Goal: Task Accomplishment & Management: Complete application form

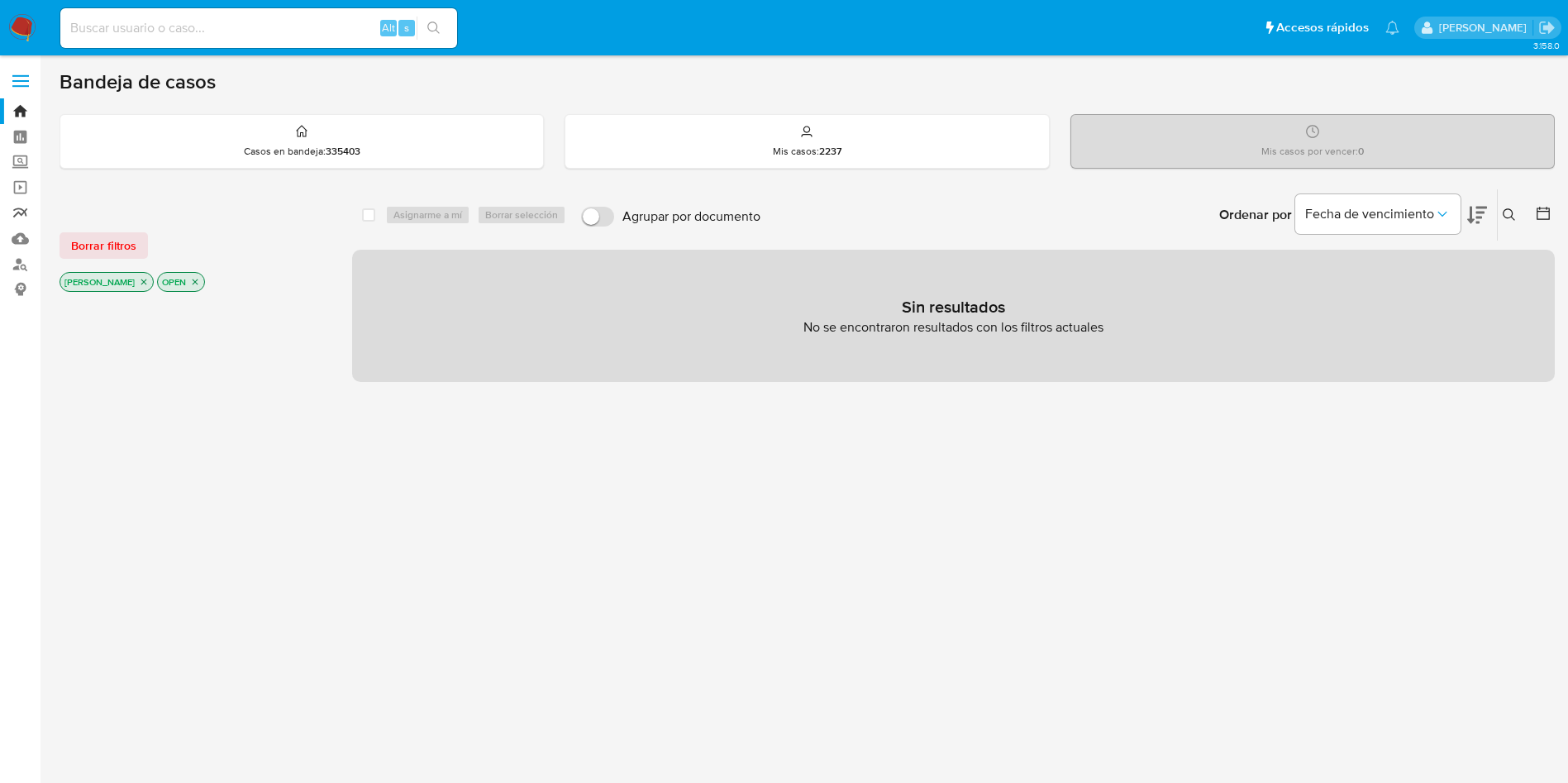
click at [23, 209] on link "Reportes" at bounding box center [98, 213] width 197 height 26
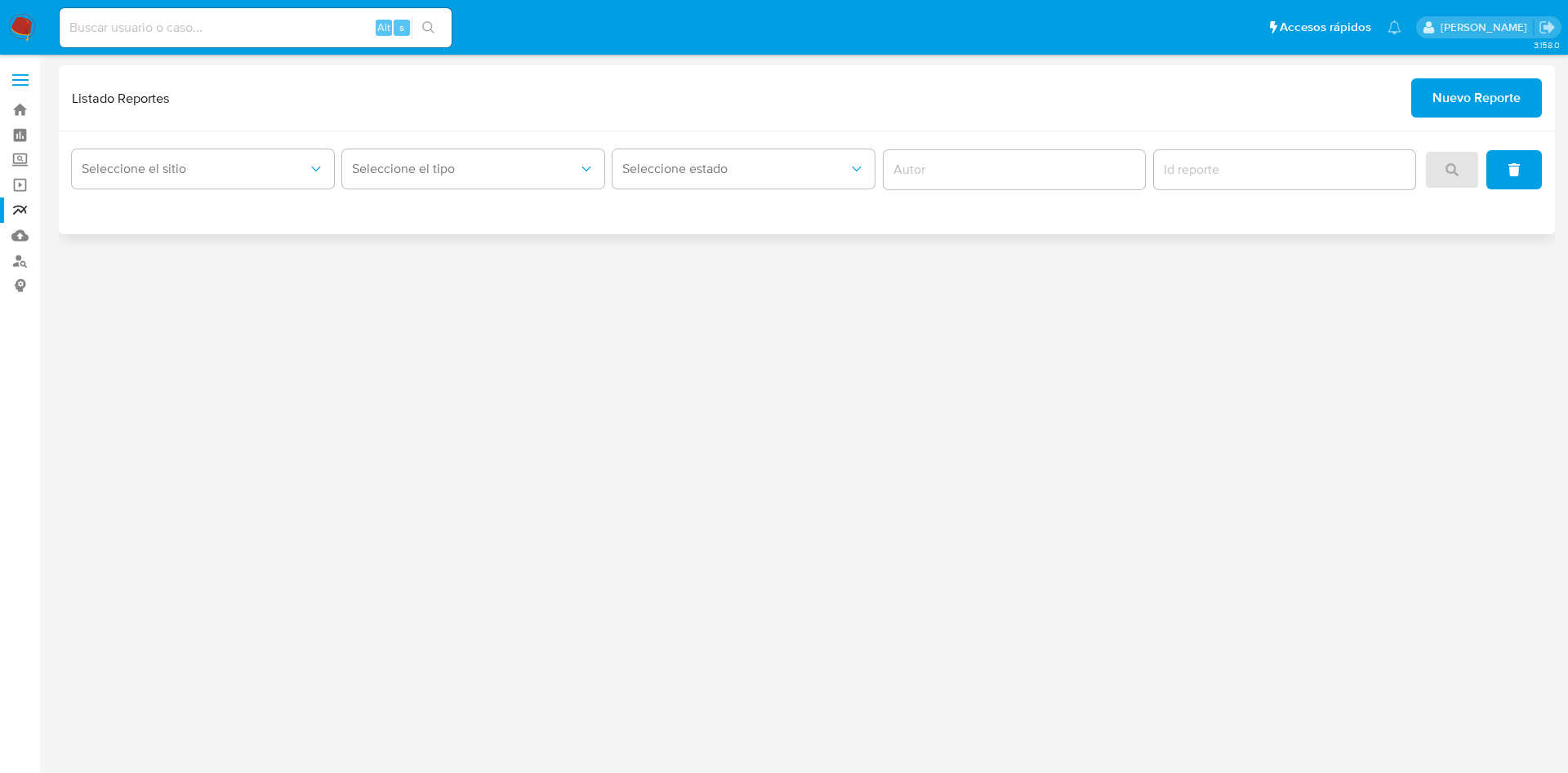
click at [1509, 93] on span "Nuevo Reporte" at bounding box center [1477, 98] width 89 height 36
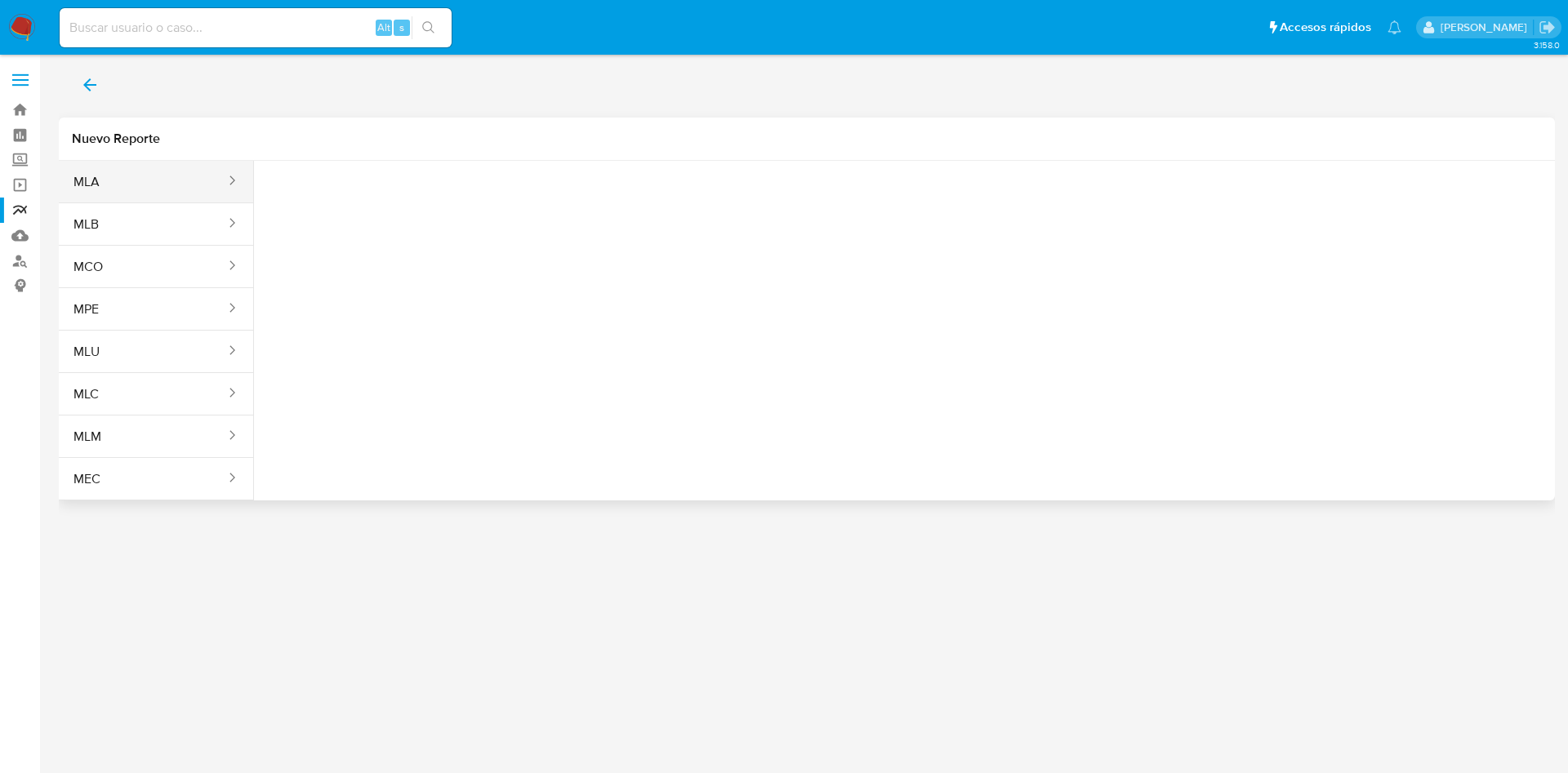
click at [131, 194] on button "MLA" at bounding box center [142, 182] width 168 height 39
click at [787, 337] on div "Tipo reporte Seleccione una opcion" at bounding box center [904, 324] width 1301 height 327
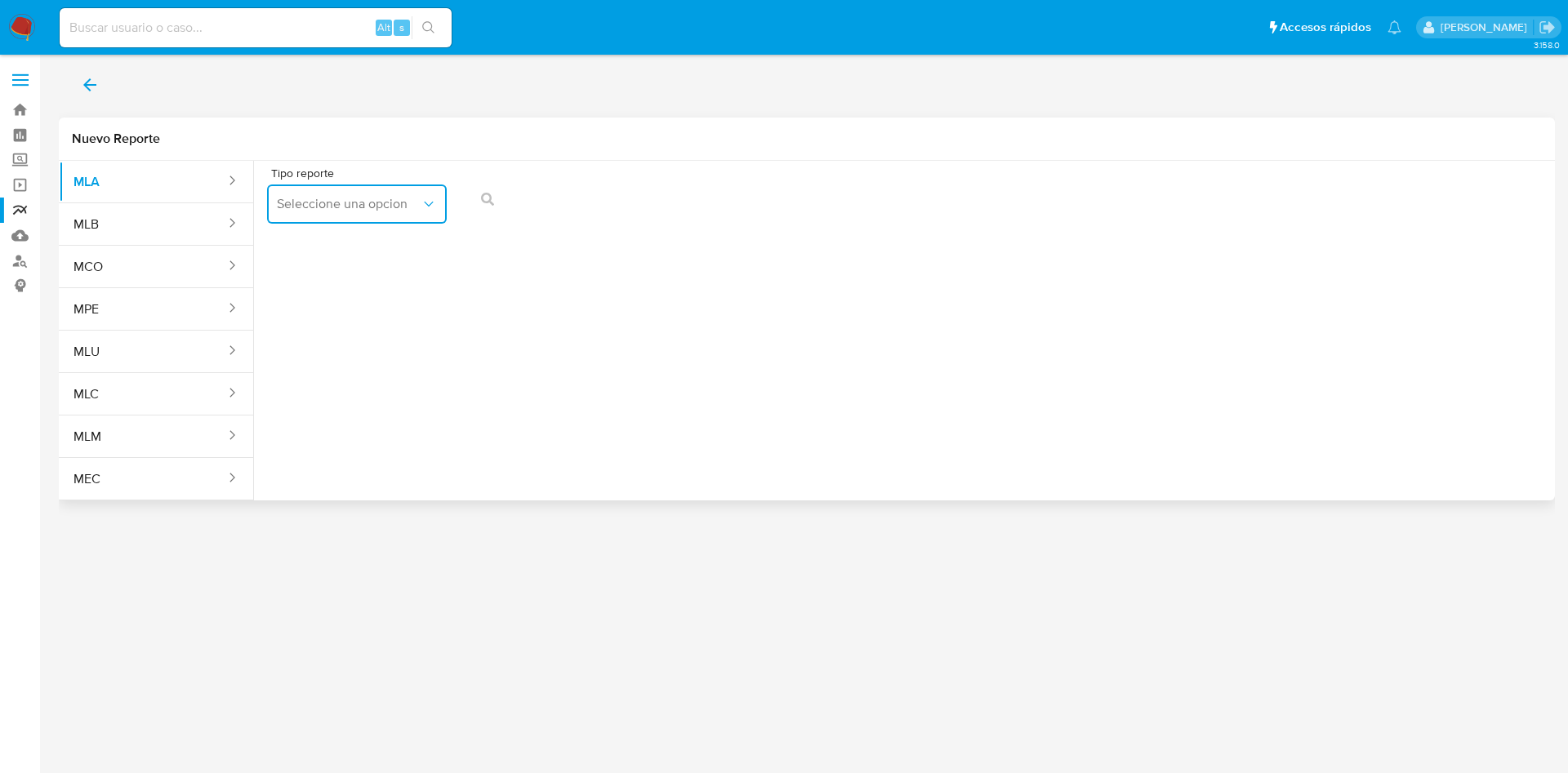
click at [393, 212] on span "Seleccione una opcion" at bounding box center [348, 204] width 143 height 16
click at [368, 280] on span "LEGAJO UNICO" at bounding box center [322, 287] width 91 height 16
click at [568, 168] on span "Tipo de documento" at bounding box center [553, 172] width 180 height 12
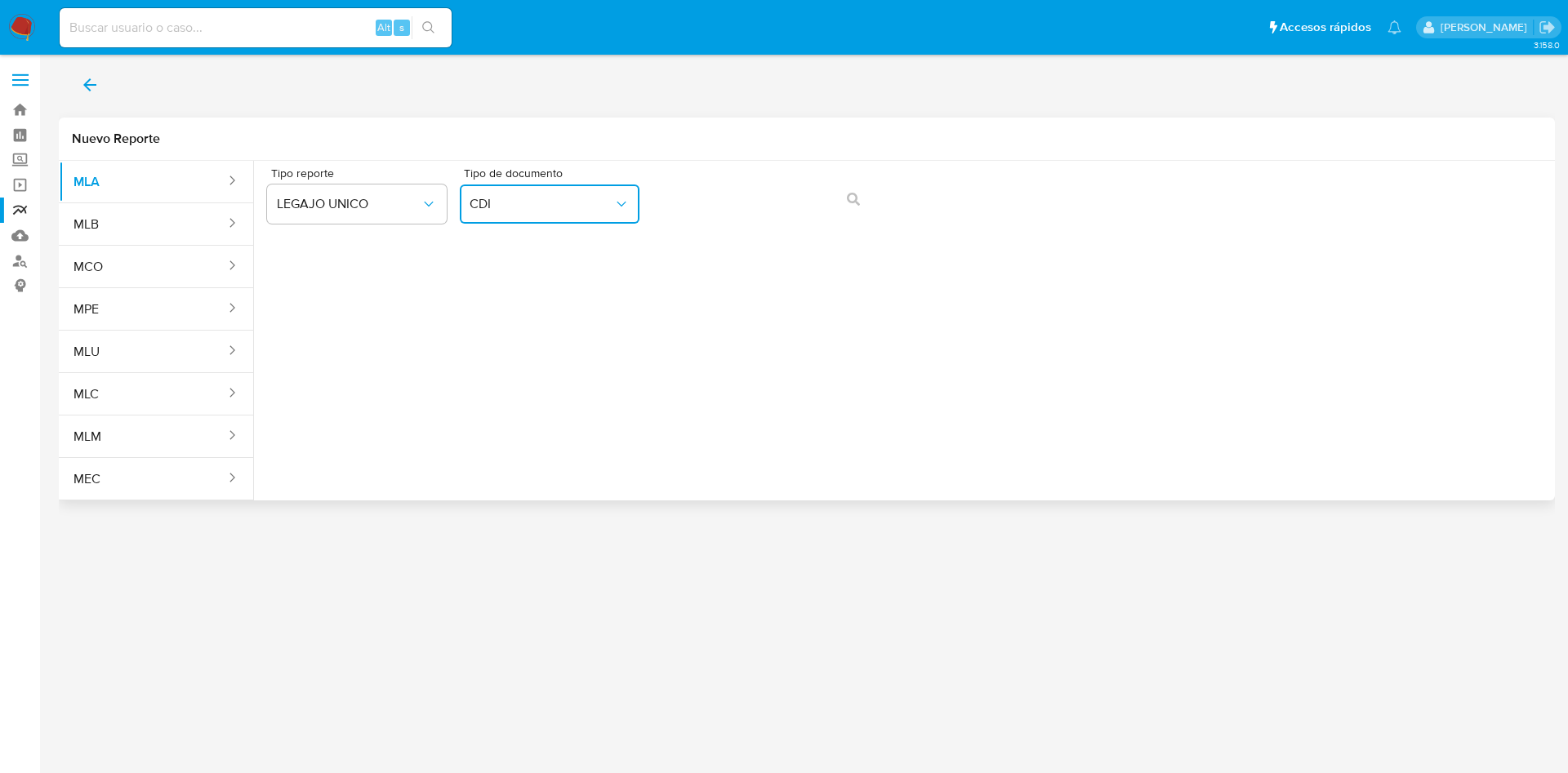
click at [568, 192] on button "CDI" at bounding box center [550, 204] width 180 height 39
click at [557, 299] on div "CUIL CUIL" at bounding box center [544, 311] width 151 height 56
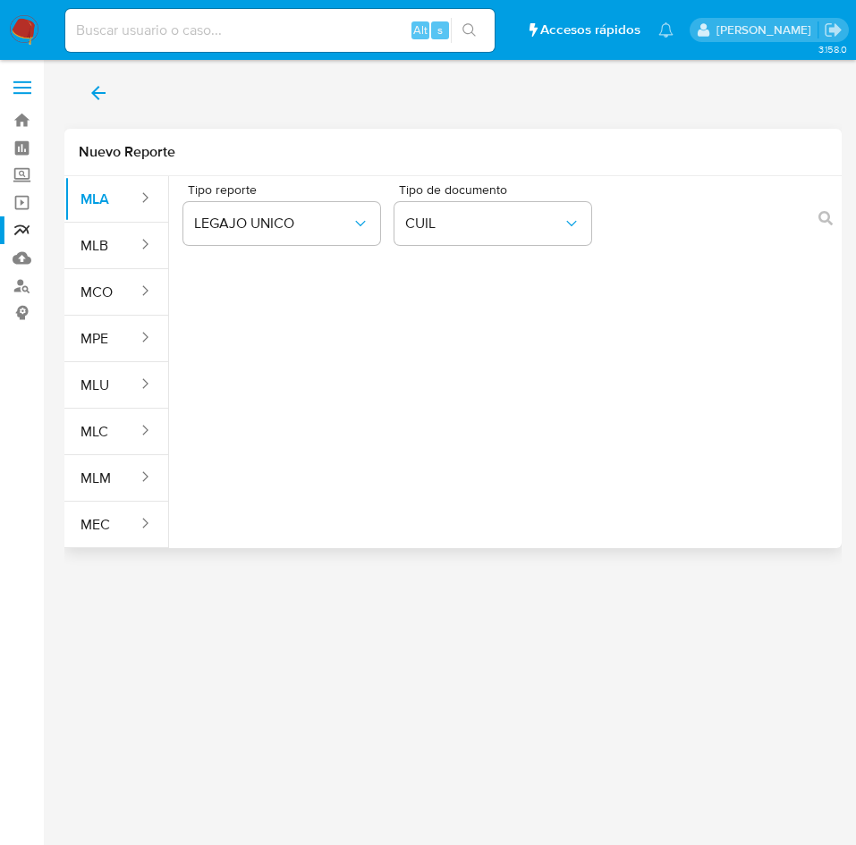
click at [691, 305] on div "Tipo reporte LEGAJO UNICO Tipo de documento CUIL" at bounding box center [519, 355] width 701 height 358
click at [828, 211] on icon "action-search" at bounding box center [825, 218] width 14 height 14
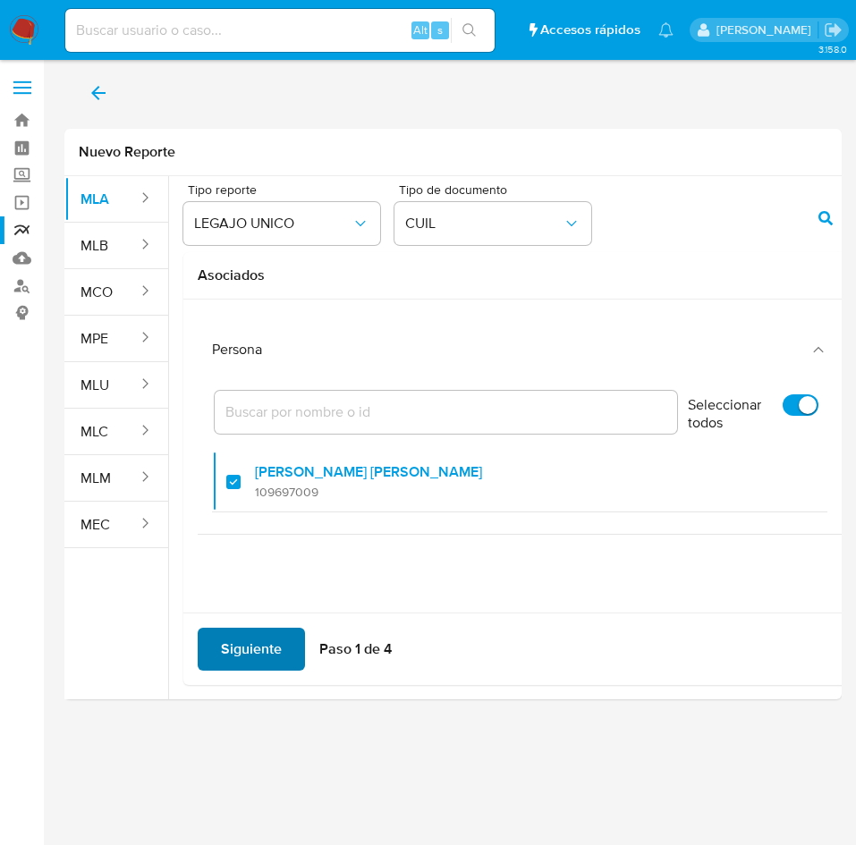
click at [258, 644] on span "Siguiente" at bounding box center [251, 649] width 61 height 39
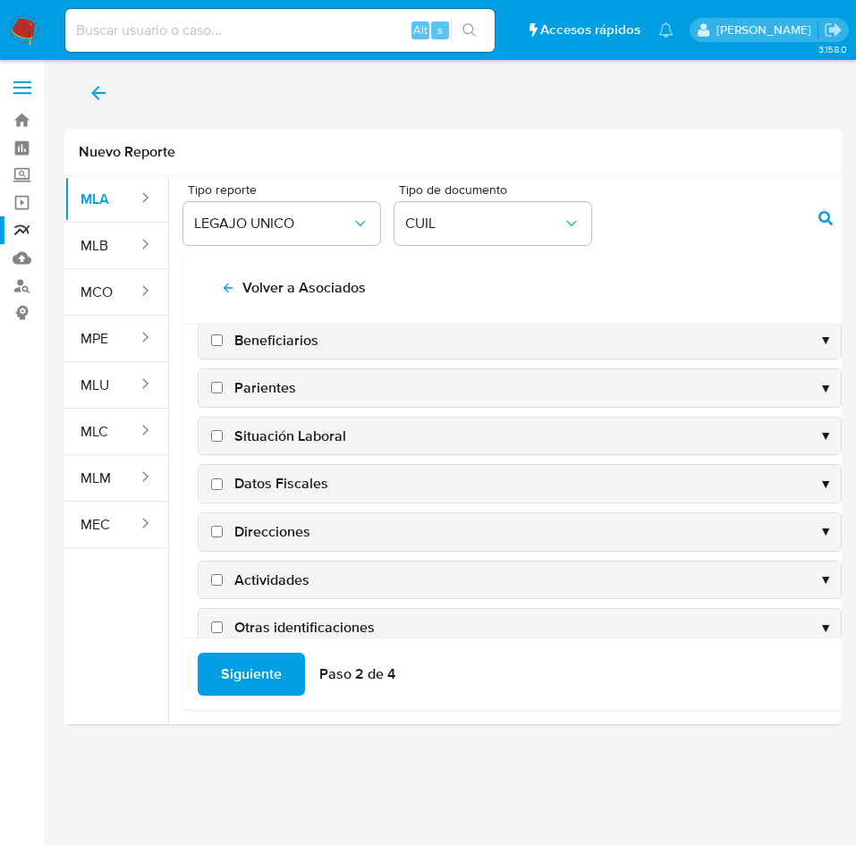
scroll to position [134, 0]
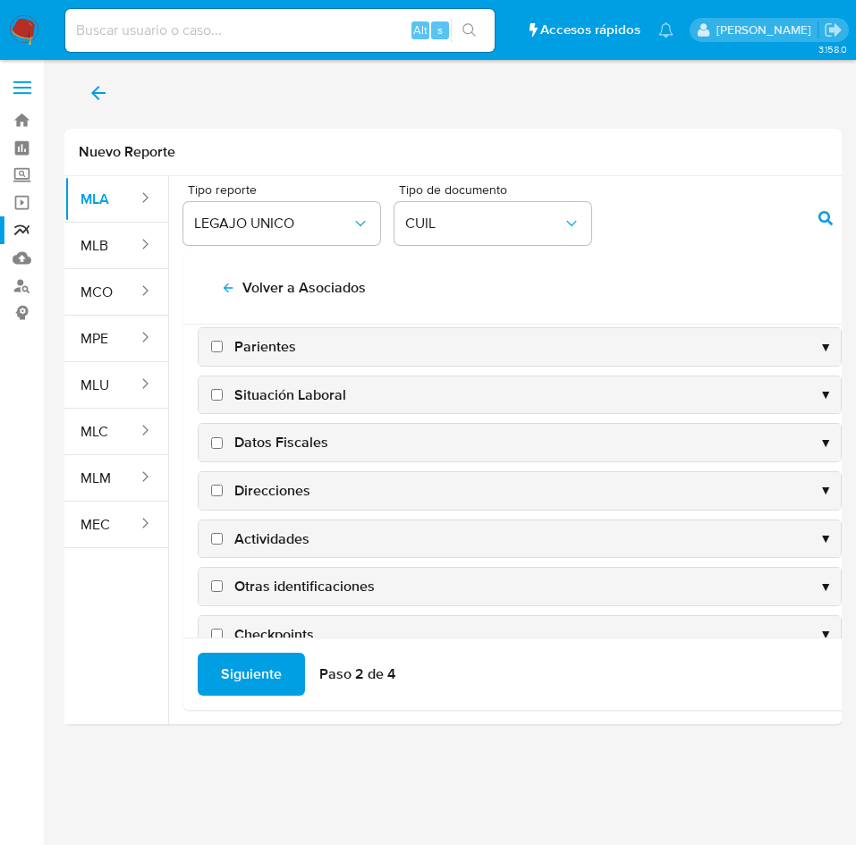
click at [265, 439] on span "Datos Fiscales" at bounding box center [281, 443] width 94 height 20
click at [223, 439] on input "Datos Fiscales" at bounding box center [217, 443] width 12 height 12
checkbox input "true"
click at [265, 481] on span "Direcciones" at bounding box center [272, 491] width 76 height 20
click at [223, 485] on input "Direcciones" at bounding box center [217, 491] width 12 height 12
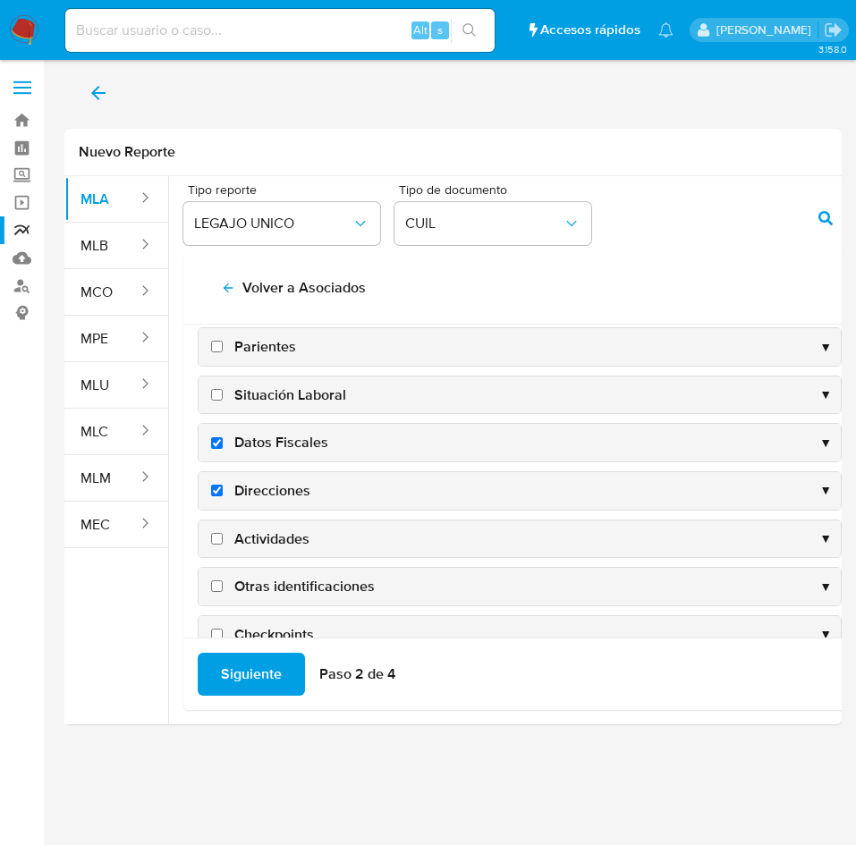
checkbox input "true"
click at [278, 530] on span "Actividades" at bounding box center [271, 540] width 75 height 20
click at [223, 533] on input "Actividades" at bounding box center [217, 539] width 12 height 12
checkbox input "true"
click at [288, 579] on span "Otras identificaciones" at bounding box center [304, 587] width 140 height 20
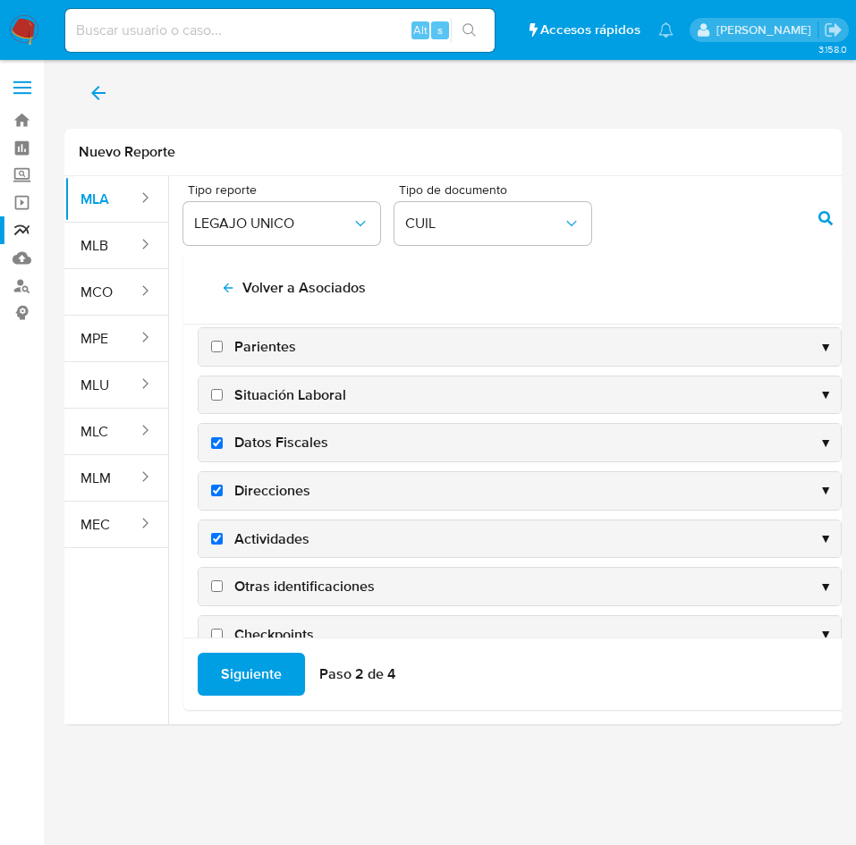
click at [223, 580] on input "Otras identificaciones" at bounding box center [217, 586] width 12 height 12
checkbox input "true"
click at [258, 678] on span "Siguiente" at bounding box center [251, 674] width 61 height 39
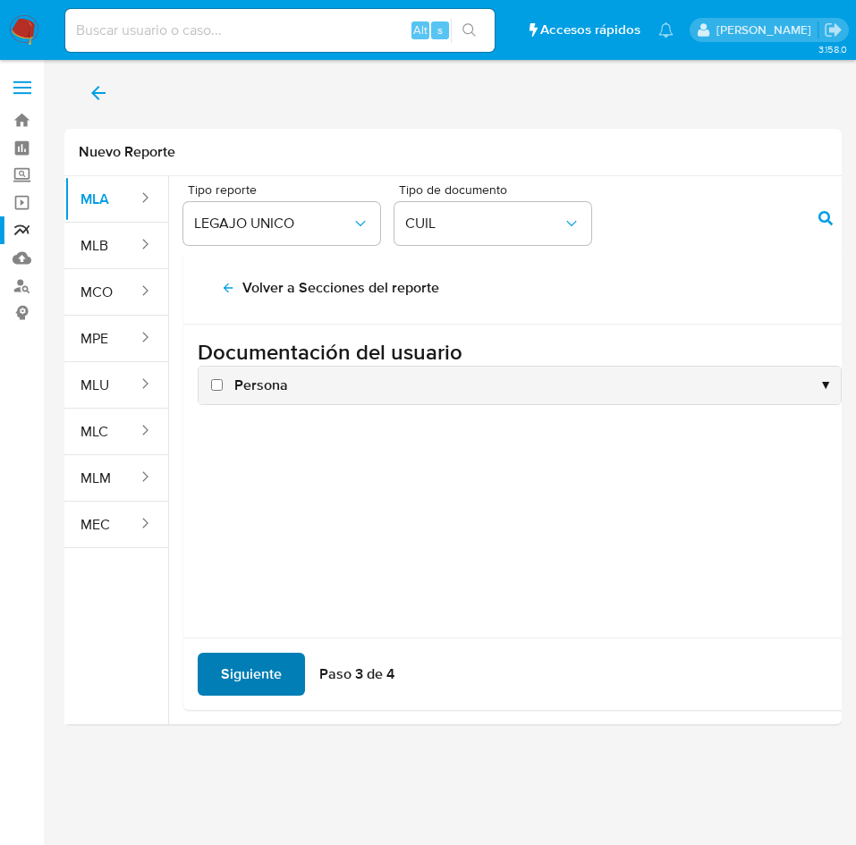
scroll to position [0, 0]
click at [266, 394] on span "Persona" at bounding box center [261, 386] width 54 height 20
click at [223, 391] on input "Persona" at bounding box center [217, 385] width 12 height 12
checkbox input "true"
click at [267, 673] on span "Siguiente" at bounding box center [251, 674] width 61 height 39
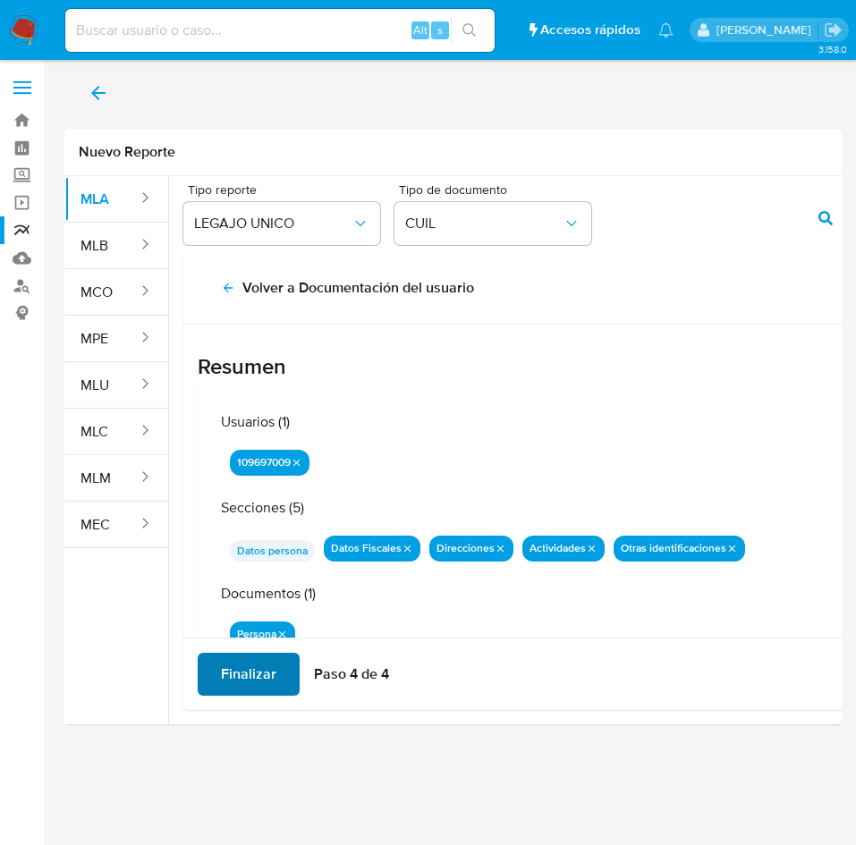
click at [267, 660] on span "Finalizar" at bounding box center [248, 674] width 55 height 39
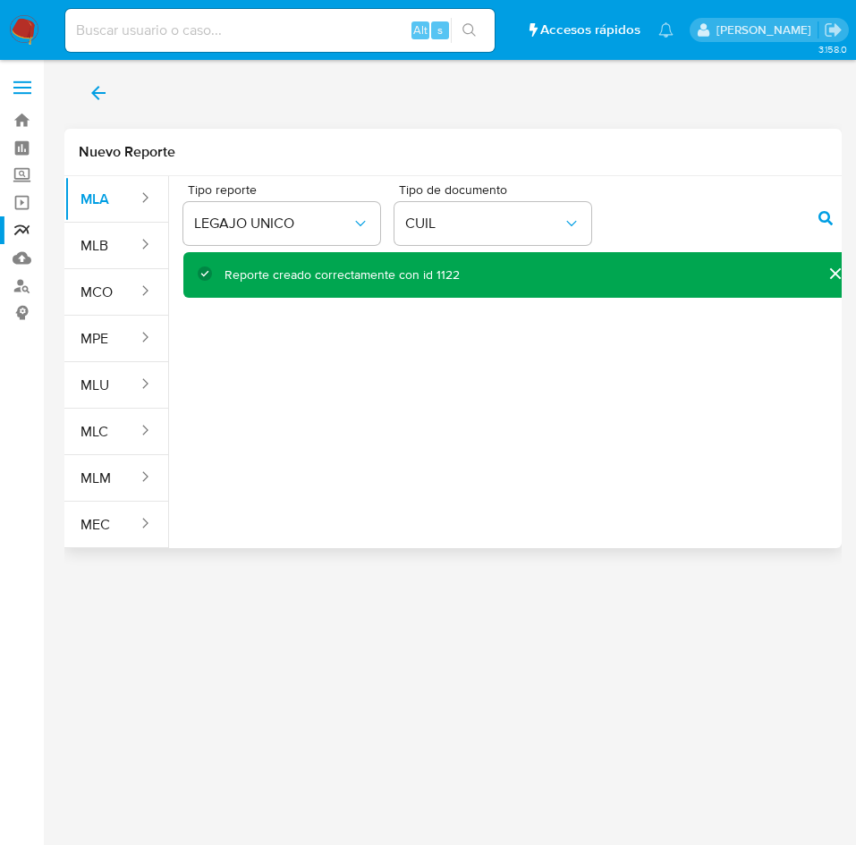
click at [827, 225] on span "action-search" at bounding box center [825, 218] width 14 height 39
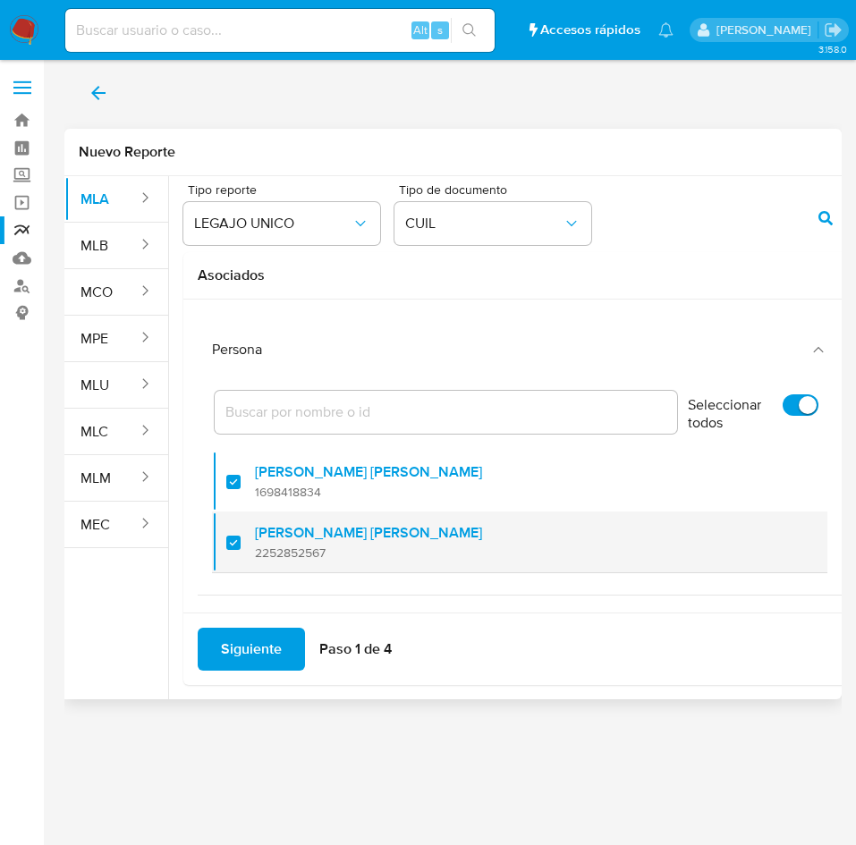
drag, startPoint x: 233, startPoint y: 488, endPoint x: 247, endPoint y: 538, distance: 52.1
click at [233, 488] on div at bounding box center [240, 482] width 29 height 42
checkbox input "false"
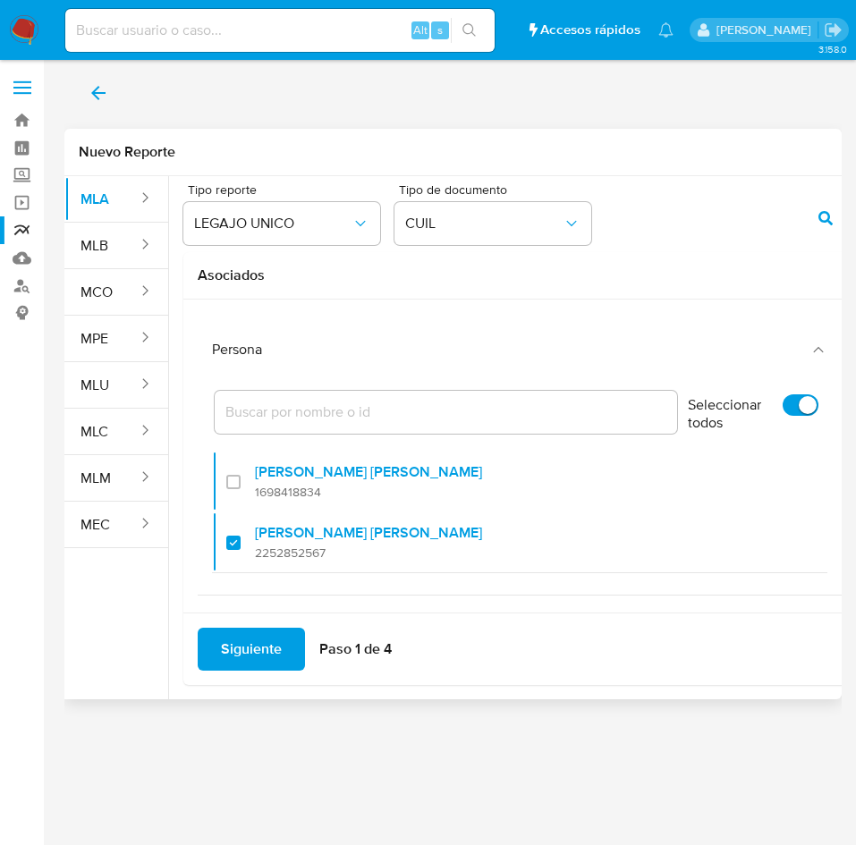
click at [257, 649] on span "Siguiente" at bounding box center [251, 649] width 61 height 39
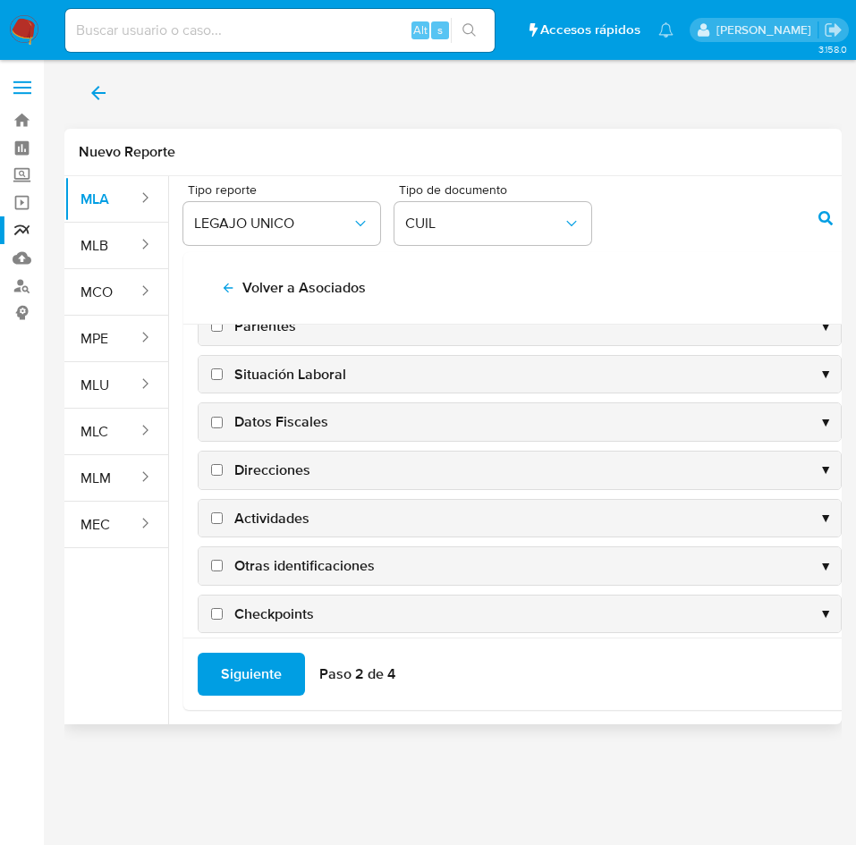
scroll to position [174, 0]
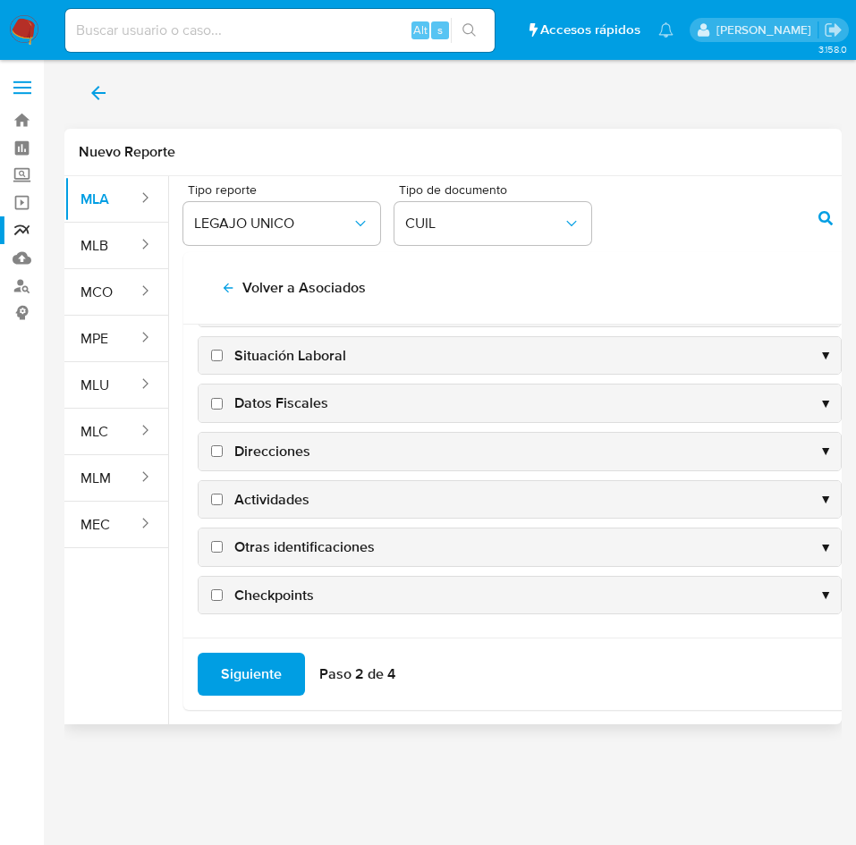
click at [254, 395] on span "Datos Fiscales" at bounding box center [281, 404] width 94 height 20
click at [223, 398] on input "Datos Fiscales" at bounding box center [217, 404] width 12 height 12
checkbox input "true"
click at [271, 458] on span "Direcciones" at bounding box center [272, 452] width 76 height 20
click at [223, 457] on input "Direcciones" at bounding box center [217, 451] width 12 height 12
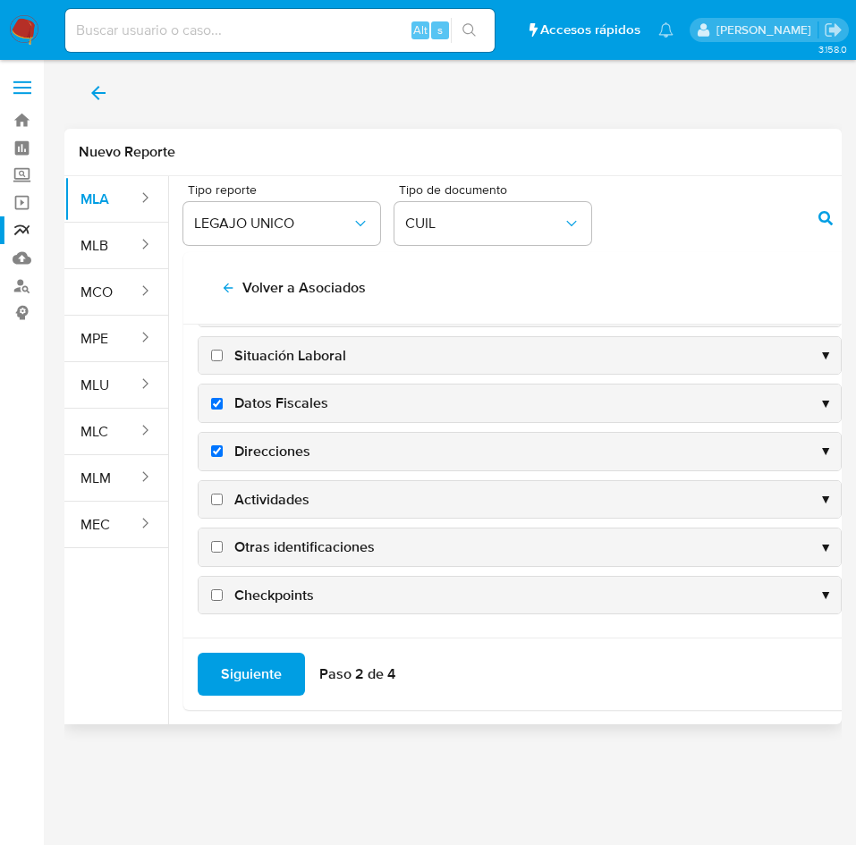
checkbox input "true"
click at [271, 494] on span "Actividades" at bounding box center [271, 500] width 75 height 20
click at [223, 494] on input "Actividades" at bounding box center [217, 500] width 12 height 12
checkbox input "true"
click at [275, 538] on span "Otras identificaciones" at bounding box center [304, 548] width 140 height 20
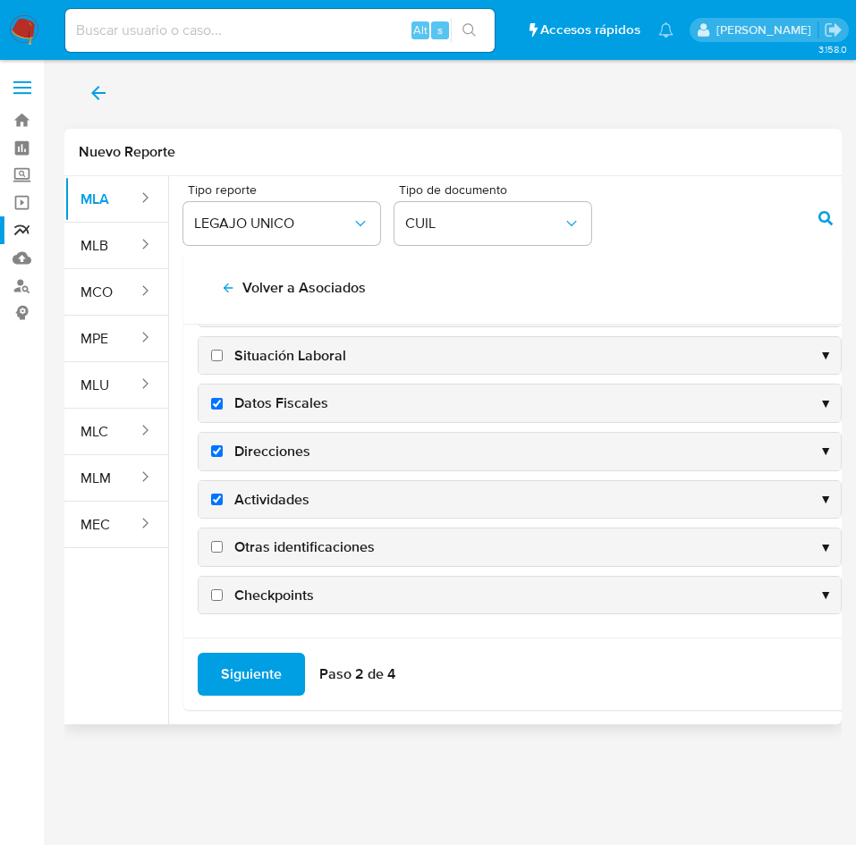
click at [223, 541] on input "Otras identificaciones" at bounding box center [217, 547] width 12 height 12
checkbox input "true"
click at [258, 670] on span "Siguiente" at bounding box center [251, 674] width 61 height 39
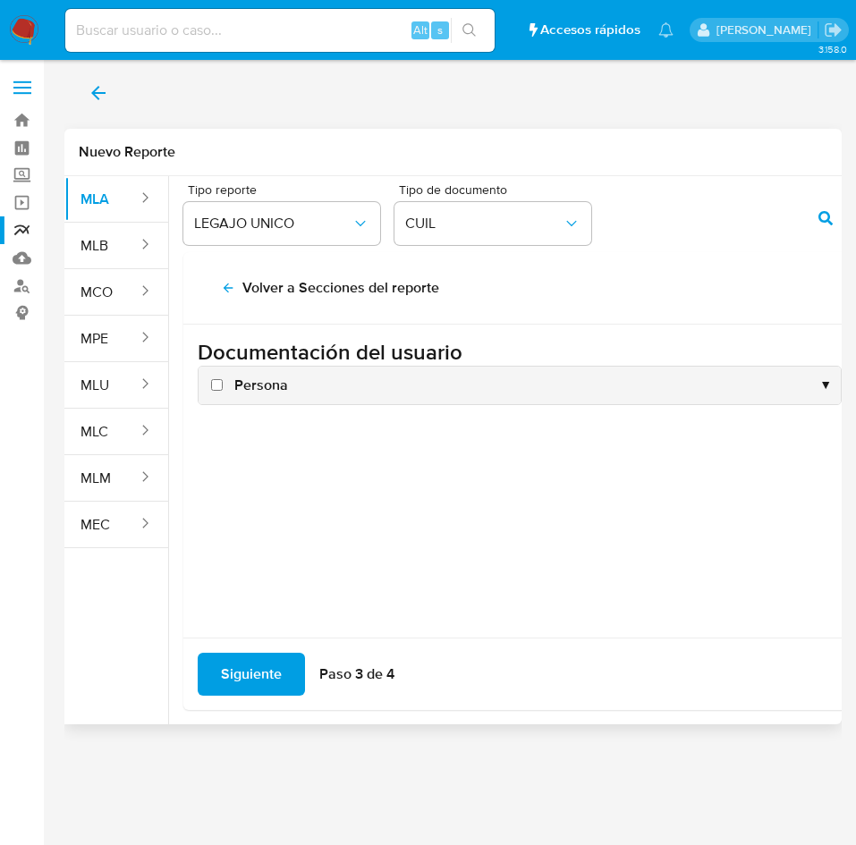
click at [239, 394] on span "Persona" at bounding box center [261, 386] width 54 height 20
click at [223, 391] on input "Persona" at bounding box center [217, 385] width 12 height 12
checkbox input "true"
click at [252, 668] on span "Siguiente" at bounding box center [251, 674] width 61 height 39
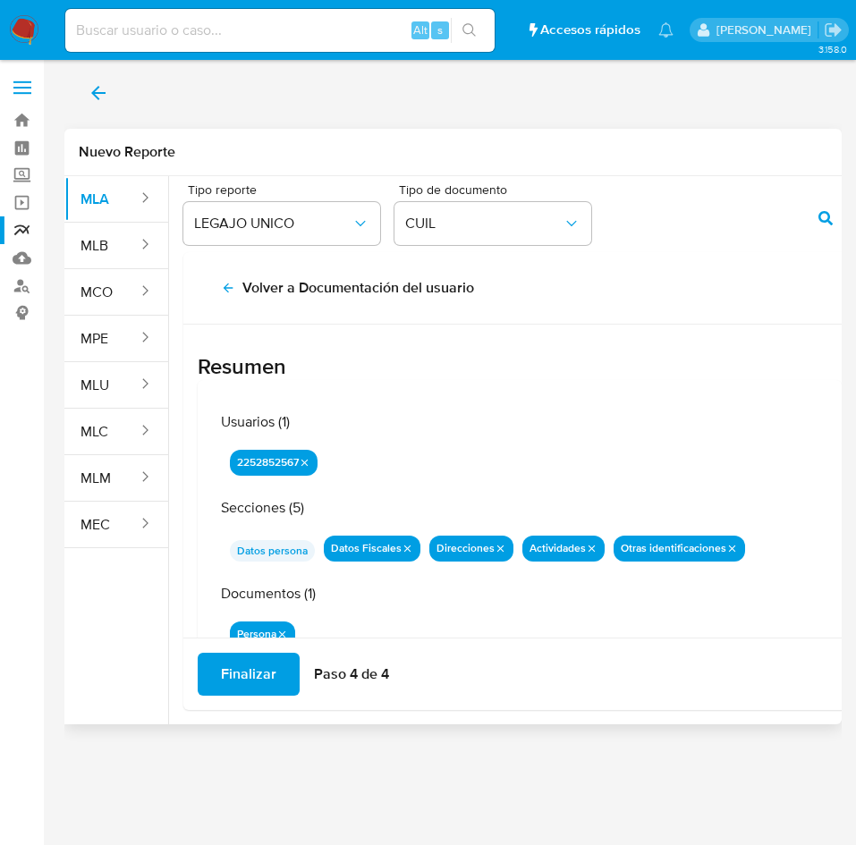
click at [250, 668] on span "Finalizar" at bounding box center [248, 674] width 55 height 39
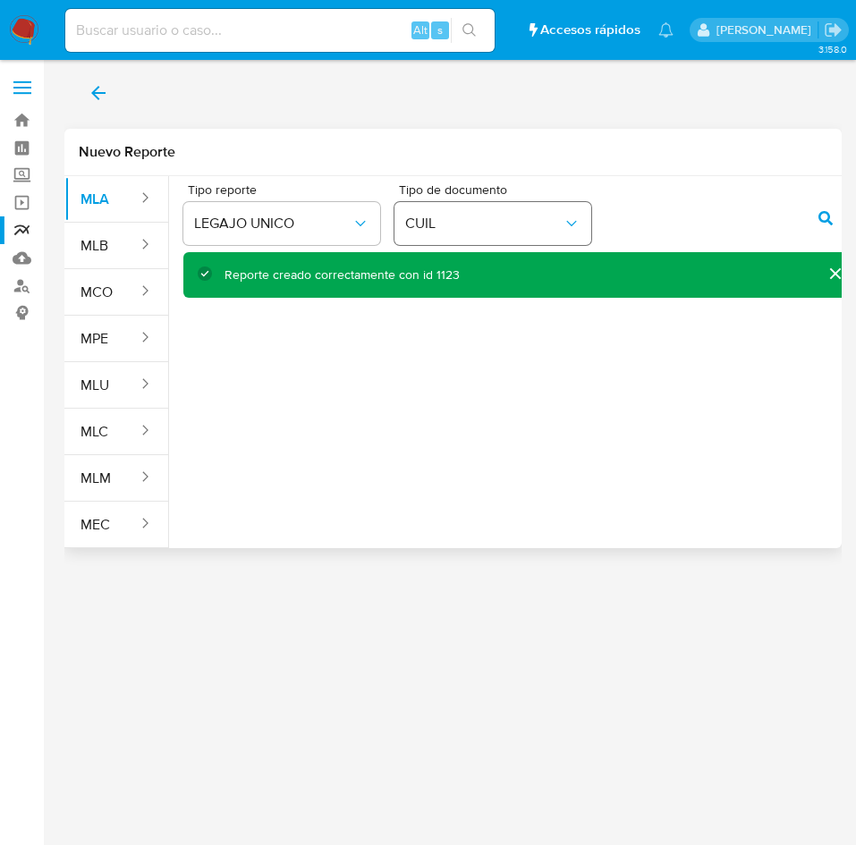
click at [564, 208] on div "Tipo reporte LEGAJO UNICO Tipo de documento CUIL" at bounding box center [519, 217] width 673 height 69
click at [829, 217] on icon "action-search" at bounding box center [825, 218] width 14 height 14
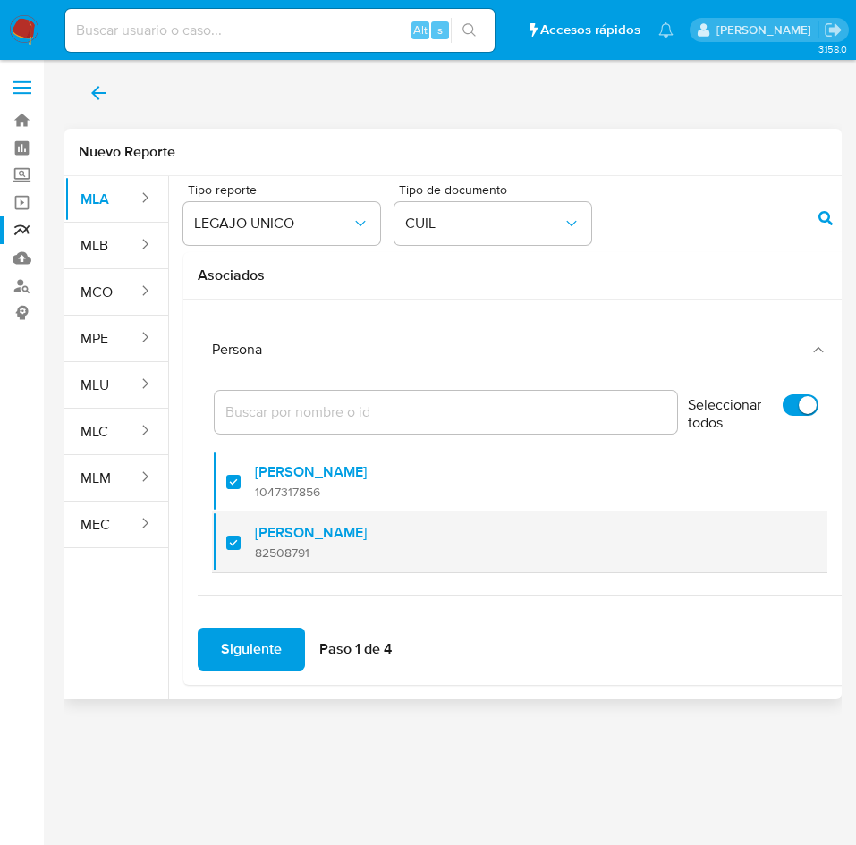
click at [238, 537] on div at bounding box center [240, 542] width 29 height 42
checkbox input "false"
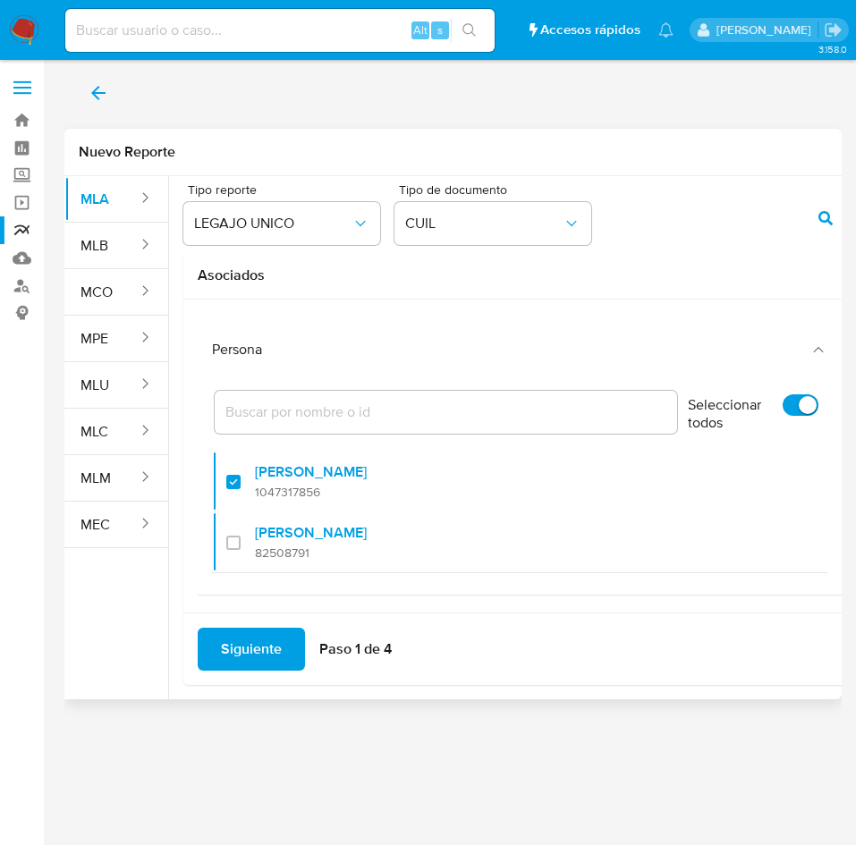
click at [258, 658] on span "Siguiente" at bounding box center [251, 649] width 61 height 39
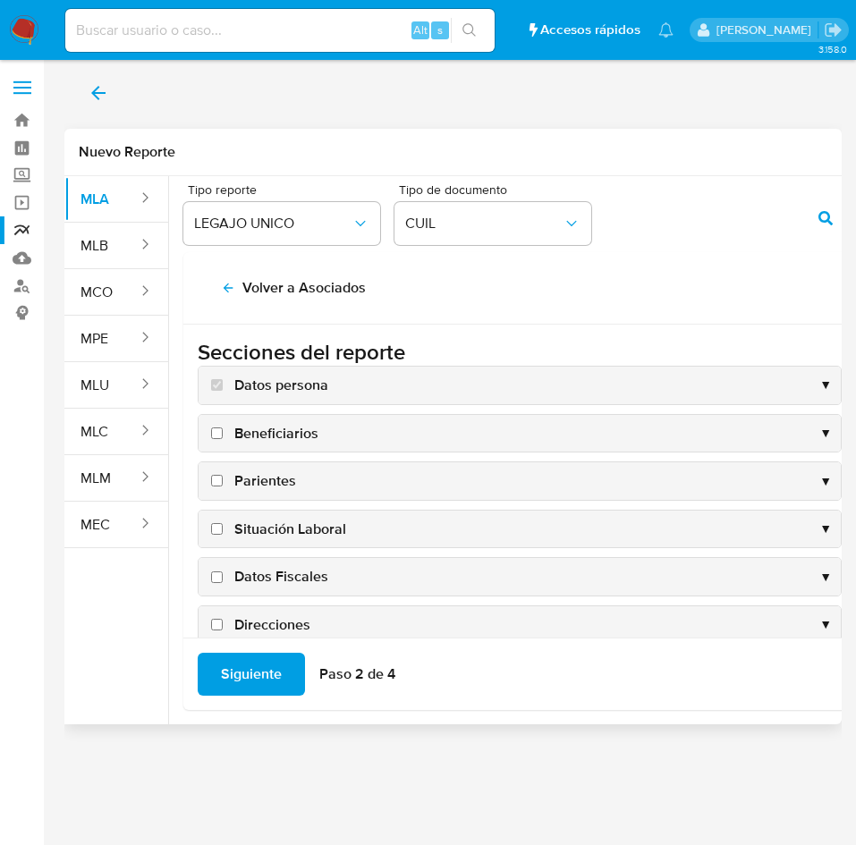
scroll to position [134, 0]
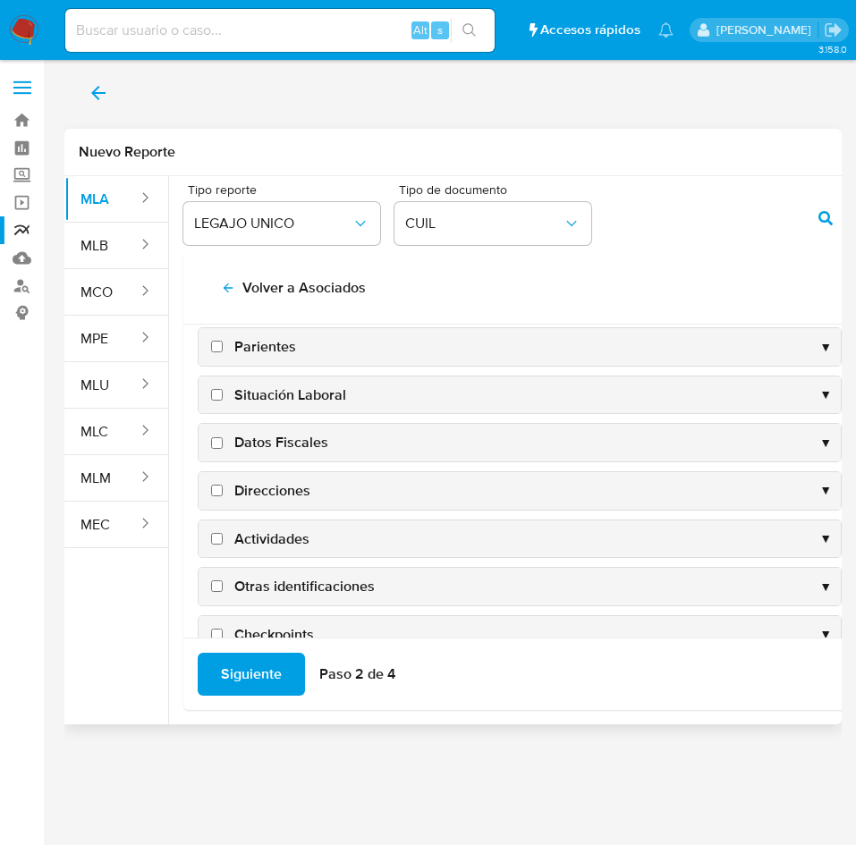
click at [280, 441] on span "Datos Fiscales" at bounding box center [281, 443] width 94 height 20
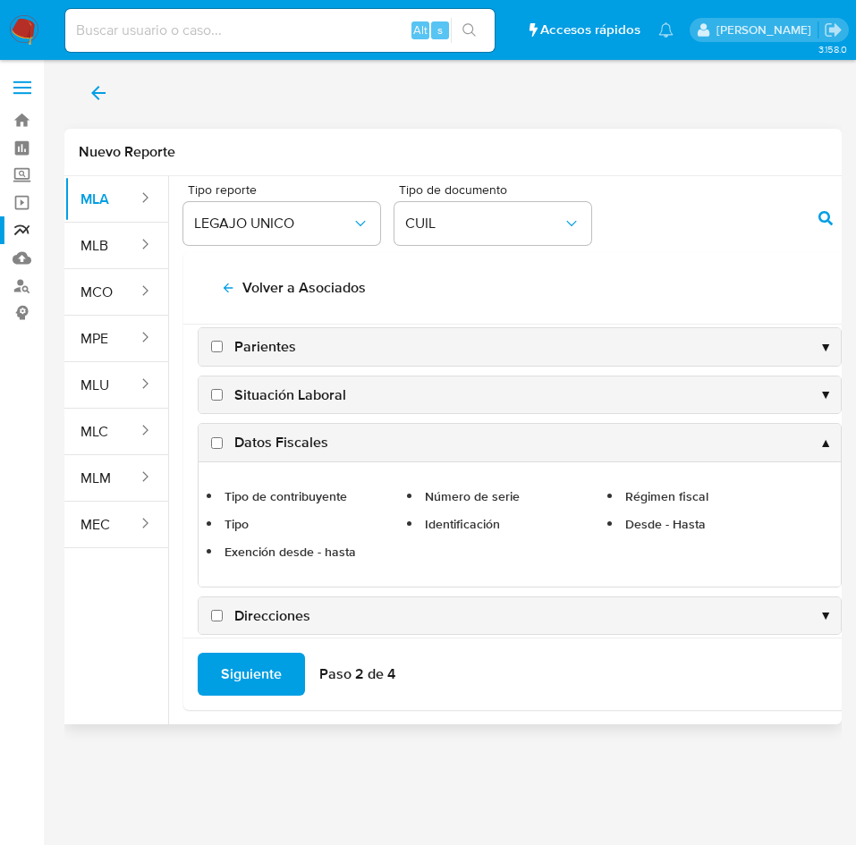
click at [292, 446] on span "Datos Fiscales" at bounding box center [281, 443] width 94 height 20
click at [223, 446] on input "Datos Fiscales" at bounding box center [217, 443] width 12 height 12
checkbox input "true"
click at [335, 530] on li "Tipo" at bounding box center [319, 524] width 195 height 22
click at [366, 440] on div "Datos Fiscales ▲" at bounding box center [520, 443] width 642 height 38
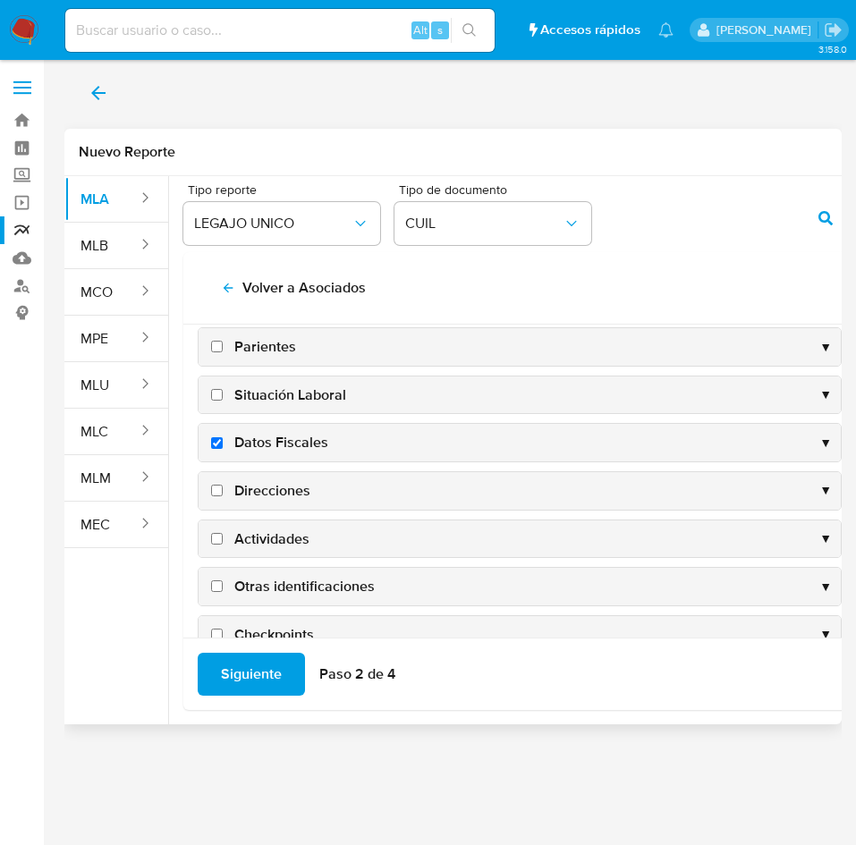
click at [282, 493] on span "Direcciones" at bounding box center [272, 491] width 76 height 20
click at [223, 493] on input "Direcciones" at bounding box center [217, 491] width 12 height 12
checkbox input "true"
click at [287, 538] on span "Actividades" at bounding box center [271, 540] width 75 height 20
click at [223, 538] on input "Actividades" at bounding box center [217, 539] width 12 height 12
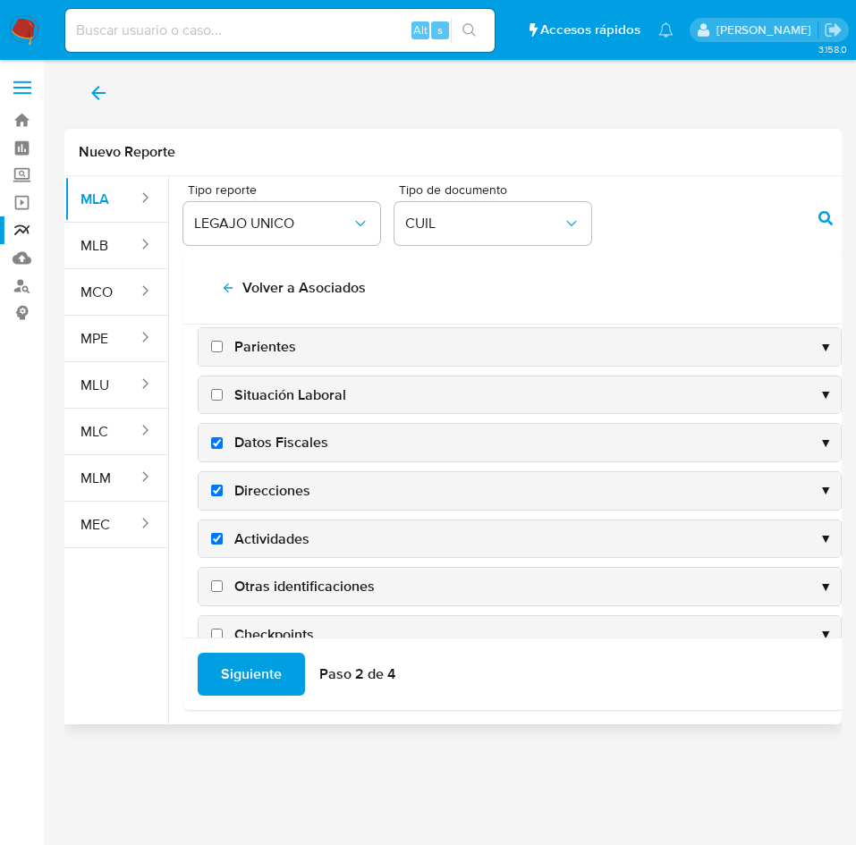
checkbox input "true"
click at [296, 577] on span "Otras identificaciones" at bounding box center [304, 587] width 140 height 20
click at [223, 580] on input "Otras identificaciones" at bounding box center [217, 586] width 12 height 12
checkbox input "true"
click at [267, 688] on span "Siguiente" at bounding box center [251, 674] width 61 height 39
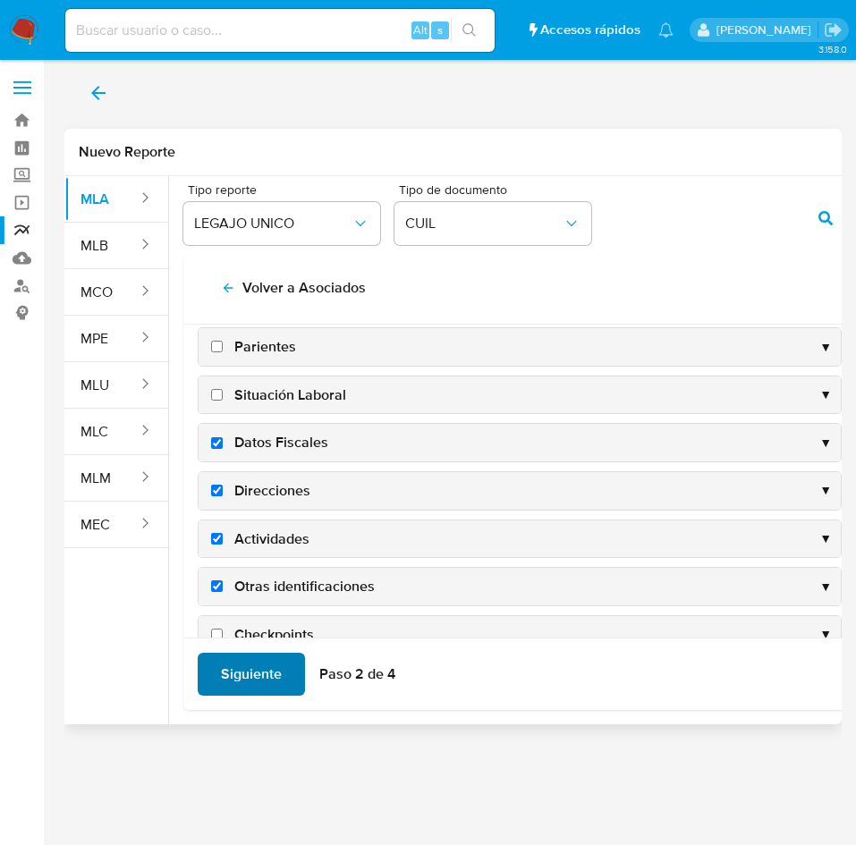
scroll to position [0, 0]
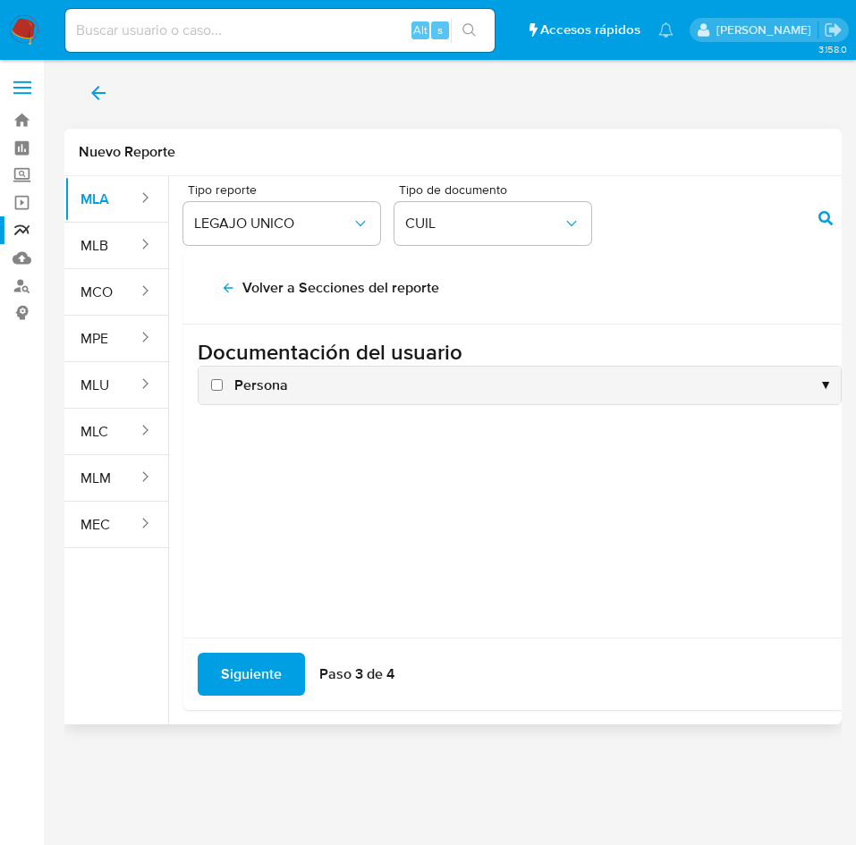
drag, startPoint x: 244, startPoint y: 384, endPoint x: 248, endPoint y: 402, distance: 18.2
click at [245, 384] on span "Persona" at bounding box center [261, 386] width 54 height 20
click at [223, 384] on input "Persona" at bounding box center [217, 385] width 12 height 12
checkbox input "true"
click at [261, 670] on span "Siguiente" at bounding box center [251, 674] width 61 height 39
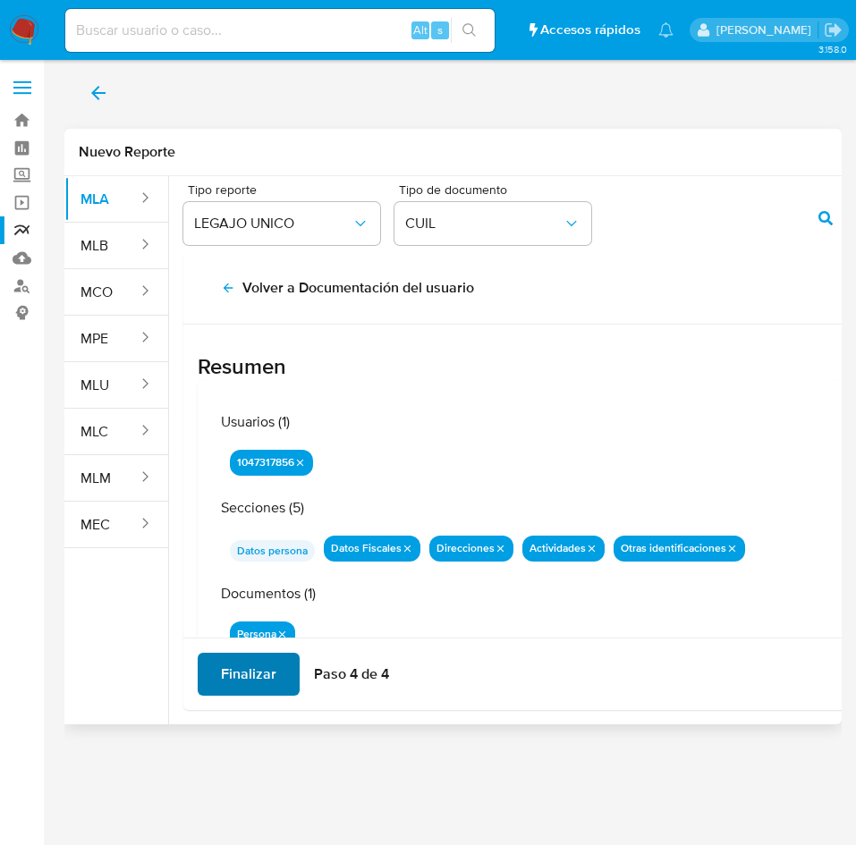
click at [261, 670] on span "Finalizar" at bounding box center [248, 674] width 55 height 39
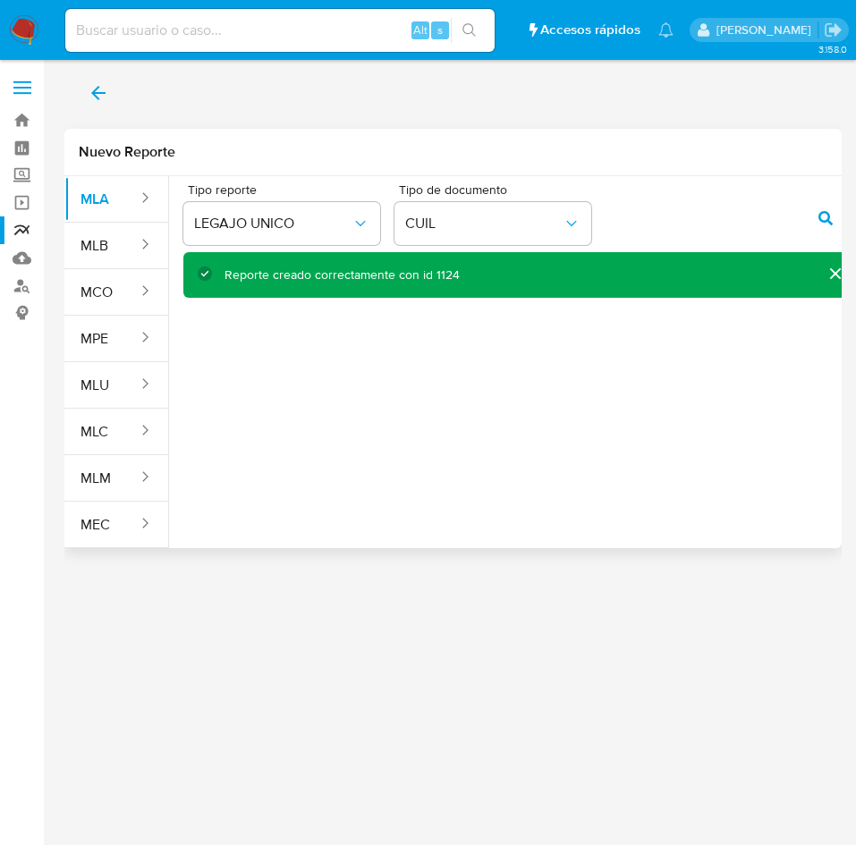
click at [602, 206] on div "Tipo reporte LEGAJO UNICO Tipo de documento CUIL" at bounding box center [519, 217] width 673 height 69
click at [813, 221] on button "action-search" at bounding box center [825, 218] width 61 height 43
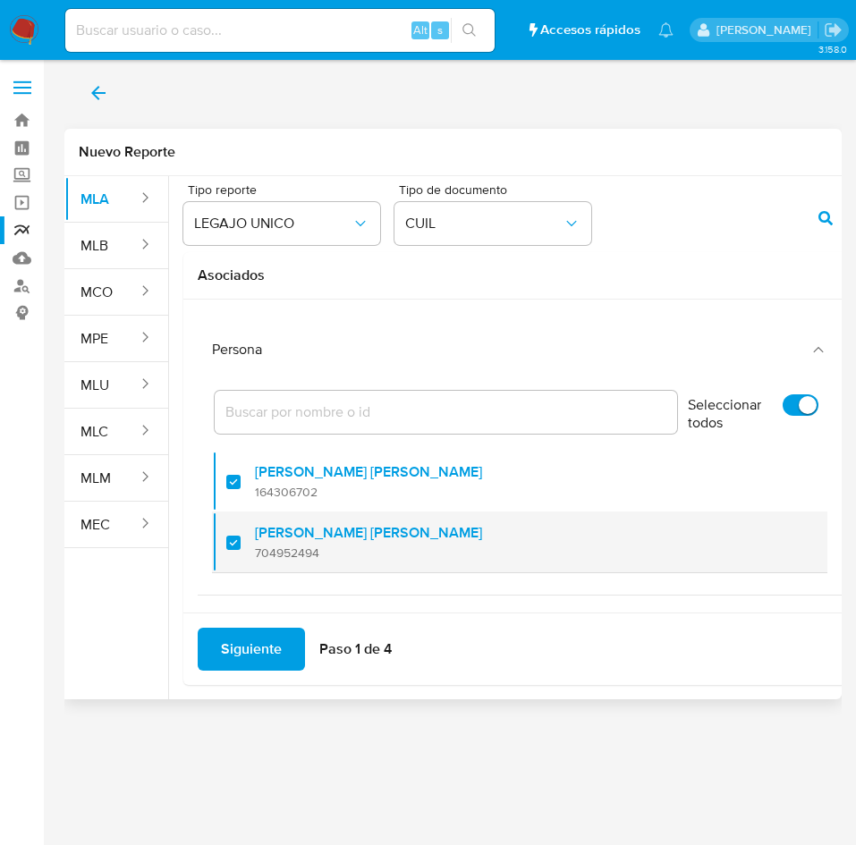
click at [231, 539] on div at bounding box center [240, 542] width 29 height 42
checkbox input "false"
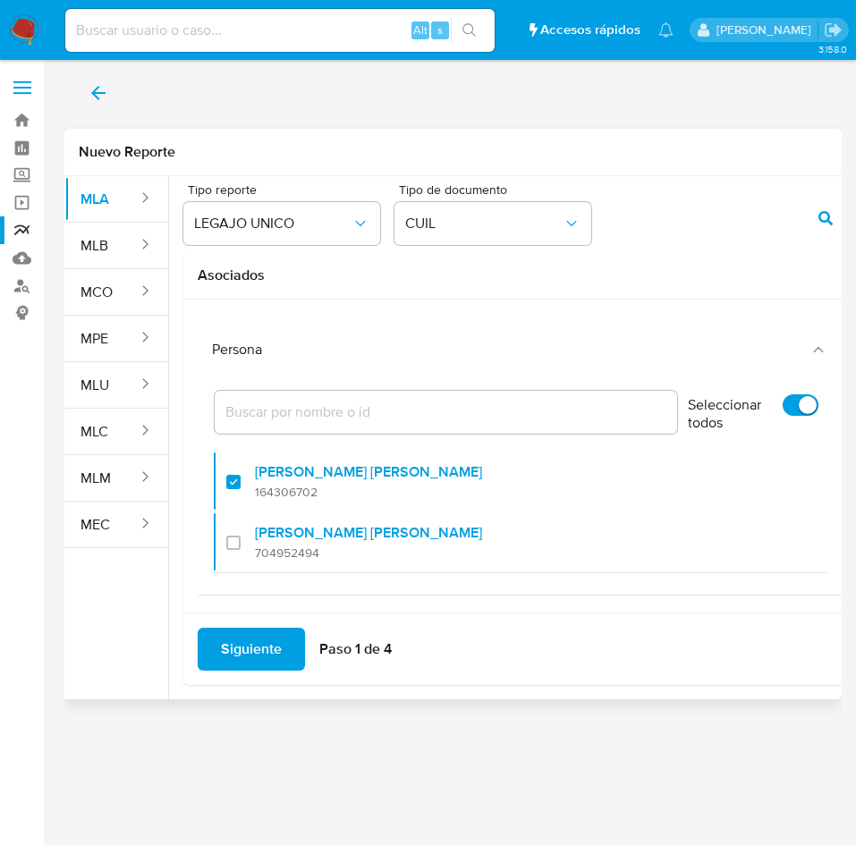
click at [258, 649] on span "Siguiente" at bounding box center [251, 649] width 61 height 39
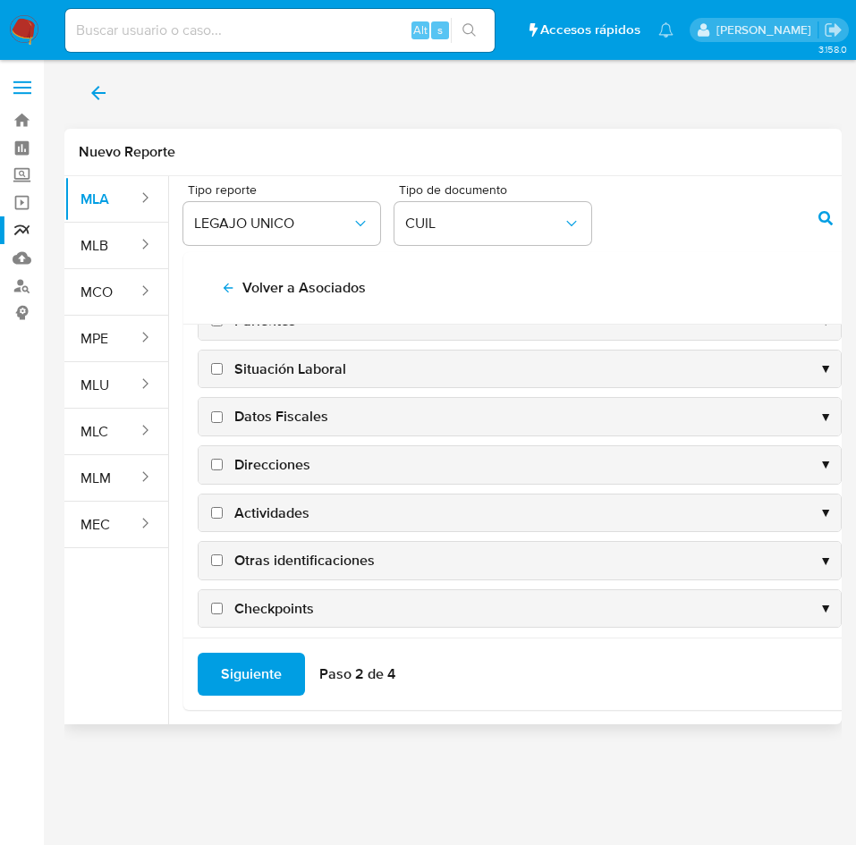
scroll to position [174, 0]
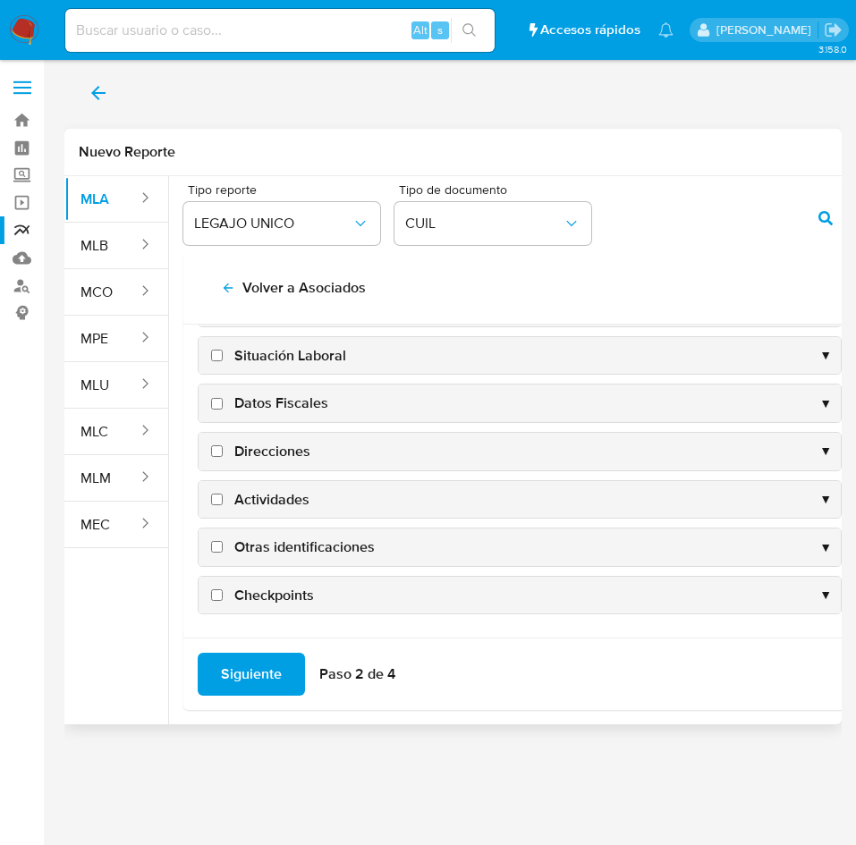
click at [287, 397] on span "Datos Fiscales" at bounding box center [281, 404] width 94 height 20
click at [223, 398] on input "Datos Fiscales" at bounding box center [217, 404] width 12 height 12
checkbox input "true"
click at [281, 450] on span "Direcciones" at bounding box center [272, 452] width 76 height 20
click at [223, 450] on input "Direcciones" at bounding box center [217, 451] width 12 height 12
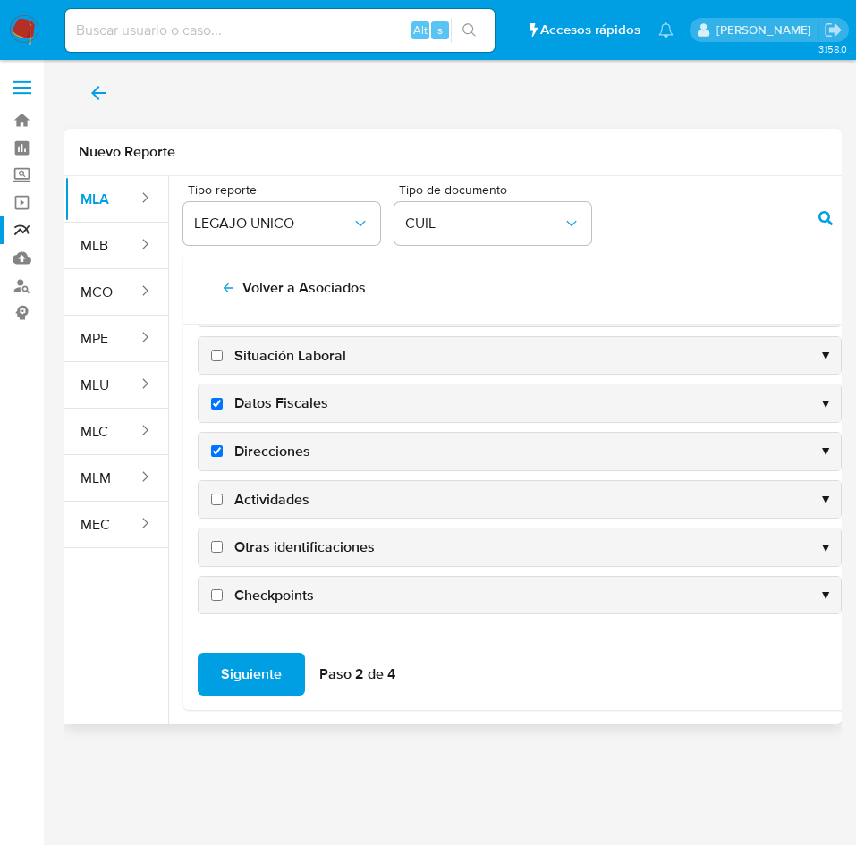
checkbox input "true"
click at [266, 490] on span "Actividades" at bounding box center [271, 500] width 75 height 20
click at [223, 494] on input "Actividades" at bounding box center [217, 500] width 12 height 12
checkbox input "true"
click at [278, 554] on span "Otras identificaciones" at bounding box center [304, 548] width 140 height 20
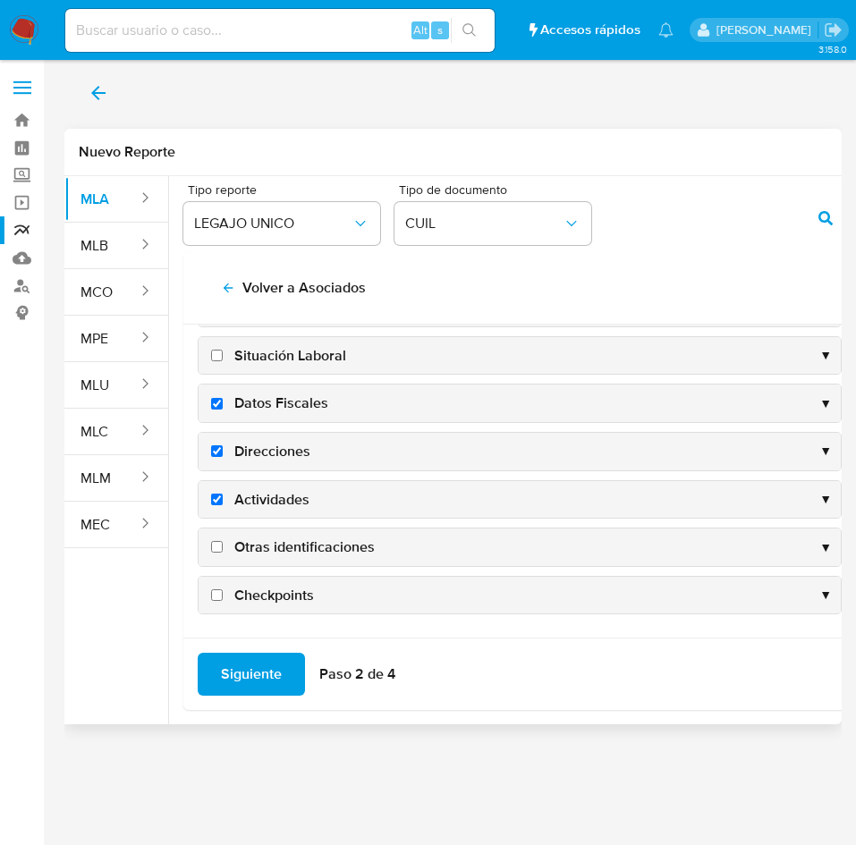
click at [223, 553] on input "Otras identificaciones" at bounding box center [217, 547] width 12 height 12
checkbox input "true"
click at [259, 665] on span "Siguiente" at bounding box center [251, 674] width 61 height 39
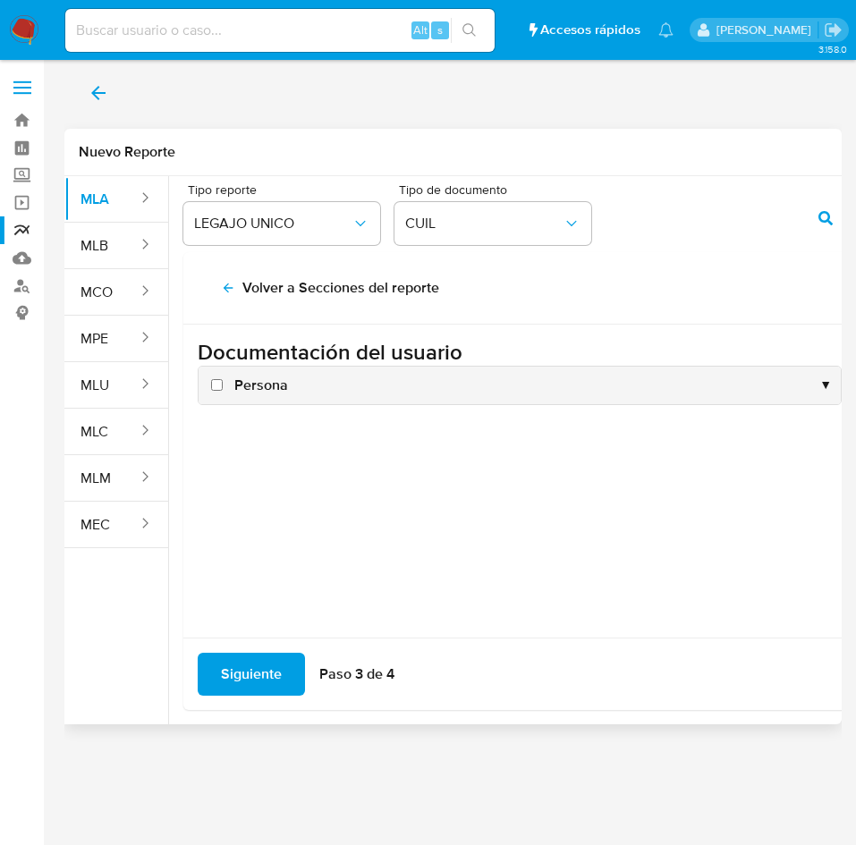
scroll to position [0, 0]
click at [275, 386] on span "Persona" at bounding box center [261, 386] width 54 height 20
click at [223, 386] on input "Persona" at bounding box center [217, 385] width 12 height 12
checkbox input "true"
click at [270, 665] on span "Siguiente" at bounding box center [251, 674] width 61 height 39
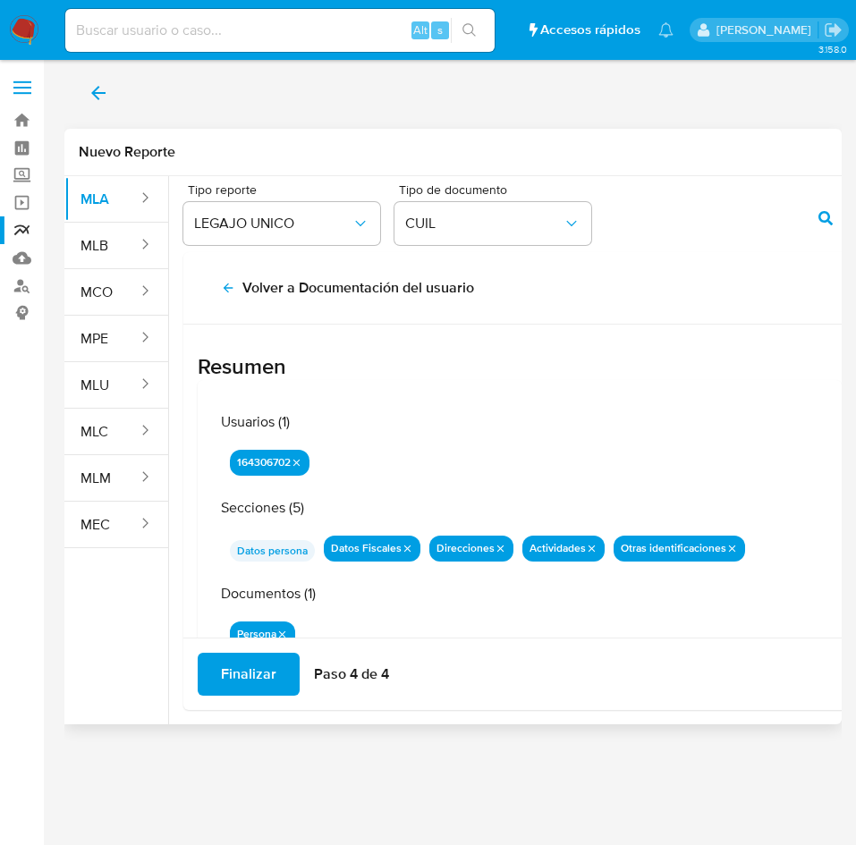
click at [275, 669] on button "Finalizar" at bounding box center [249, 674] width 102 height 43
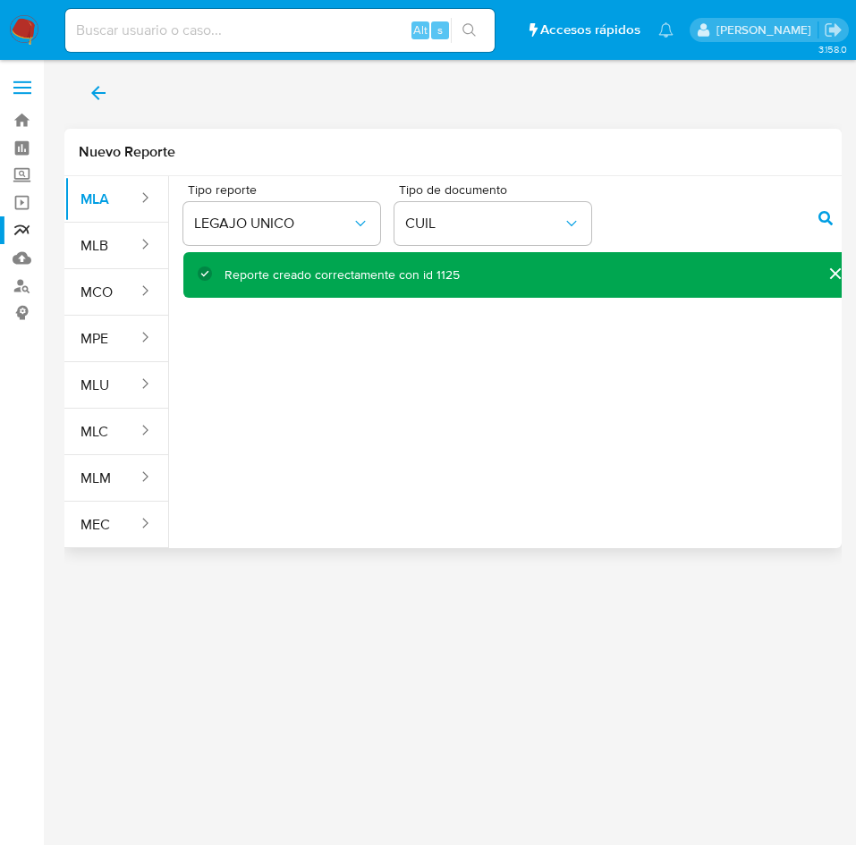
click at [106, 105] on span "back" at bounding box center [98, 92] width 21 height 39
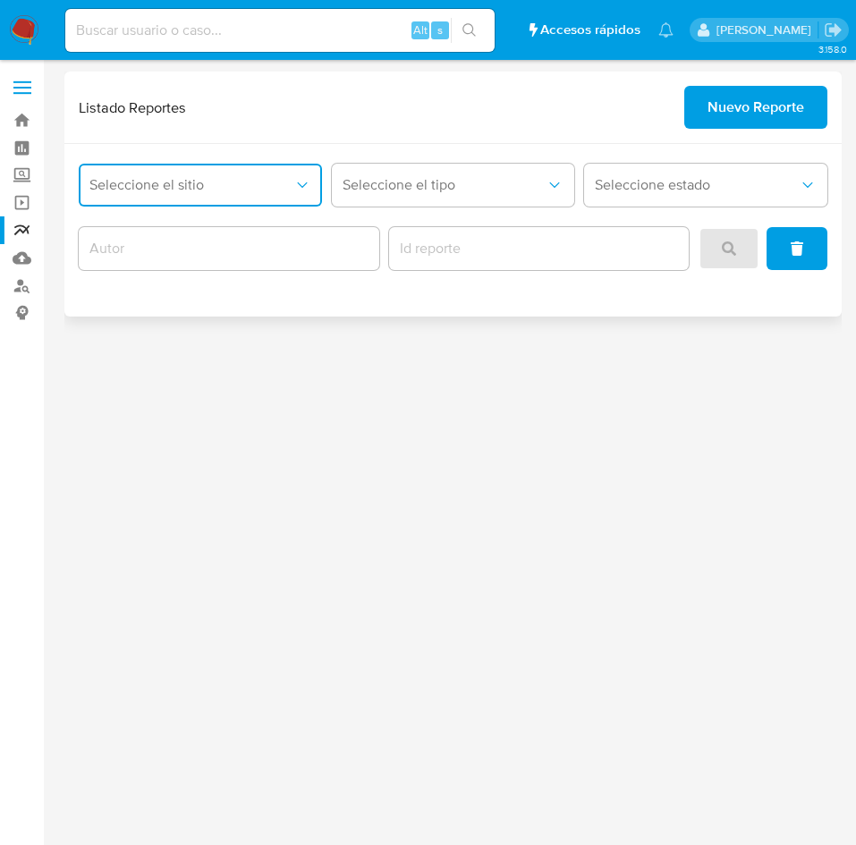
click at [249, 199] on button "Seleccione el sitio" at bounding box center [200, 185] width 243 height 43
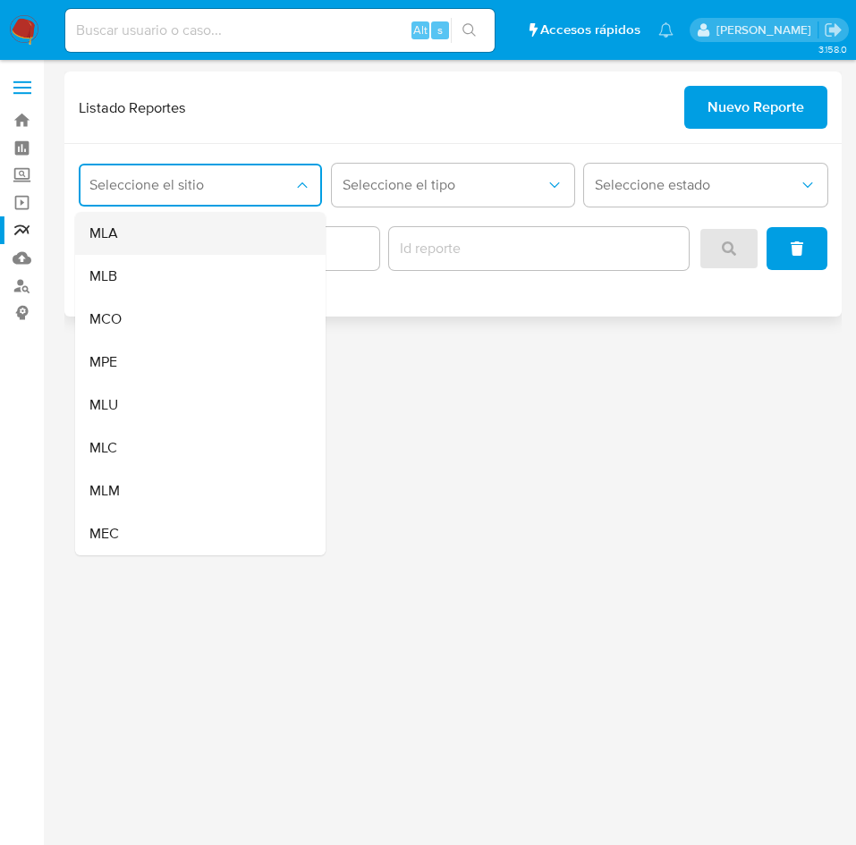
click at [194, 233] on div "MLA" at bounding box center [194, 233] width 211 height 43
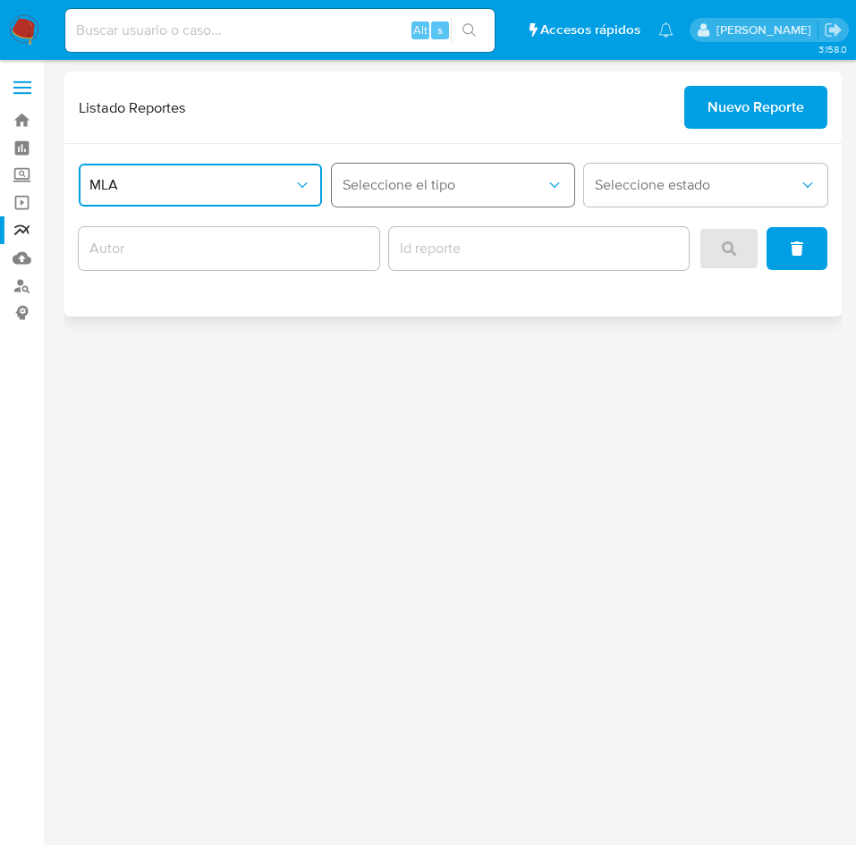
click at [405, 183] on span "Seleccione el tipo" at bounding box center [445, 185] width 204 height 18
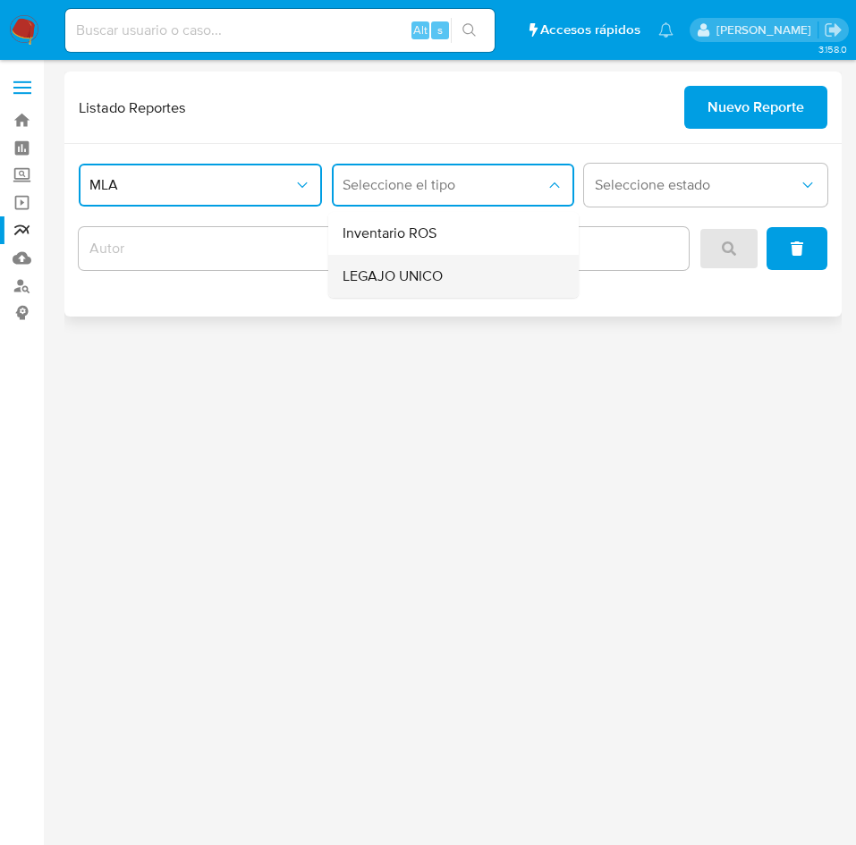
click at [403, 258] on div "LEGAJO UNICO" at bounding box center [448, 276] width 211 height 43
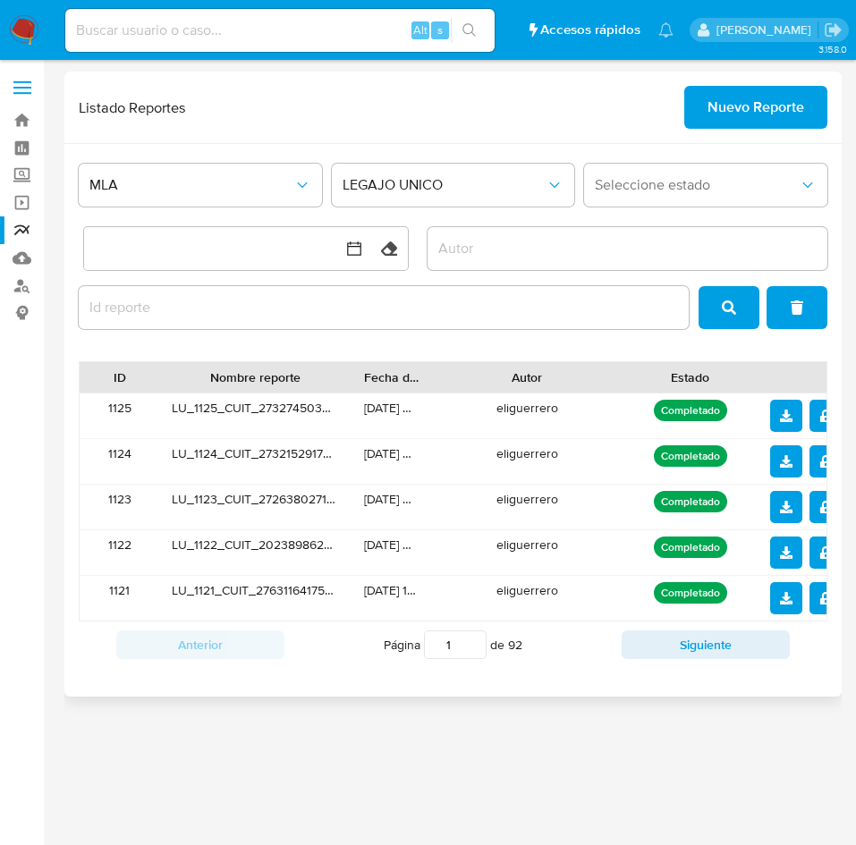
click at [512, 740] on div "3.158.0" at bounding box center [452, 453] width 777 height 762
click at [818, 545] on button "notify_security" at bounding box center [825, 553] width 32 height 32
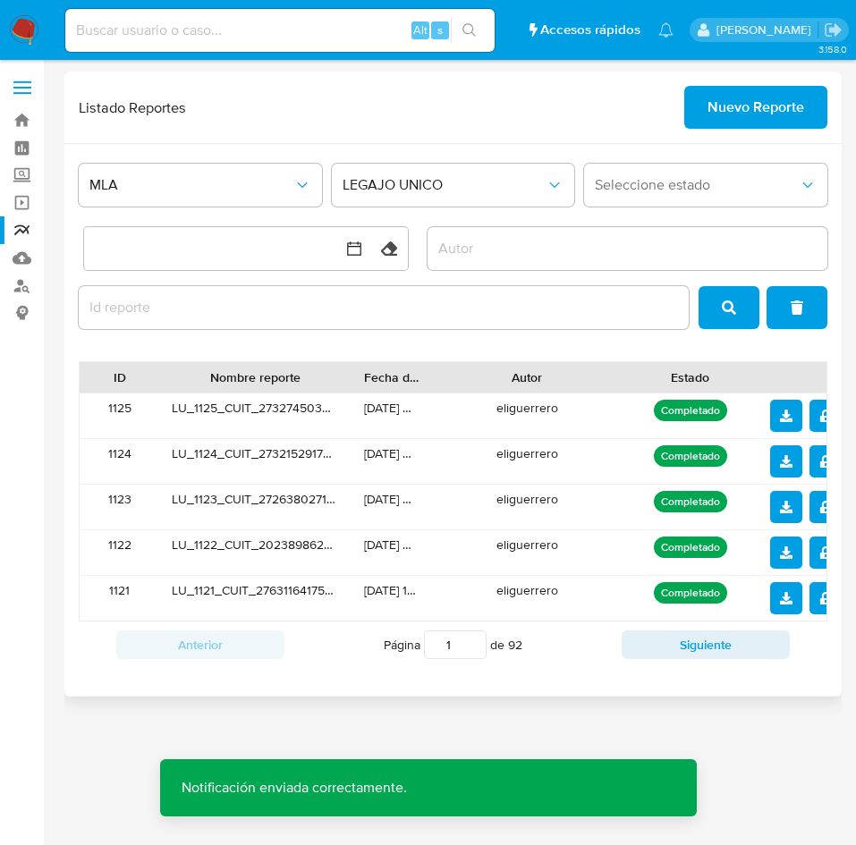
click at [785, 547] on icon "download" at bounding box center [786, 553] width 13 height 13
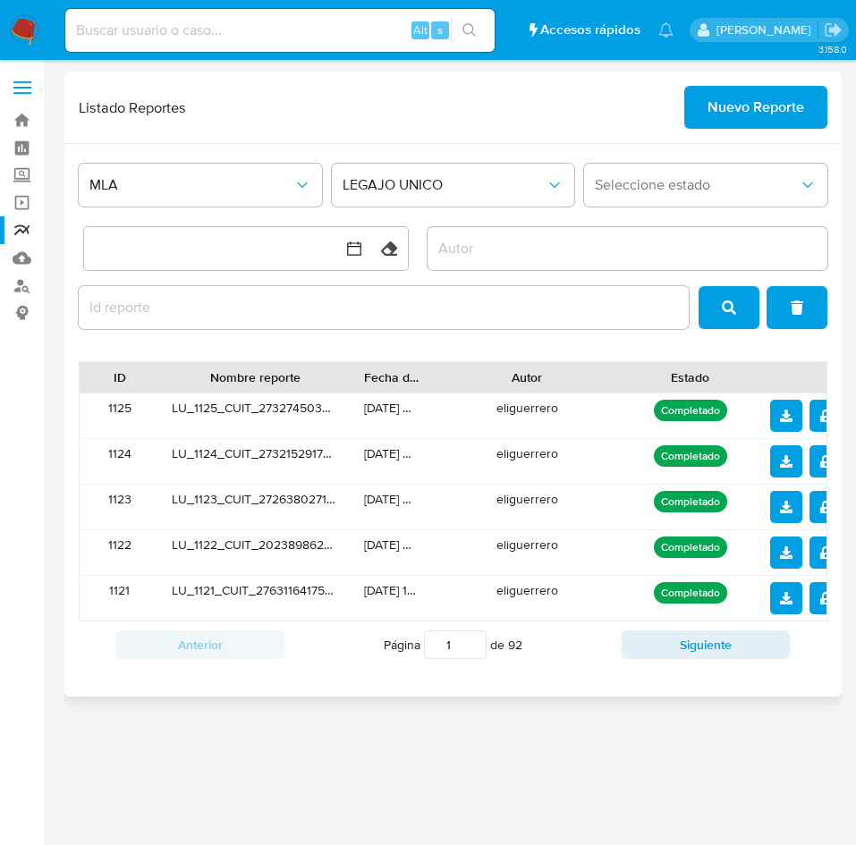
click at [816, 504] on button "notify_security" at bounding box center [825, 507] width 32 height 32
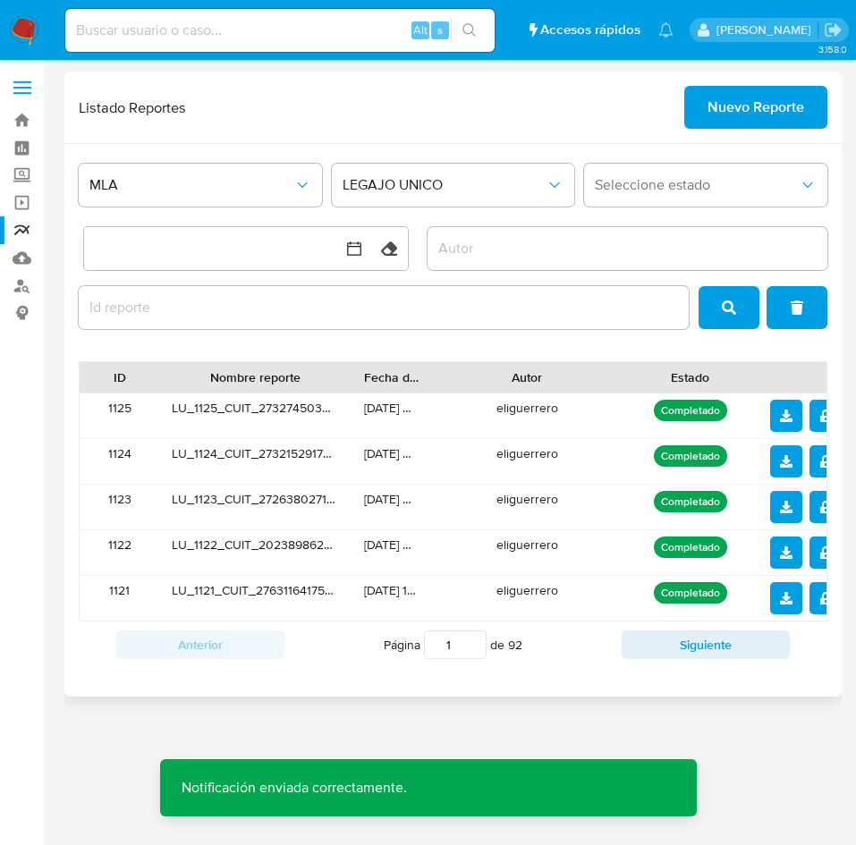
click at [786, 513] on span "download" at bounding box center [786, 507] width 13 height 29
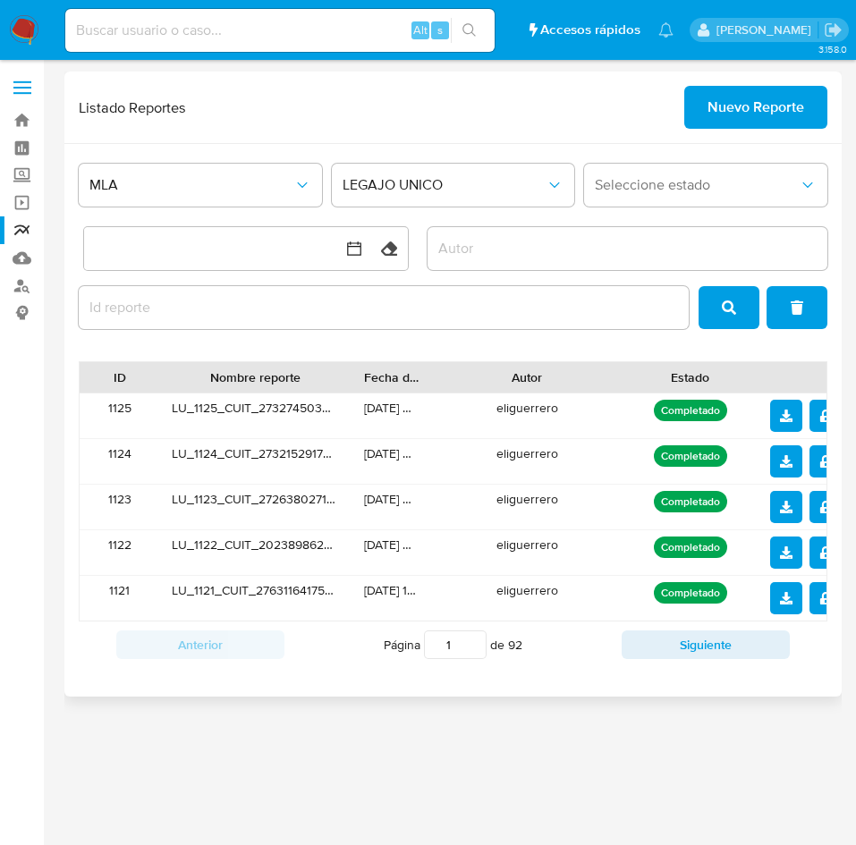
click at [816, 464] on button "notify_security" at bounding box center [825, 461] width 32 height 32
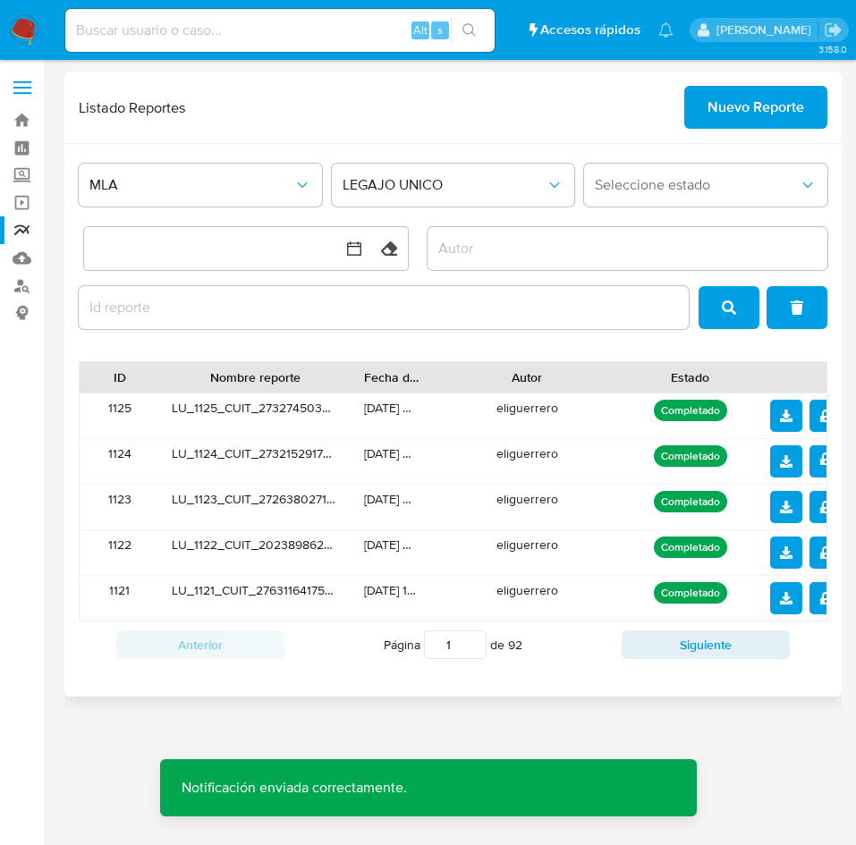
click at [792, 462] on button "download" at bounding box center [786, 461] width 32 height 32
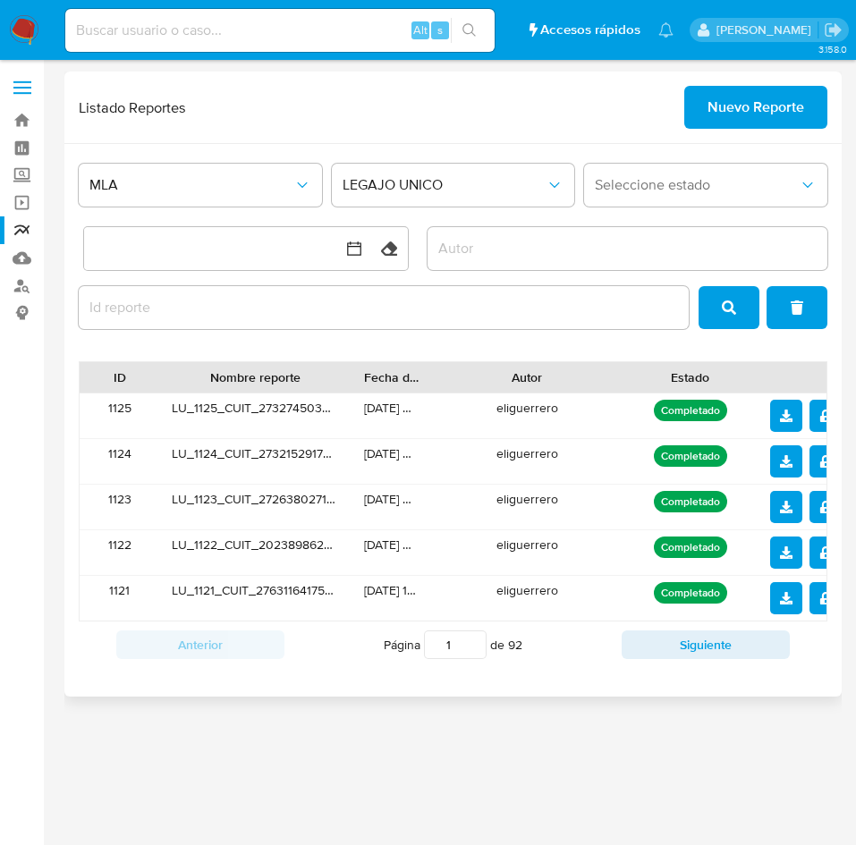
click at [823, 421] on icon "notify_security" at bounding box center [825, 416] width 11 height 13
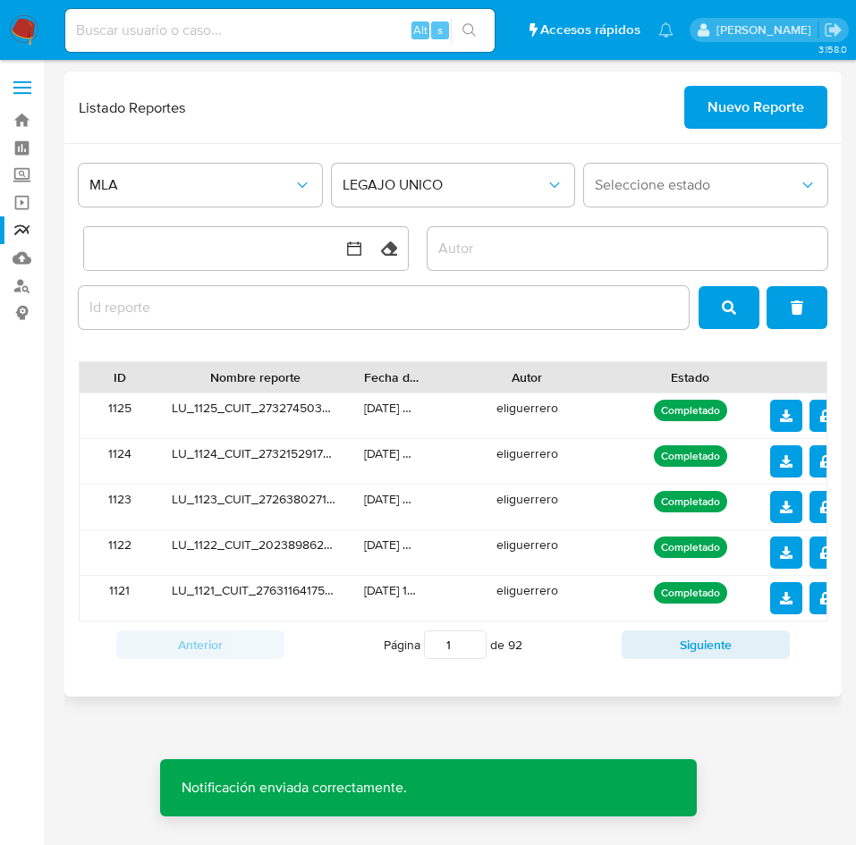
click at [781, 420] on icon "download" at bounding box center [786, 416] width 13 height 13
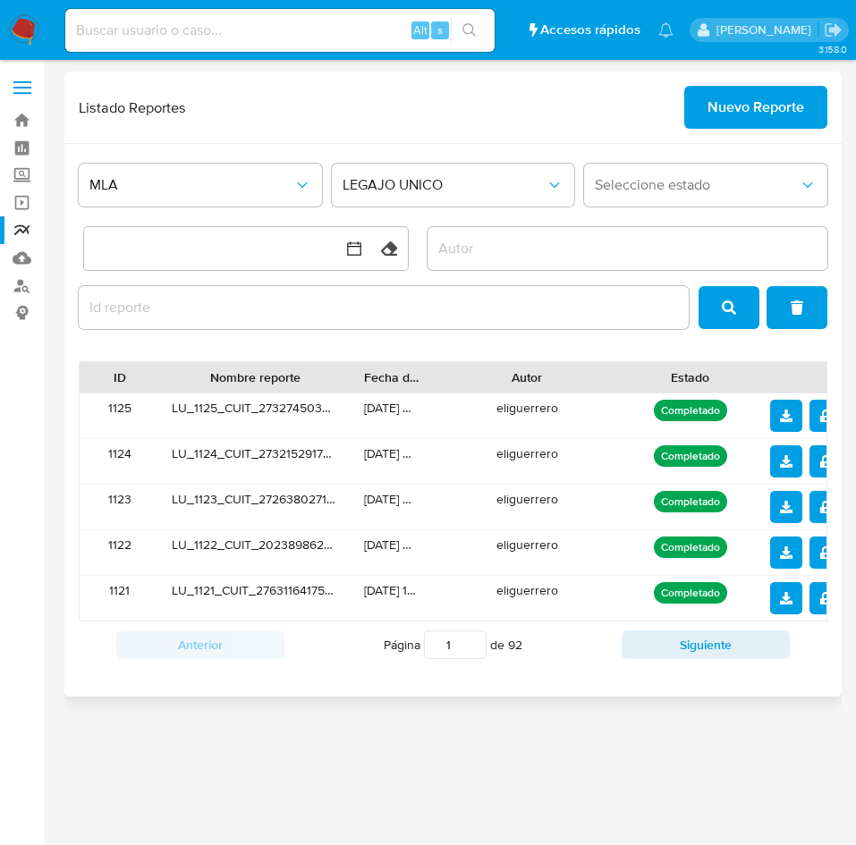
click at [765, 119] on span "Nuevo Reporte" at bounding box center [756, 107] width 97 height 39
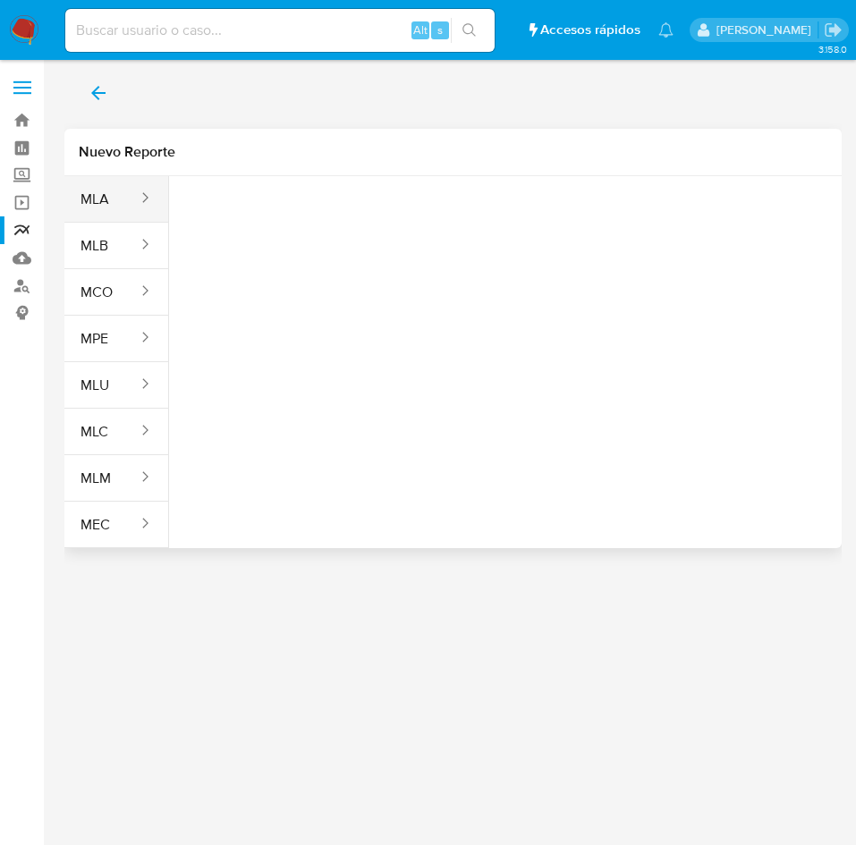
click at [114, 198] on button "MLA" at bounding box center [101, 199] width 75 height 43
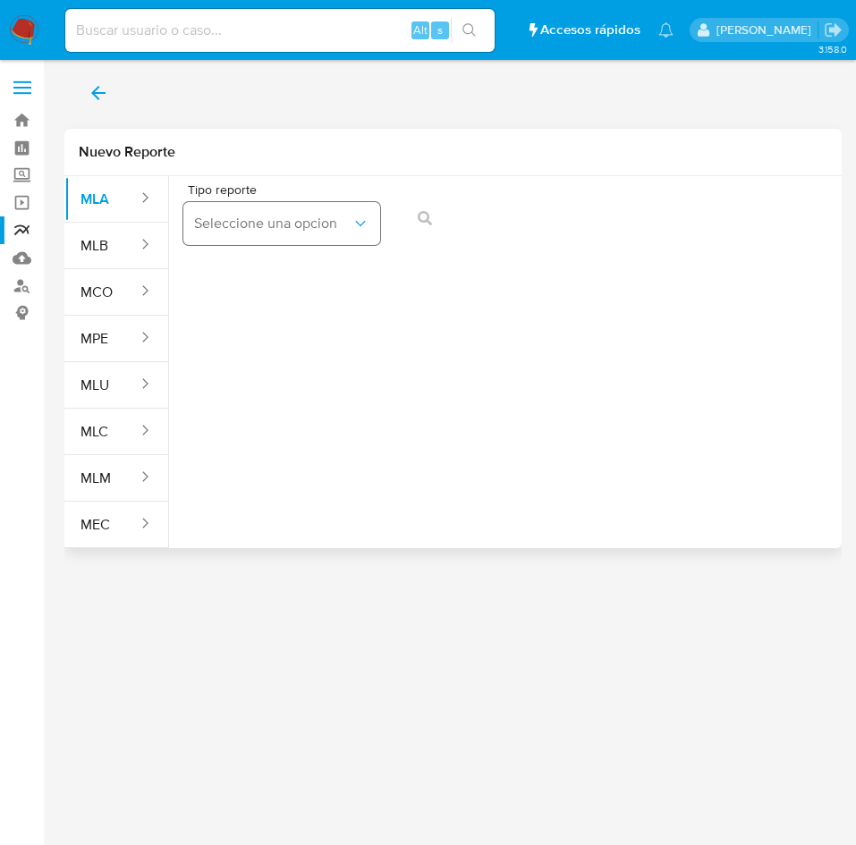
click at [324, 215] on span "Seleccione una opcion" at bounding box center [272, 224] width 157 height 18
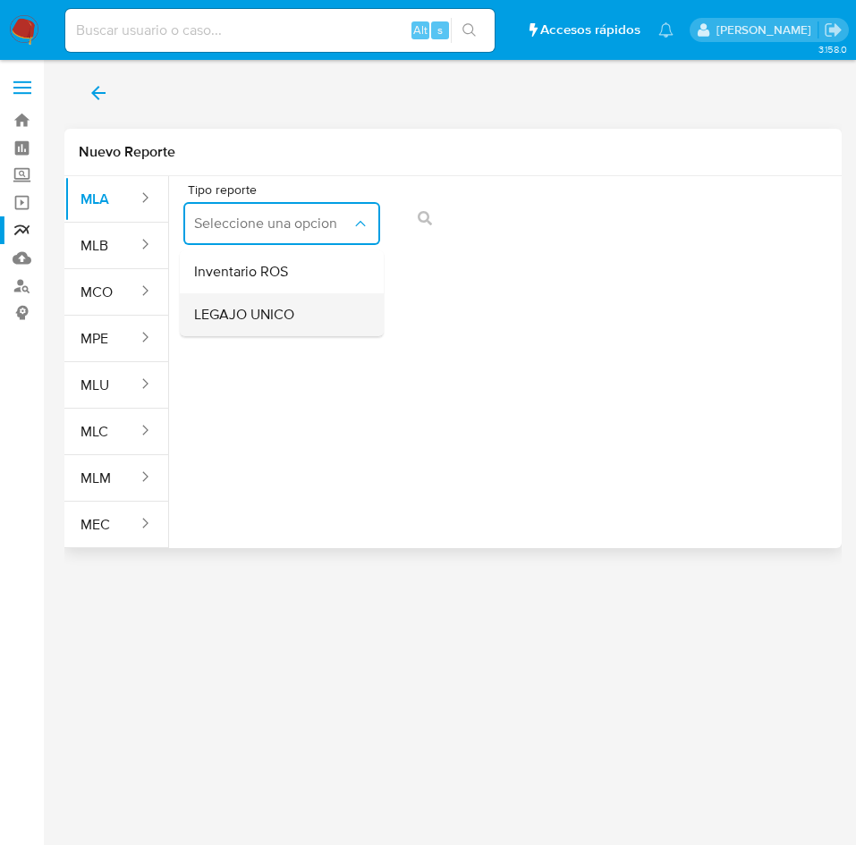
click at [316, 303] on div "LEGAJO UNICO" at bounding box center [276, 314] width 165 height 43
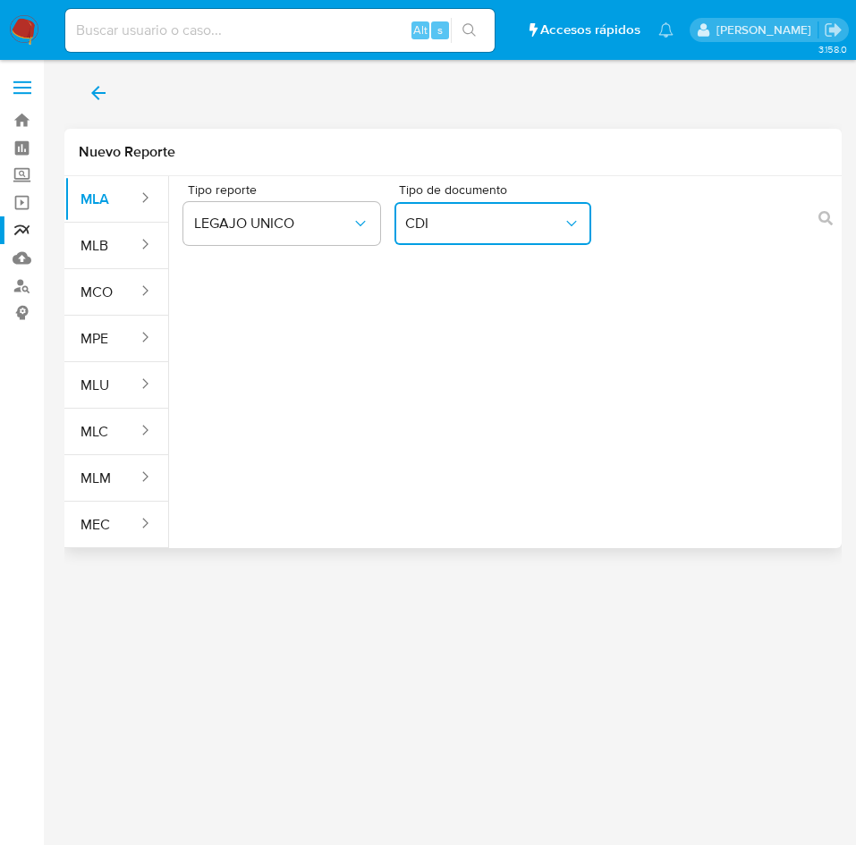
click at [564, 229] on icon "Tipo de documento" at bounding box center [572, 224] width 18 height 18
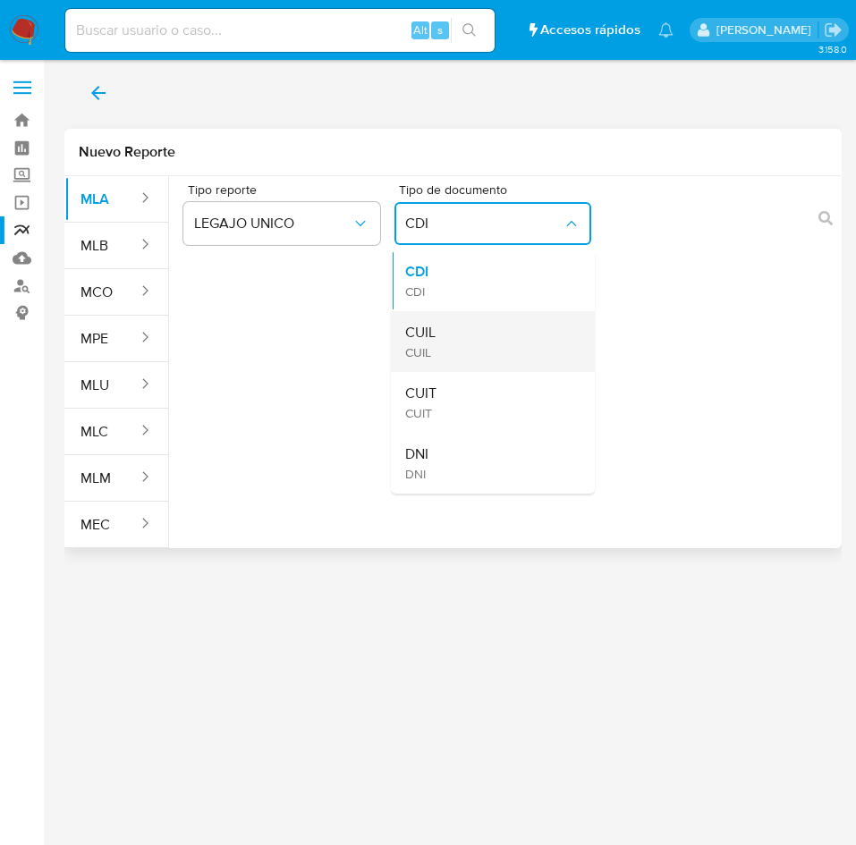
click at [521, 325] on div "CUIL CUIL" at bounding box center [487, 341] width 165 height 61
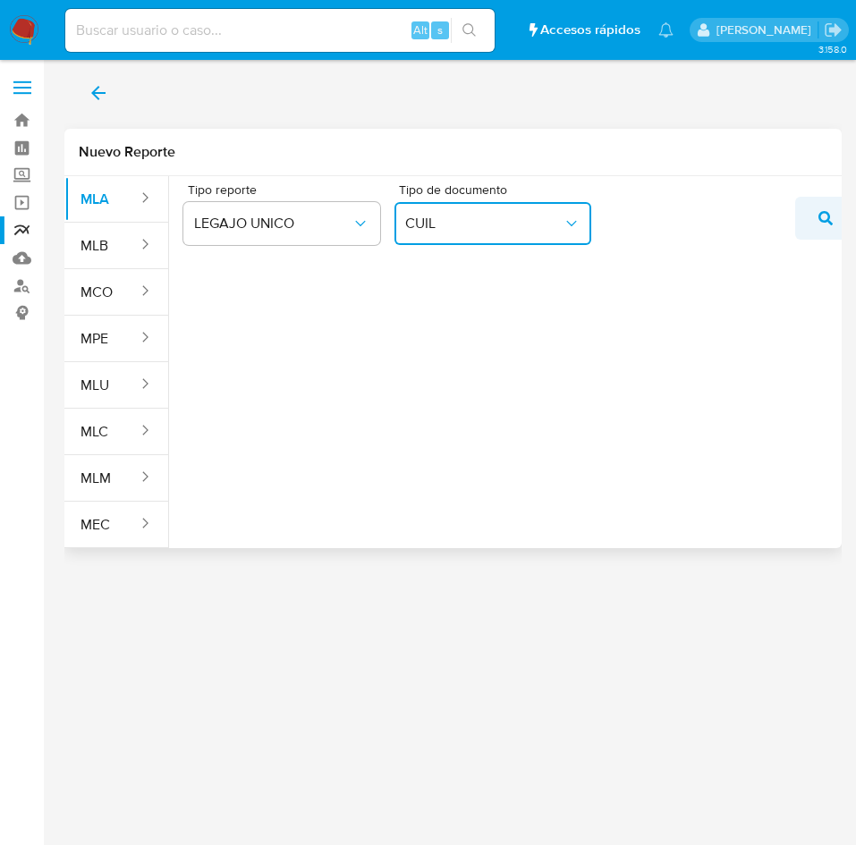
click at [811, 211] on button "action-search" at bounding box center [825, 218] width 61 height 43
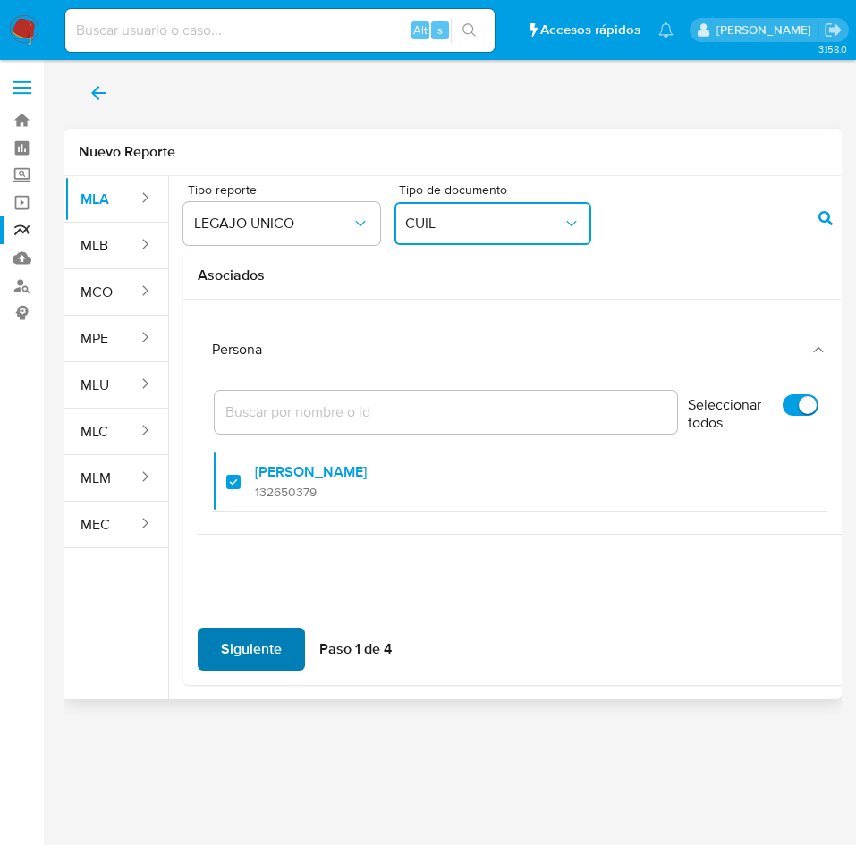
click at [249, 638] on span "Siguiente" at bounding box center [251, 649] width 61 height 39
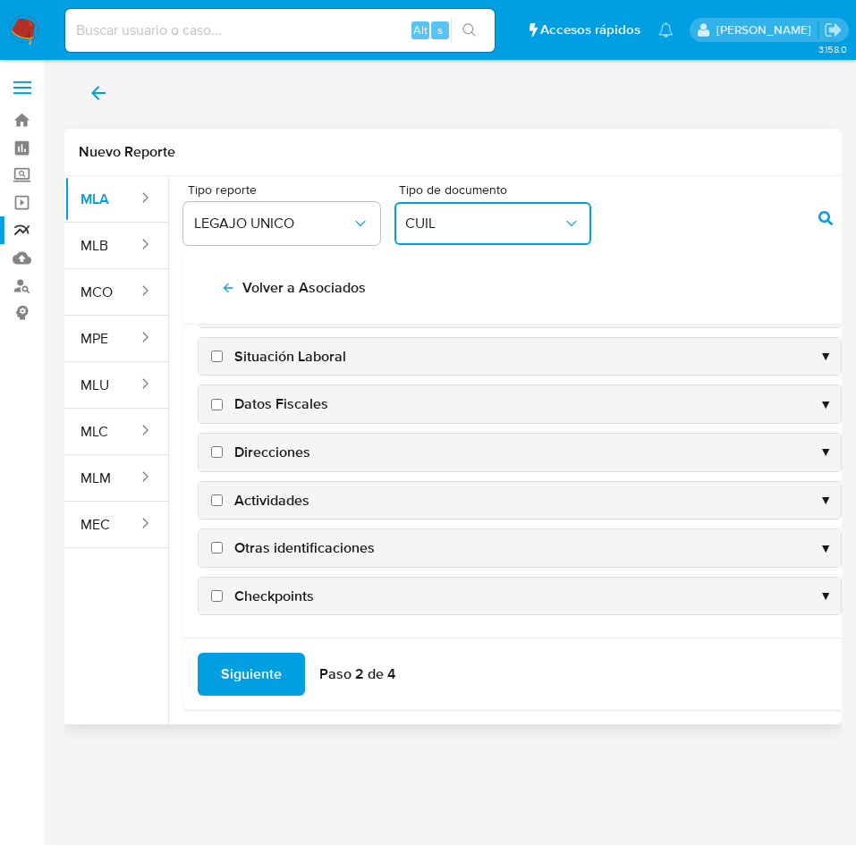
scroll to position [174, 0]
click at [276, 394] on span "Datos Fiscales" at bounding box center [281, 404] width 94 height 20
click at [223, 398] on input "Datos Fiscales" at bounding box center [217, 404] width 12 height 12
checkbox input "true"
click at [264, 445] on span "Direcciones" at bounding box center [272, 452] width 76 height 20
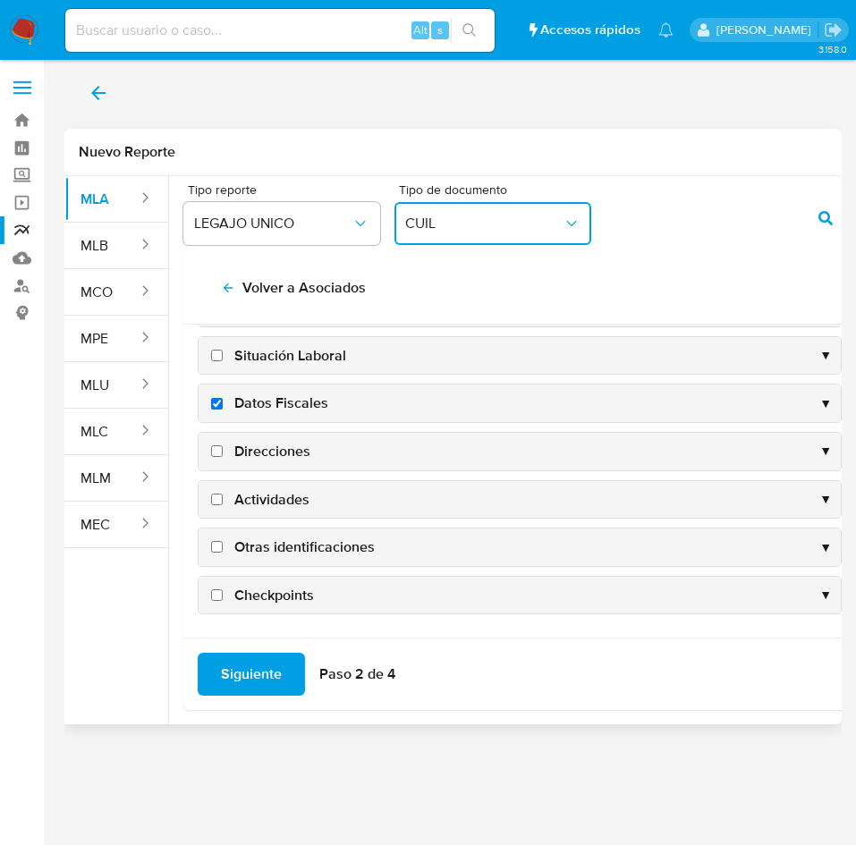
click at [223, 445] on input "Direcciones" at bounding box center [217, 451] width 12 height 12
checkbox input "true"
click at [276, 508] on span "Actividades" at bounding box center [271, 500] width 75 height 20
click at [223, 505] on input "Actividades" at bounding box center [217, 500] width 12 height 12
checkbox input "true"
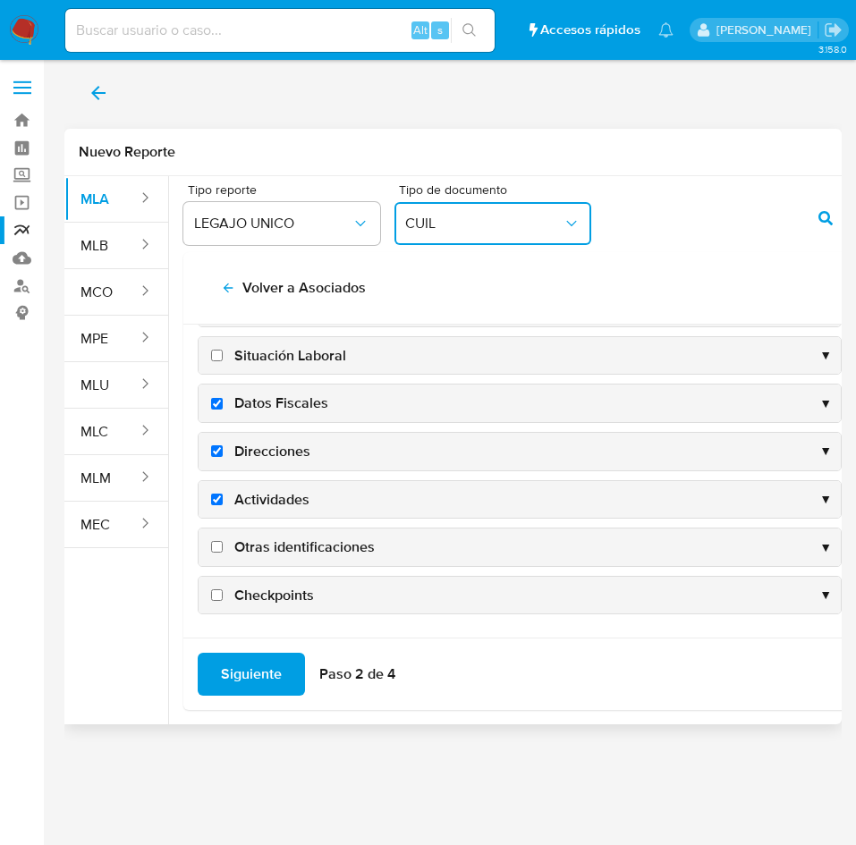
click at [276, 545] on span "Otras identificaciones" at bounding box center [304, 548] width 140 height 20
click at [223, 545] on input "Otras identificaciones" at bounding box center [217, 547] width 12 height 12
checkbox input "true"
click at [256, 649] on div "Siguiente Paso 2 de 4" at bounding box center [519, 674] width 673 height 72
click at [255, 659] on span "Siguiente" at bounding box center [251, 674] width 61 height 39
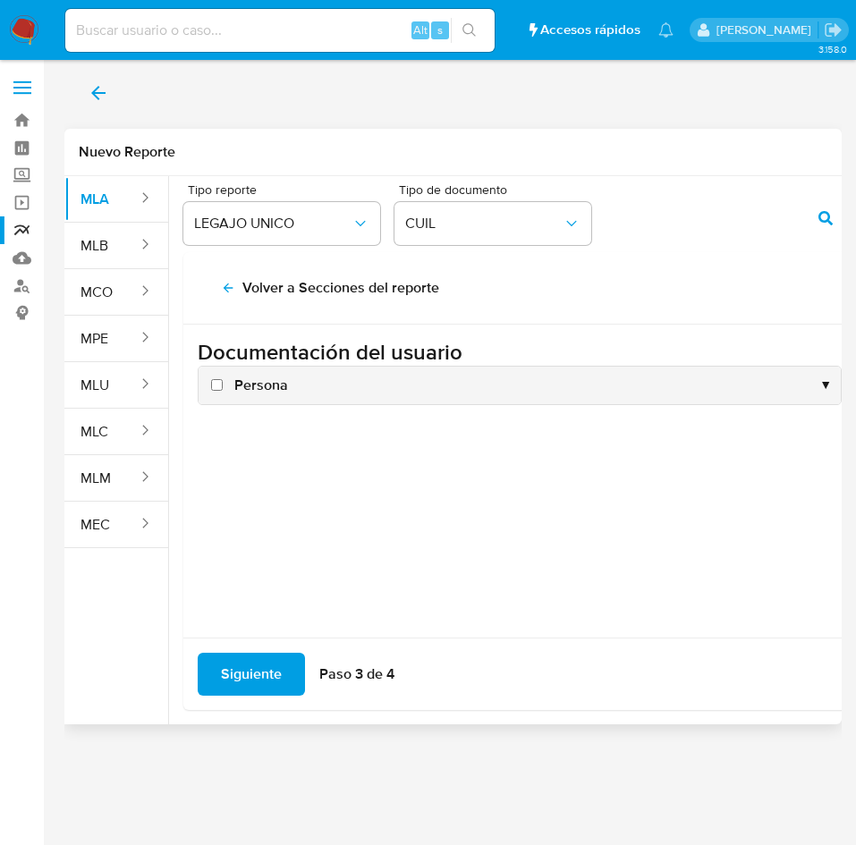
scroll to position [0, 0]
click at [266, 381] on span "Persona" at bounding box center [261, 386] width 54 height 20
click at [223, 381] on input "Persona" at bounding box center [217, 385] width 12 height 12
checkbox input "true"
click at [256, 679] on span "Siguiente" at bounding box center [251, 674] width 61 height 39
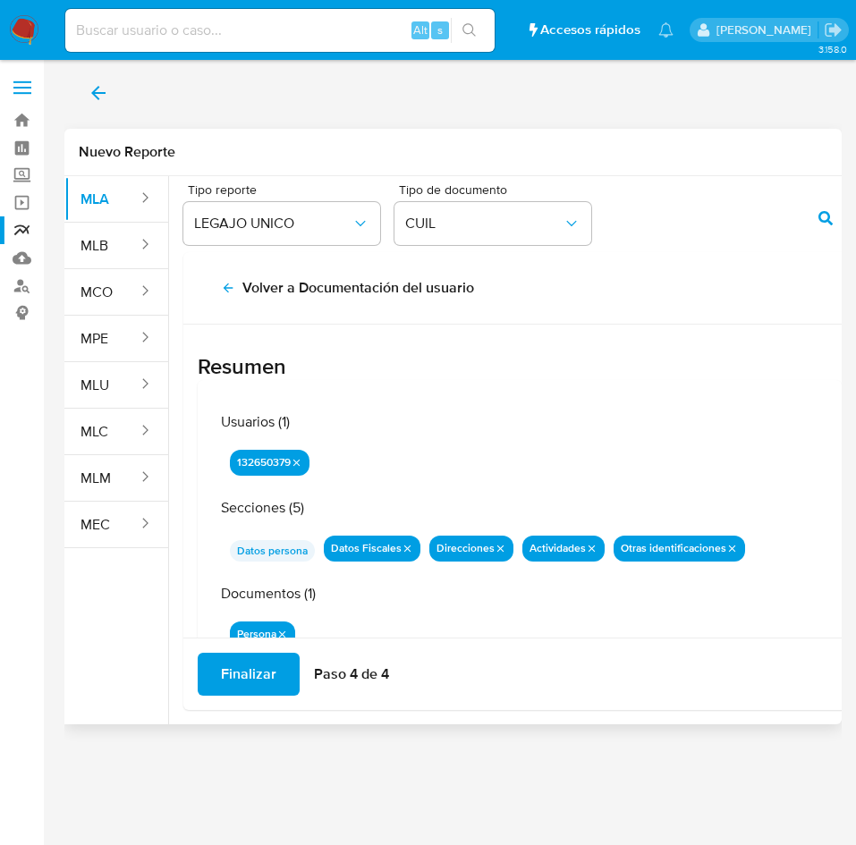
click at [256, 674] on span "Finalizar" at bounding box center [248, 674] width 55 height 39
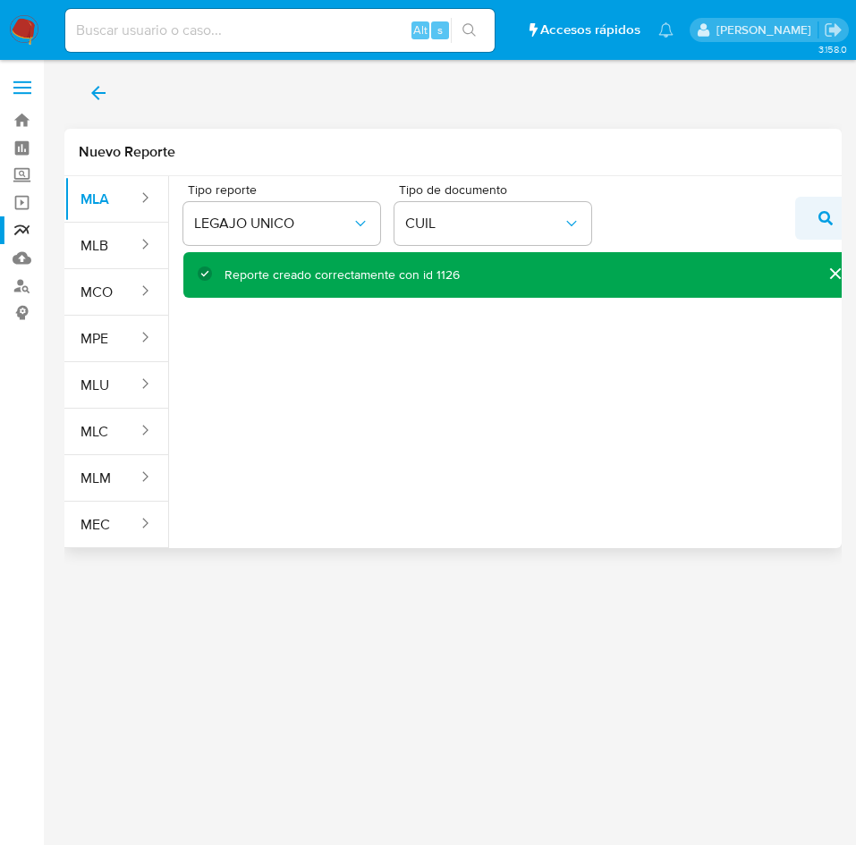
click at [819, 212] on icon "action-search" at bounding box center [825, 218] width 14 height 14
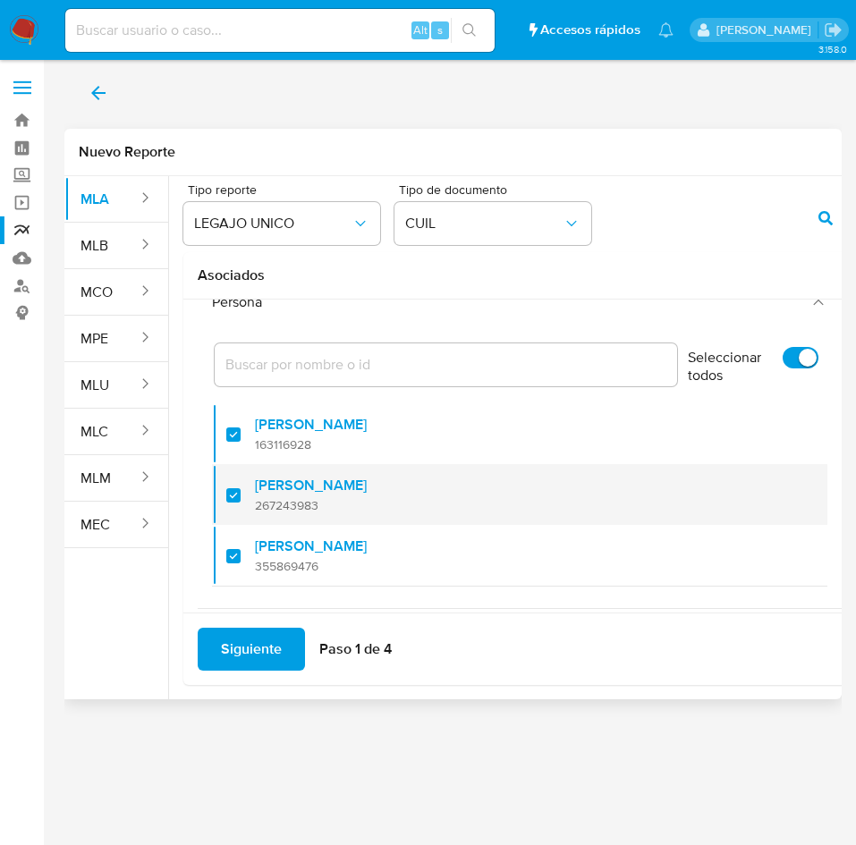
scroll to position [72, 0]
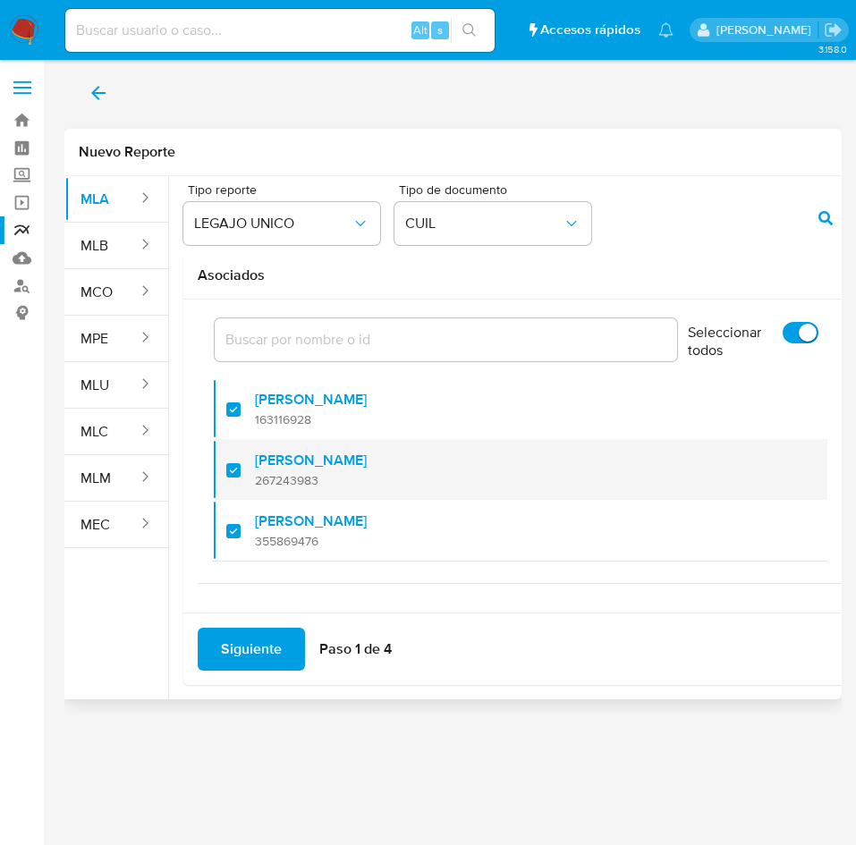
click at [239, 465] on div at bounding box center [240, 470] width 29 height 42
checkbox input "false"
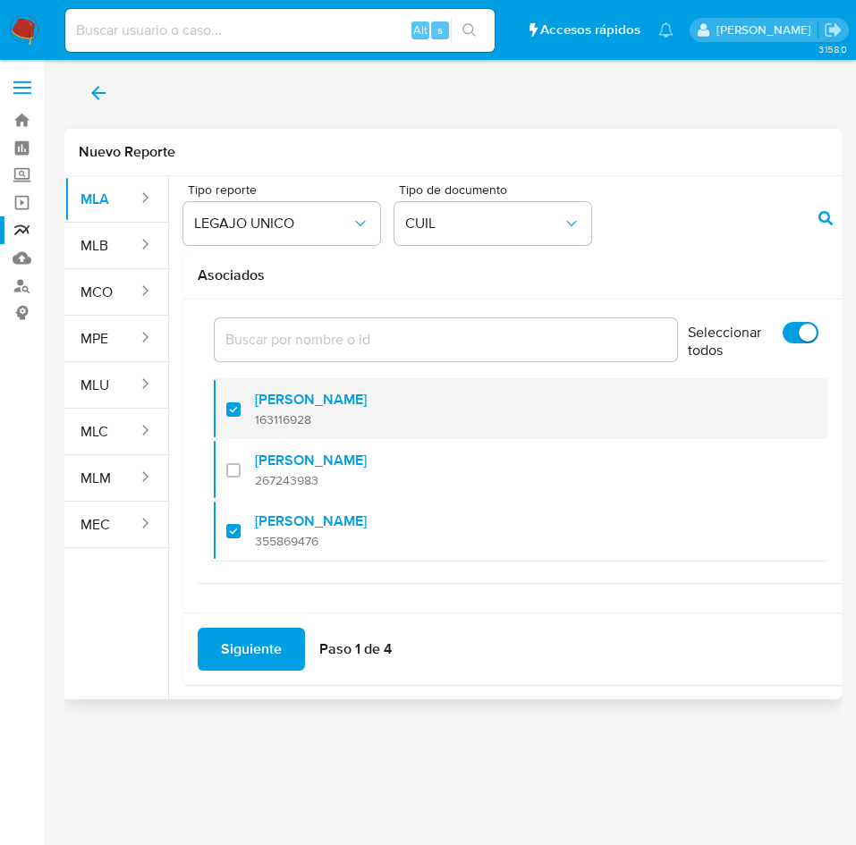
click at [237, 400] on div at bounding box center [240, 409] width 29 height 42
checkbox input "false"
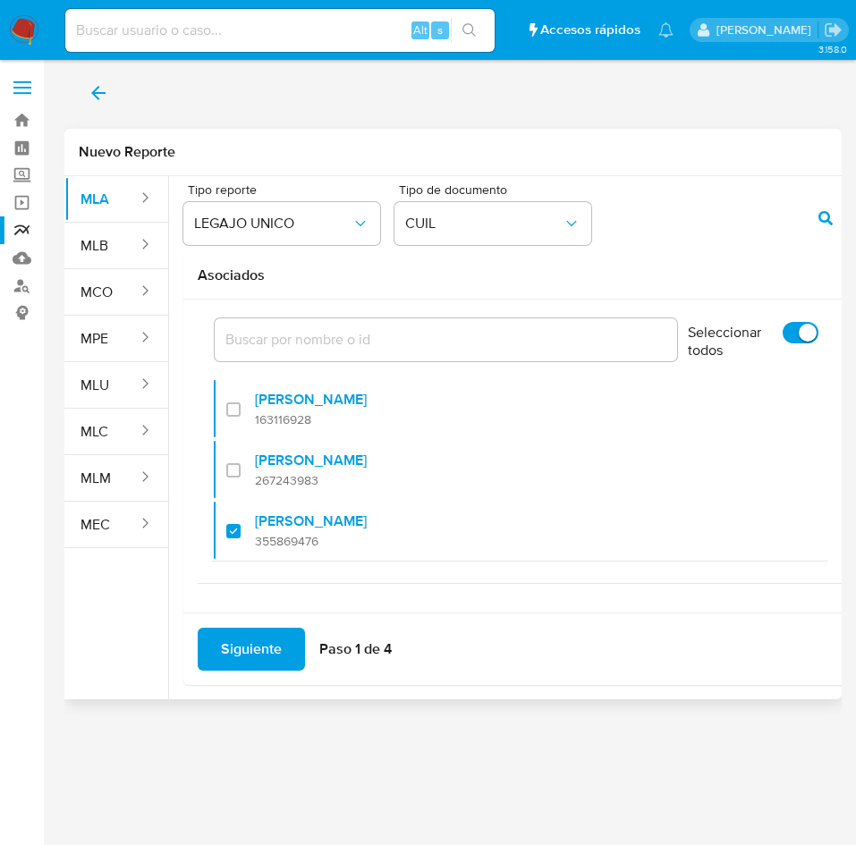
click at [259, 647] on span "Siguiente" at bounding box center [251, 649] width 61 height 39
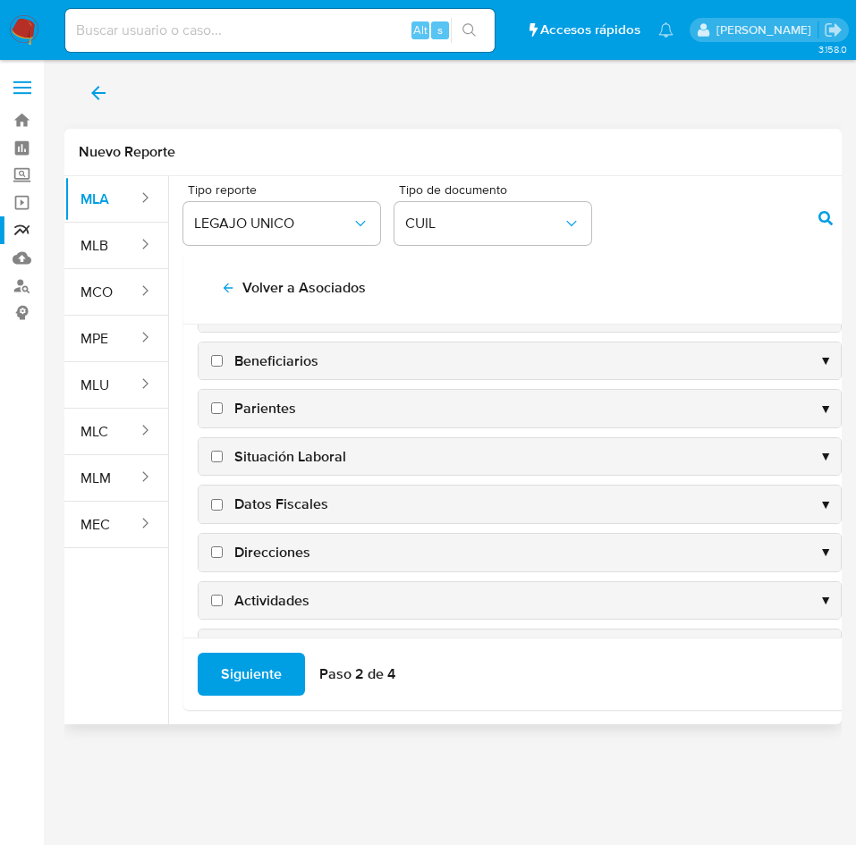
scroll to position [174, 0]
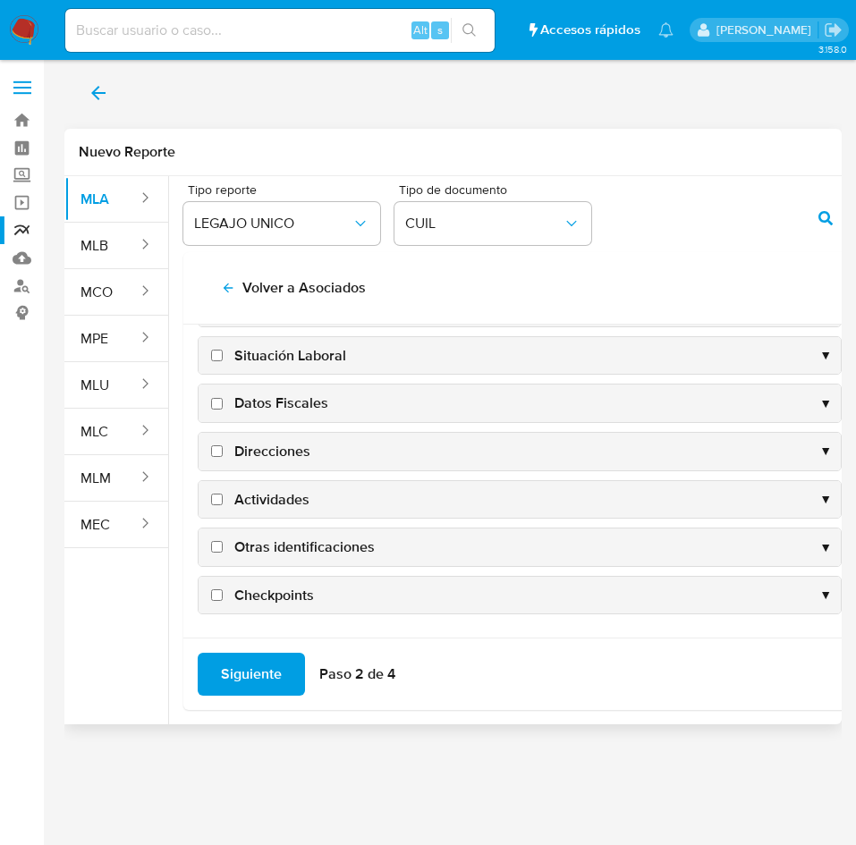
click at [275, 394] on span "Datos Fiscales" at bounding box center [281, 404] width 94 height 20
click at [223, 398] on input "Datos Fiscales" at bounding box center [217, 404] width 12 height 12
checkbox input "true"
click at [263, 442] on span "Direcciones" at bounding box center [272, 452] width 76 height 20
click at [223, 445] on input "Direcciones" at bounding box center [217, 451] width 12 height 12
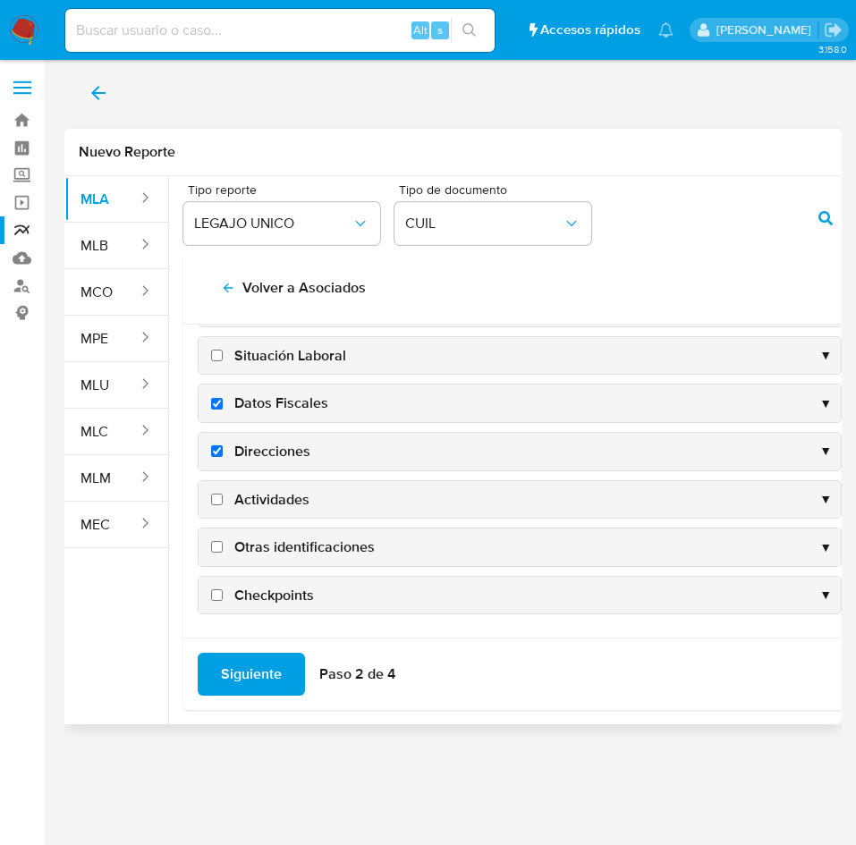
checkbox input "true"
click at [267, 496] on span "Actividades" at bounding box center [271, 500] width 75 height 20
click at [223, 496] on input "Actividades" at bounding box center [217, 500] width 12 height 12
checkbox input "true"
click at [271, 542] on span "Otras identificaciones" at bounding box center [304, 548] width 140 height 20
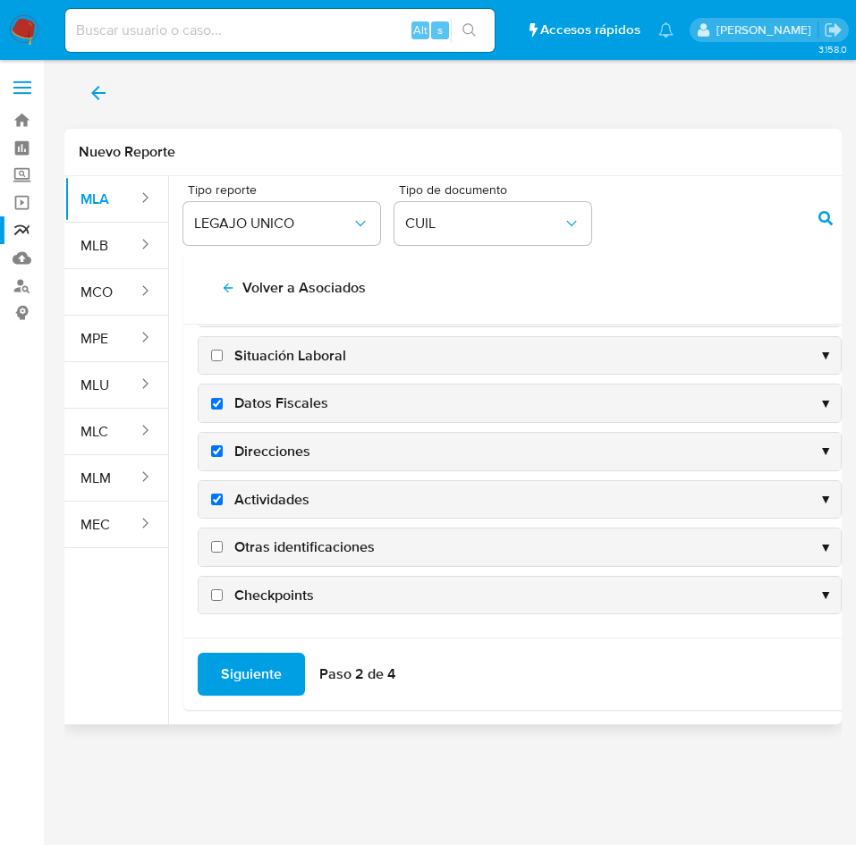
click at [223, 542] on input "Otras identificaciones" at bounding box center [217, 547] width 12 height 12
checkbox input "true"
click at [250, 674] on span "Siguiente" at bounding box center [251, 674] width 61 height 39
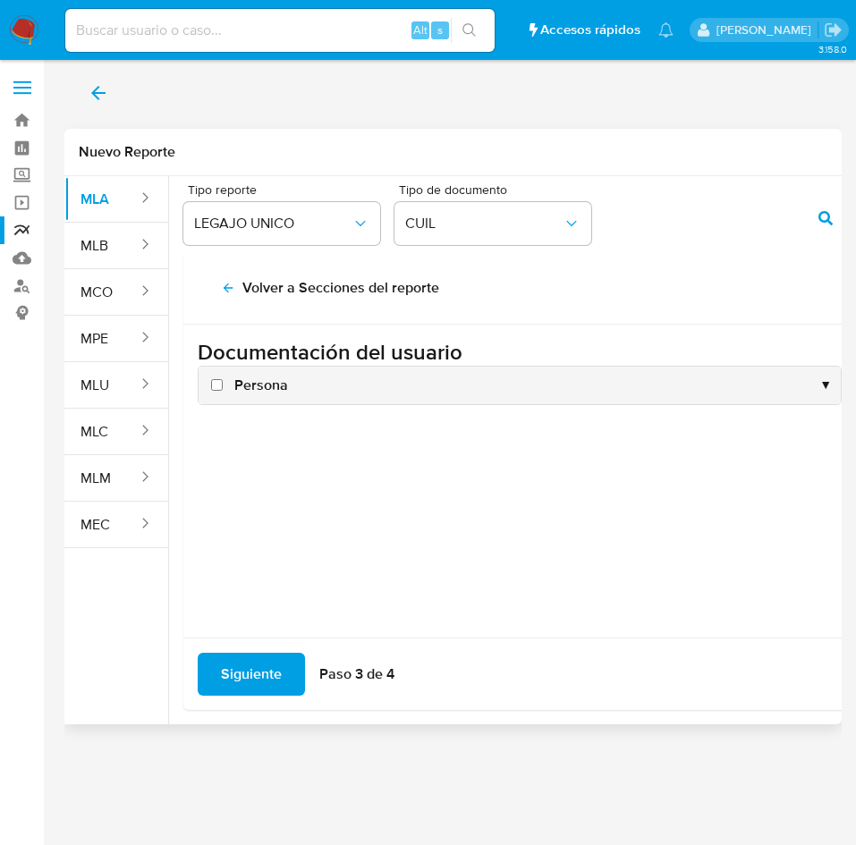
click at [255, 373] on div "Persona ▼" at bounding box center [520, 386] width 642 height 38
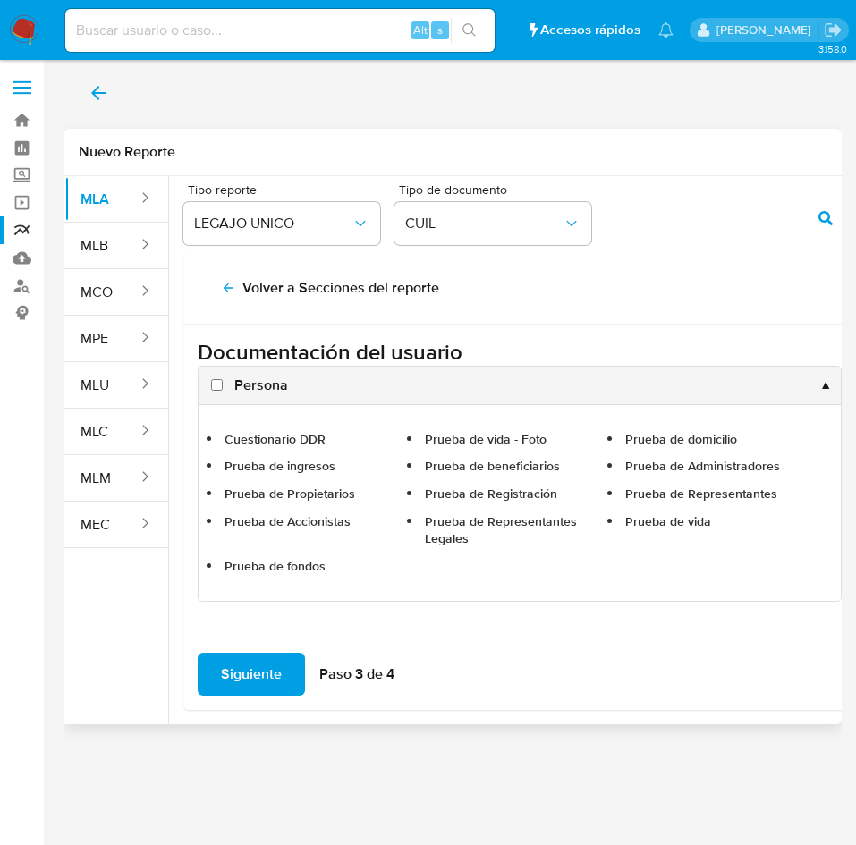
click at [249, 661] on span "Siguiente" at bounding box center [251, 674] width 61 height 39
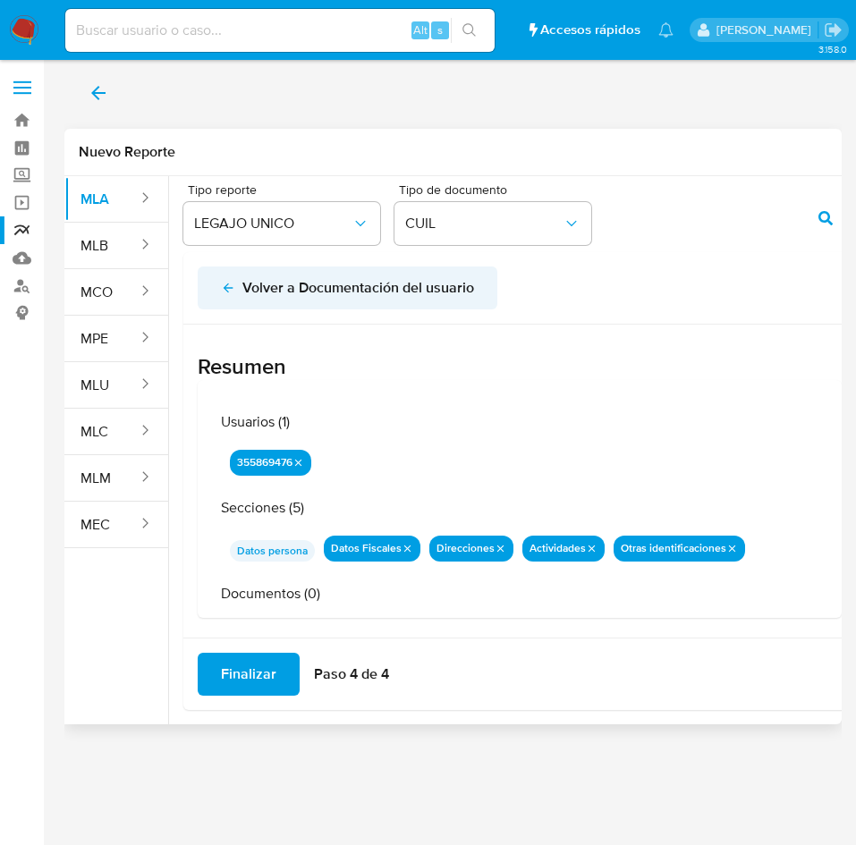
click at [209, 291] on button "Volver a Documentación del usuario" at bounding box center [348, 288] width 300 height 43
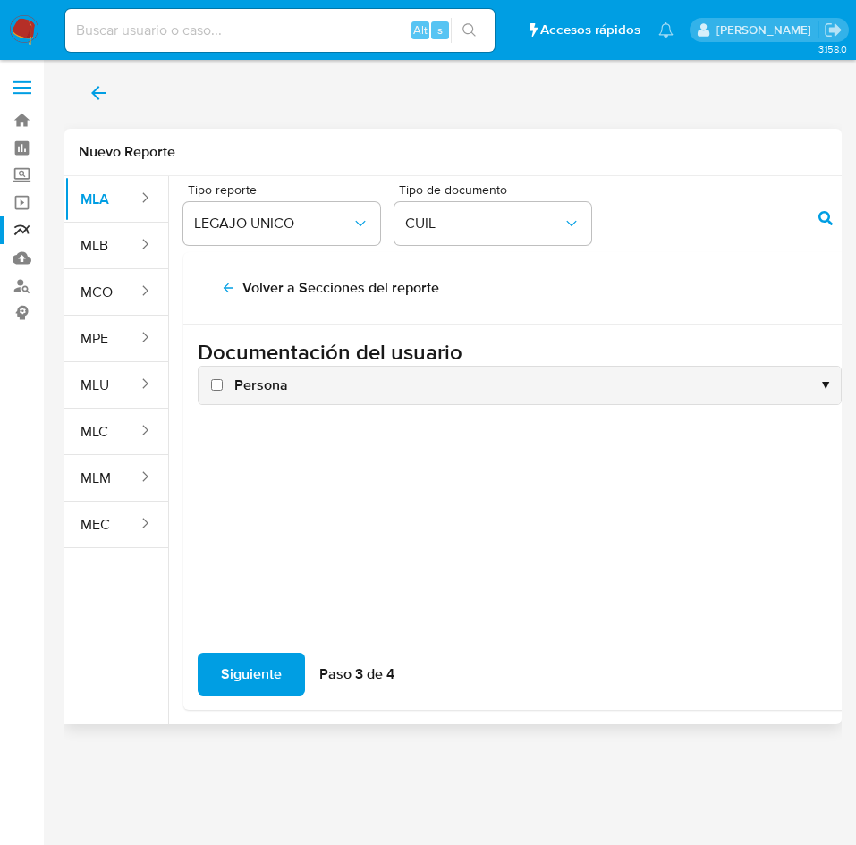
click at [249, 381] on span "Persona" at bounding box center [261, 386] width 54 height 20
click at [223, 381] on input "Persona" at bounding box center [217, 385] width 12 height 12
checkbox input "true"
click at [256, 670] on span "Siguiente" at bounding box center [251, 674] width 61 height 39
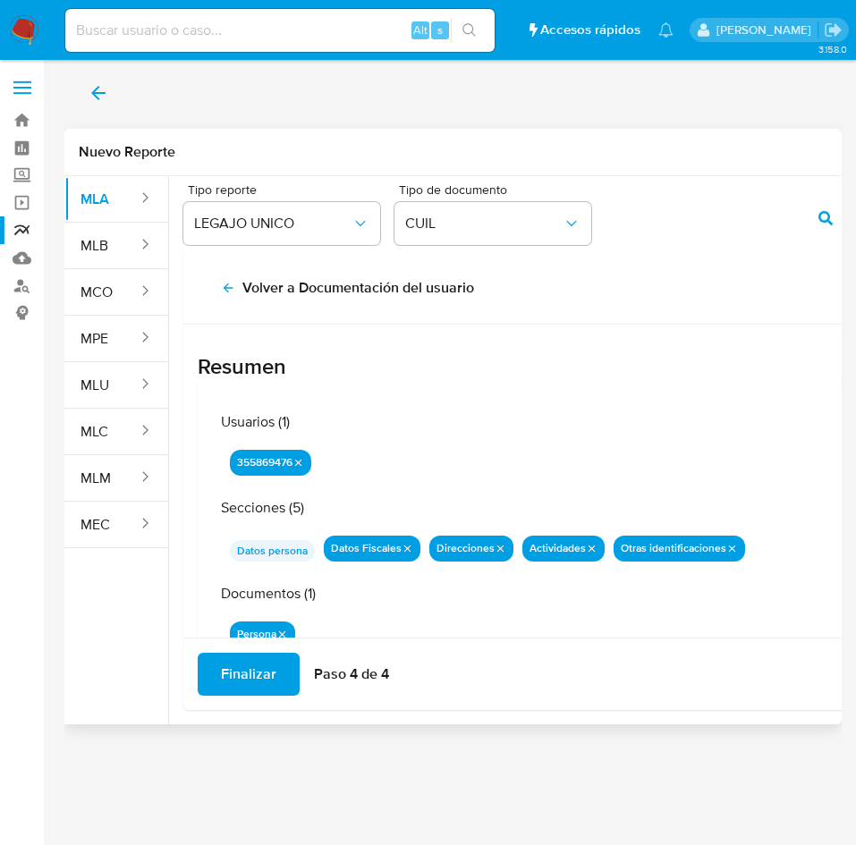
click at [256, 671] on span "Finalizar" at bounding box center [248, 674] width 55 height 39
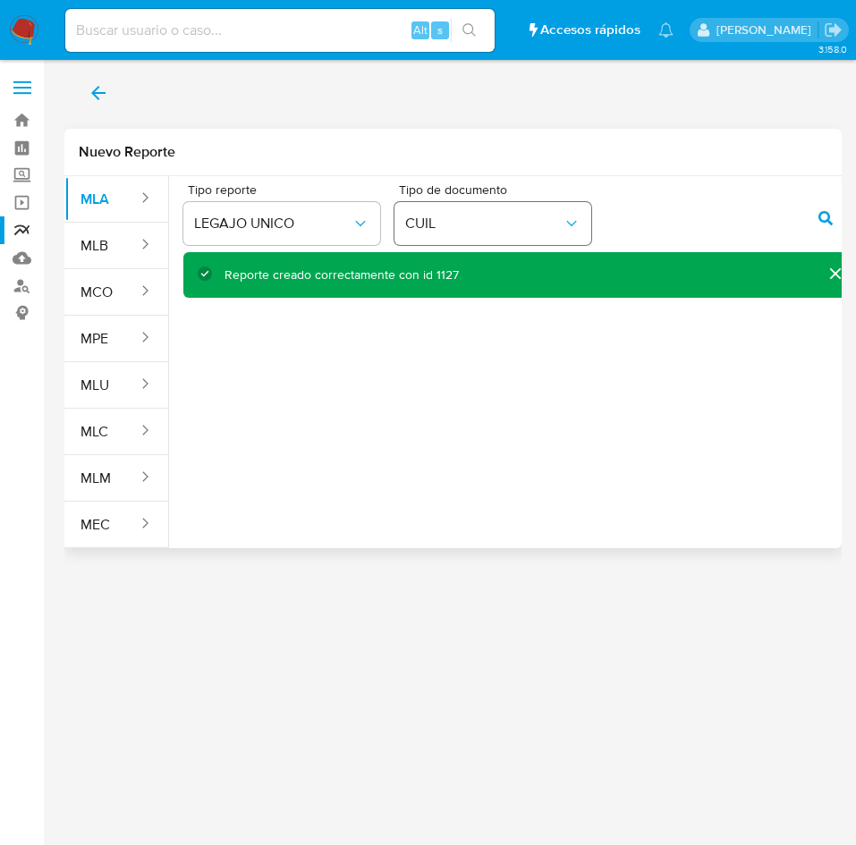
click at [582, 208] on div "Tipo reporte LEGAJO UNICO Tipo de documento CUIL" at bounding box center [519, 217] width 673 height 69
click at [821, 219] on icon "action-search" at bounding box center [825, 218] width 14 height 14
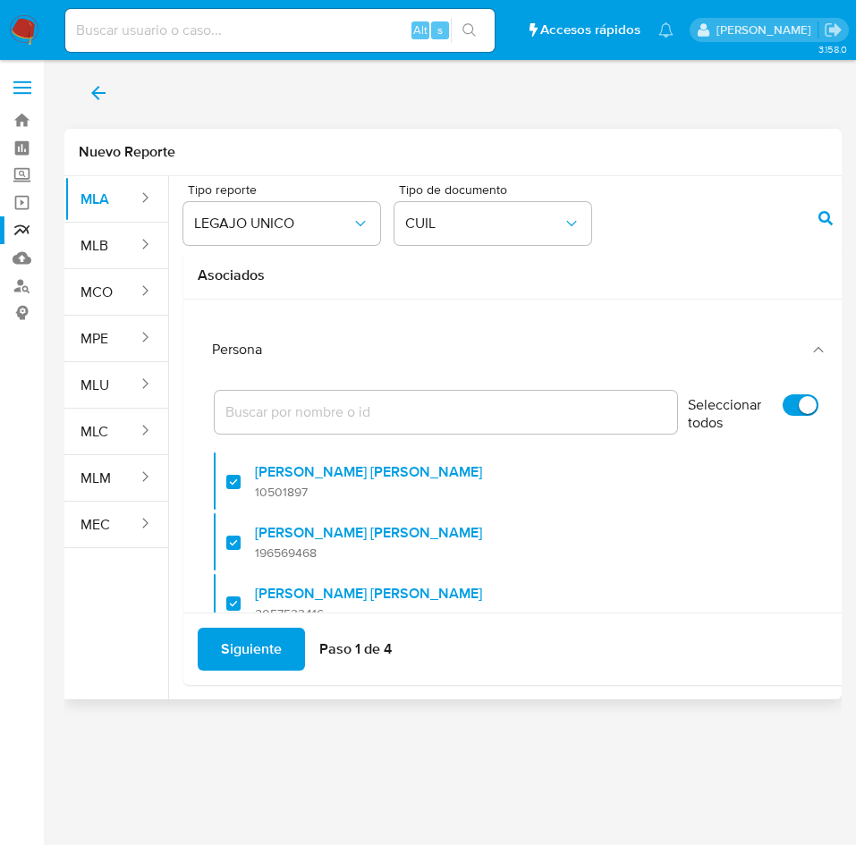
click at [783, 402] on input "Seleccionar todos" at bounding box center [801, 404] width 36 height 21
checkbox input "false"
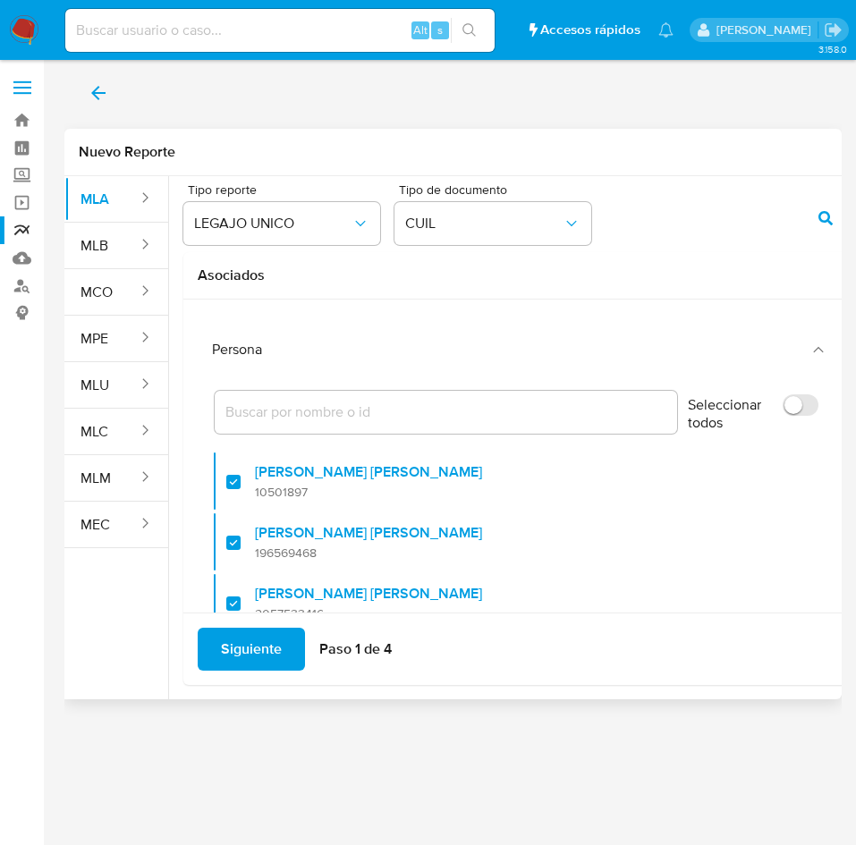
checkbox input "false"
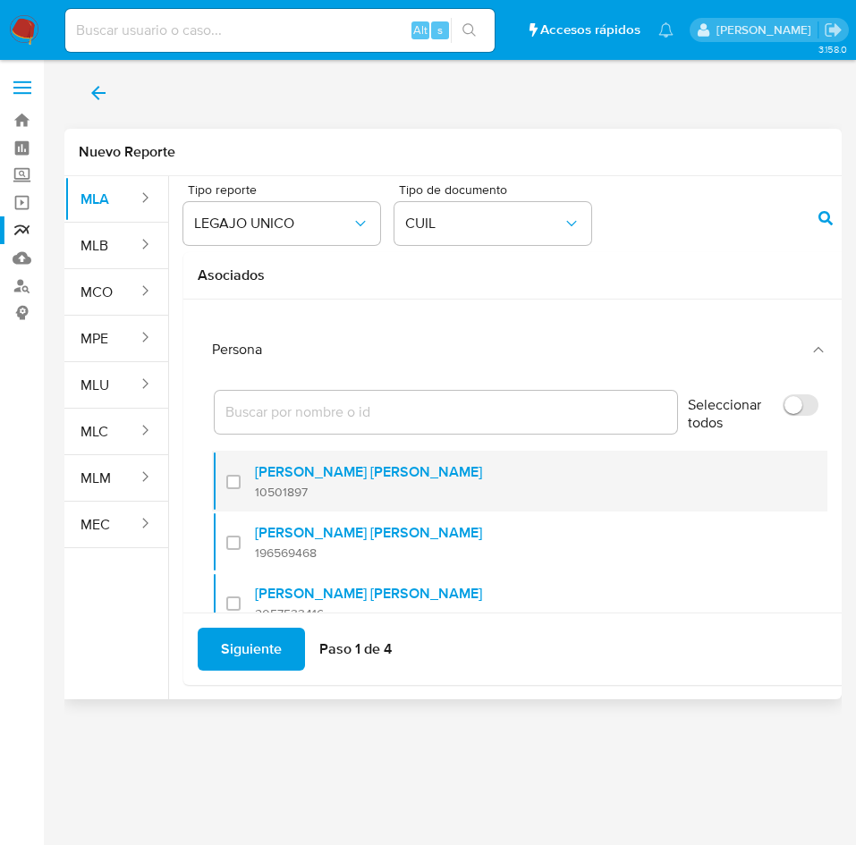
click at [327, 483] on div "[PERSON_NAME] [PERSON_NAME] 10501897" at bounding box center [368, 481] width 227 height 37
checkbox input "true"
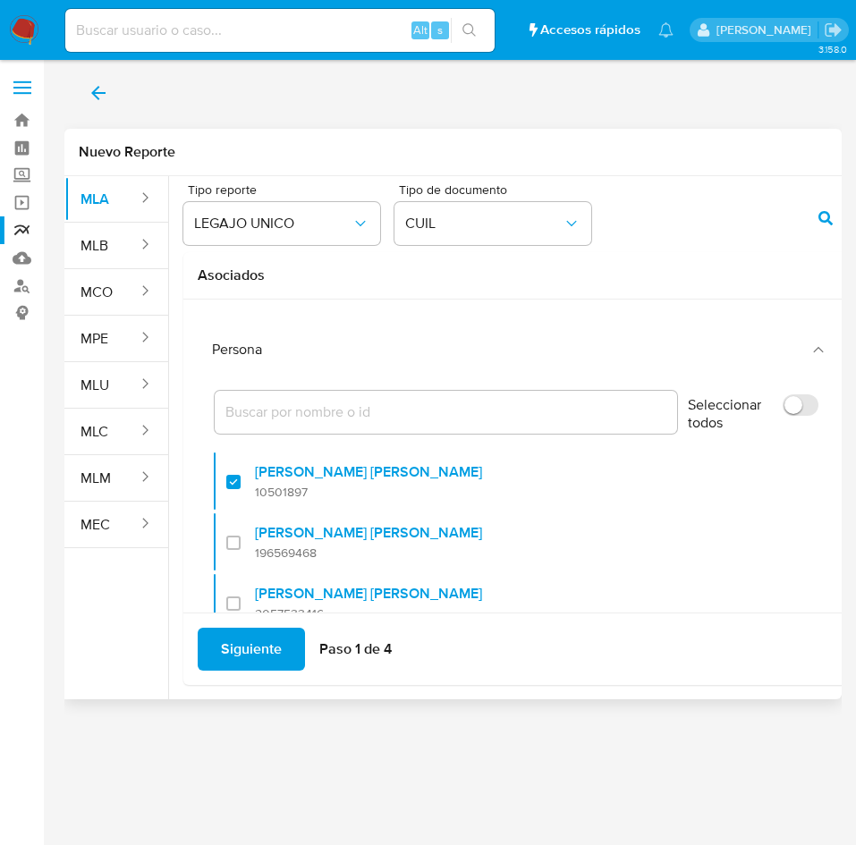
click at [252, 625] on div "Siguiente Paso 1 de 4" at bounding box center [519, 649] width 673 height 72
click at [252, 645] on span "Siguiente" at bounding box center [251, 649] width 61 height 39
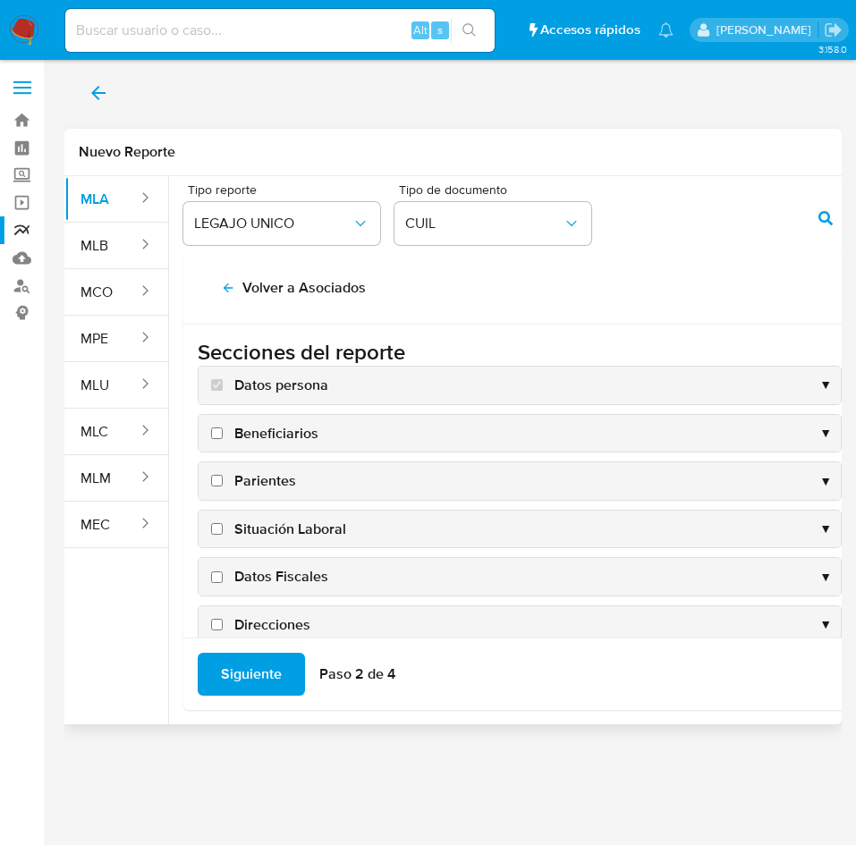
click at [260, 513] on div "Situación Laboral ▼" at bounding box center [520, 530] width 642 height 38
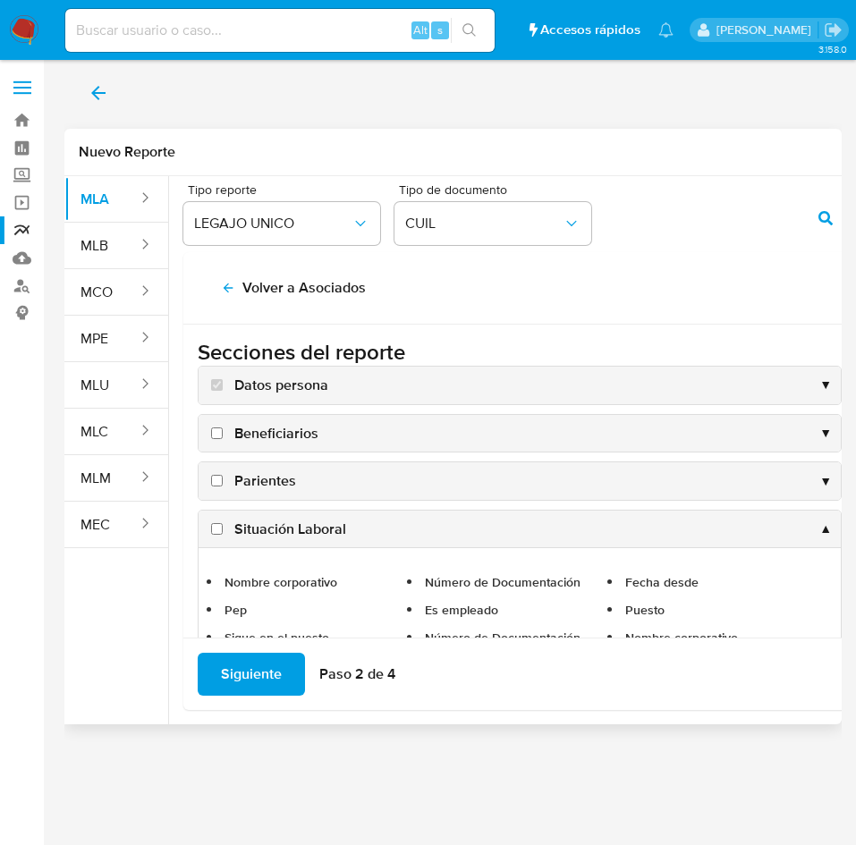
click at [278, 521] on span "Situación Laboral" at bounding box center [290, 530] width 112 height 20
click at [223, 523] on input "Situación Laboral" at bounding box center [217, 529] width 12 height 12
checkbox input "true"
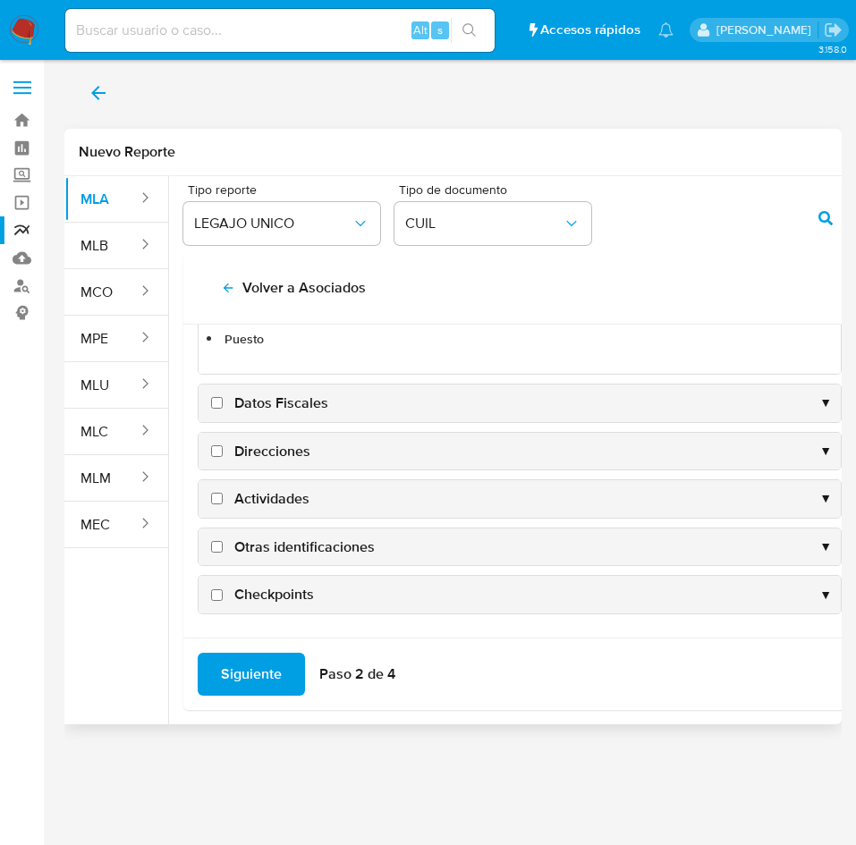
click at [245, 402] on span "Datos Fiscales" at bounding box center [281, 404] width 94 height 20
click at [223, 402] on input "Datos Fiscales" at bounding box center [217, 403] width 12 height 12
checkbox input "true"
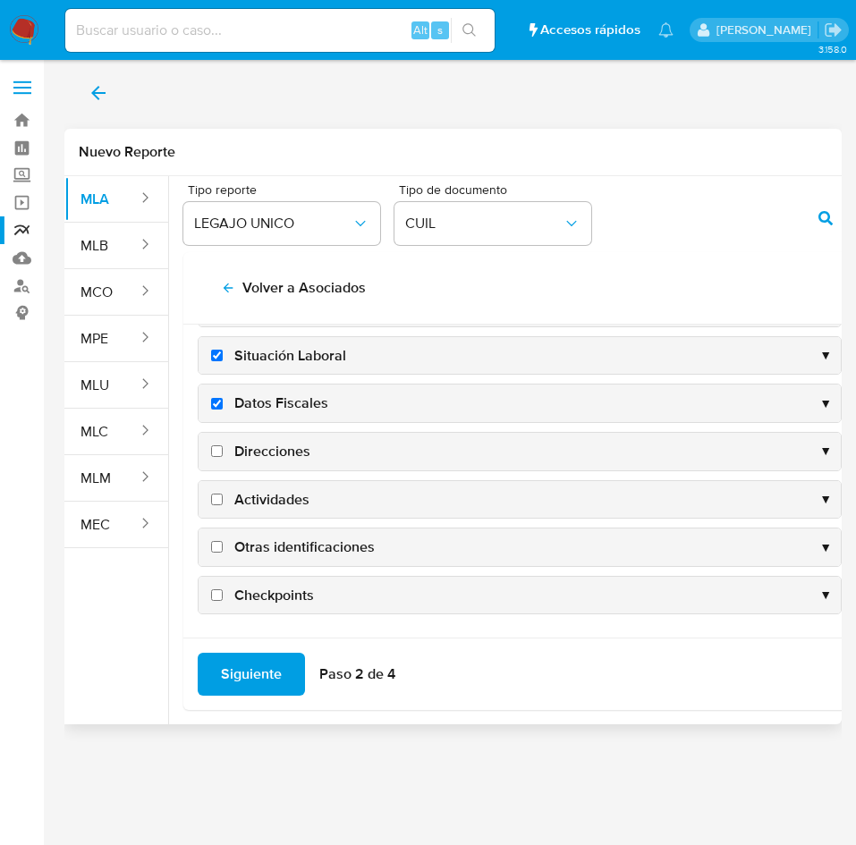
scroll to position [96, 0]
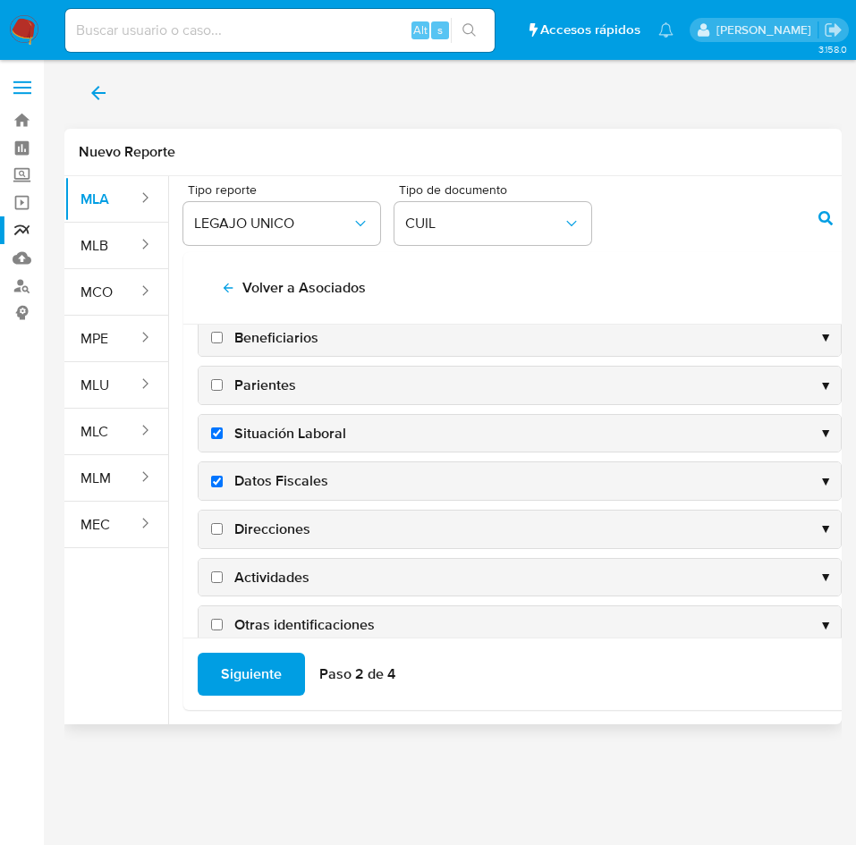
click at [267, 529] on span "Direcciones" at bounding box center [272, 530] width 76 height 20
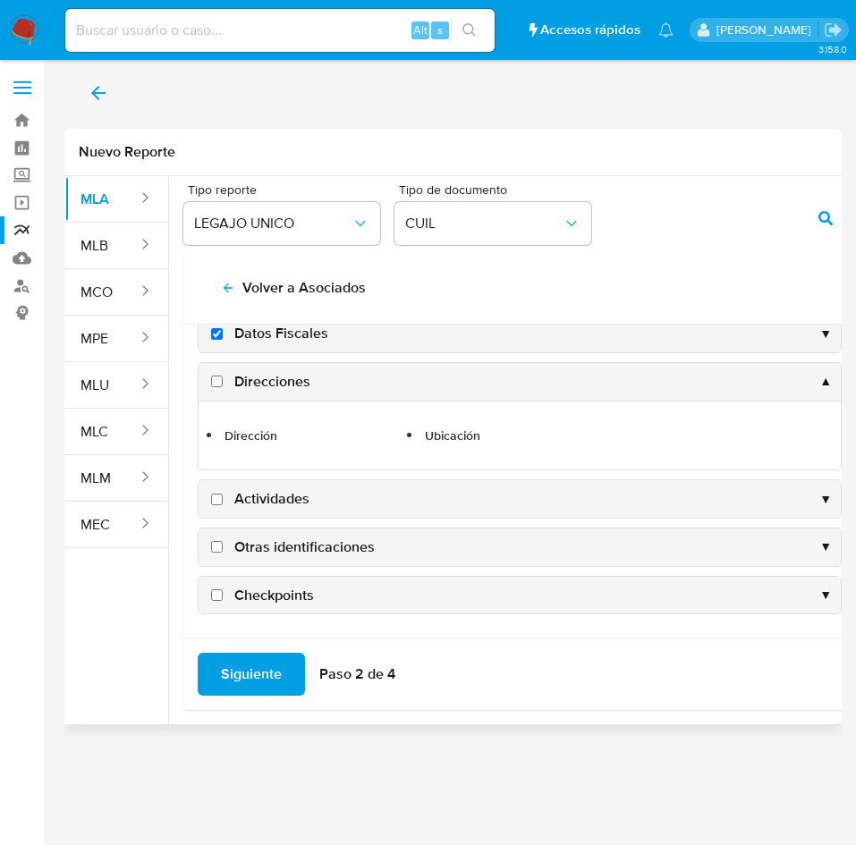
click at [217, 383] on input "Direcciones" at bounding box center [217, 382] width 12 height 12
checkbox input "true"
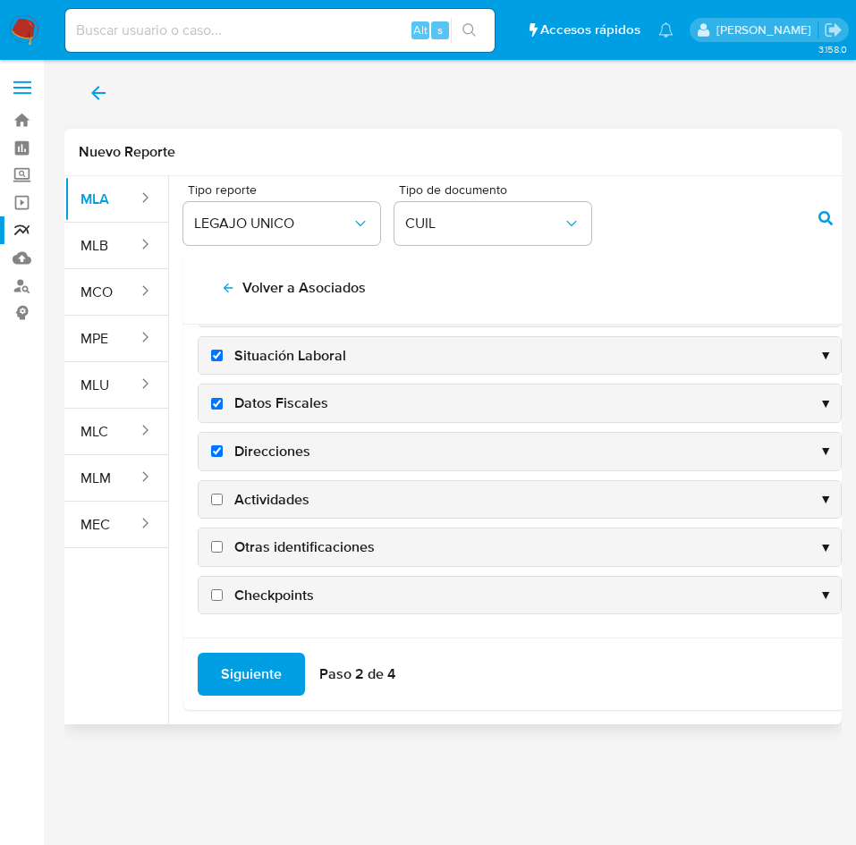
click at [216, 502] on input "Actividades" at bounding box center [217, 500] width 12 height 12
checkbox input "true"
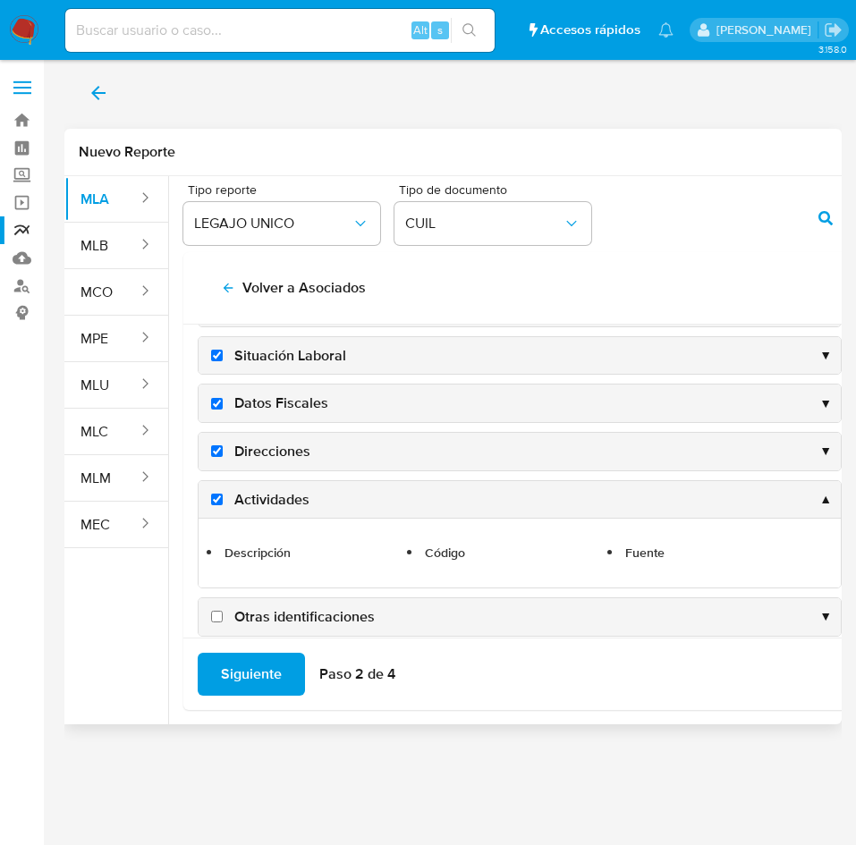
click at [242, 662] on span "Siguiente" at bounding box center [251, 674] width 61 height 39
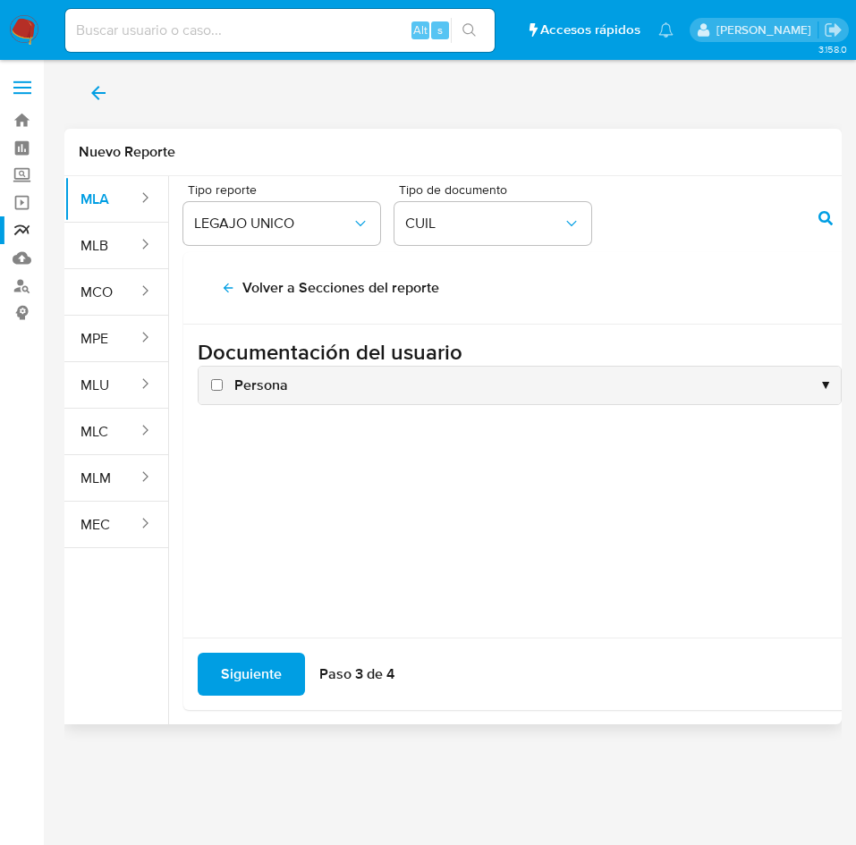
click at [246, 663] on span "Siguiente" at bounding box center [251, 674] width 61 height 39
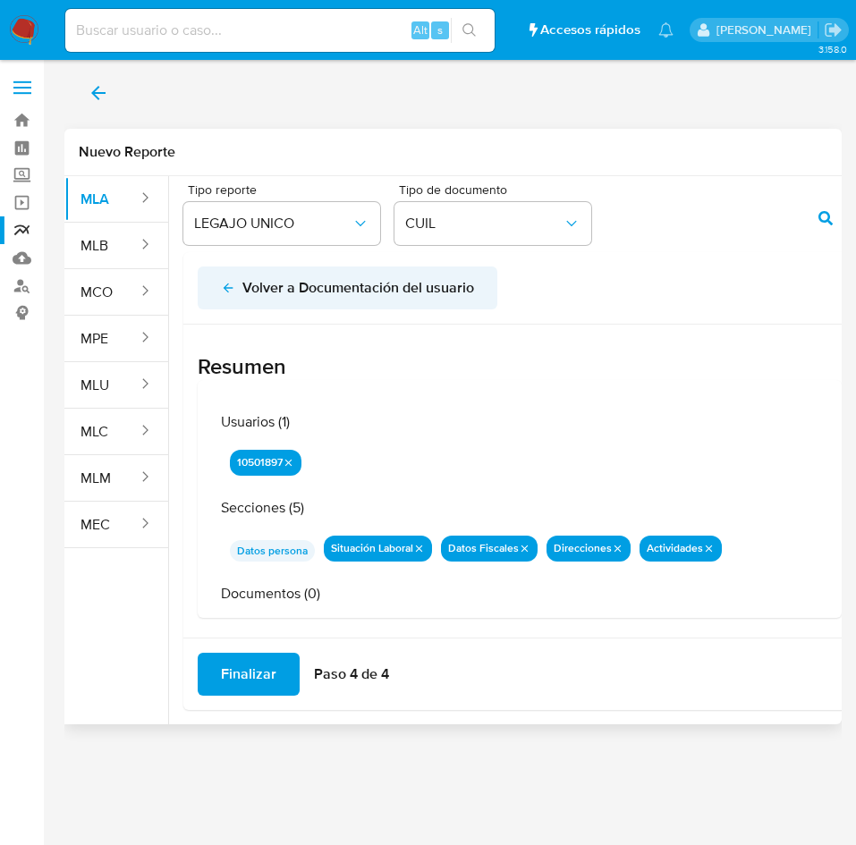
click at [229, 276] on span "Volver a Documentación del usuario" at bounding box center [347, 287] width 253 height 39
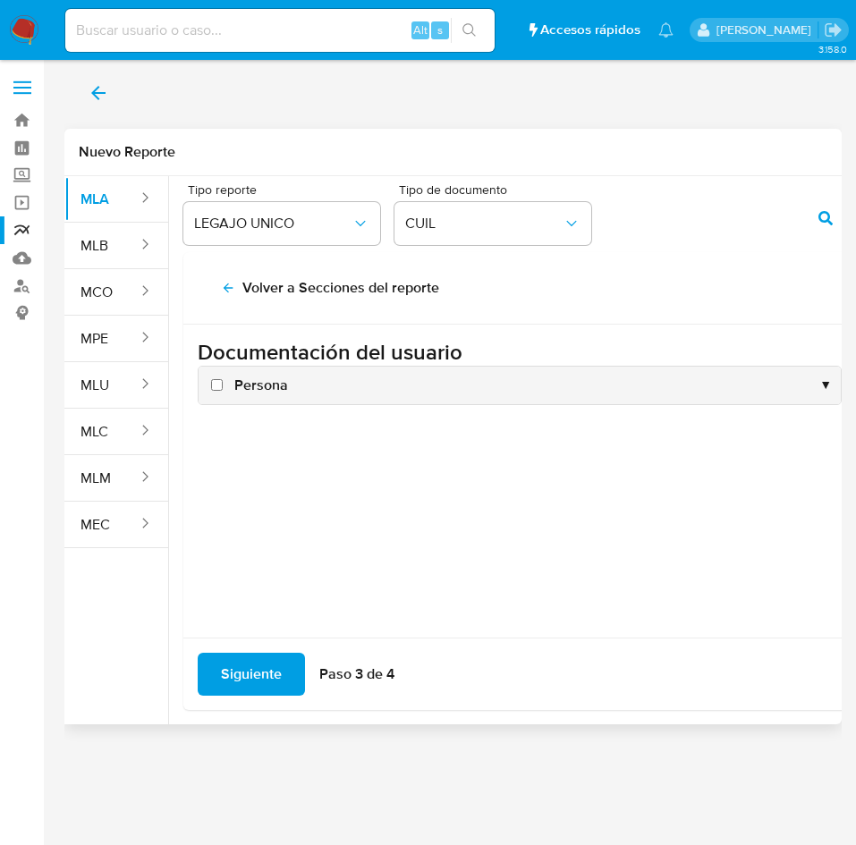
click at [235, 385] on span "Persona" at bounding box center [261, 386] width 54 height 20
click at [223, 385] on input "Persona" at bounding box center [217, 385] width 12 height 12
checkbox input "true"
click at [255, 657] on span "Siguiente" at bounding box center [251, 674] width 61 height 39
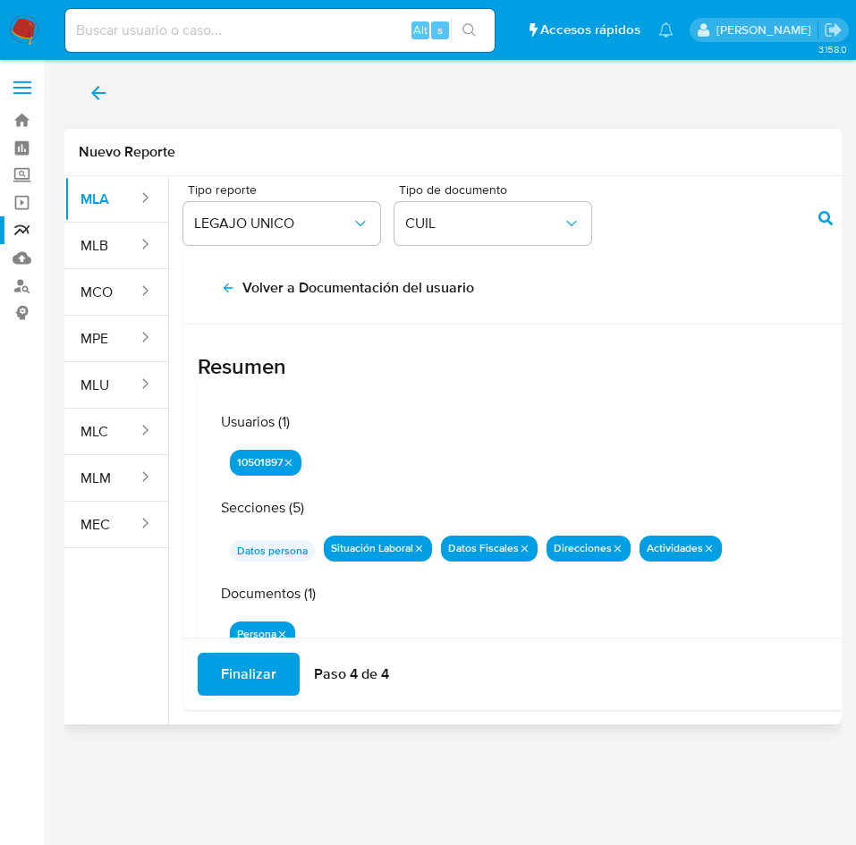
click at [257, 661] on span "Finalizar" at bounding box center [248, 674] width 55 height 39
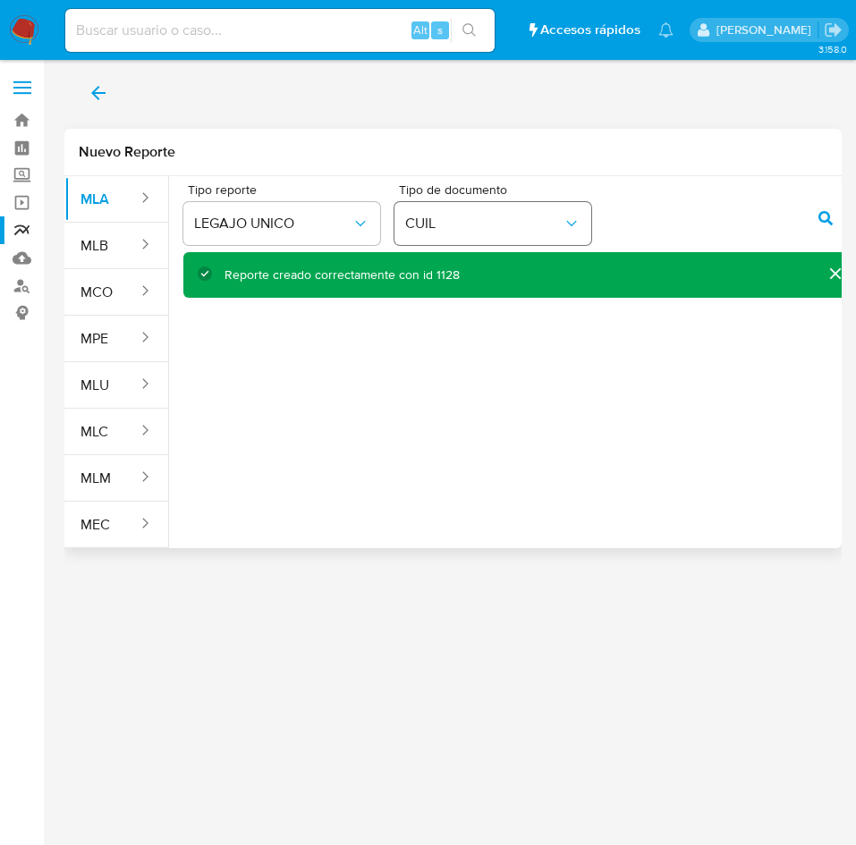
click at [490, 221] on div "Tipo reporte LEGAJO UNICO Tipo de documento CUIL" at bounding box center [519, 217] width 673 height 69
click at [796, 210] on div "Tipo reporte LEGAJO UNICO Tipo de documento CUIL" at bounding box center [519, 217] width 673 height 69
click at [826, 213] on icon "action-search" at bounding box center [825, 218] width 14 height 14
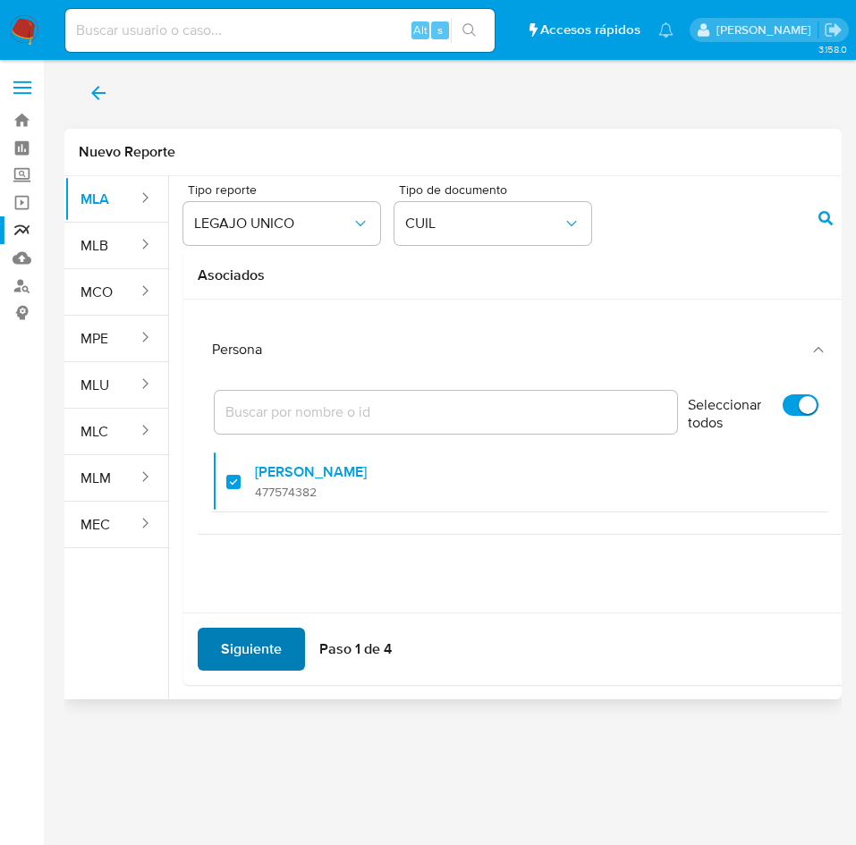
click at [253, 651] on span "Siguiente" at bounding box center [251, 649] width 61 height 39
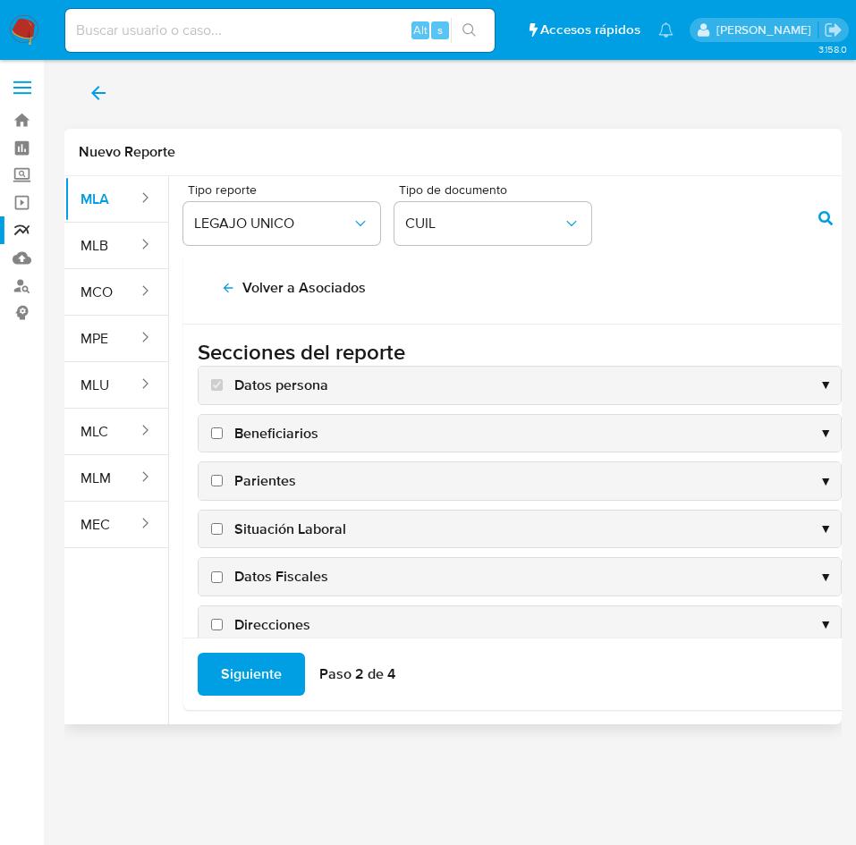
click at [237, 508] on div "Datos persona ▼ Beneficiarios ▼ Parientes ▼ Situación Laboral ▼ Datos Fiscales …" at bounding box center [520, 577] width 644 height 422
click at [250, 522] on span "Situación Laboral" at bounding box center [290, 530] width 112 height 20
click at [223, 523] on input "Situación Laboral" at bounding box center [217, 529] width 12 height 12
checkbox input "true"
click at [268, 562] on div "Datos Fiscales ▼" at bounding box center [520, 577] width 642 height 38
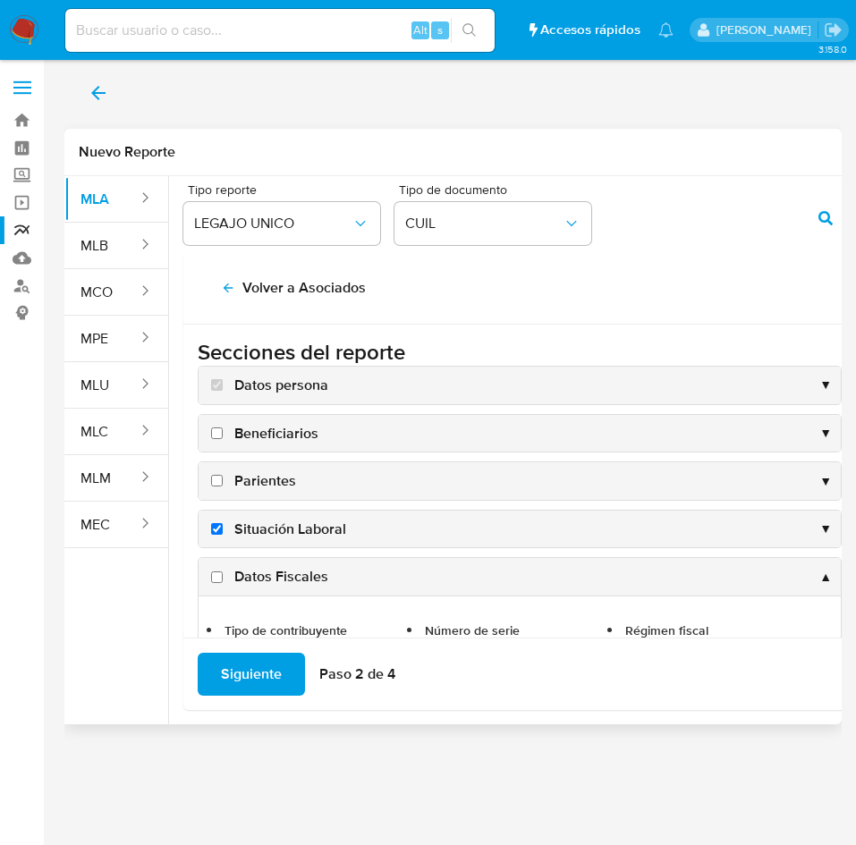
click at [275, 572] on span "Datos Fiscales" at bounding box center [281, 577] width 94 height 20
click at [223, 572] on input "Datos Fiscales" at bounding box center [217, 578] width 12 height 12
checkbox input "true"
click at [344, 574] on div "Datos Fiscales ▲" at bounding box center [520, 577] width 642 height 38
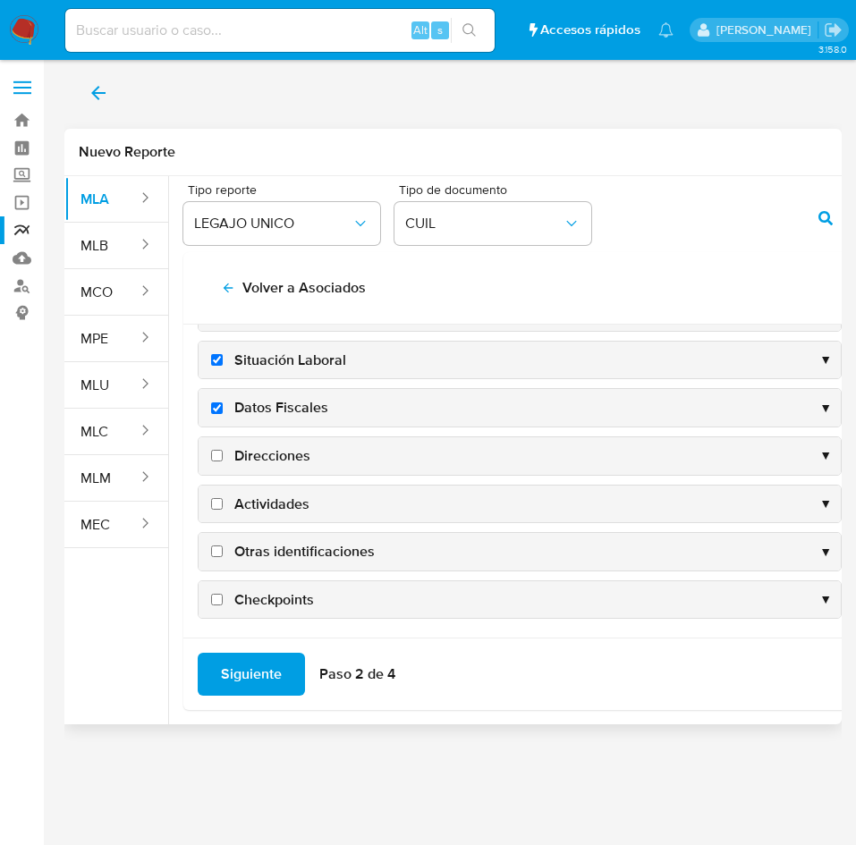
scroll to position [174, 0]
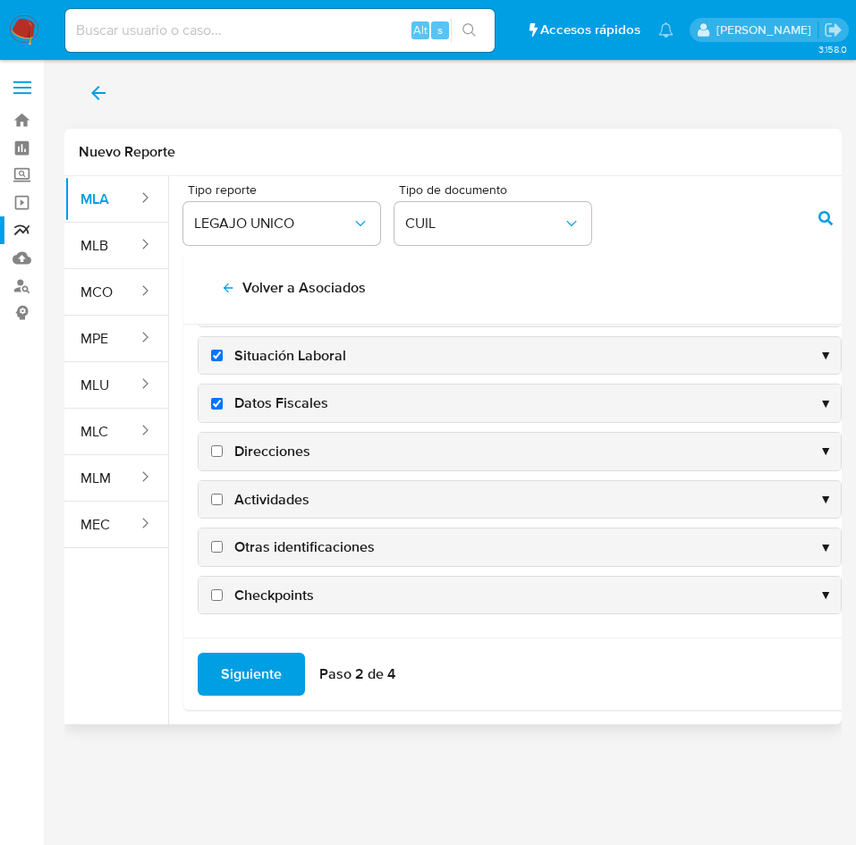
click at [273, 452] on span "Direcciones" at bounding box center [272, 452] width 76 height 20
click at [223, 452] on input "Direcciones" at bounding box center [217, 451] width 12 height 12
checkbox input "true"
click at [276, 499] on span "Actividades" at bounding box center [271, 500] width 75 height 20
click at [223, 499] on input "Actividades" at bounding box center [217, 500] width 12 height 12
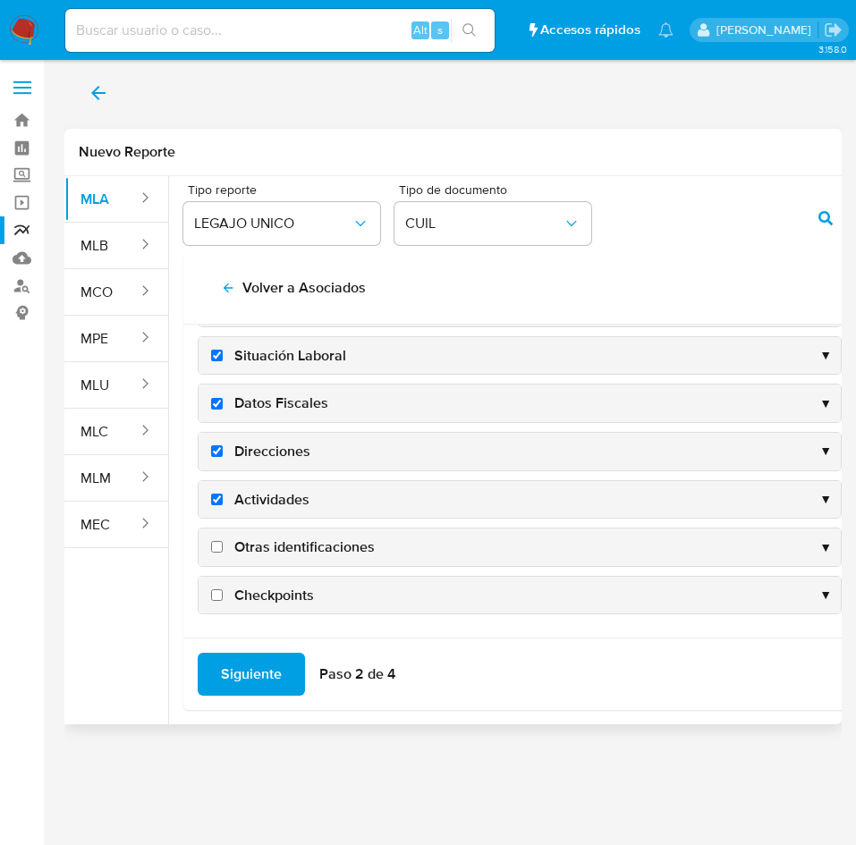
checkbox input "true"
click at [256, 674] on span "Siguiente" at bounding box center [251, 674] width 61 height 39
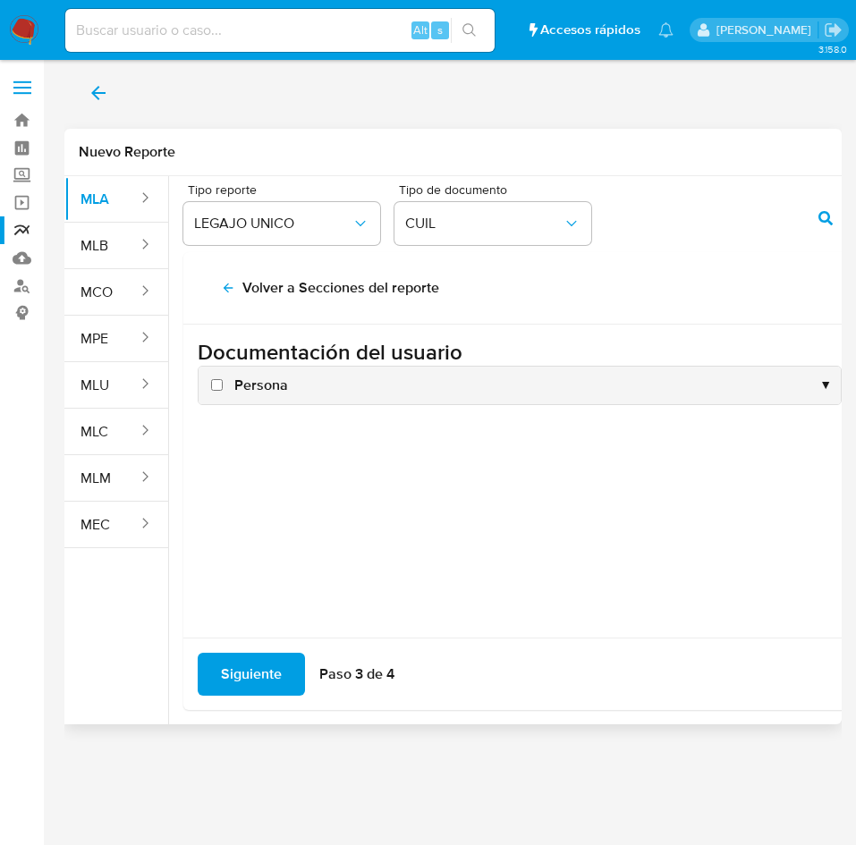
click at [250, 391] on span "Persona" at bounding box center [261, 386] width 54 height 20
click at [223, 391] on input "Persona" at bounding box center [217, 385] width 12 height 12
checkbox input "true"
click at [258, 670] on span "Siguiente" at bounding box center [251, 674] width 61 height 39
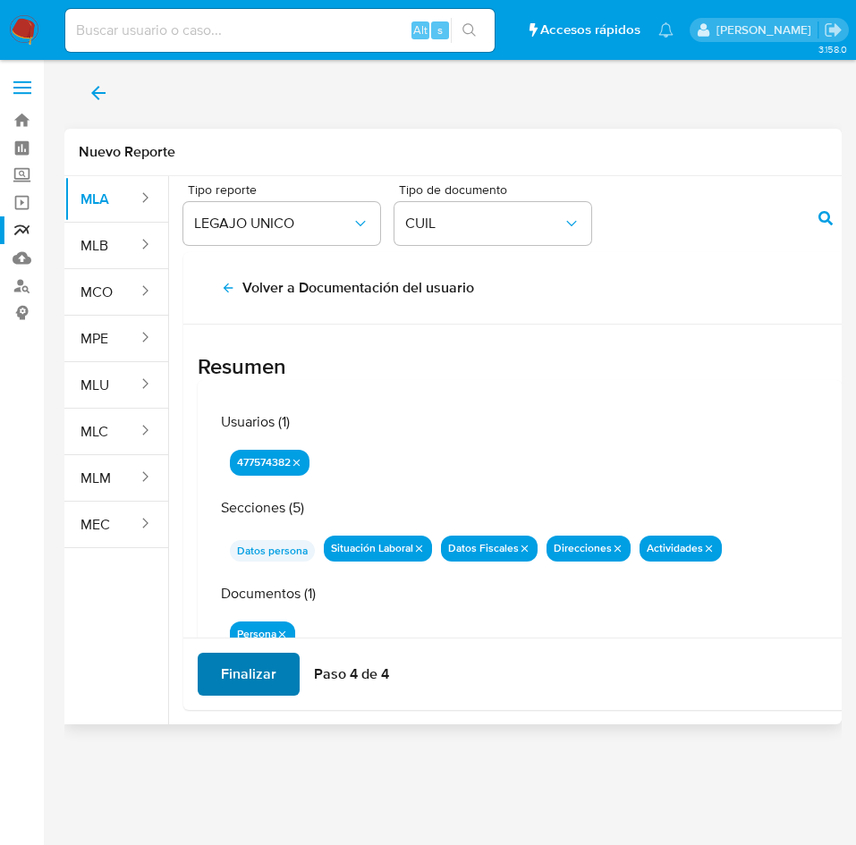
click at [250, 685] on span "Finalizar" at bounding box center [248, 674] width 55 height 39
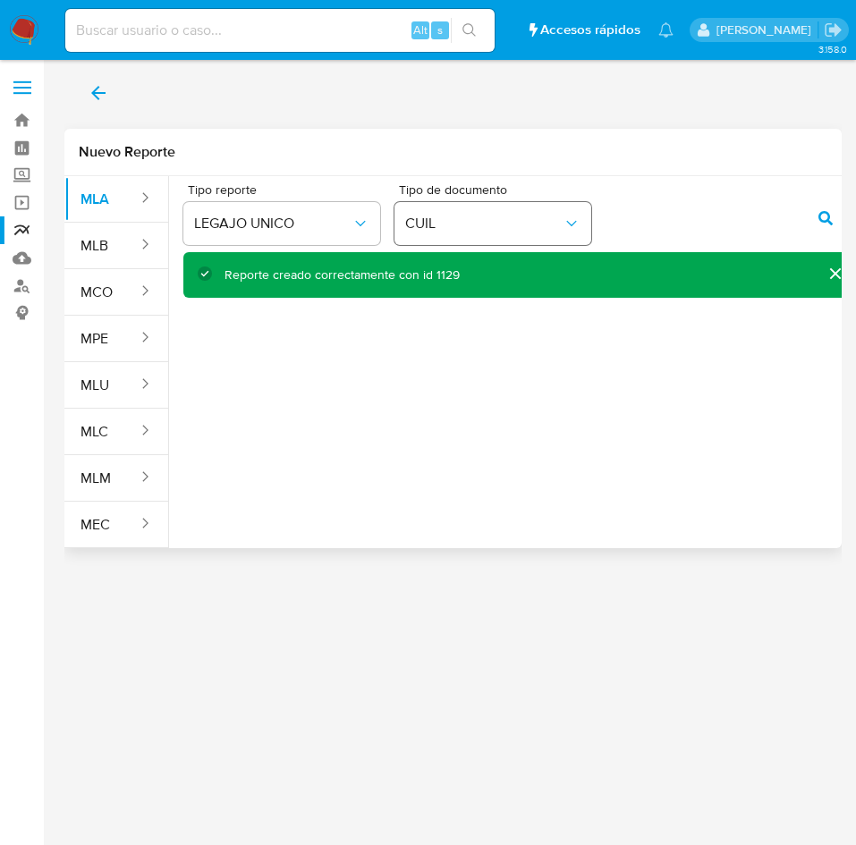
click at [556, 217] on div "Tipo reporte LEGAJO UNICO Tipo de documento CUIL" at bounding box center [519, 217] width 673 height 69
click at [814, 217] on button "action-search" at bounding box center [825, 218] width 61 height 43
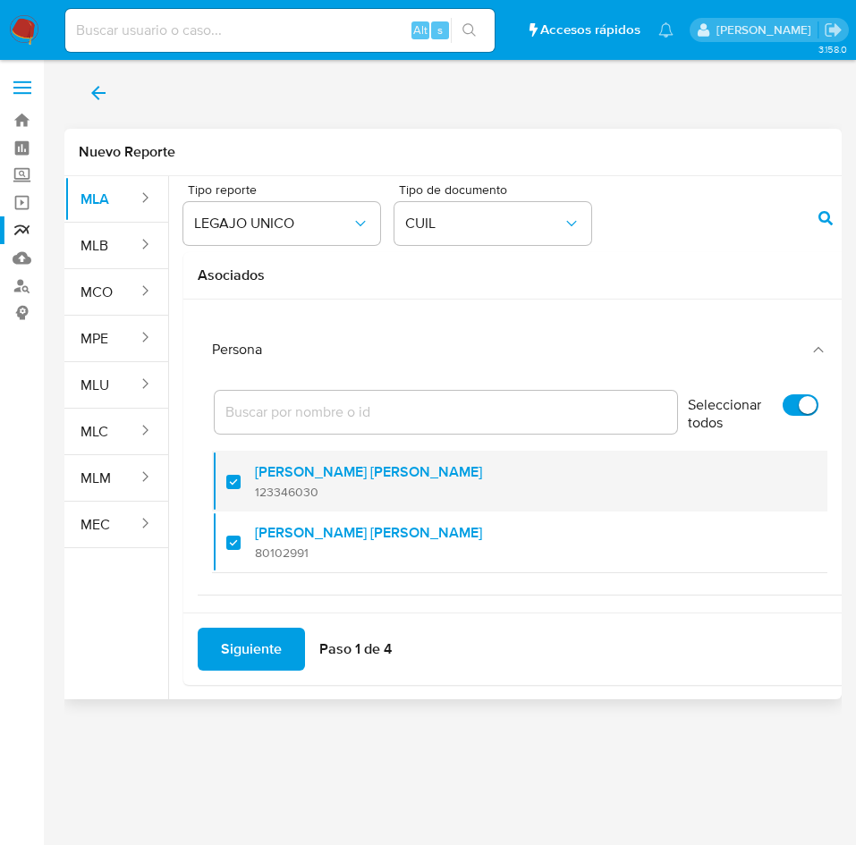
click at [274, 481] on label "[PERSON_NAME] [PERSON_NAME]" at bounding box center [368, 472] width 227 height 18
click at [241, 481] on input "checkbox" at bounding box center [233, 482] width 14 height 14
checkbox input "false"
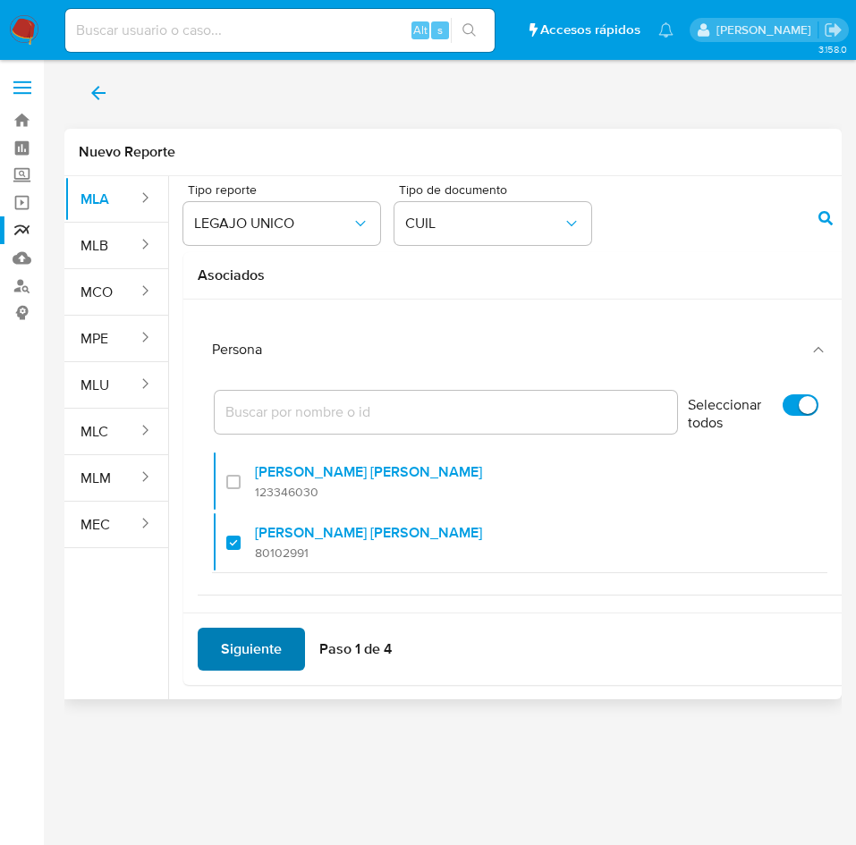
click at [260, 637] on span "Siguiente" at bounding box center [251, 649] width 61 height 39
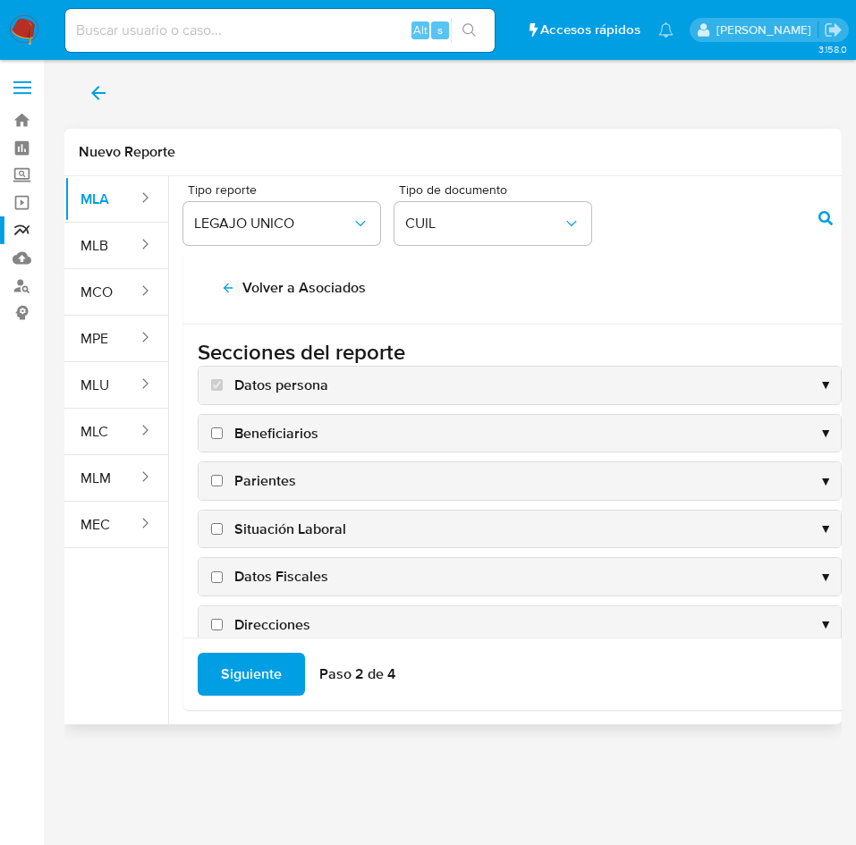
click at [267, 529] on span "Situación Laboral" at bounding box center [290, 530] width 112 height 20
click at [223, 529] on input "Situación Laboral" at bounding box center [217, 529] width 12 height 12
checkbox input "true"
click at [275, 569] on span "Datos Fiscales" at bounding box center [281, 577] width 94 height 20
click at [223, 572] on input "Datos Fiscales" at bounding box center [217, 578] width 12 height 12
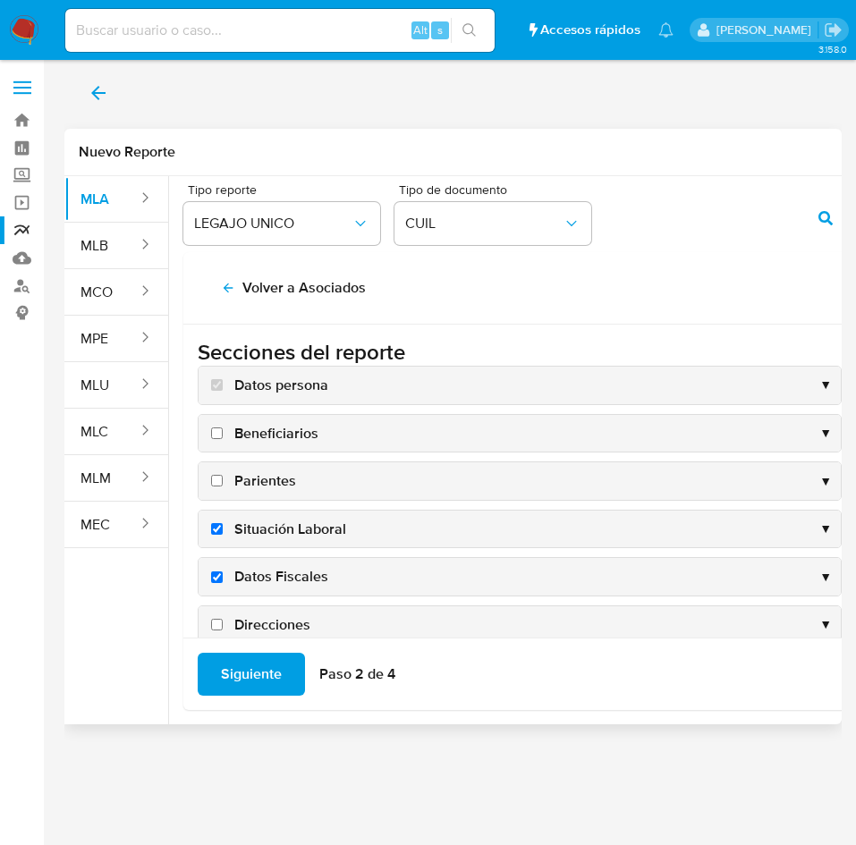
checkbox input "true"
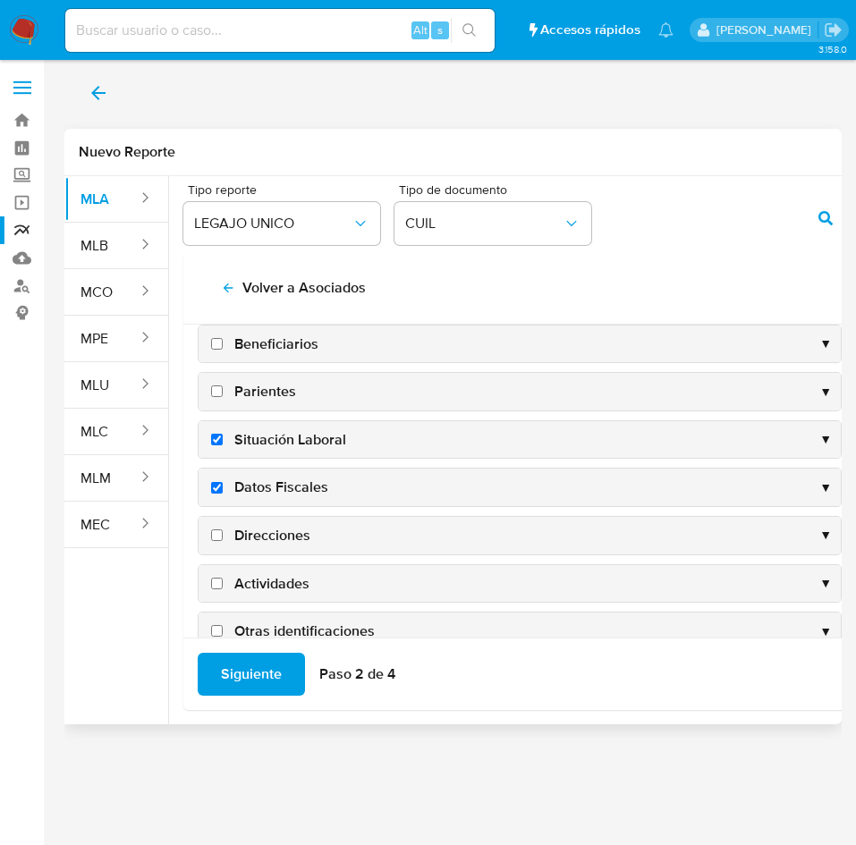
scroll to position [174, 0]
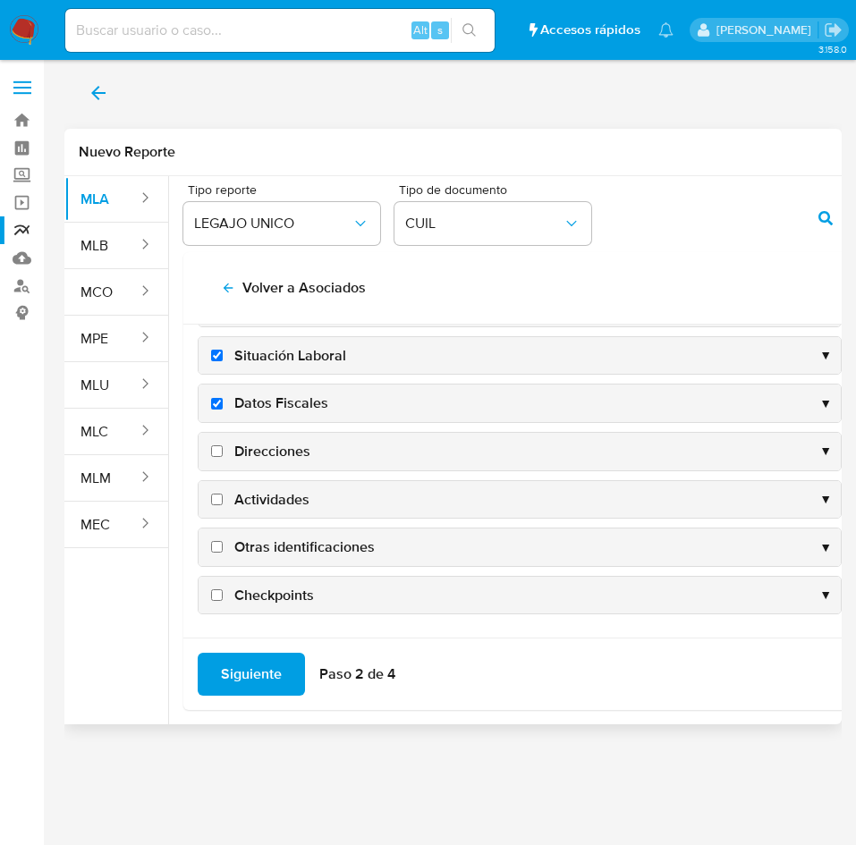
click at [273, 459] on span "Direcciones" at bounding box center [272, 452] width 76 height 20
click at [223, 457] on input "Direcciones" at bounding box center [217, 451] width 12 height 12
checkbox input "true"
click at [284, 486] on div "Actividades ▼" at bounding box center [520, 500] width 642 height 38
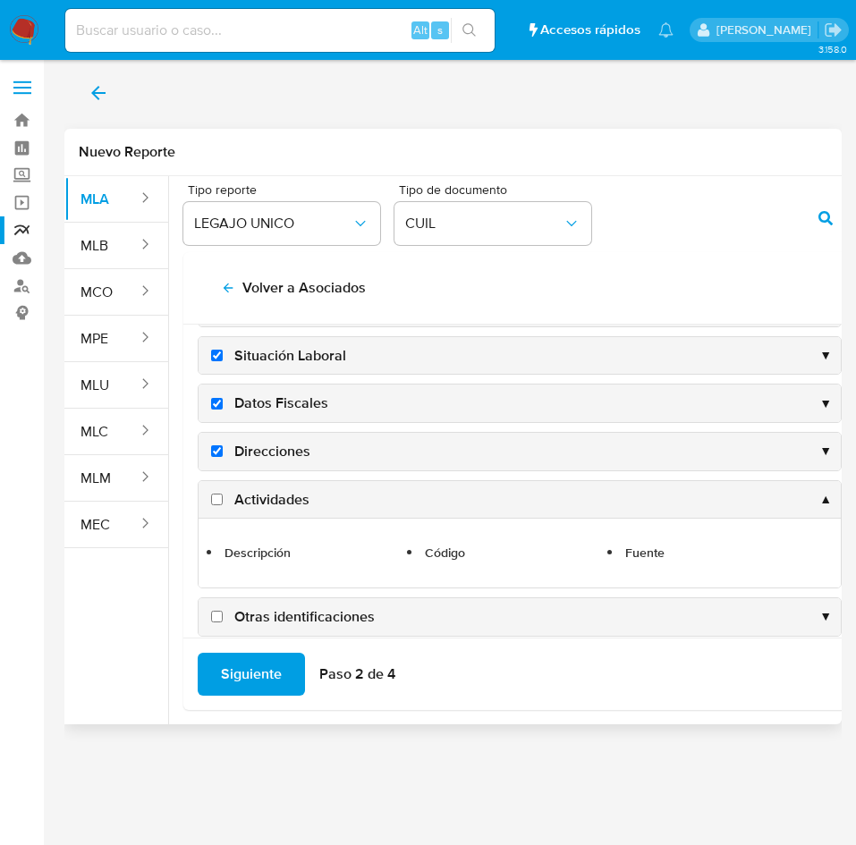
click at [281, 504] on span "Actividades" at bounding box center [271, 500] width 75 height 20
click at [223, 504] on input "Actividades" at bounding box center [217, 500] width 12 height 12
checkbox input "true"
click at [252, 665] on span "Siguiente" at bounding box center [251, 674] width 61 height 39
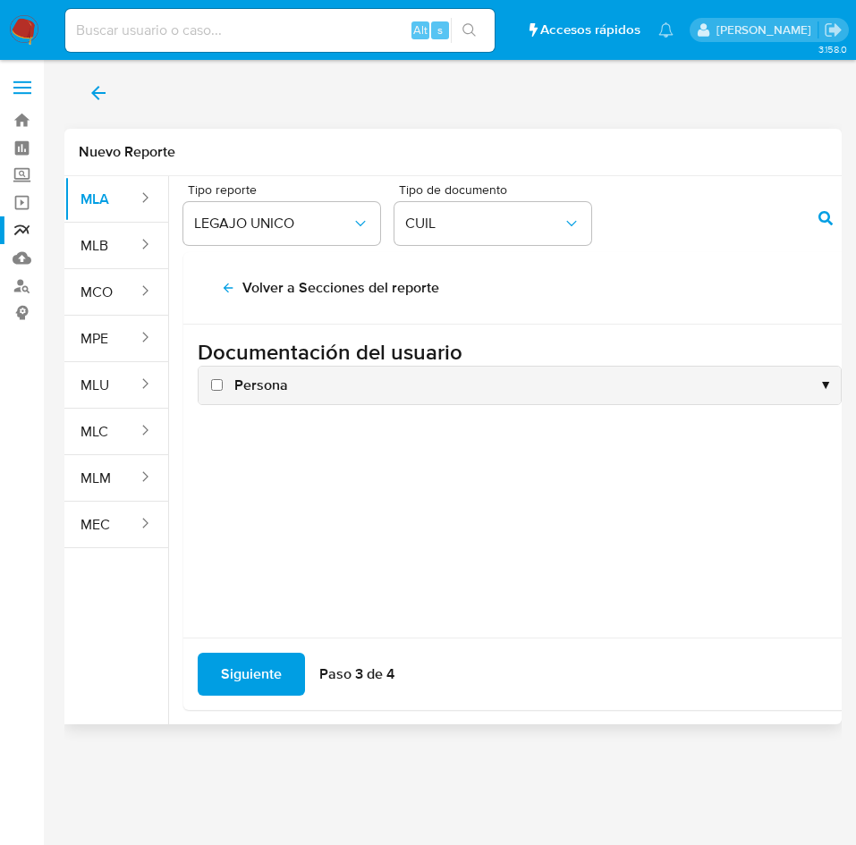
click at [266, 386] on span "Persona" at bounding box center [261, 386] width 54 height 20
click at [223, 386] on input "Persona" at bounding box center [217, 385] width 12 height 12
checkbox input "true"
click at [246, 687] on span "Siguiente" at bounding box center [251, 674] width 61 height 39
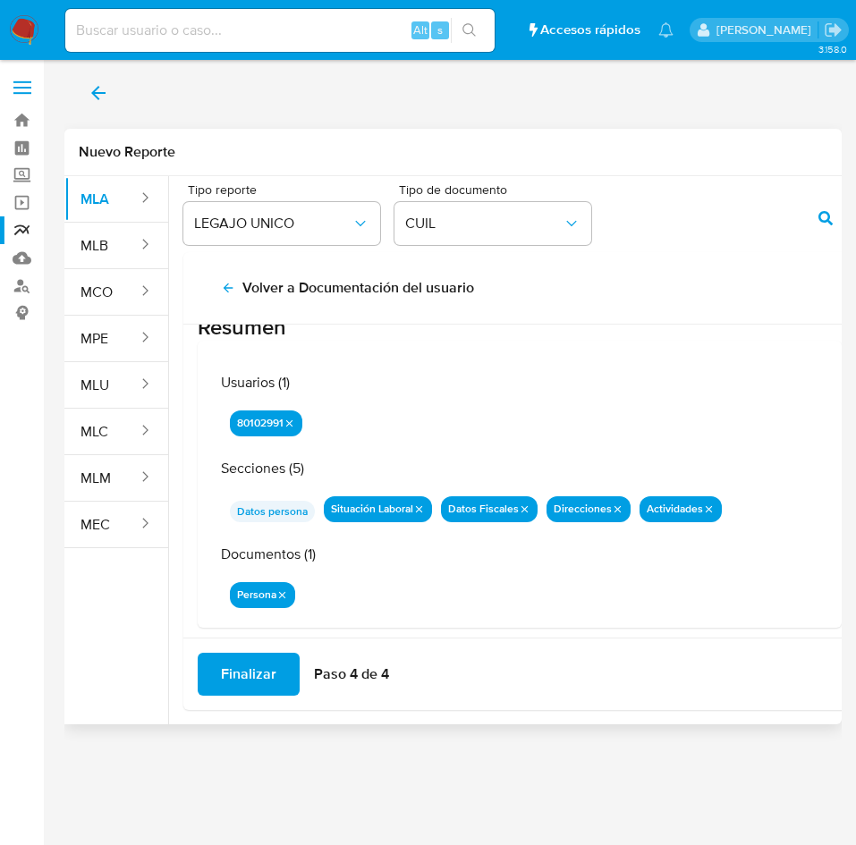
scroll to position [58, 0]
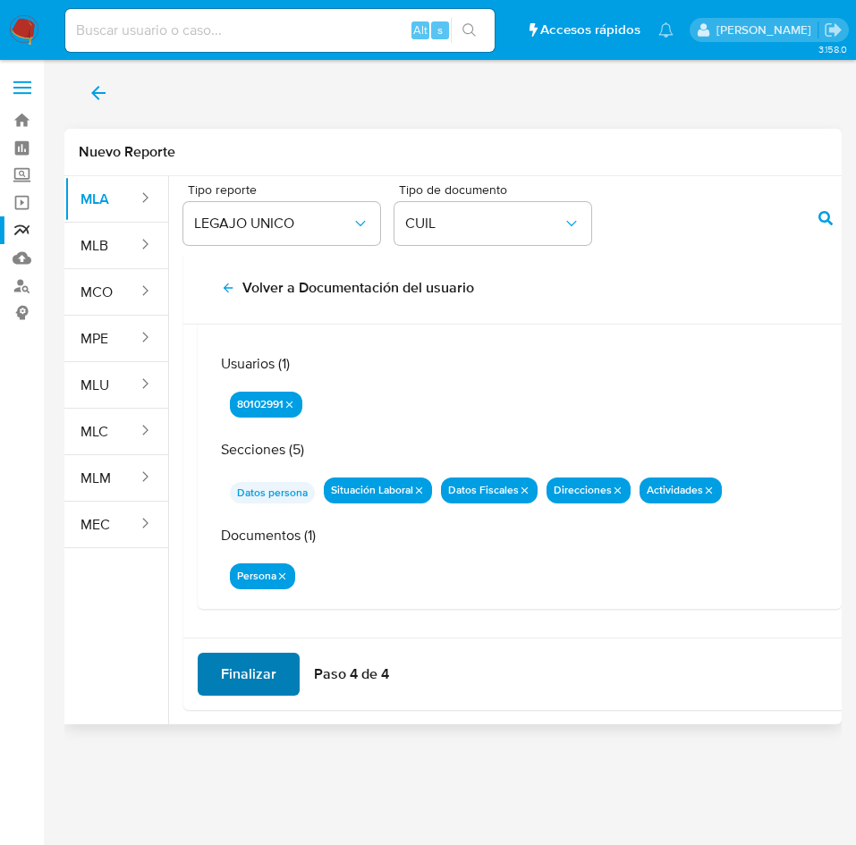
click at [247, 657] on span "Finalizar" at bounding box center [248, 674] width 55 height 39
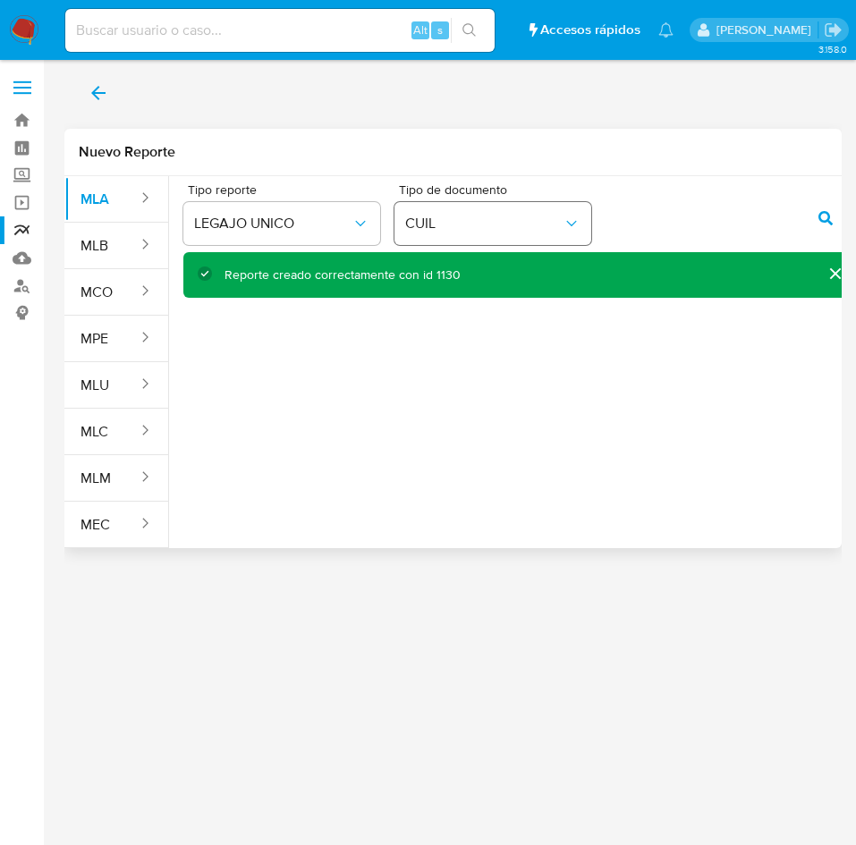
click at [574, 225] on div "Tipo reporte LEGAJO UNICO Tipo de documento CUIL" at bounding box center [519, 217] width 673 height 69
click at [818, 212] on icon "action-search" at bounding box center [825, 218] width 14 height 14
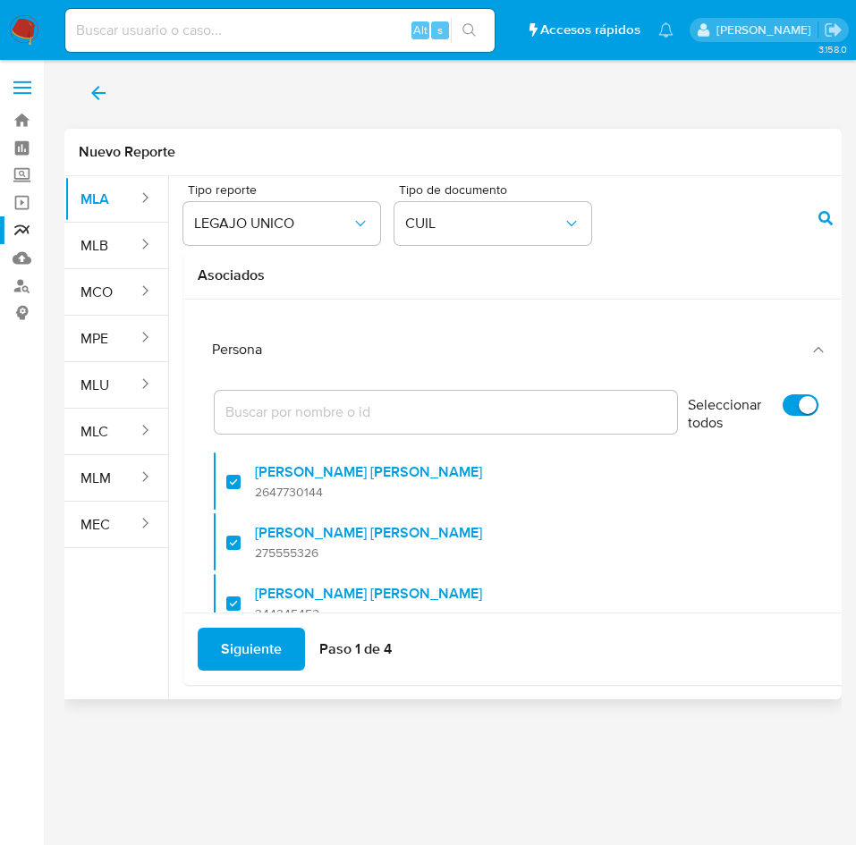
click at [783, 400] on input "Seleccionar todos" at bounding box center [801, 404] width 36 height 21
checkbox input "false"
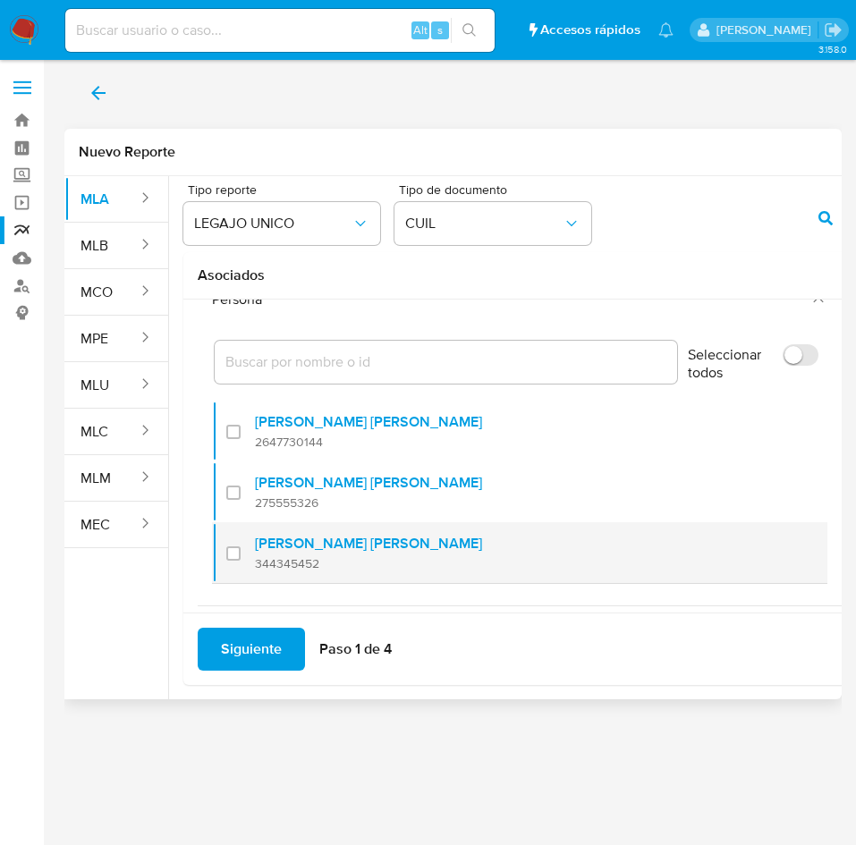
scroll to position [72, 0]
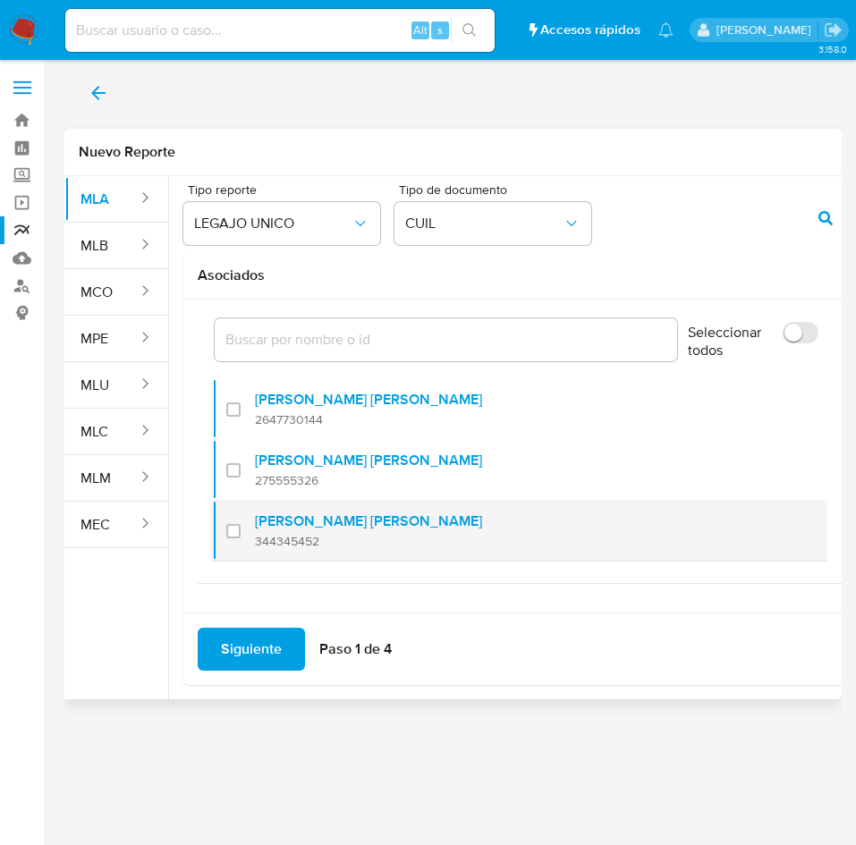
click at [250, 539] on div at bounding box center [240, 531] width 29 height 42
checkbox input "true"
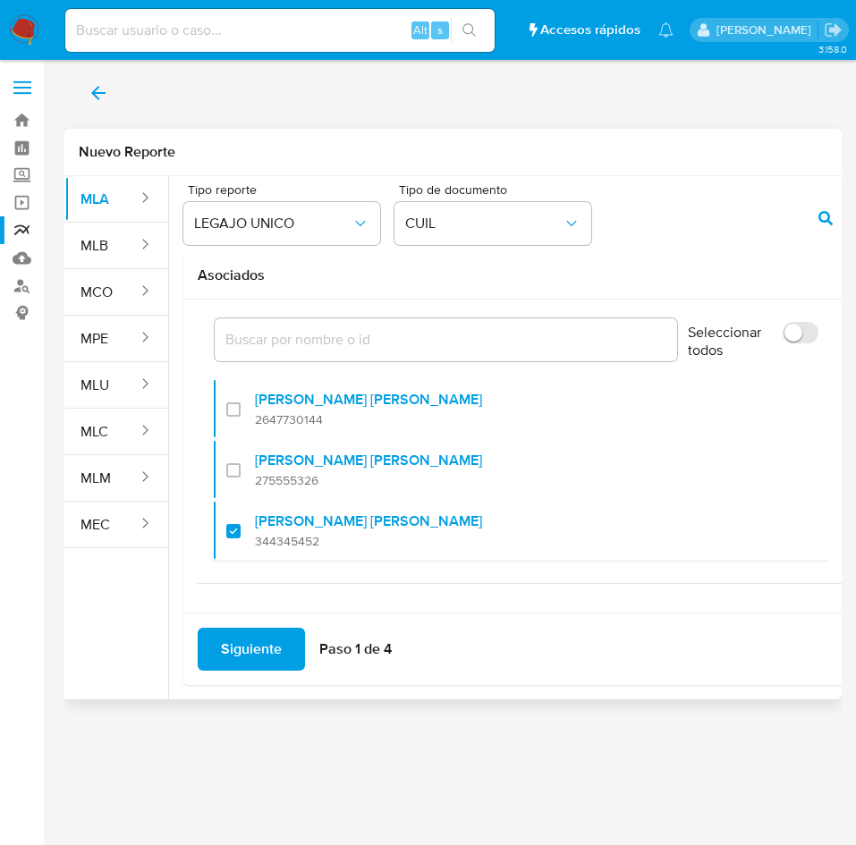
click at [276, 650] on span "Siguiente" at bounding box center [251, 649] width 61 height 39
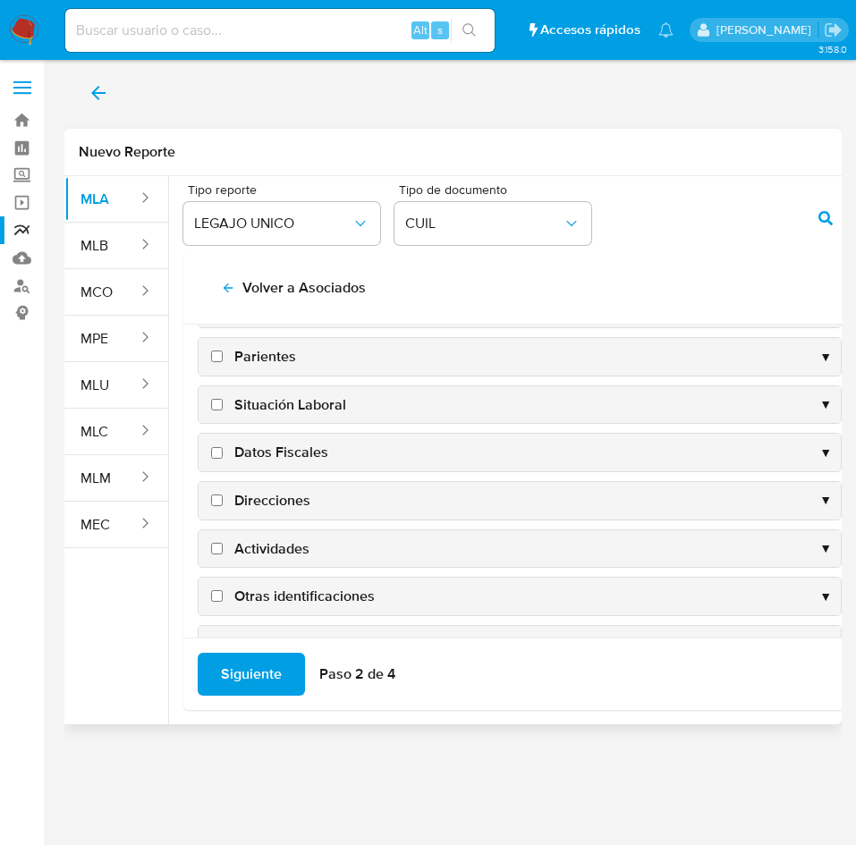
scroll to position [174, 0]
click at [294, 402] on span "Datos Fiscales" at bounding box center [281, 404] width 94 height 20
click at [223, 402] on input "Datos Fiscales" at bounding box center [217, 404] width 12 height 12
checkbox input "true"
click at [294, 451] on span "Direcciones" at bounding box center [272, 452] width 76 height 20
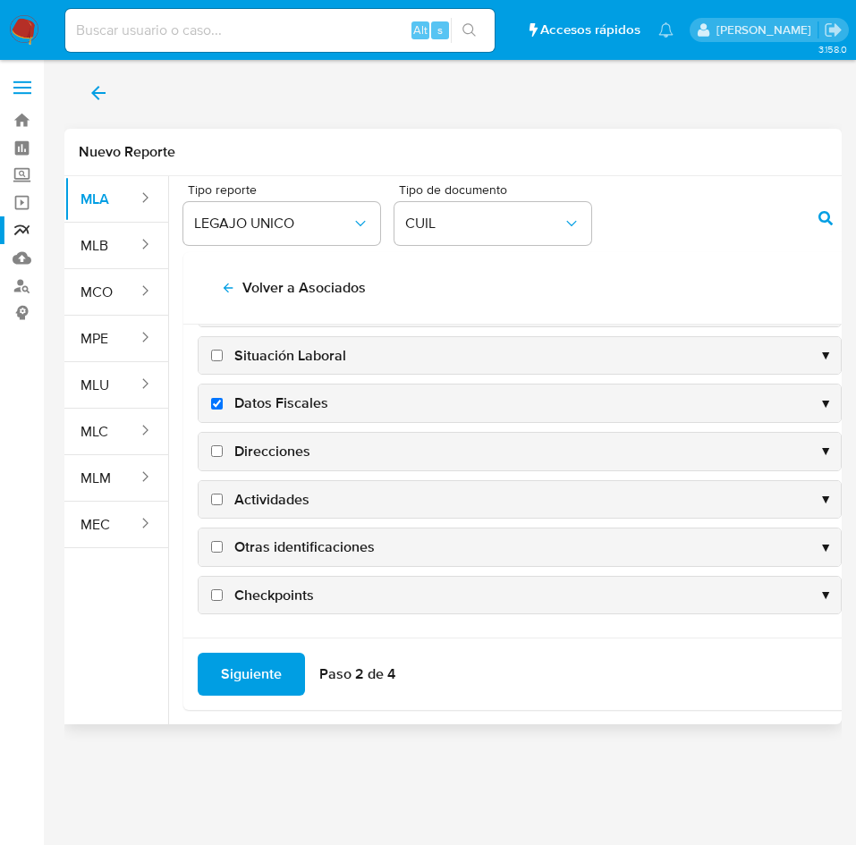
click at [223, 451] on input "Direcciones" at bounding box center [217, 451] width 12 height 12
checkbox input "true"
click at [275, 503] on span "Actividades" at bounding box center [271, 500] width 75 height 20
click at [223, 503] on input "Actividades" at bounding box center [217, 500] width 12 height 12
checkbox input "true"
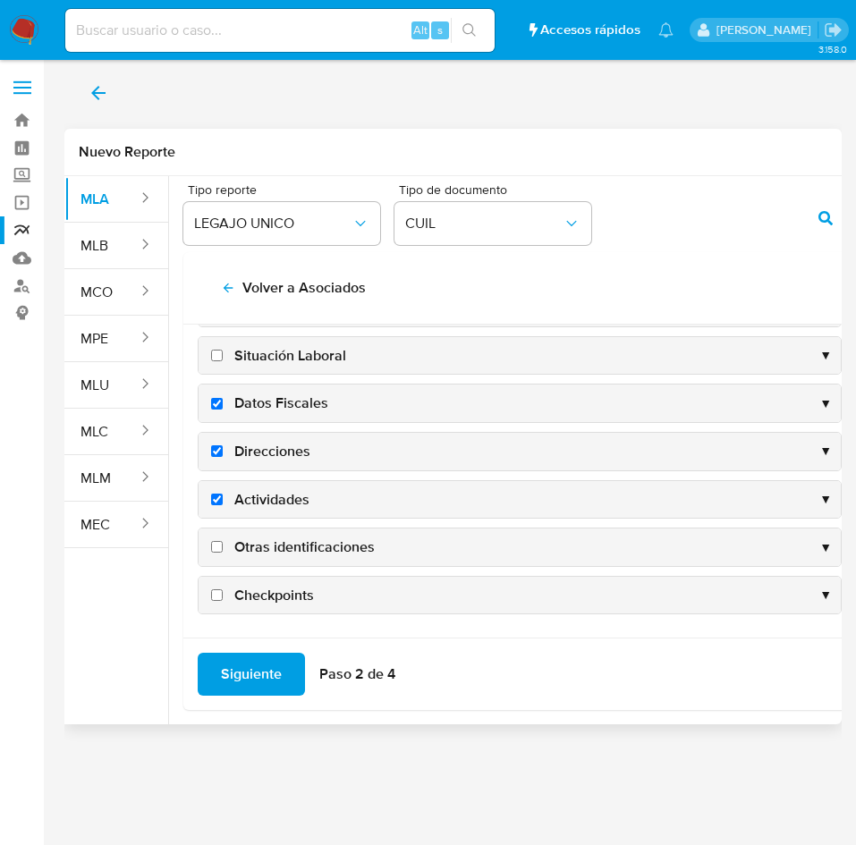
click at [291, 538] on span "Otras identificaciones" at bounding box center [304, 548] width 140 height 20
click at [223, 541] on input "Otras identificaciones" at bounding box center [217, 547] width 12 height 12
checkbox input "true"
click at [252, 665] on span "Siguiente" at bounding box center [251, 674] width 61 height 39
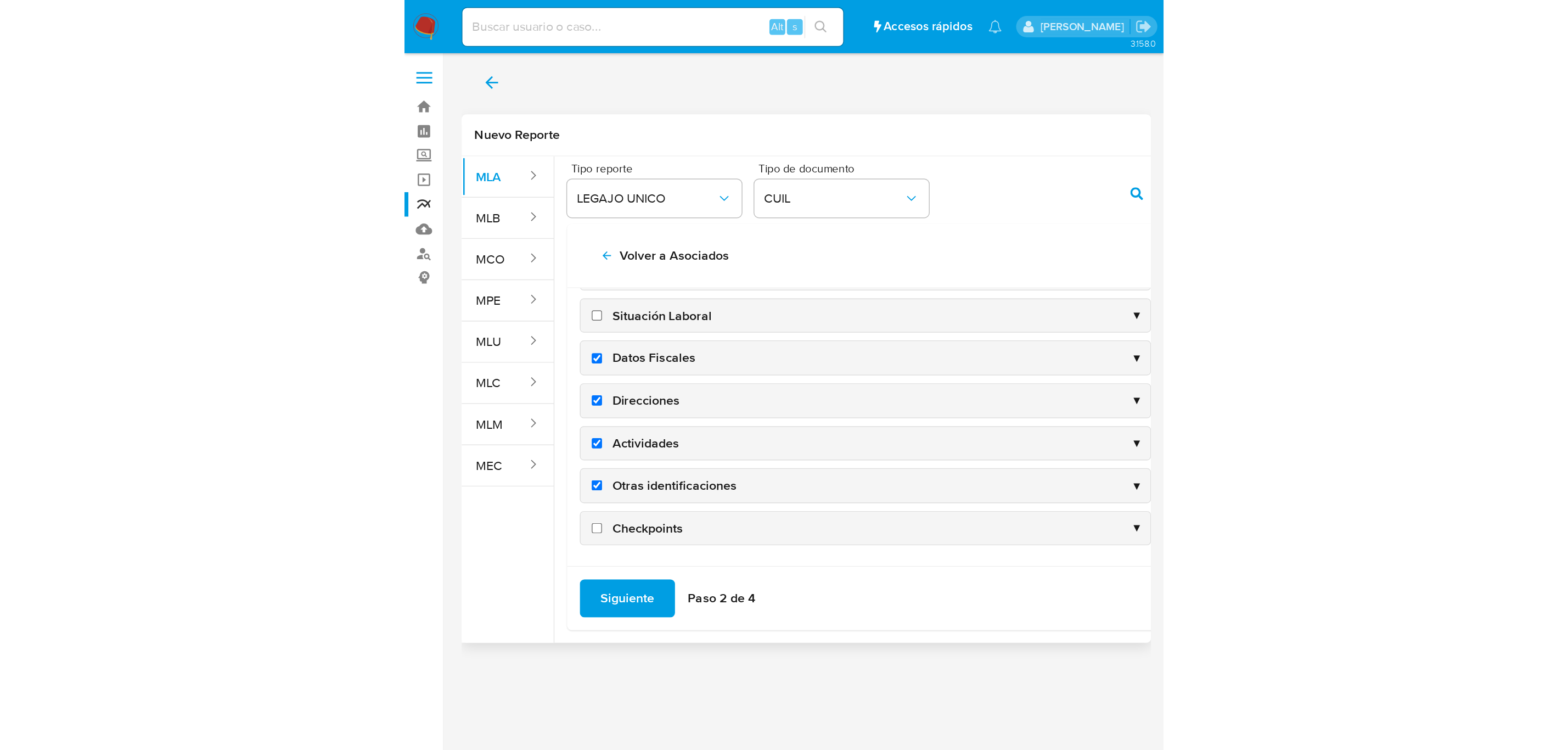
scroll to position [0, 0]
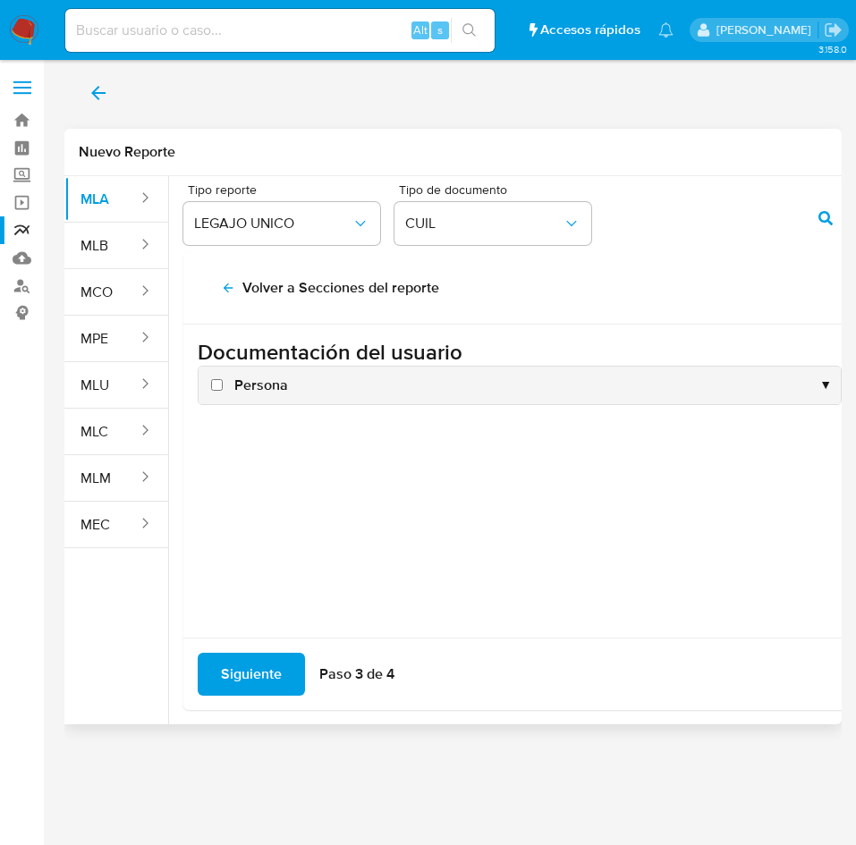
click at [265, 393] on span "Persona" at bounding box center [261, 386] width 54 height 20
click at [223, 391] on input "Persona" at bounding box center [217, 385] width 12 height 12
checkbox input "true"
click at [239, 665] on span "Siguiente" at bounding box center [251, 674] width 61 height 39
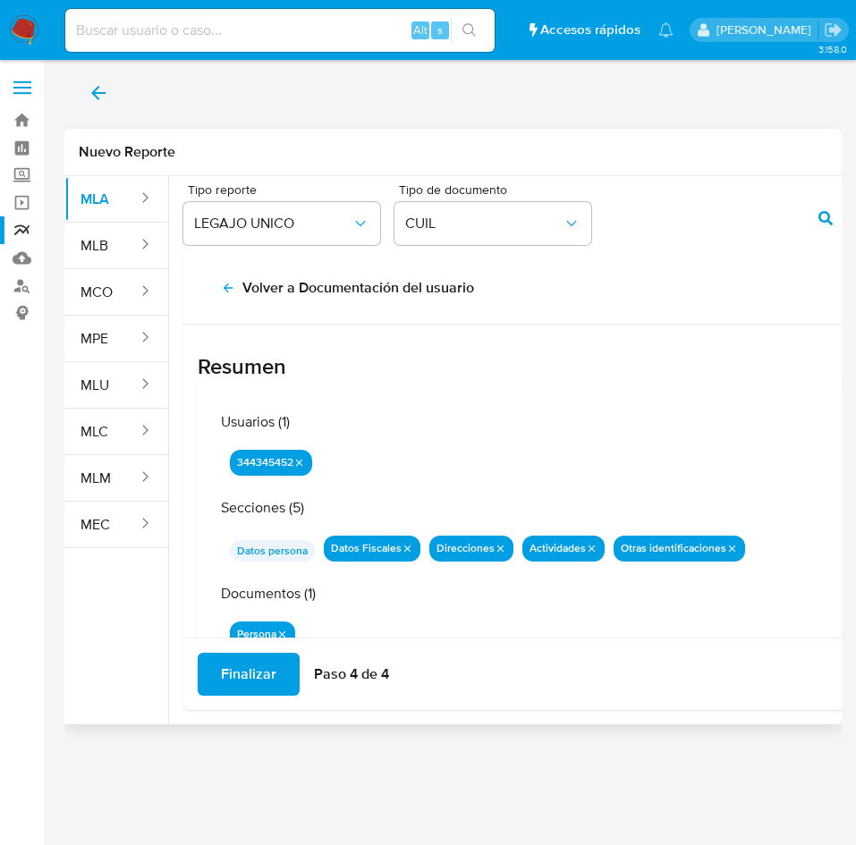
click at [241, 664] on span "Finalizar" at bounding box center [248, 674] width 55 height 39
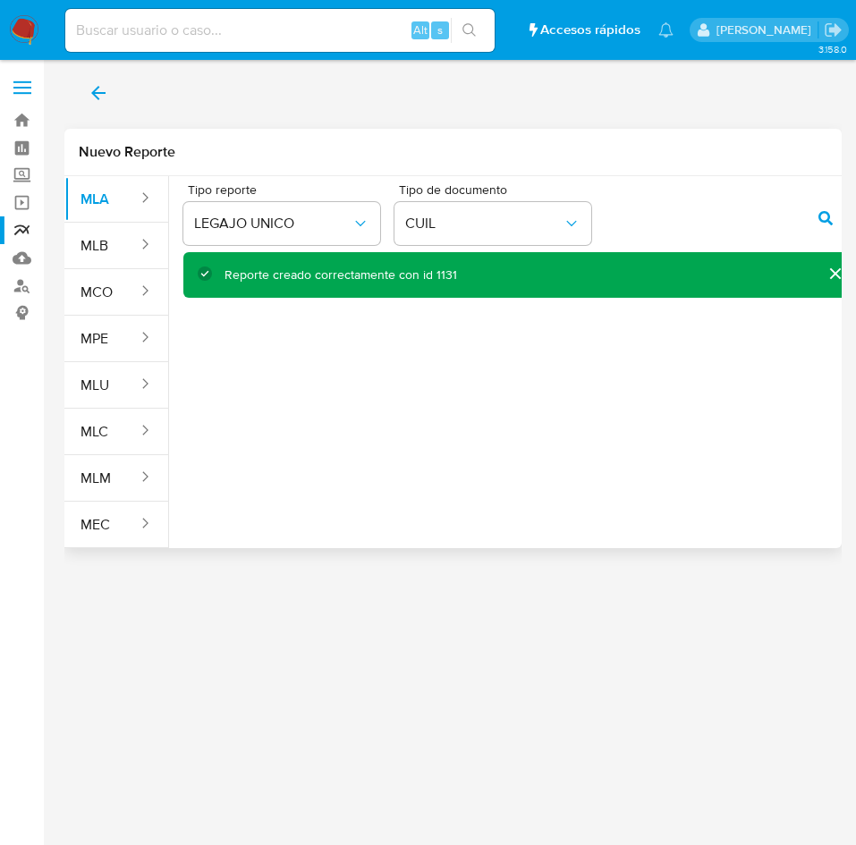
click at [91, 104] on span "back" at bounding box center [98, 92] width 21 height 39
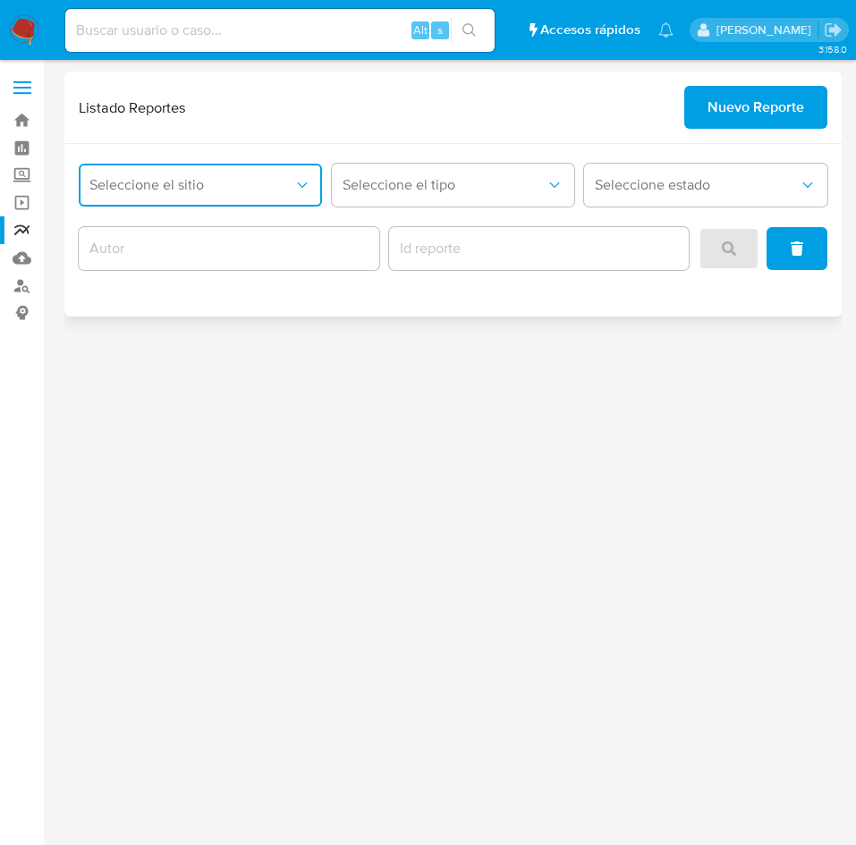
click at [171, 181] on span "Seleccione el sitio" at bounding box center [191, 185] width 204 height 18
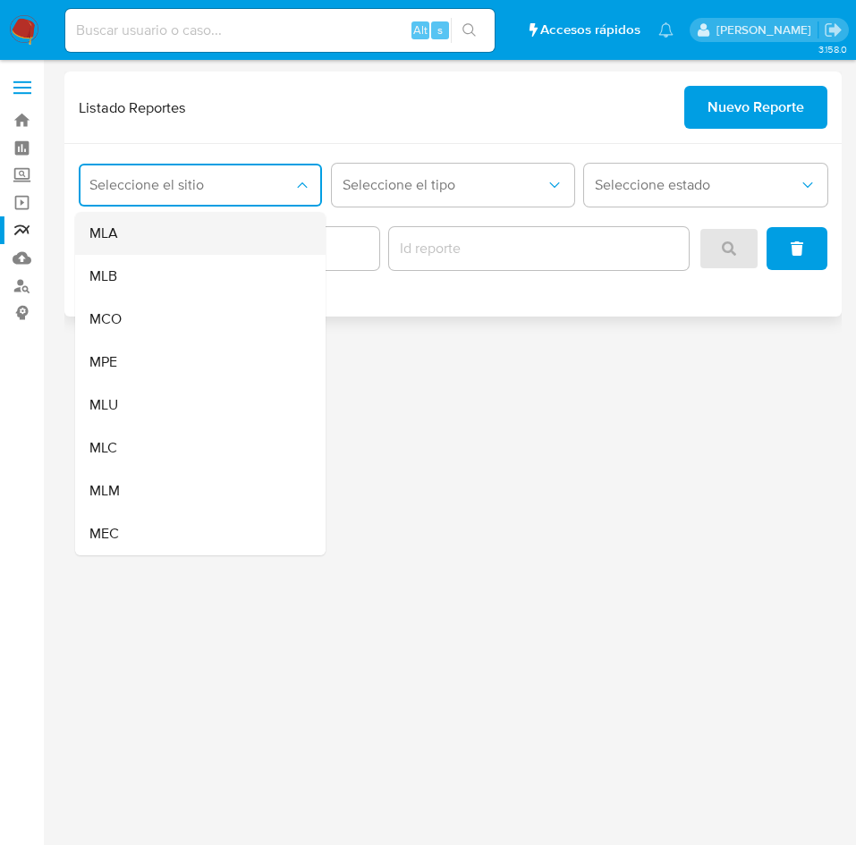
click at [178, 231] on div "MLA" at bounding box center [194, 233] width 211 height 43
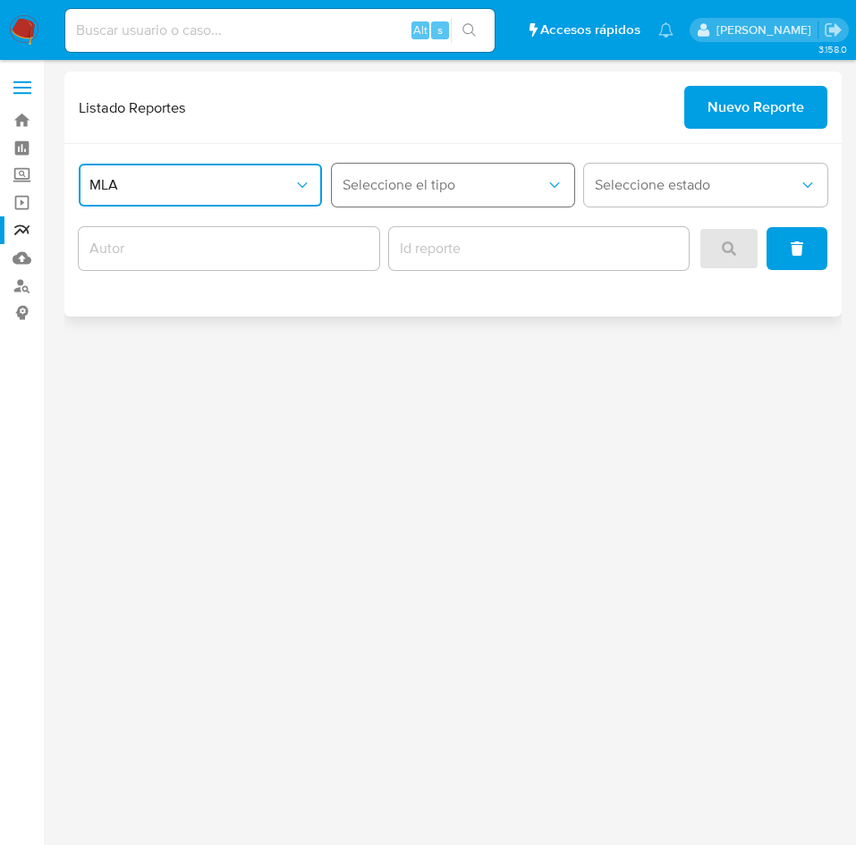
click at [521, 190] on span "Seleccione el tipo" at bounding box center [445, 185] width 204 height 18
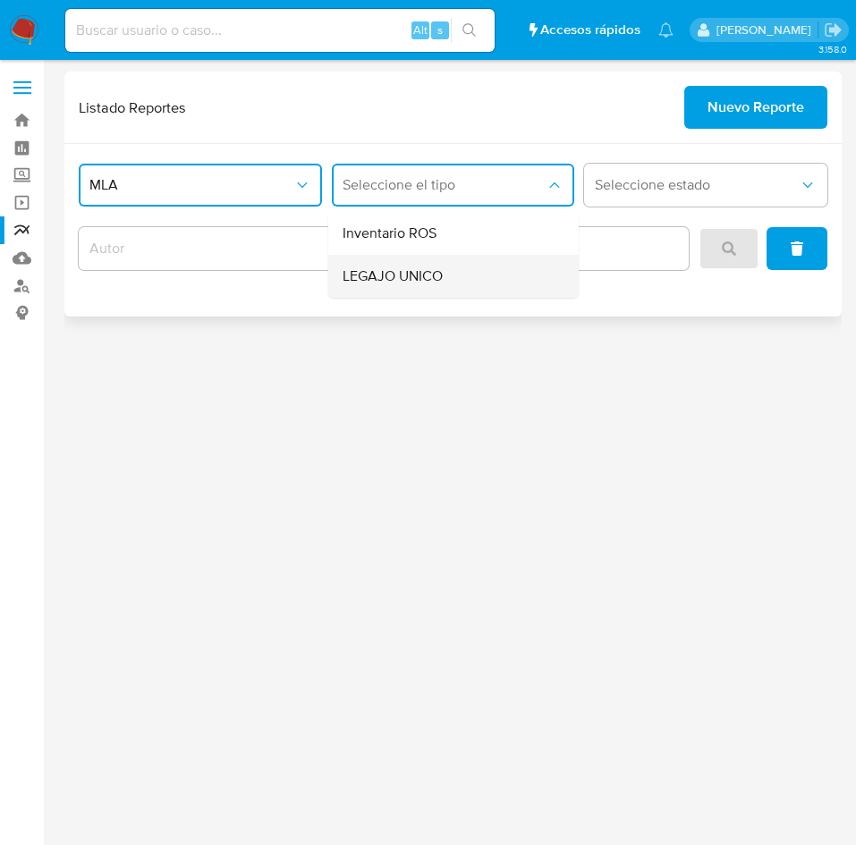
click at [441, 284] on span "LEGAJO UNICO" at bounding box center [393, 276] width 100 height 18
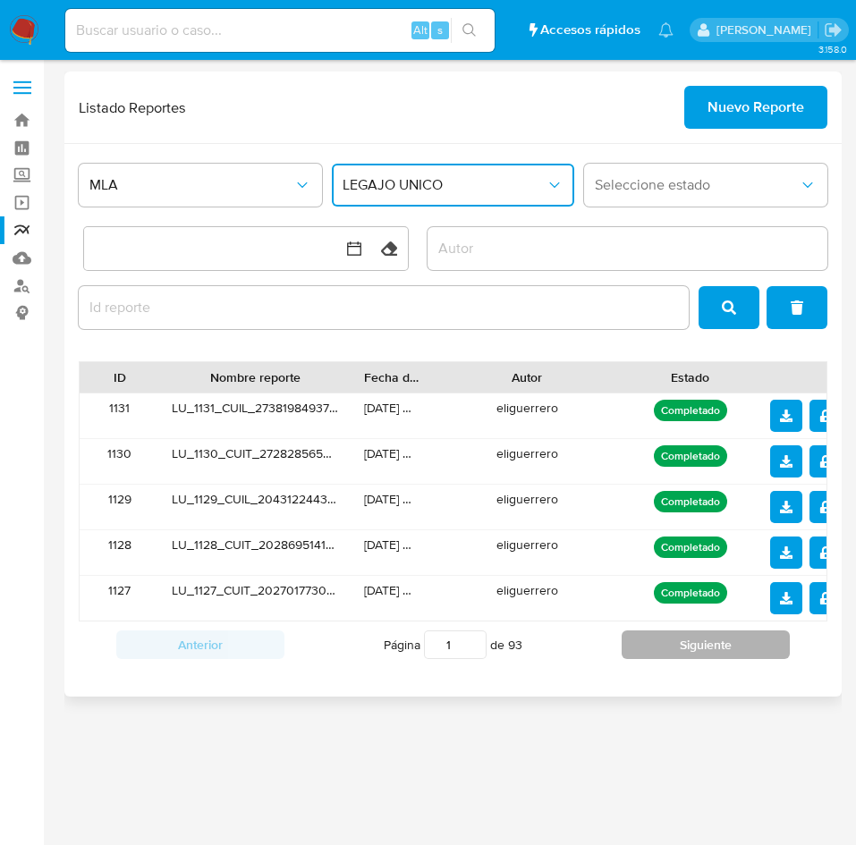
click at [657, 646] on button "Siguiente" at bounding box center [706, 645] width 168 height 29
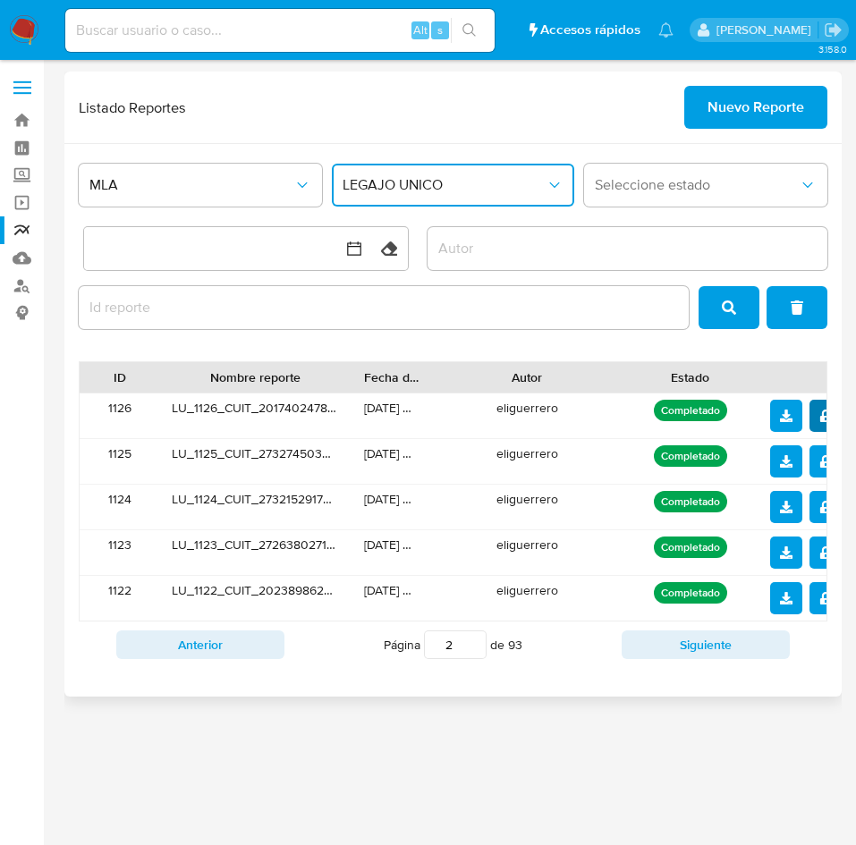
click at [819, 423] on span "notify_security" at bounding box center [825, 416] width 13 height 29
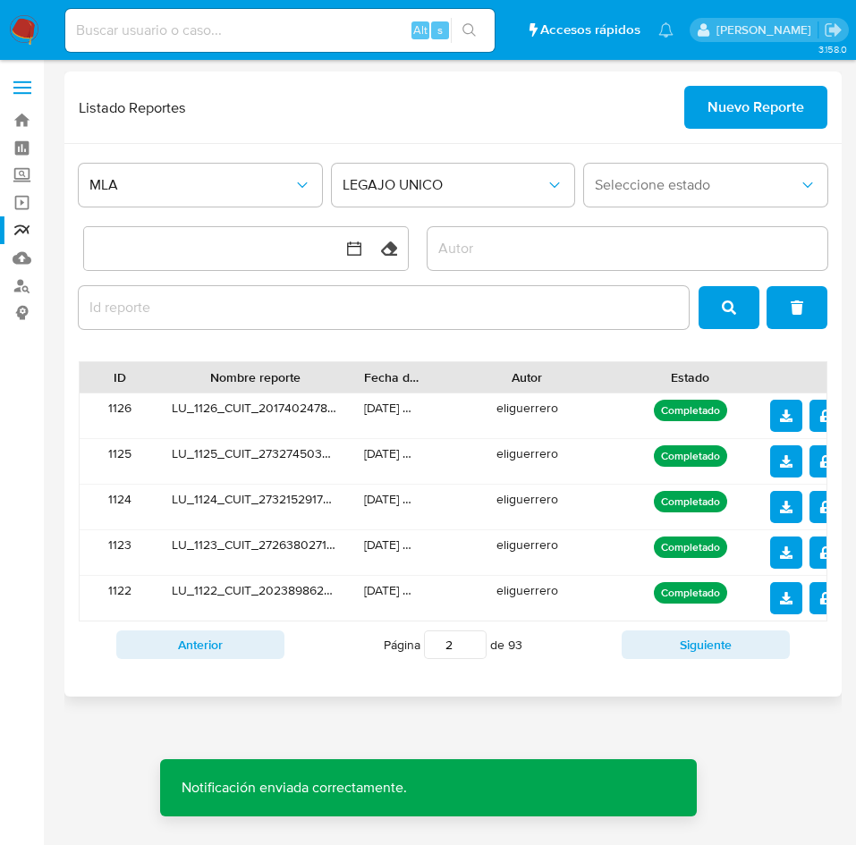
click at [785, 416] on icon "download" at bounding box center [786, 416] width 13 height 13
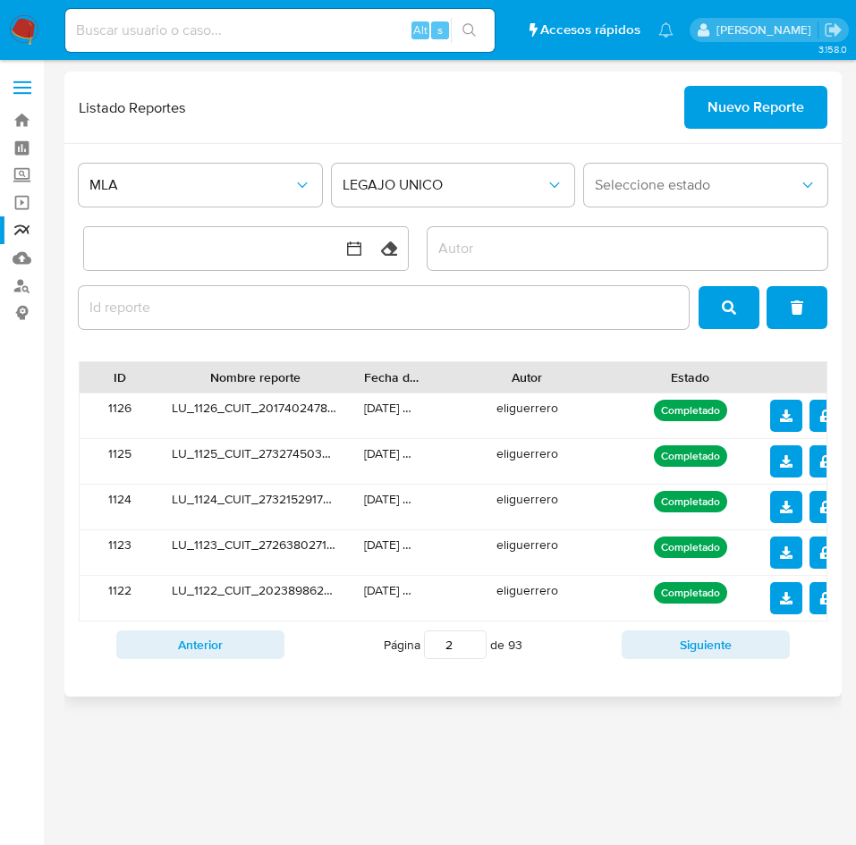
drag, startPoint x: 501, startPoint y: 778, endPoint x: 174, endPoint y: 80, distance: 770.3
click at [494, 766] on div "3.158.0" at bounding box center [452, 453] width 777 height 762
click at [247, 643] on button "Anterior" at bounding box center [200, 645] width 168 height 29
click at [820, 598] on button "notify_security" at bounding box center [825, 598] width 32 height 32
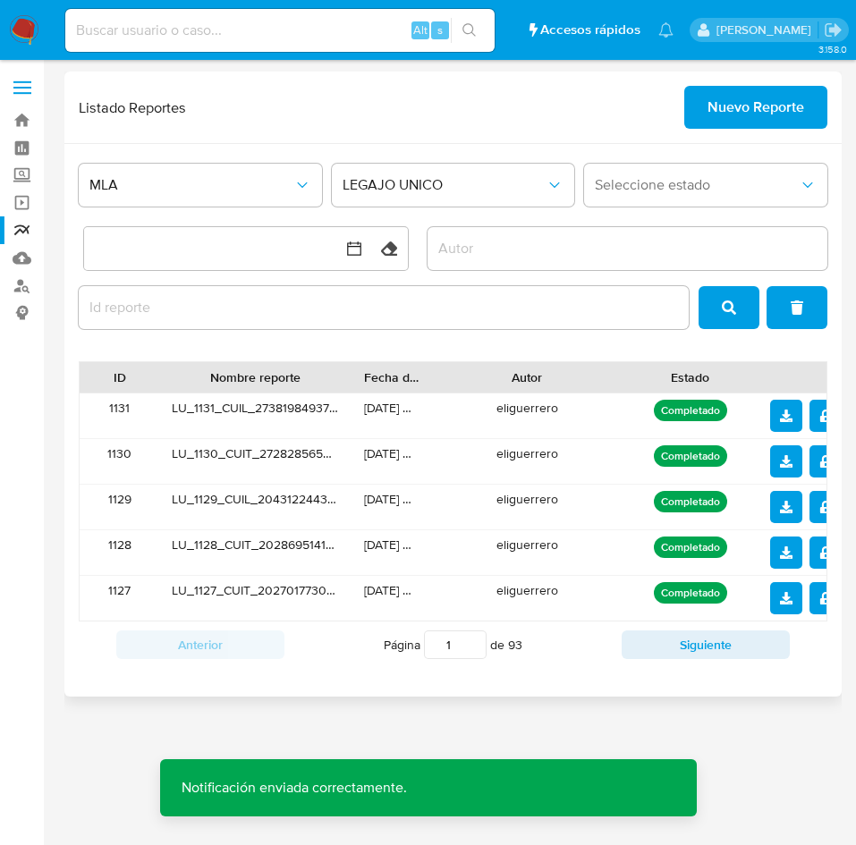
click at [782, 599] on icon "download" at bounding box center [786, 598] width 13 height 13
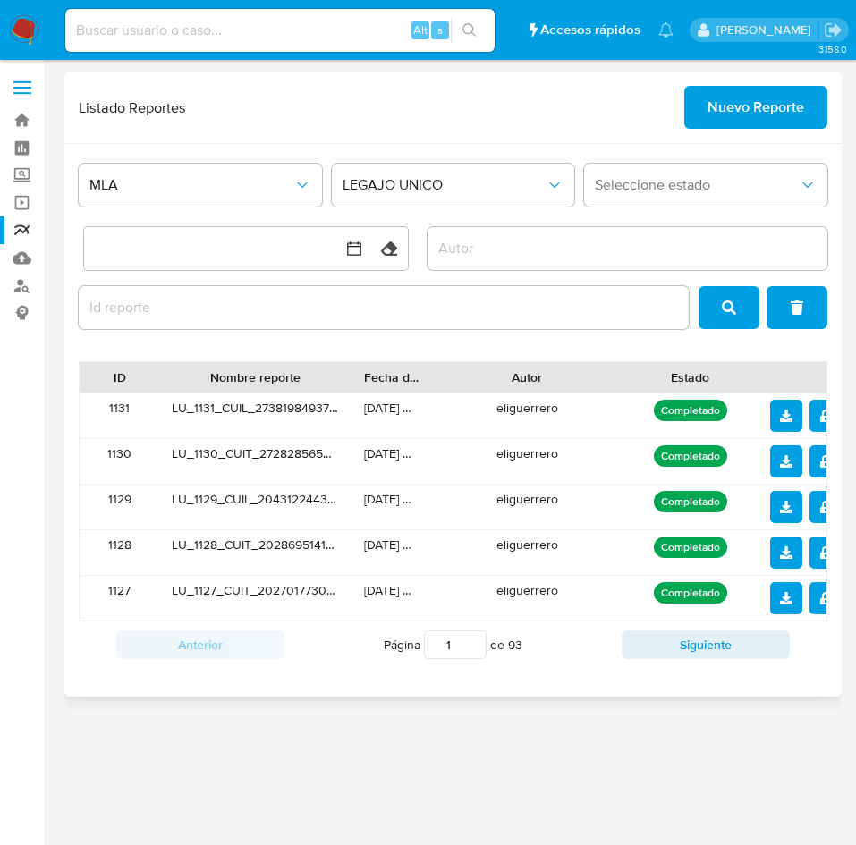
click at [813, 557] on button "notify_security" at bounding box center [825, 553] width 32 height 32
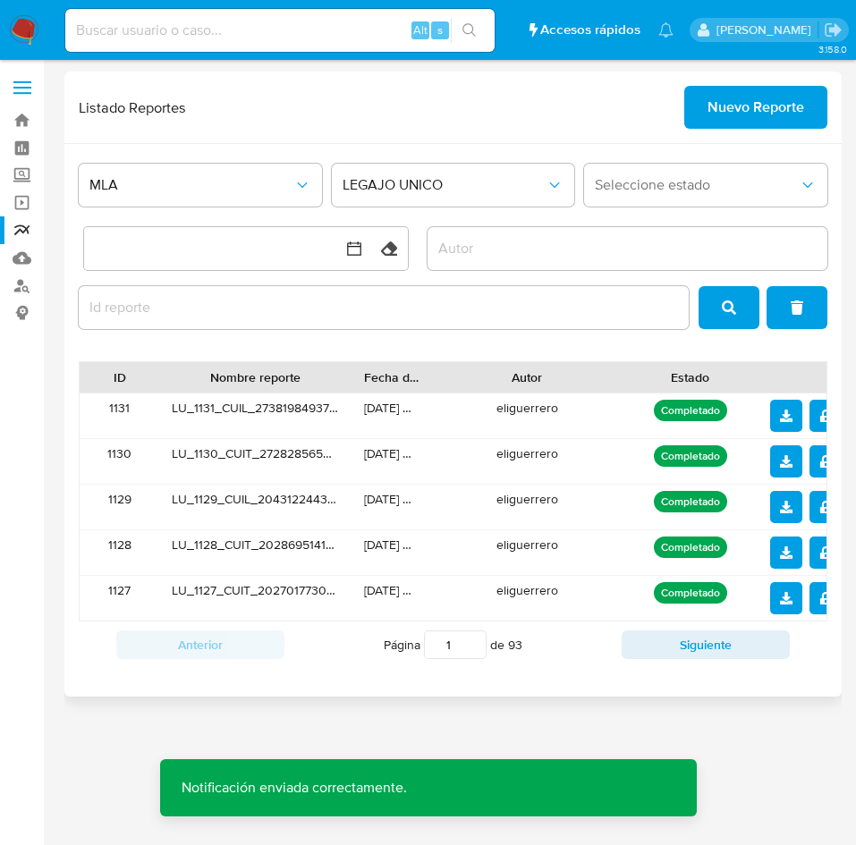
click at [788, 554] on icon "download" at bounding box center [786, 553] width 13 height 13
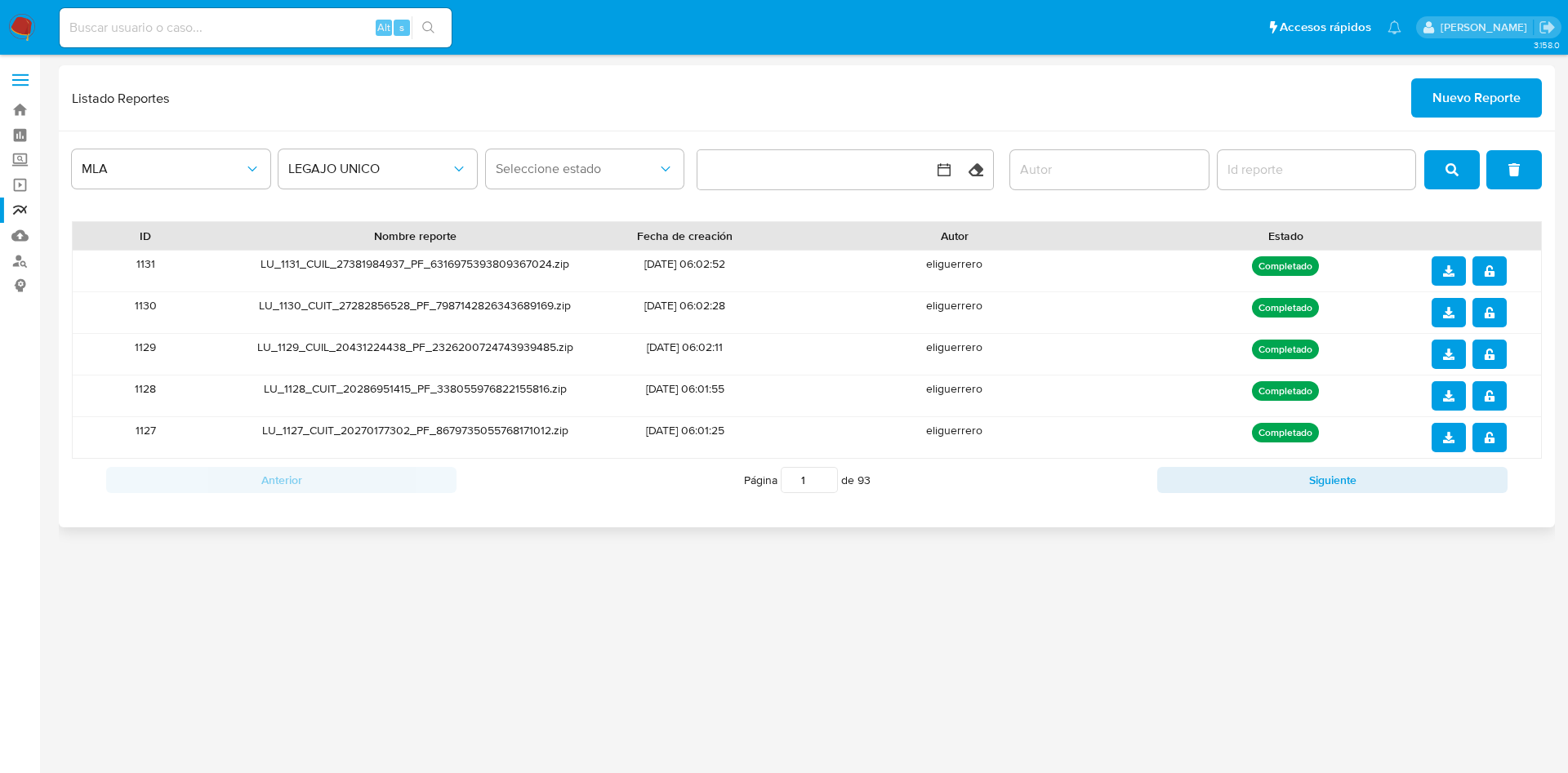
click at [1496, 350] on button "notify_security" at bounding box center [1490, 354] width 35 height 29
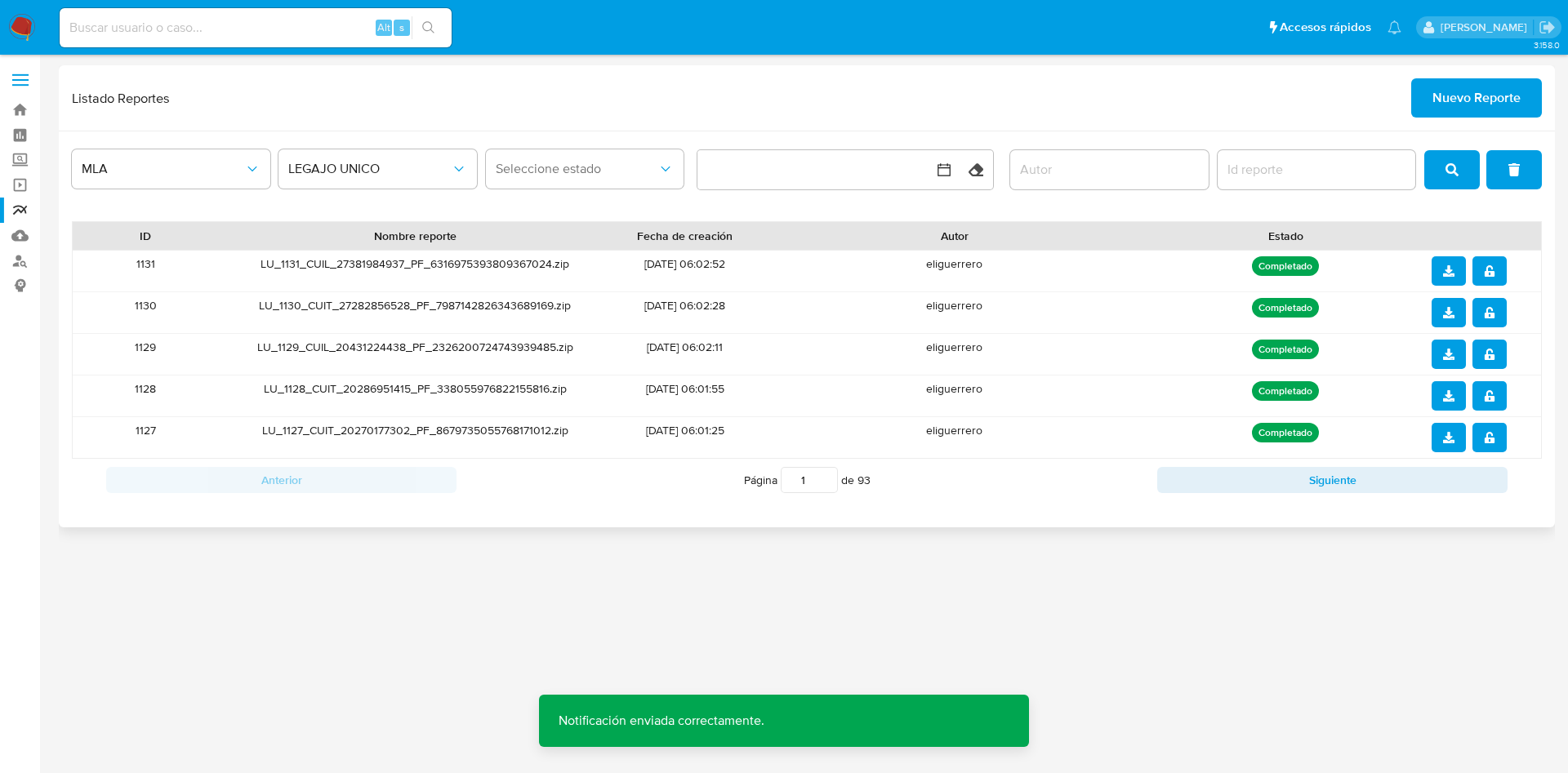
click at [1449, 360] on icon "download" at bounding box center [1448, 354] width 12 height 12
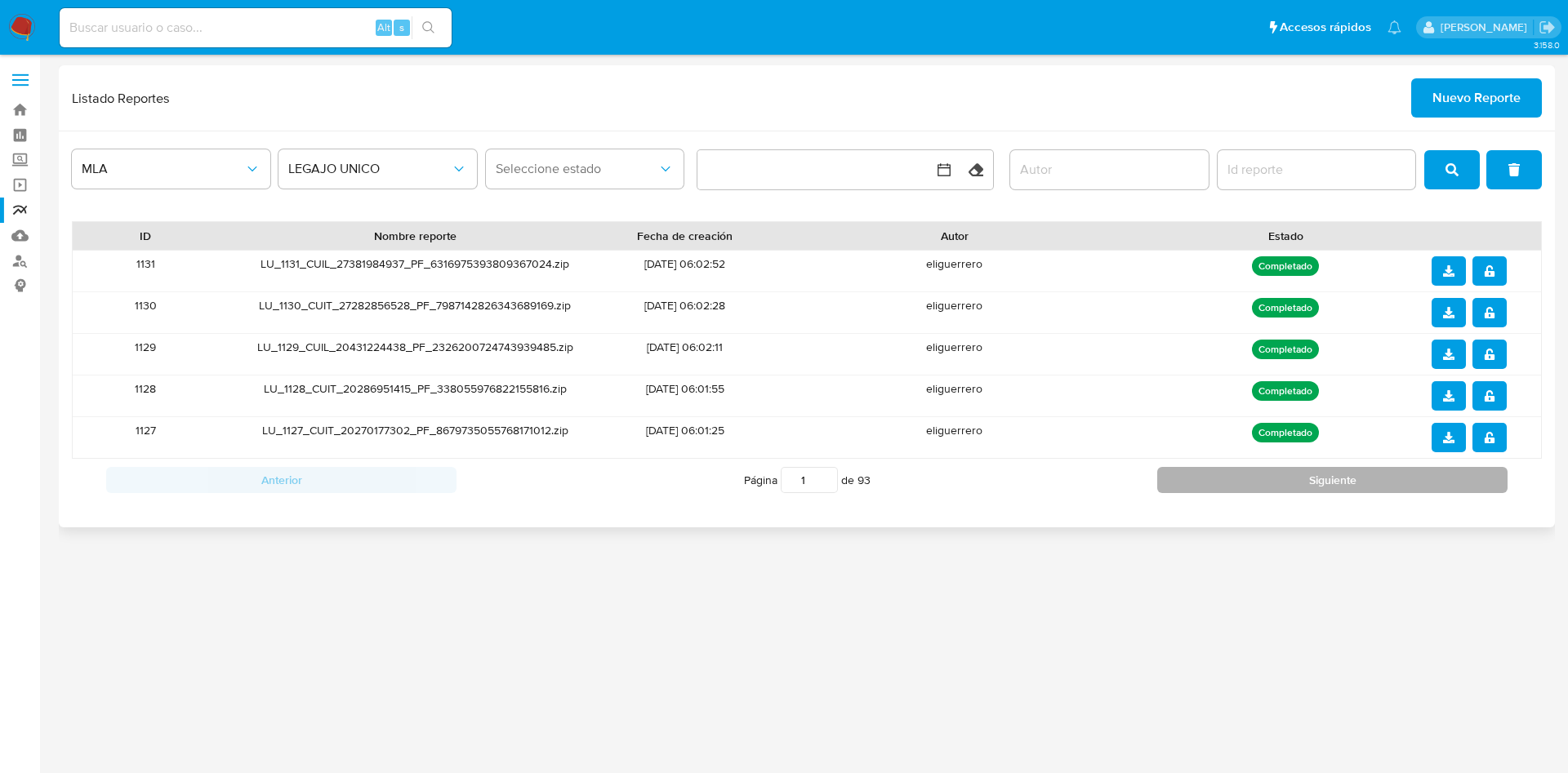
click at [1382, 475] on button "Siguiente" at bounding box center [1332, 480] width 351 height 26
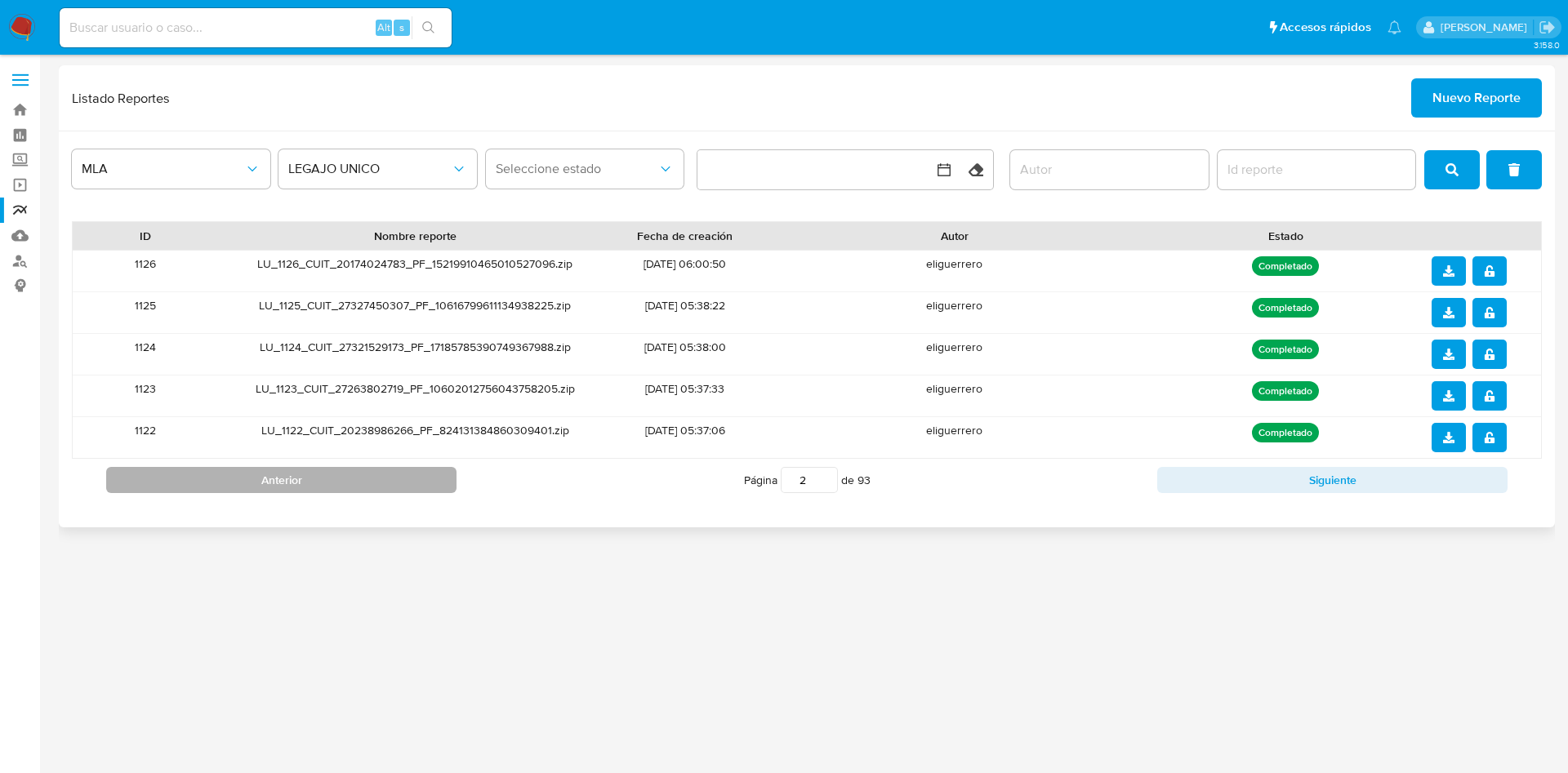
click at [395, 475] on button "Anterior" at bounding box center [281, 480] width 351 height 26
type input "1"
click at [1487, 317] on icon "notify_security" at bounding box center [1489, 312] width 10 height 12
click at [1453, 316] on icon "download" at bounding box center [1448, 312] width 12 height 12
click at [1485, 280] on span "notify_security" at bounding box center [1489, 271] width 12 height 26
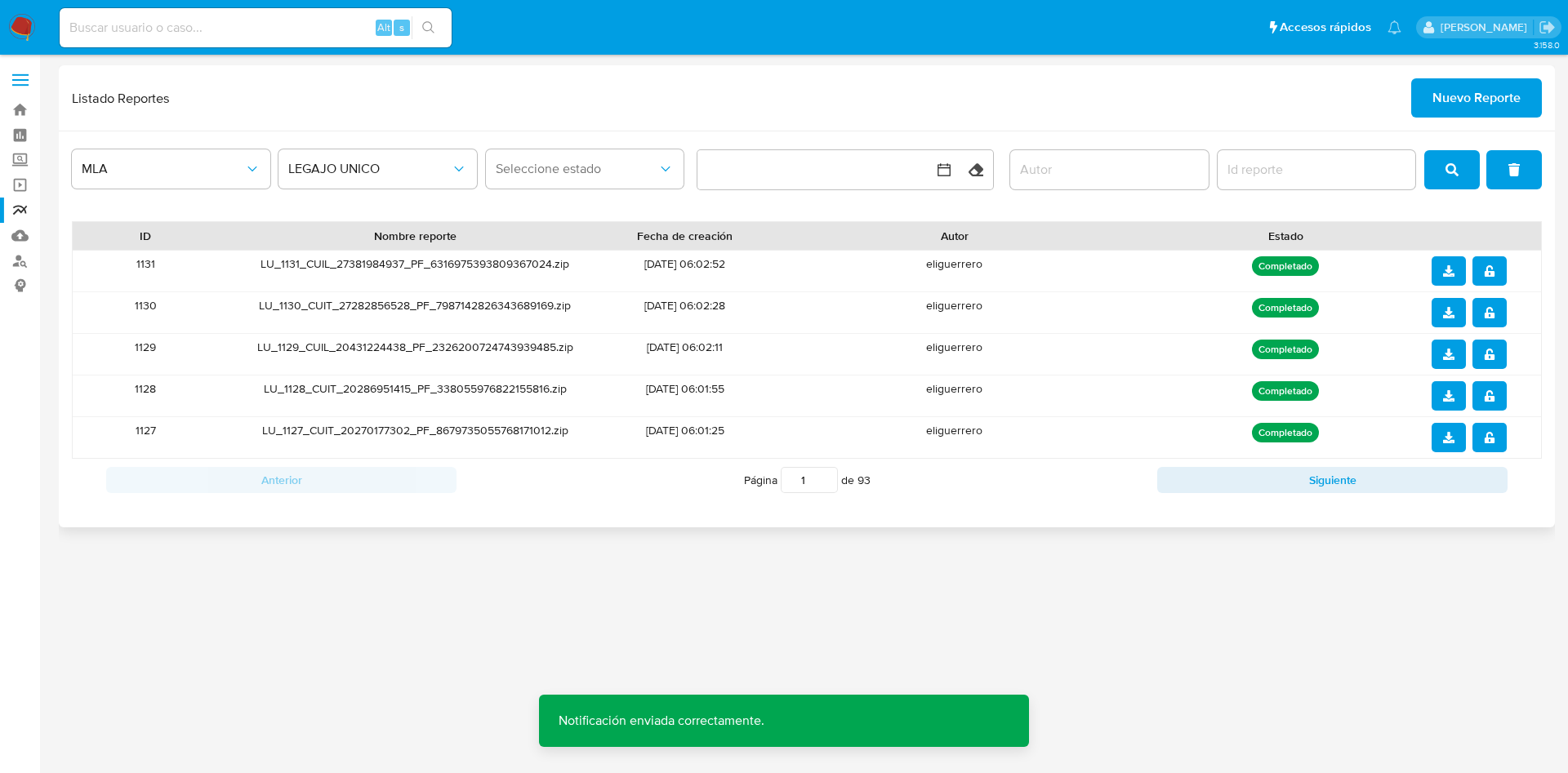
click at [1453, 270] on icon "download" at bounding box center [1448, 271] width 12 height 12
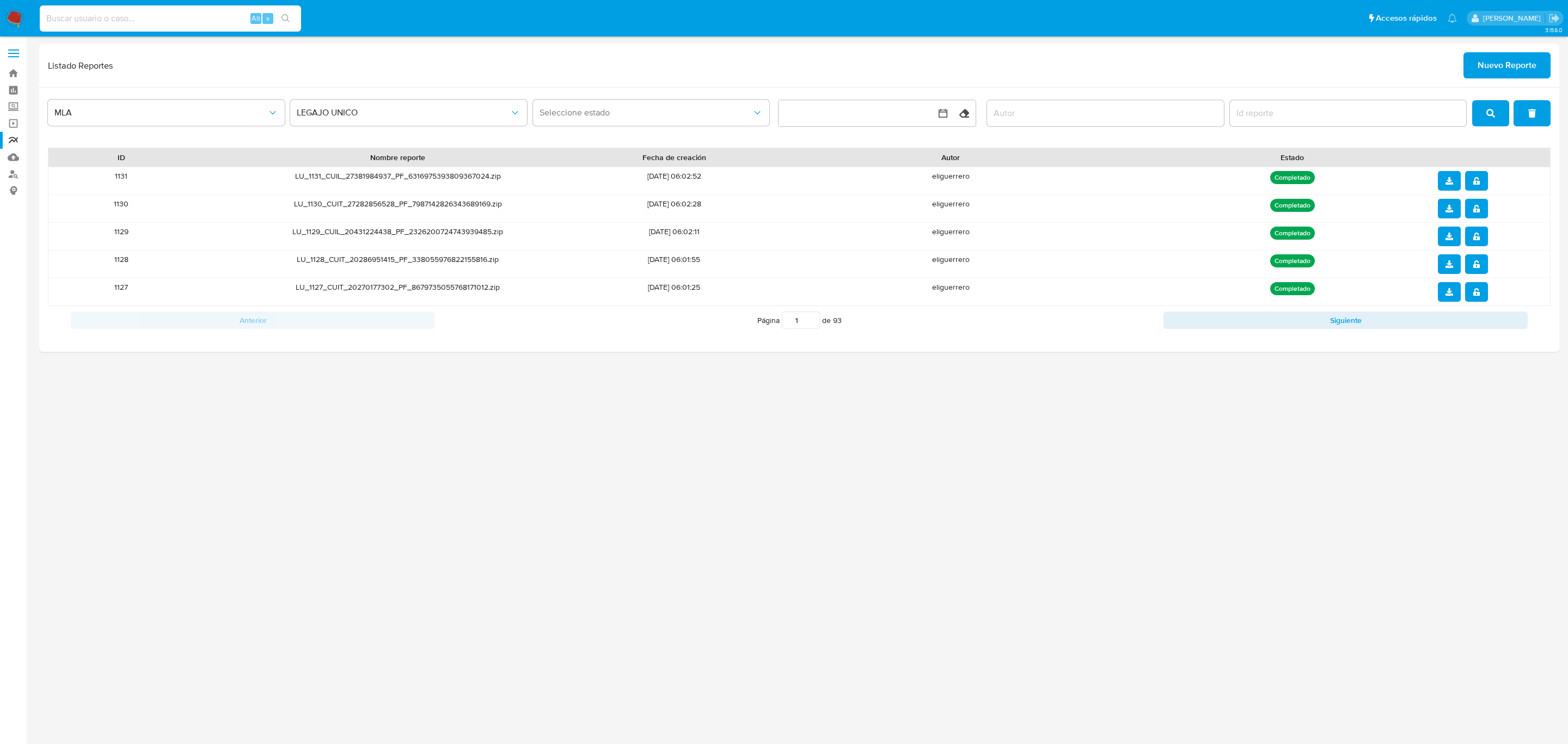
click at [170, 18] on input at bounding box center [170, 18] width 261 height 14
paste input "820796356"
type input "820796356"
click at [292, 21] on button "search-icon" at bounding box center [285, 18] width 23 height 15
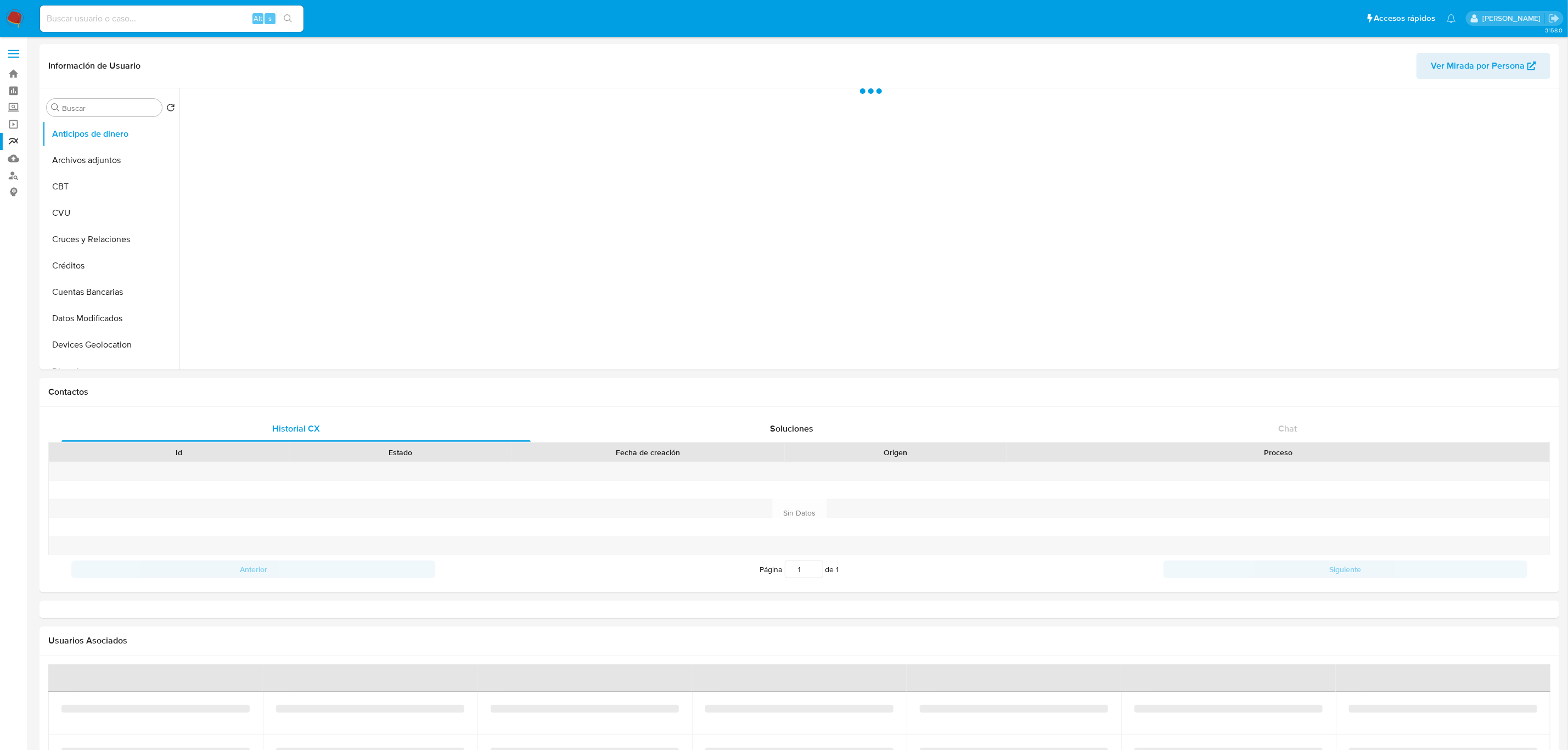
select select "10"
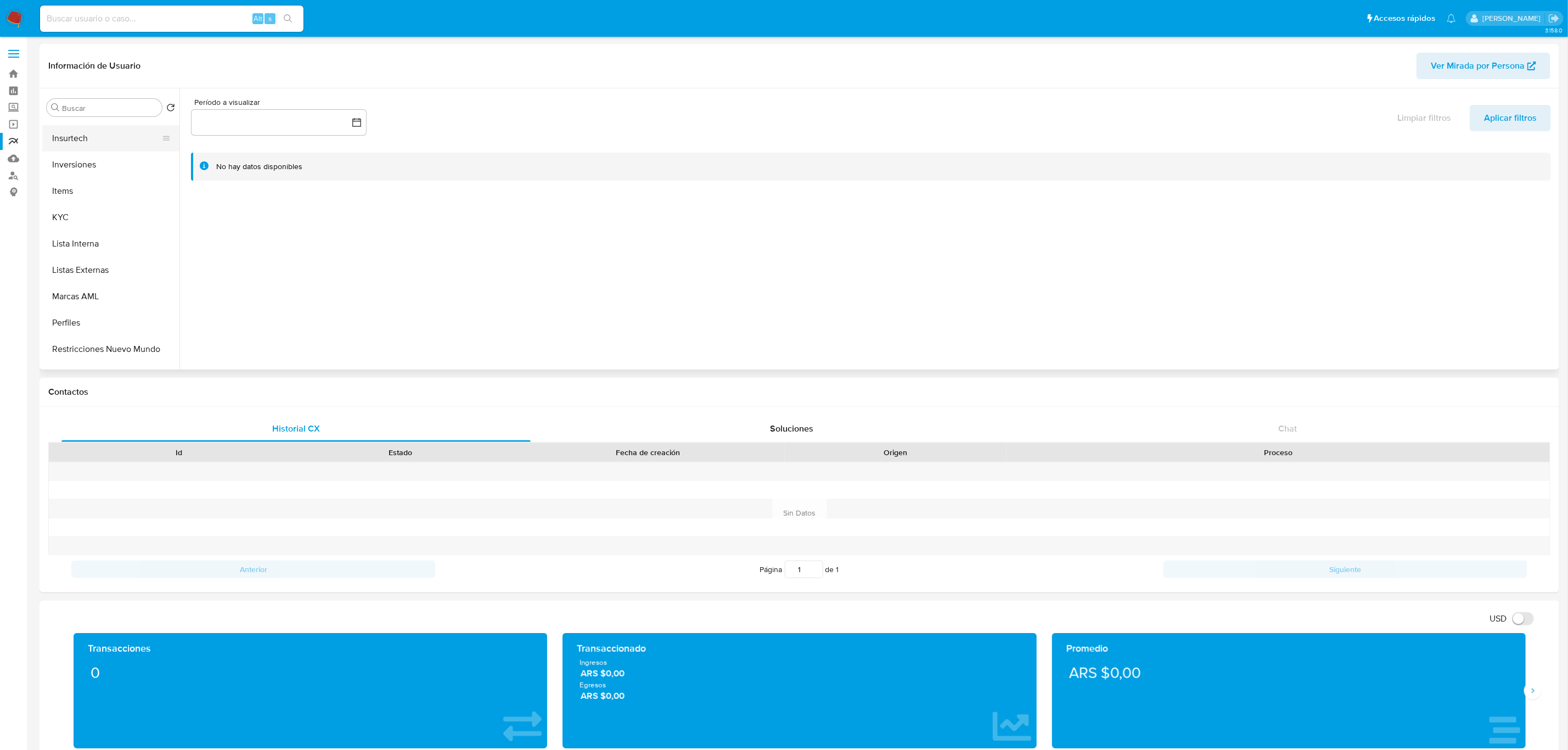
scroll to position [516, 0]
click at [97, 195] on button "KYC" at bounding box center [106, 198] width 128 height 26
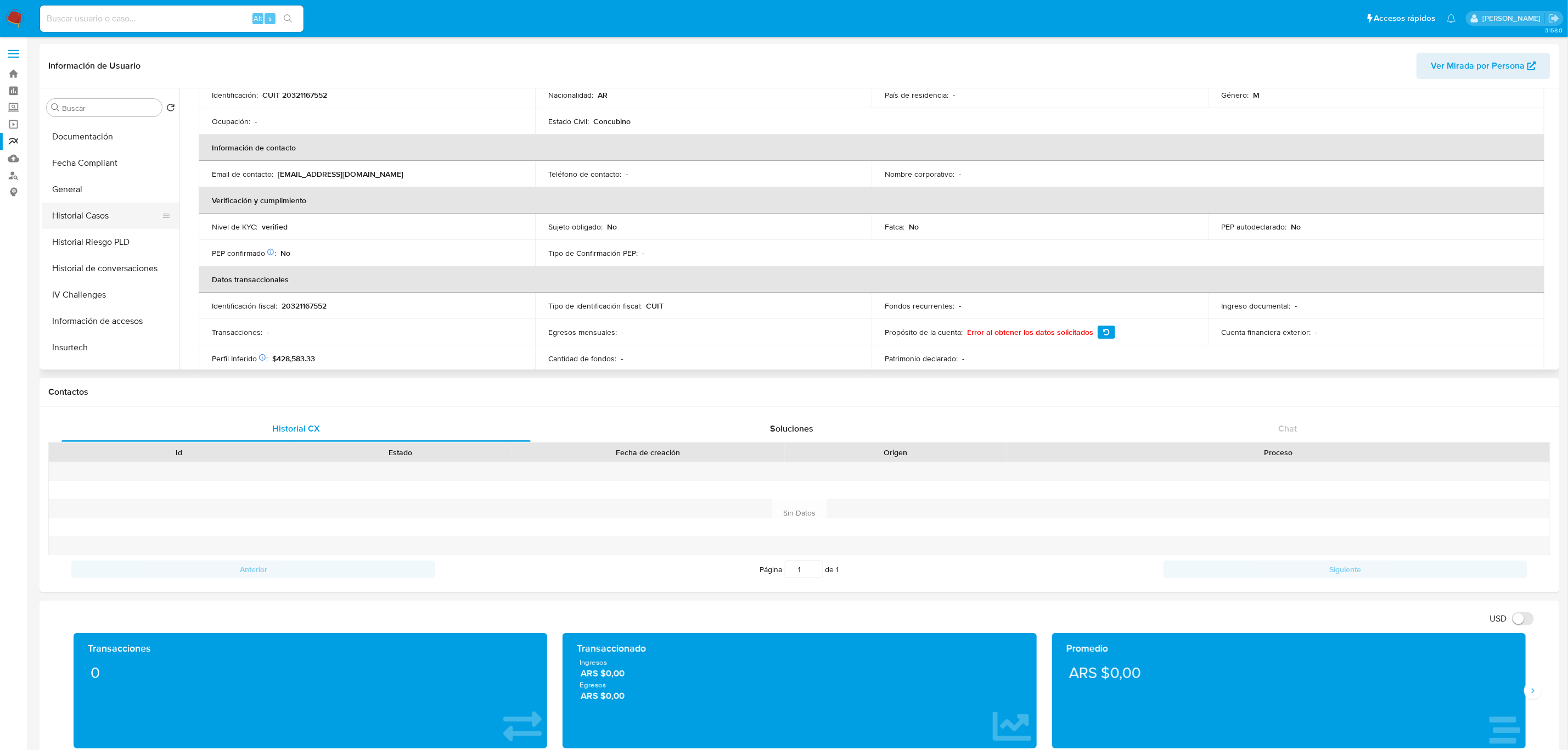
scroll to position [269, 0]
click at [102, 158] on button "Documentación" at bounding box center [106, 155] width 128 height 26
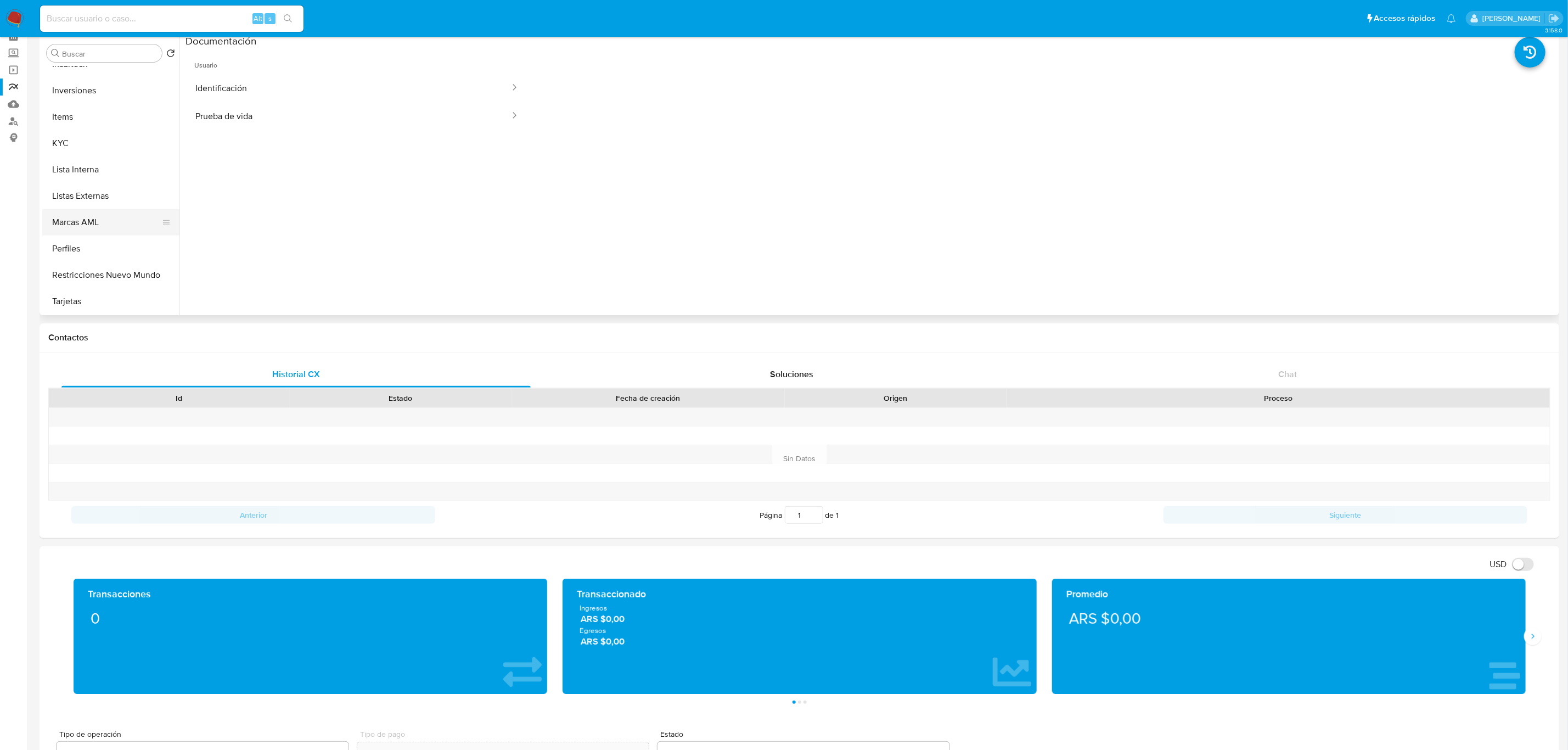
scroll to position [82, 0]
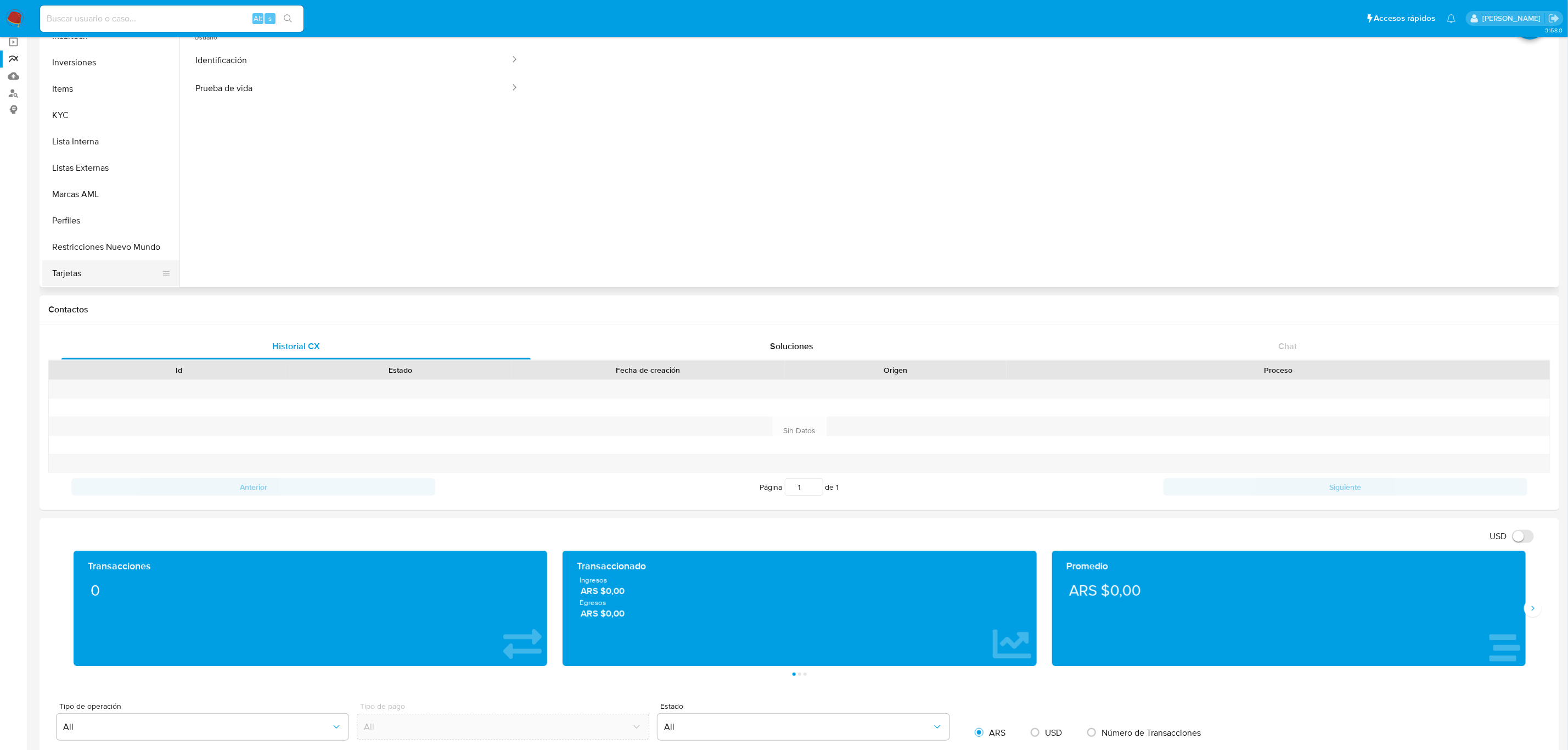
click at [104, 278] on button "Tarjetas" at bounding box center [106, 273] width 128 height 26
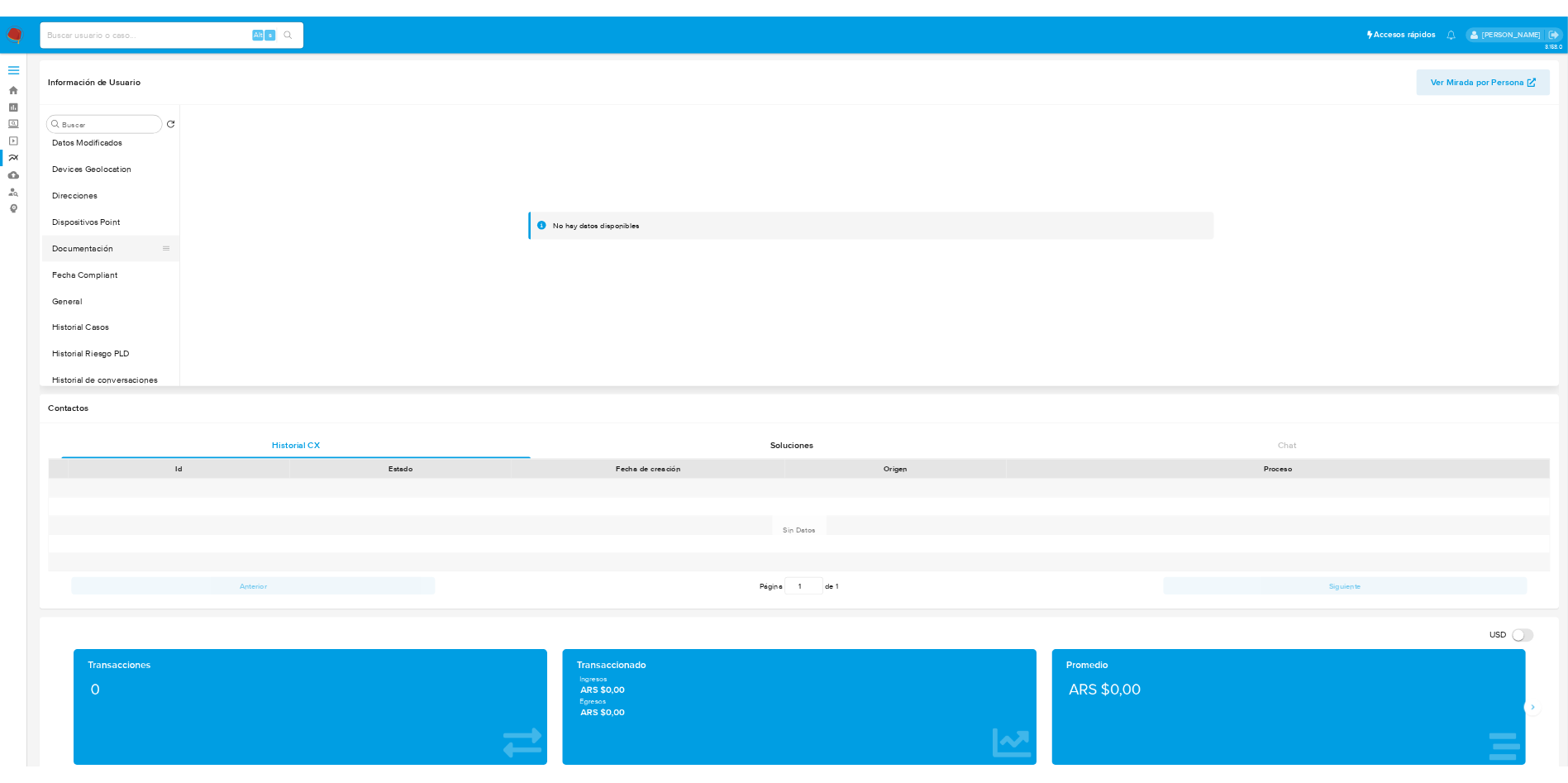
scroll to position [33, 0]
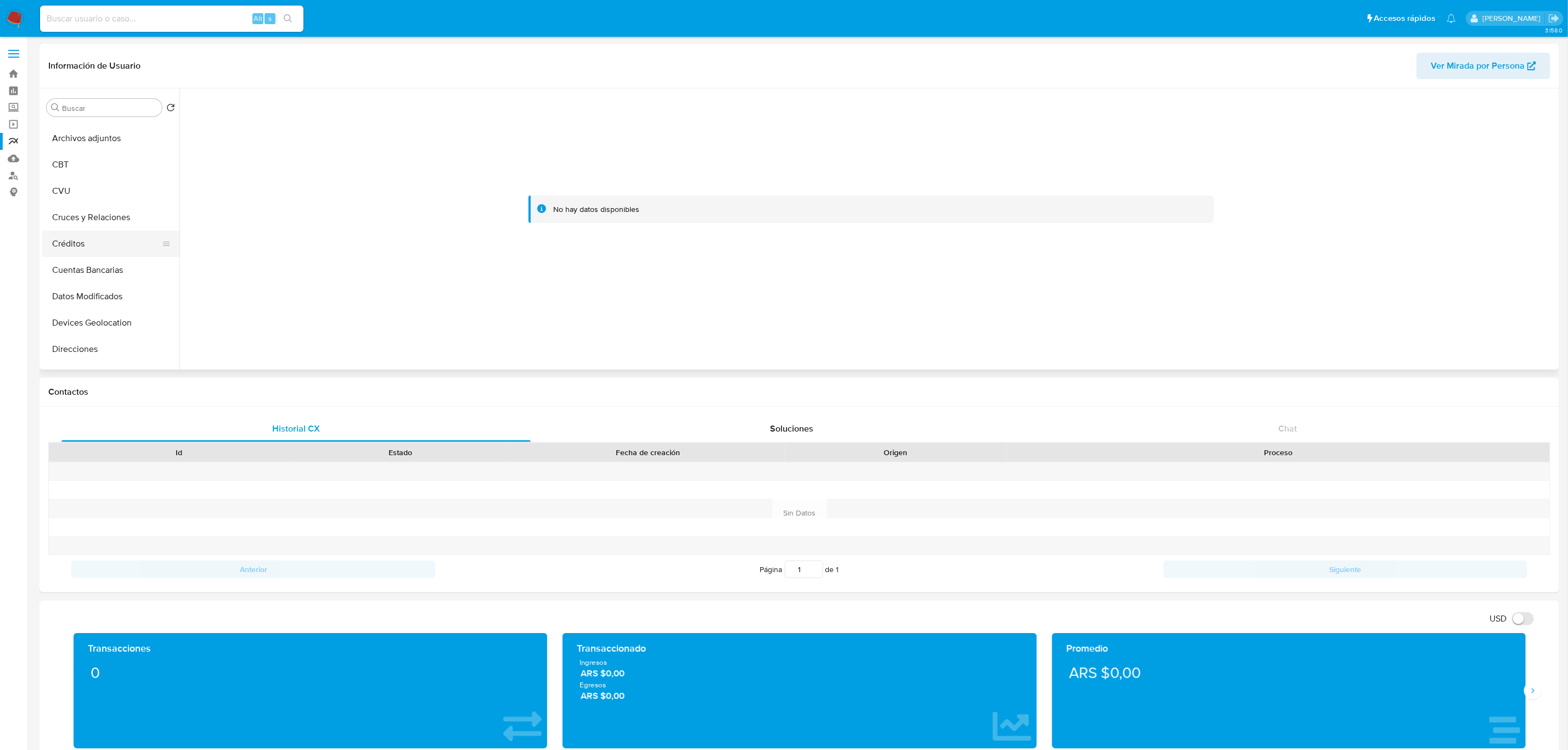
click at [71, 239] on button "Créditos" at bounding box center [106, 244] width 128 height 26
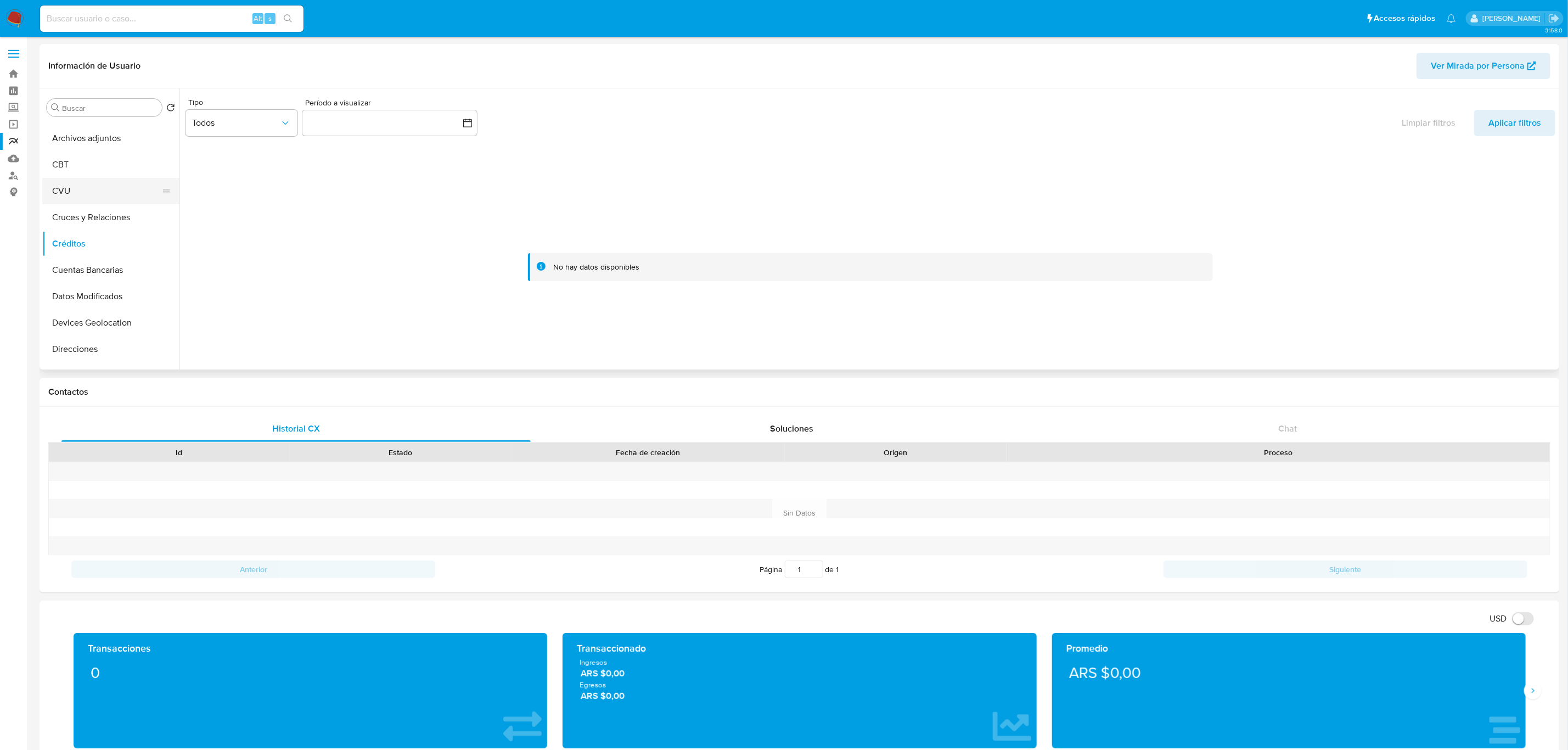
click at [82, 179] on button "CVU" at bounding box center [106, 191] width 128 height 26
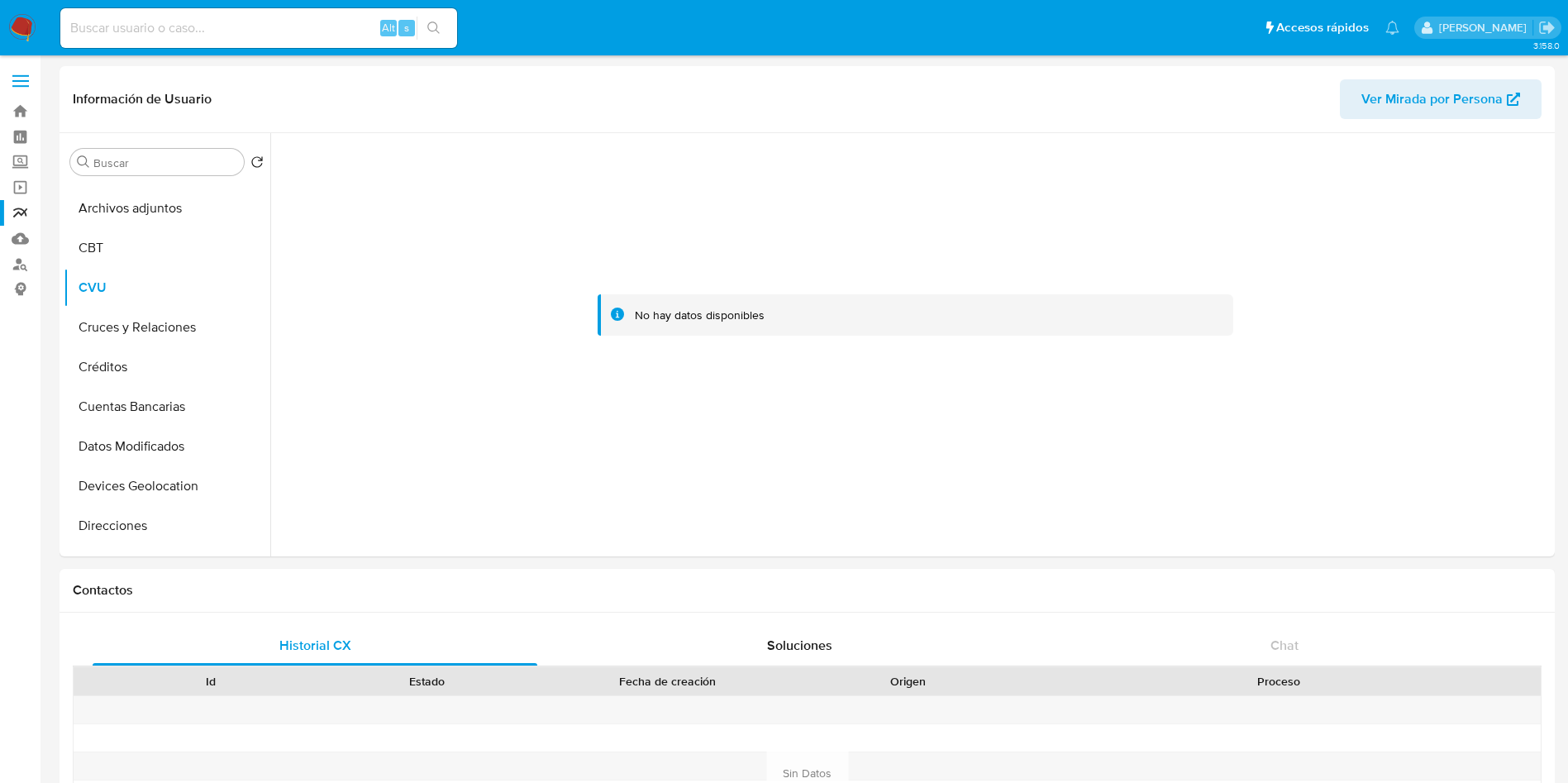
scroll to position [34, 0]
click at [26, 219] on link "Reportes" at bounding box center [98, 213] width 197 height 26
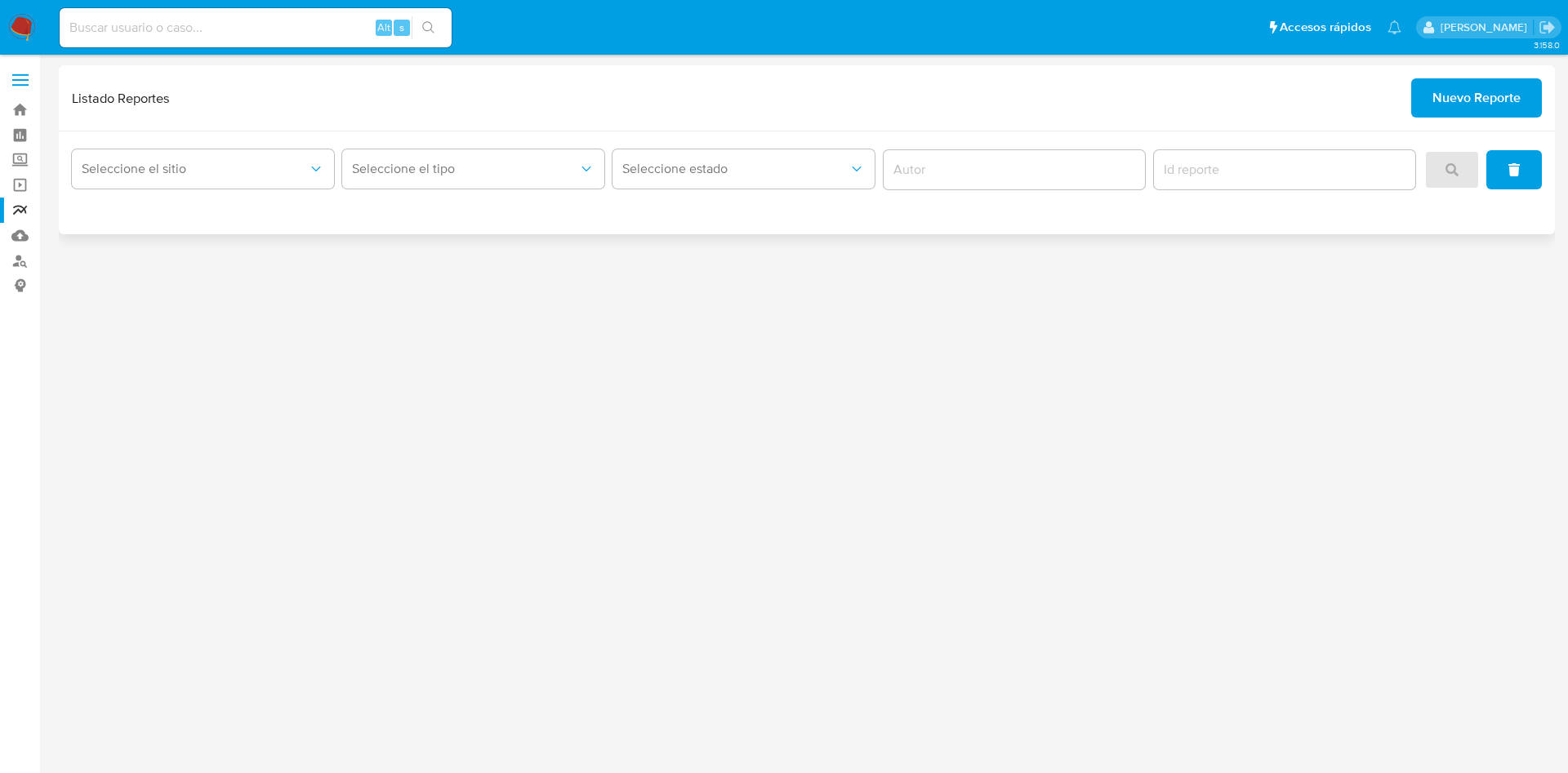
click at [1456, 94] on span "Nuevo Reporte" at bounding box center [1477, 98] width 89 height 36
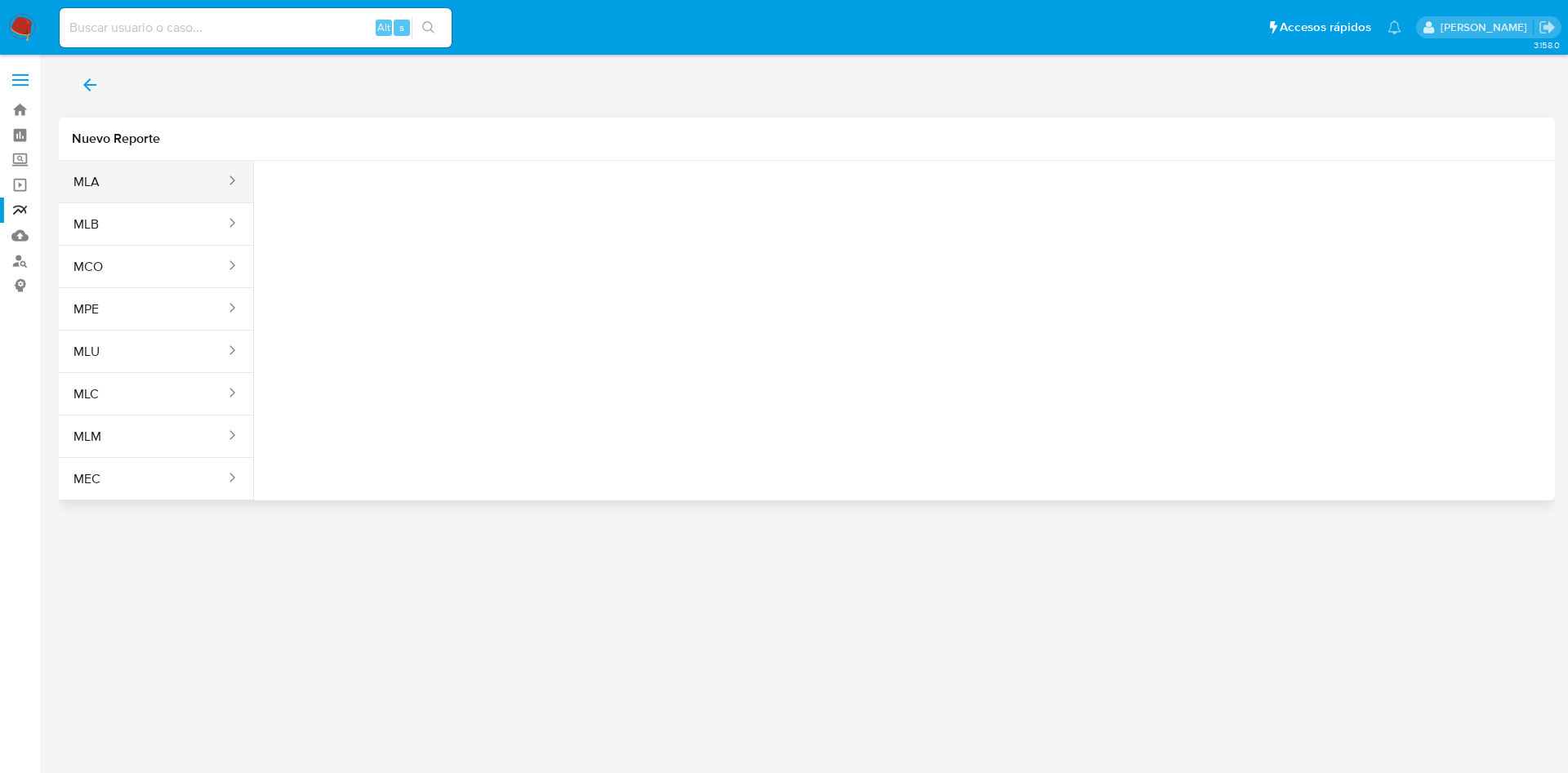
click at [119, 176] on button "MLA" at bounding box center [142, 182] width 168 height 39
click at [388, 213] on button "Seleccione una opcion" at bounding box center [356, 204] width 180 height 39
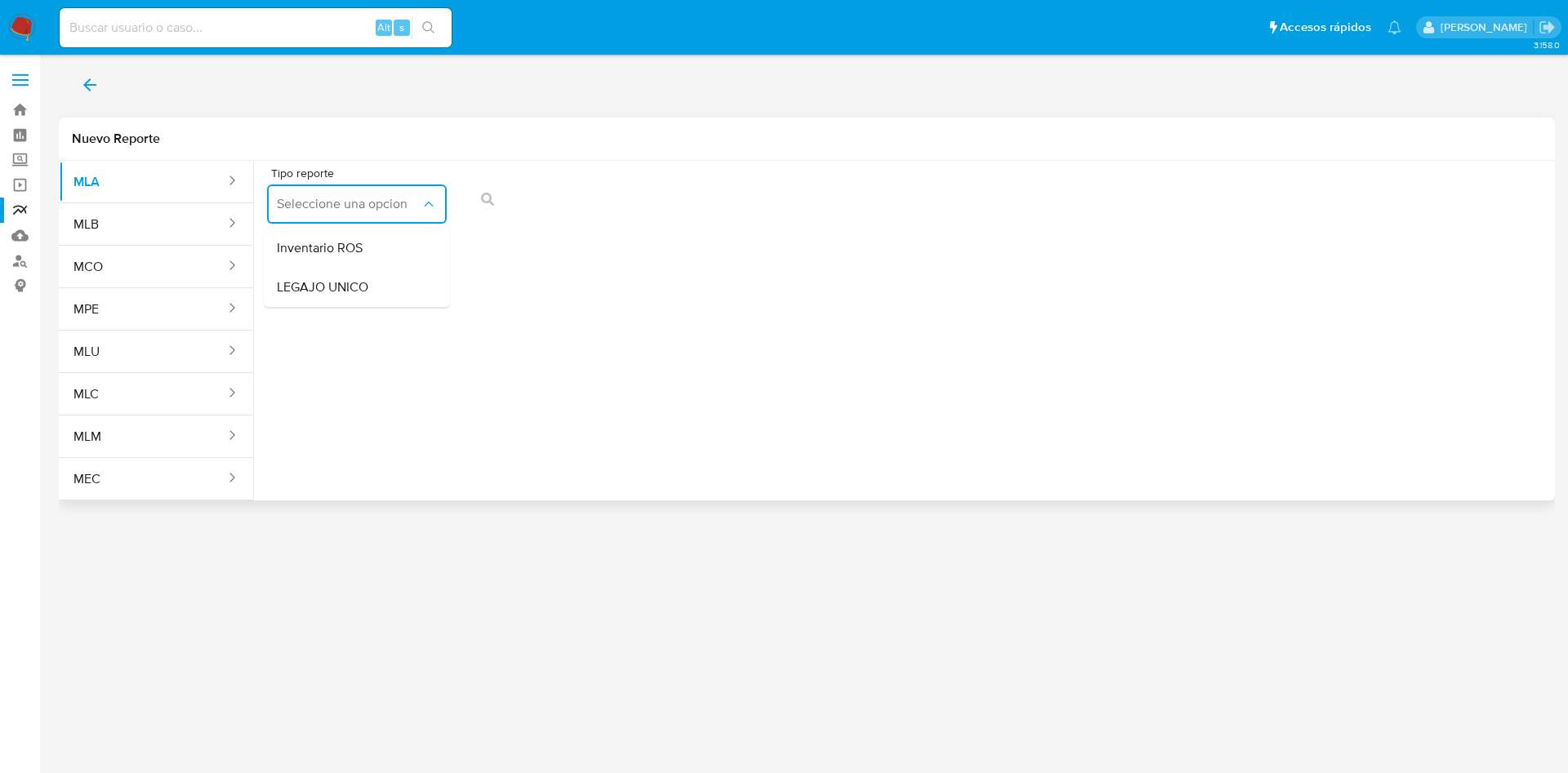
drag, startPoint x: 378, startPoint y: 291, endPoint x: 435, endPoint y: 259, distance: 65.4
click at [378, 293] on div "LEGAJO UNICO" at bounding box center [352, 287] width 151 height 39
click at [571, 211] on span "CDI" at bounding box center [541, 204] width 143 height 16
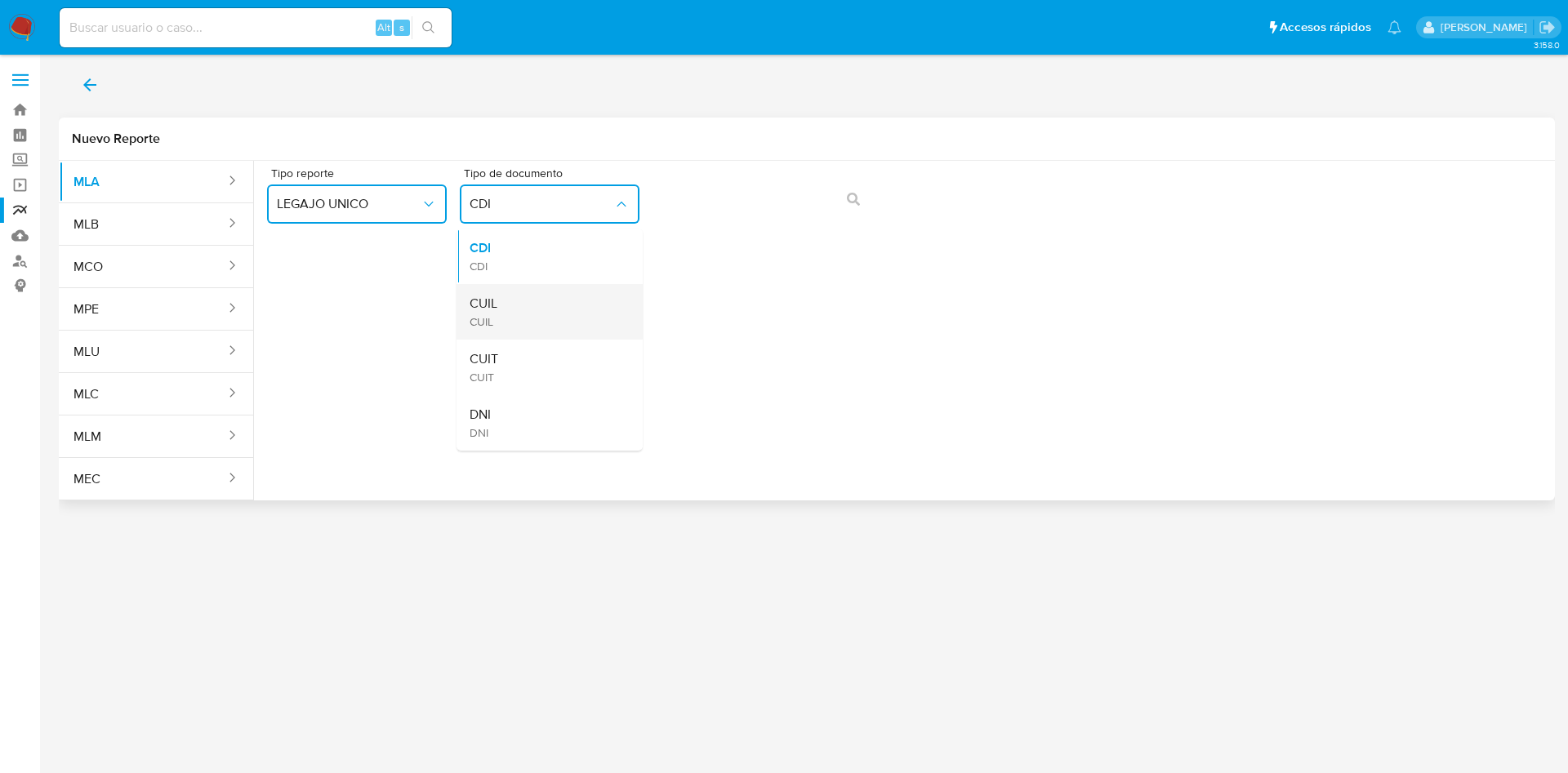
click at [497, 312] on span "CUIL" at bounding box center [483, 304] width 27 height 16
click at [850, 204] on icon "action-search" at bounding box center [854, 199] width 13 height 13
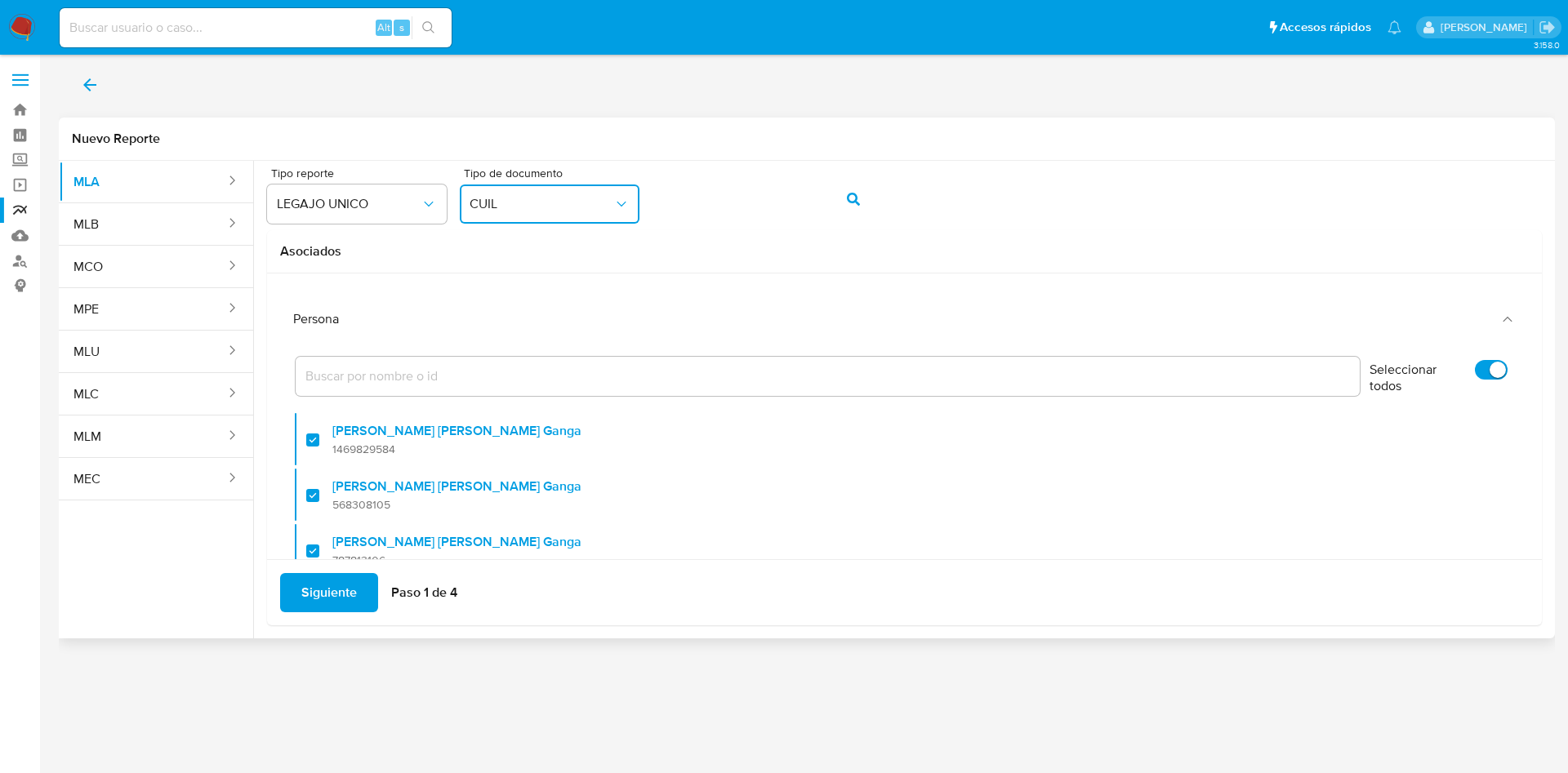
click at [1475, 360] on input "Seleccionar todos" at bounding box center [1491, 369] width 33 height 19
checkbox input "false"
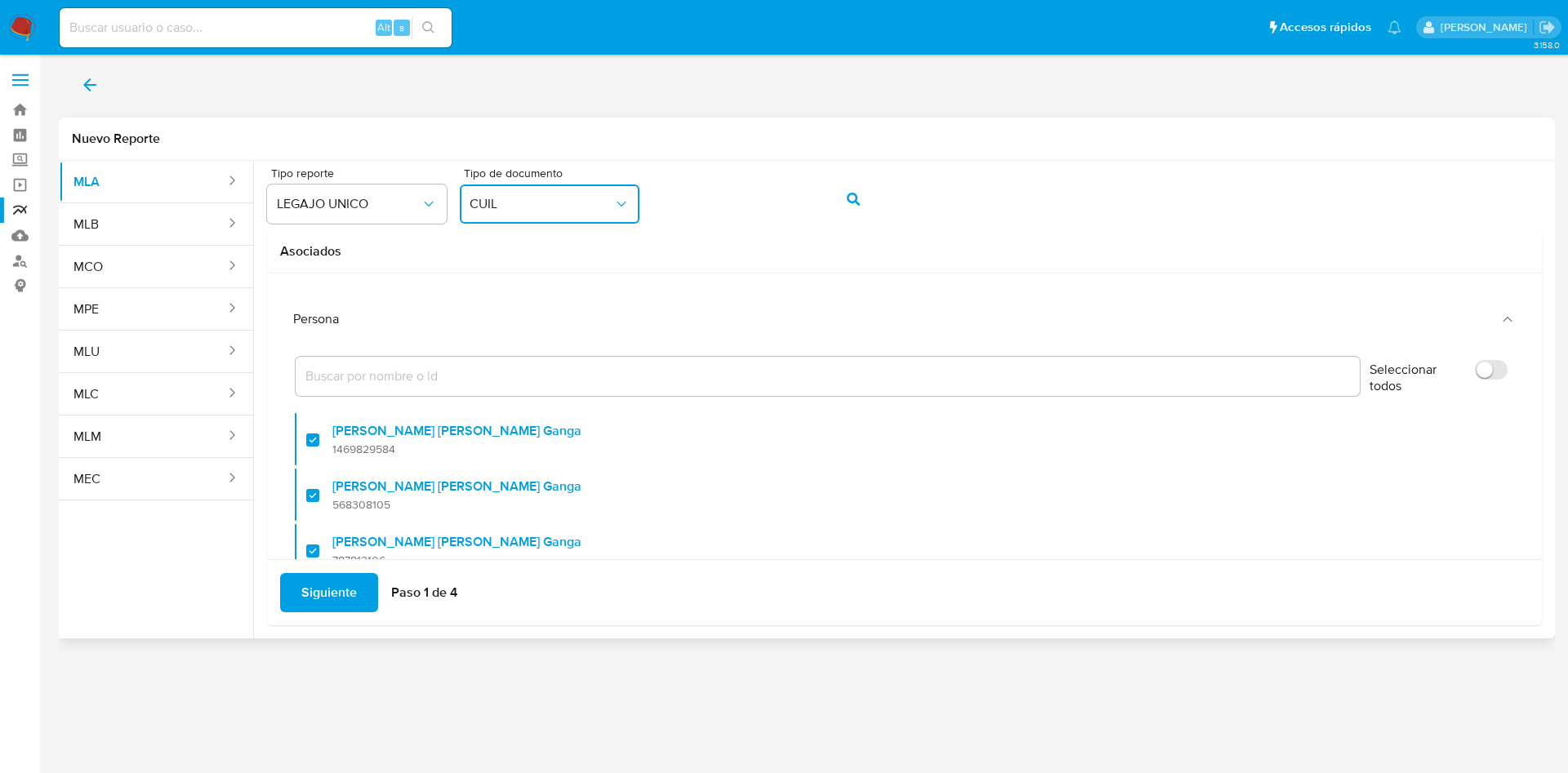
checkbox input "false"
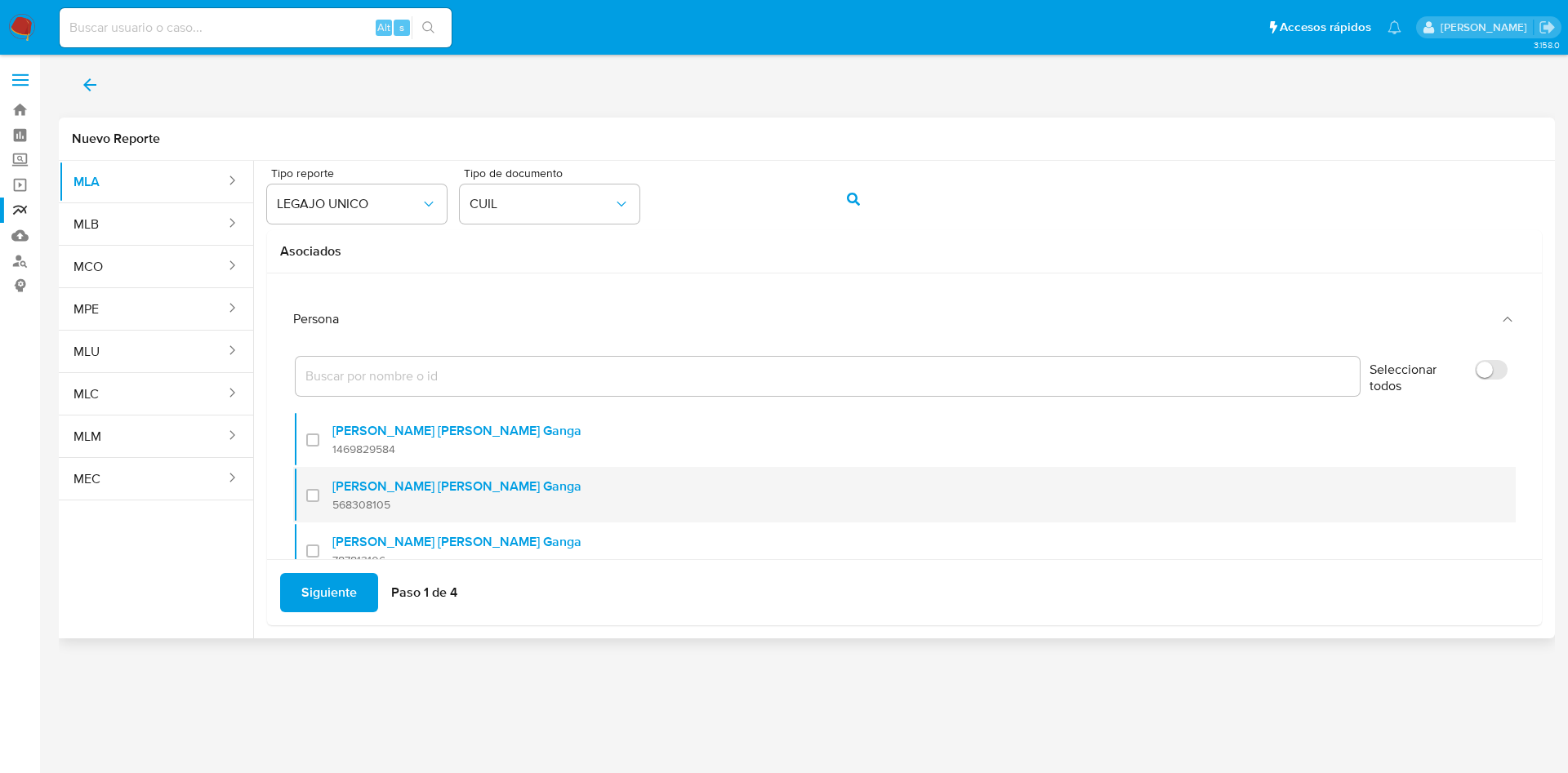
click at [314, 496] on div at bounding box center [319, 495] width 26 height 38
checkbox input "true"
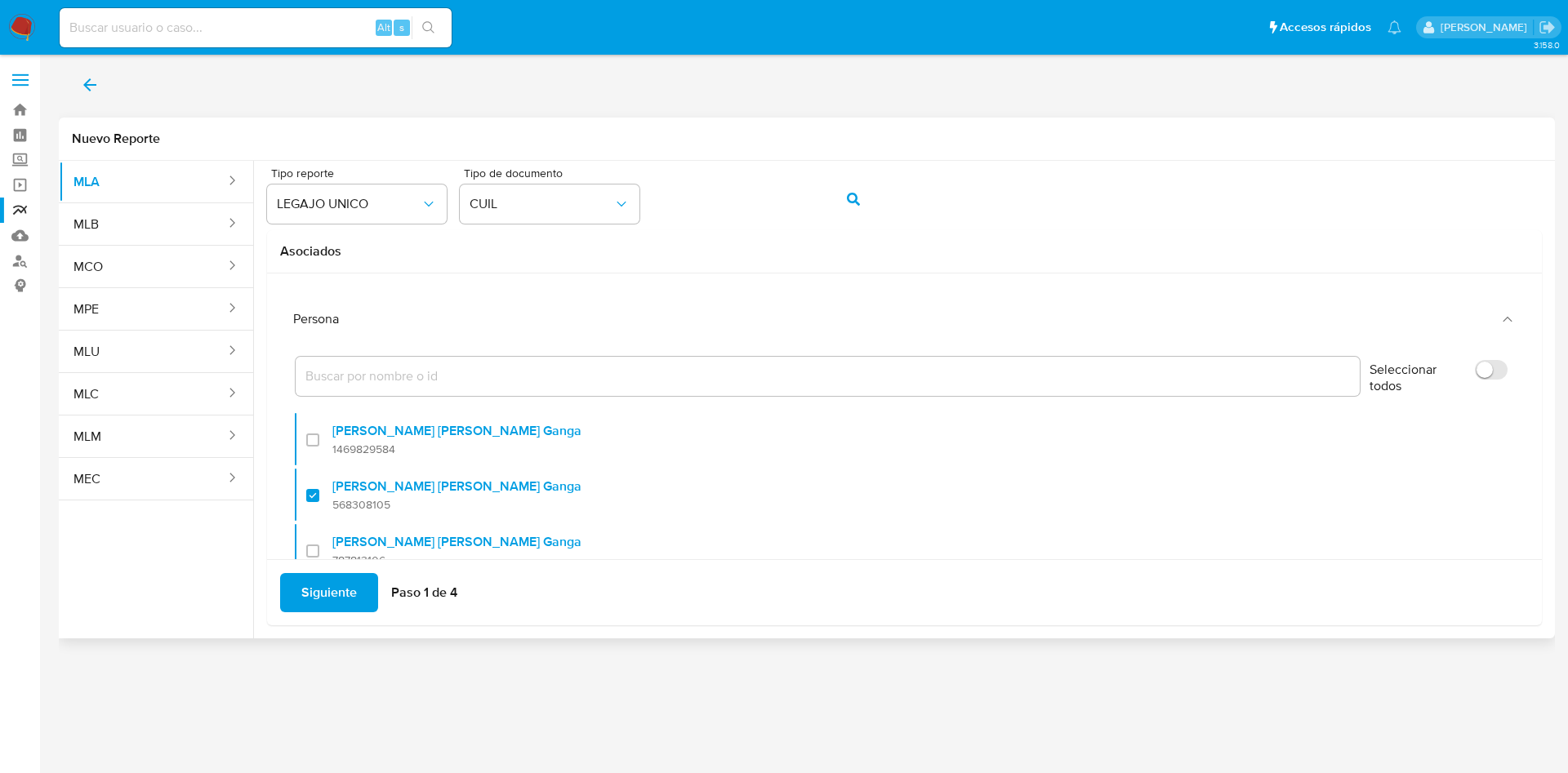
click at [317, 575] on span "Siguiente" at bounding box center [329, 592] width 56 height 36
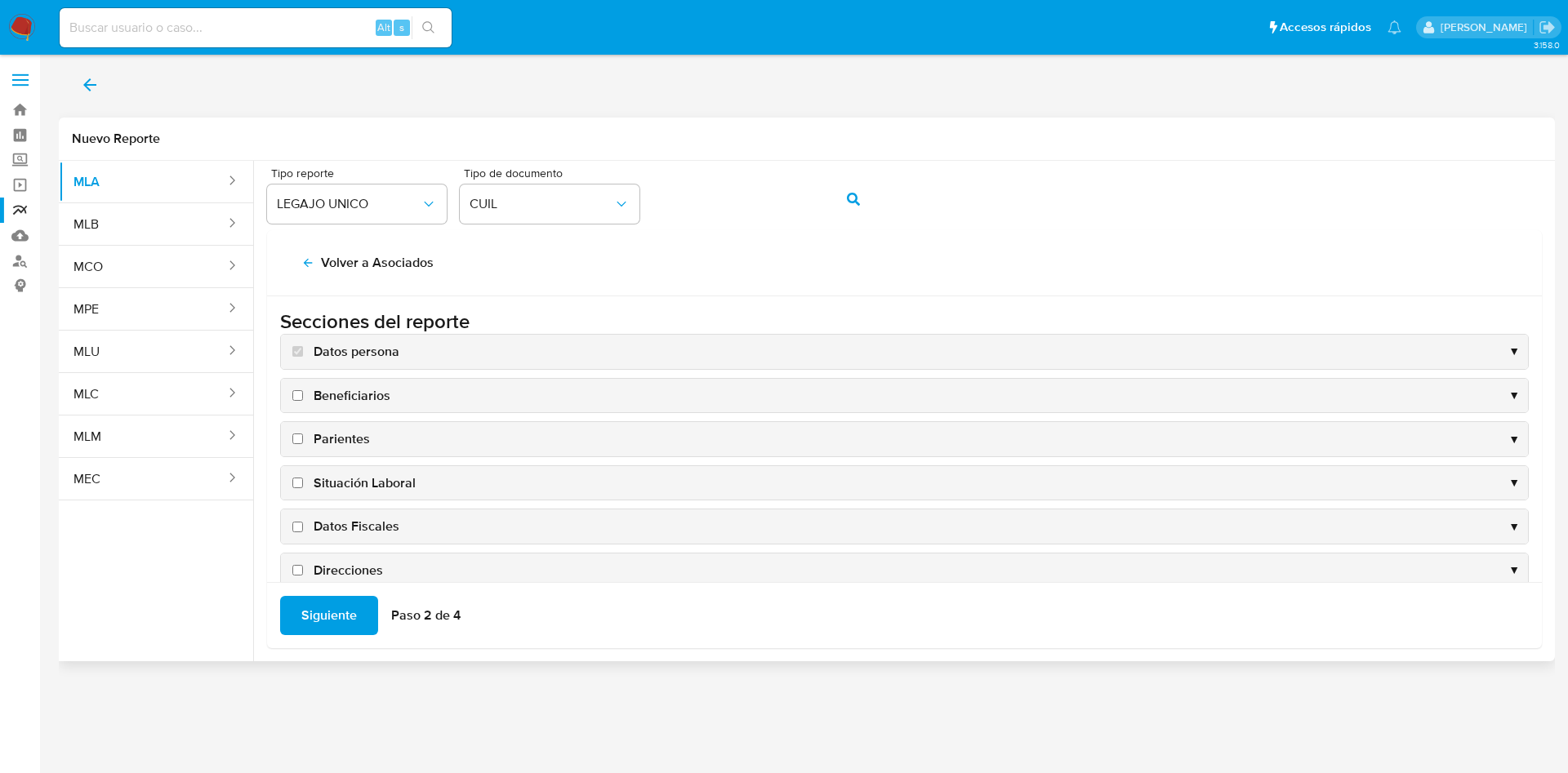
click at [345, 480] on span "Situación Laboral" at bounding box center [364, 484] width 102 height 18
click at [303, 480] on input "Situación Laboral" at bounding box center [298, 483] width 11 height 11
checkbox input "true"
click at [350, 524] on span "Datos Fiscales" at bounding box center [356, 527] width 86 height 18
click at [303, 524] on input "Datos Fiscales" at bounding box center [298, 528] width 11 height 11
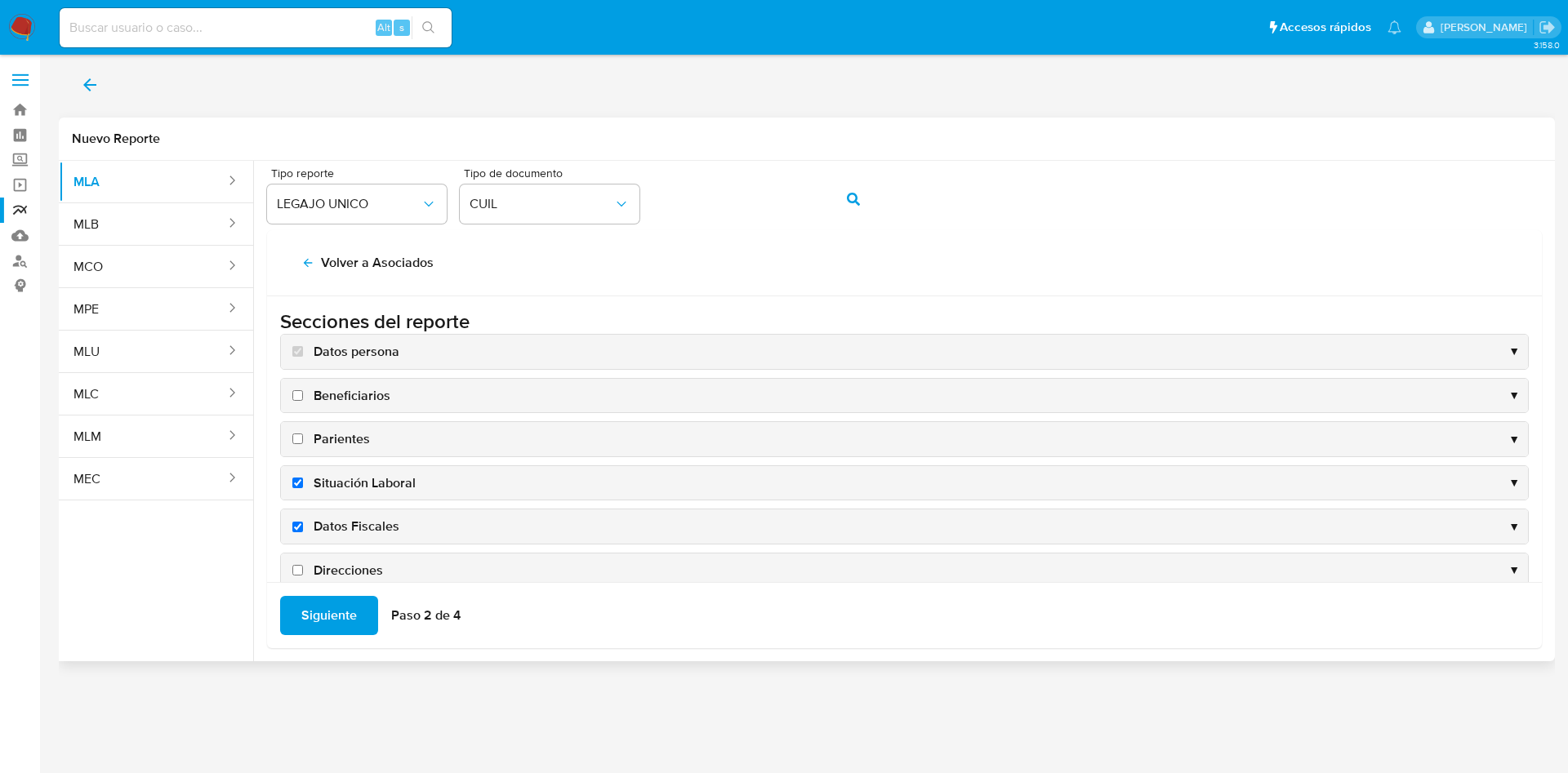
checkbox input "true"
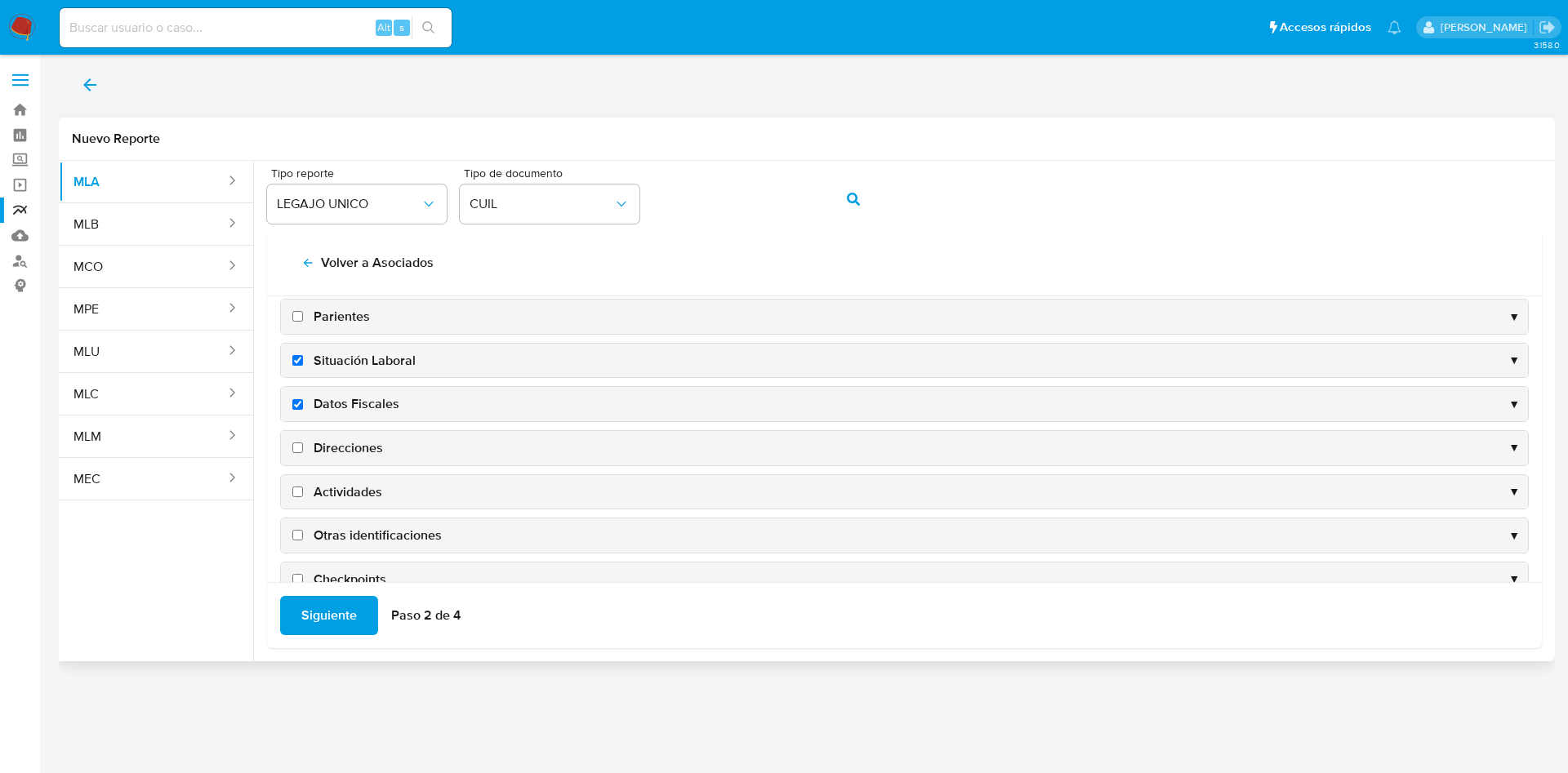
click at [346, 444] on span "Direcciones" at bounding box center [348, 448] width 69 height 18
click at [303, 444] on input "Direcciones" at bounding box center [298, 448] width 11 height 11
checkbox input "true"
click at [352, 488] on span "Actividades" at bounding box center [347, 493] width 68 height 18
click at [303, 488] on input "Actividades" at bounding box center [298, 492] width 11 height 11
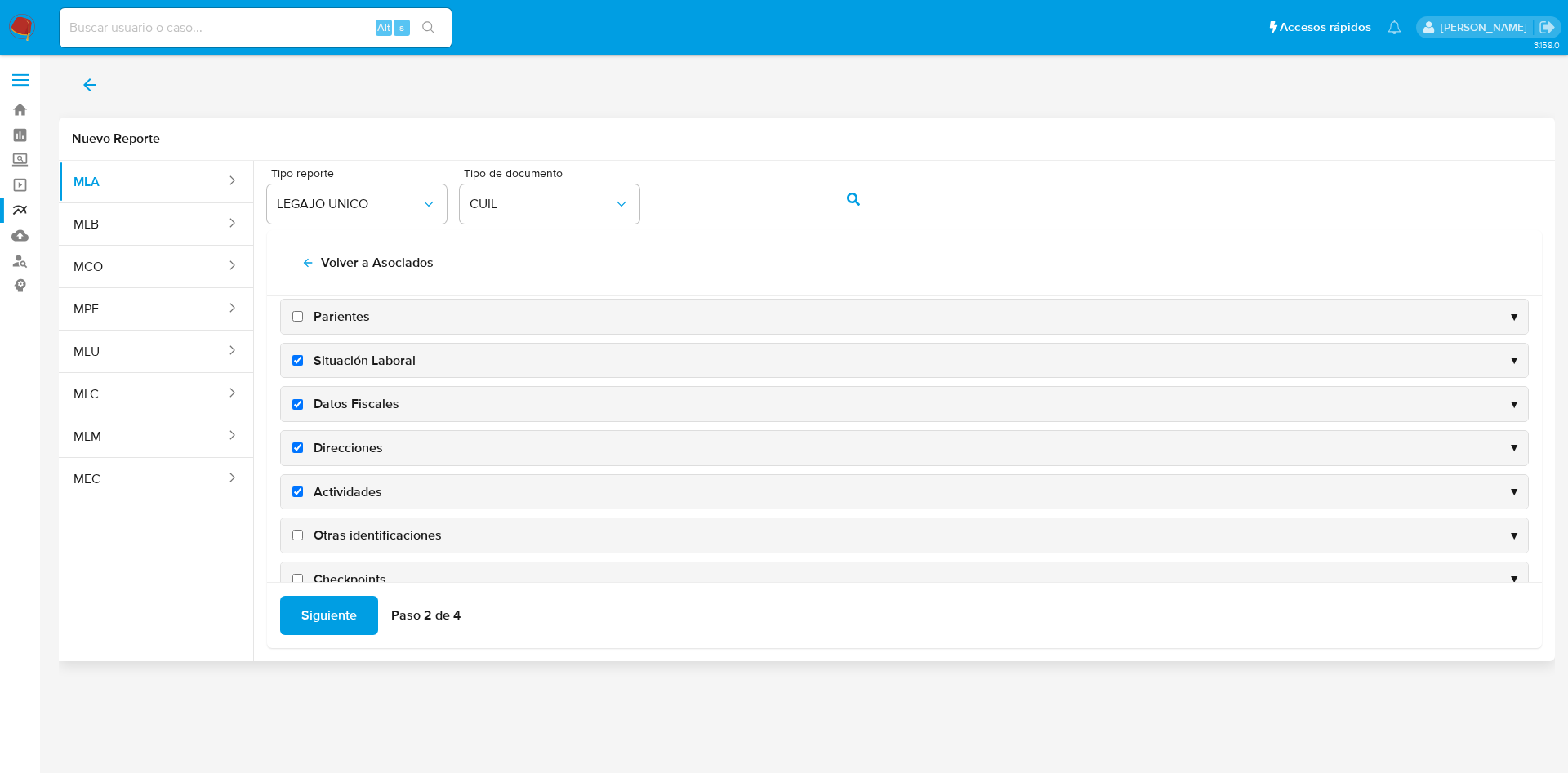
checkbox input "true"
click at [328, 600] on span "Siguiente" at bounding box center [329, 615] width 56 height 36
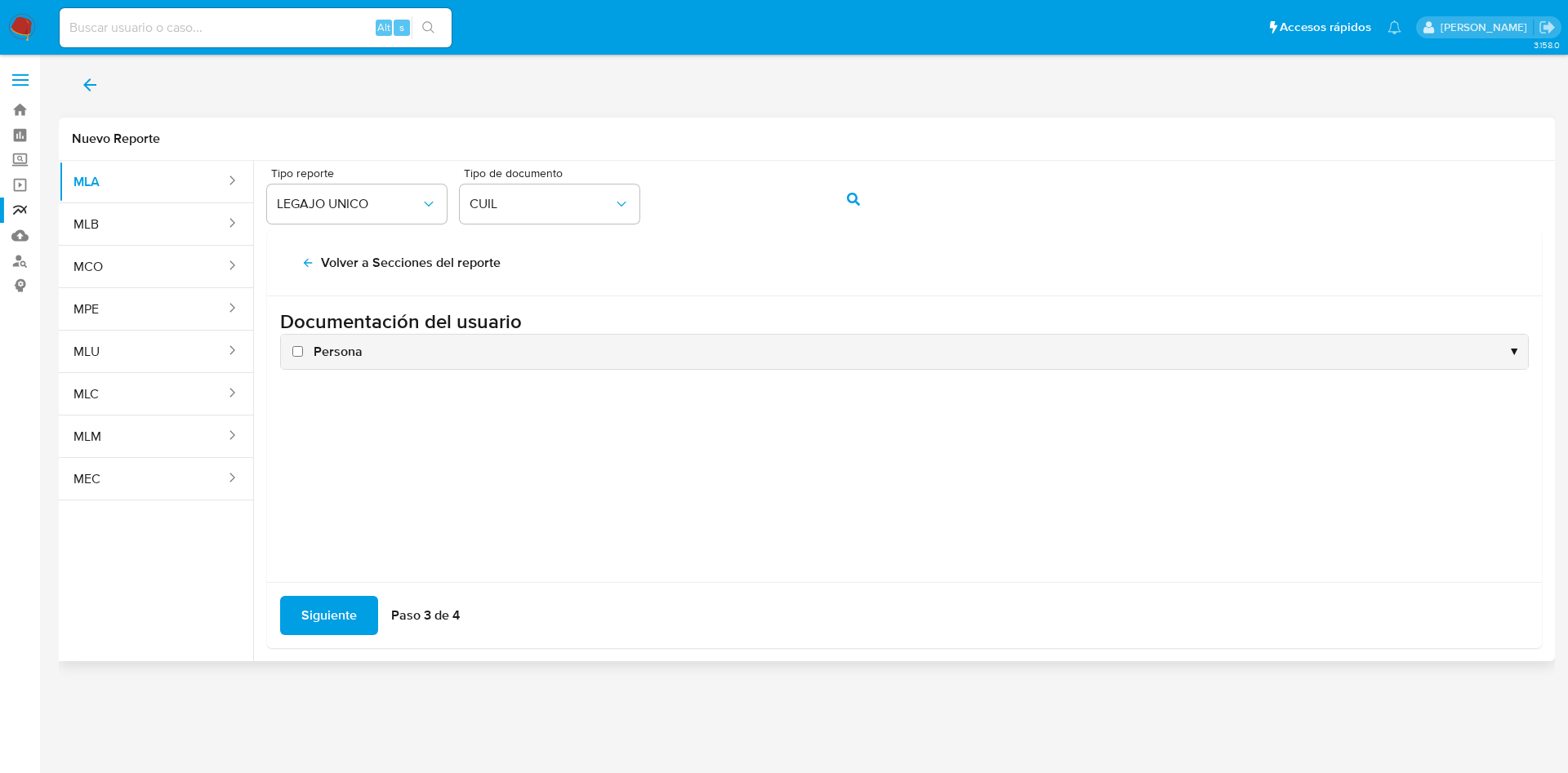
click at [328, 361] on div "Persona ▼" at bounding box center [905, 352] width 1247 height 35
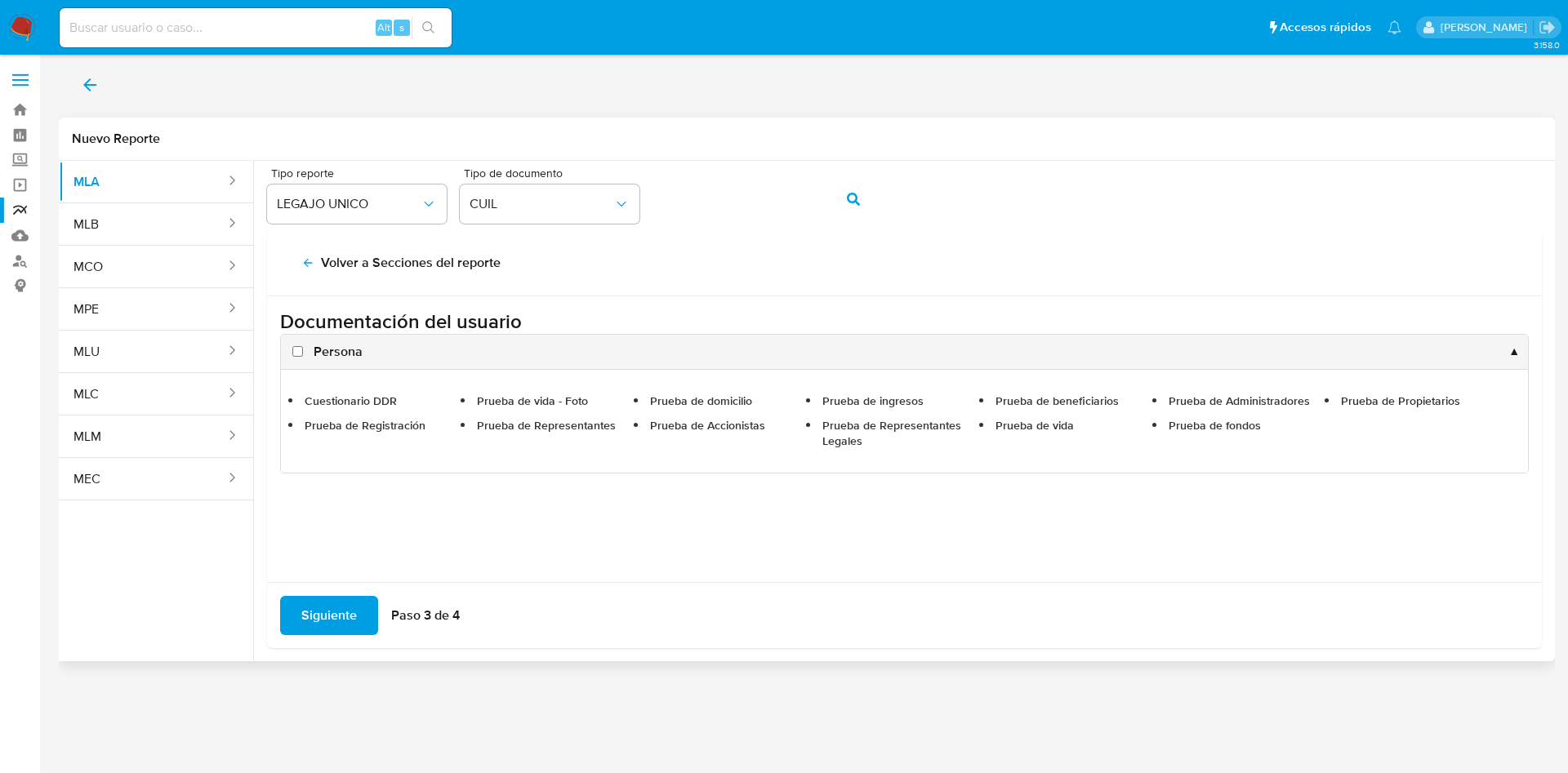
drag, startPoint x: 313, startPoint y: 337, endPoint x: 317, endPoint y: 355, distance: 18.4
click at [317, 338] on div "Persona ▲" at bounding box center [905, 352] width 1247 height 35
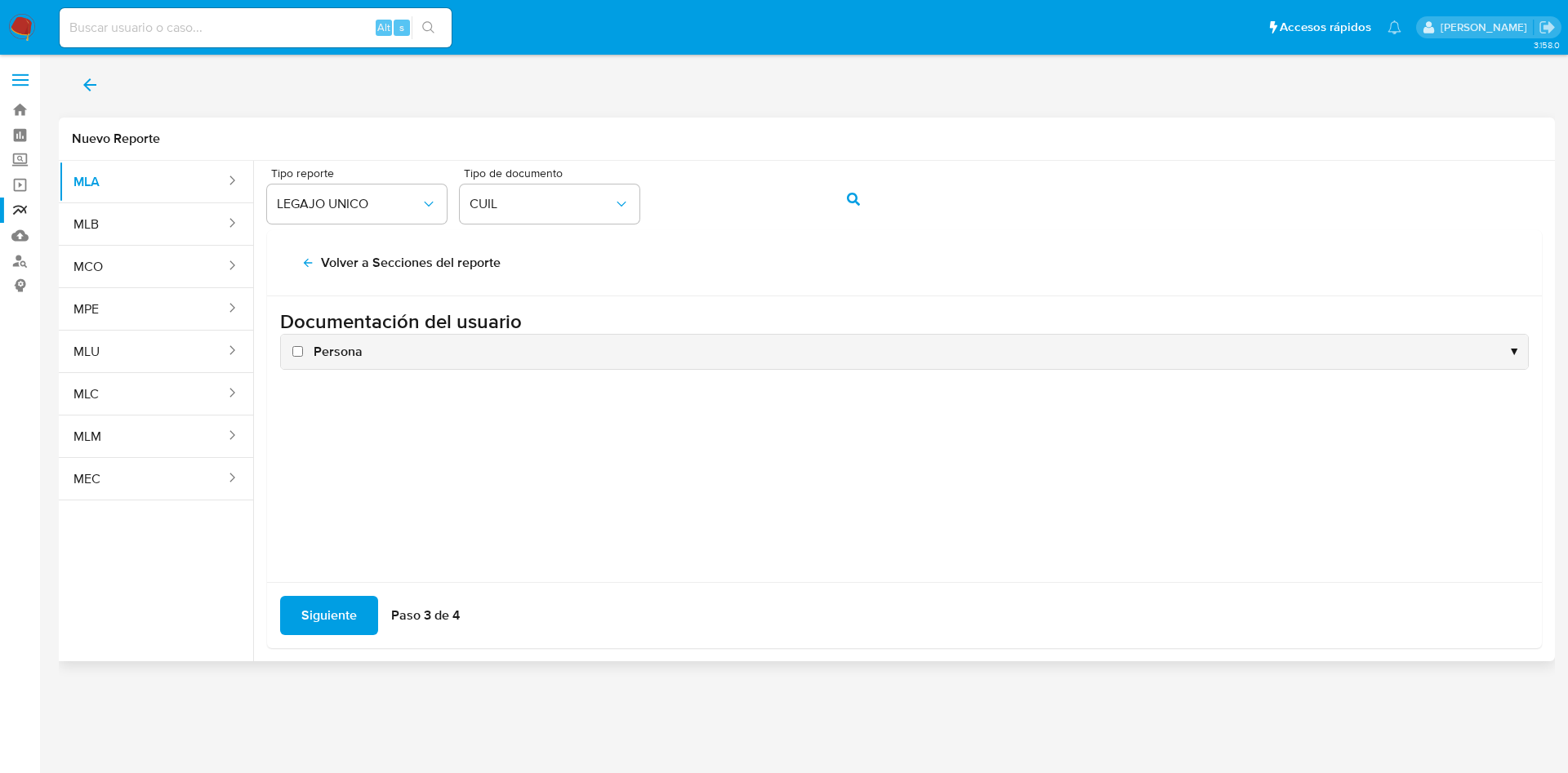
click at [317, 355] on span "Persona" at bounding box center [338, 352] width 49 height 18
click at [303, 355] on input "Persona" at bounding box center [298, 351] width 11 height 11
checkbox input "true"
click at [334, 608] on span "Siguiente" at bounding box center [329, 615] width 56 height 36
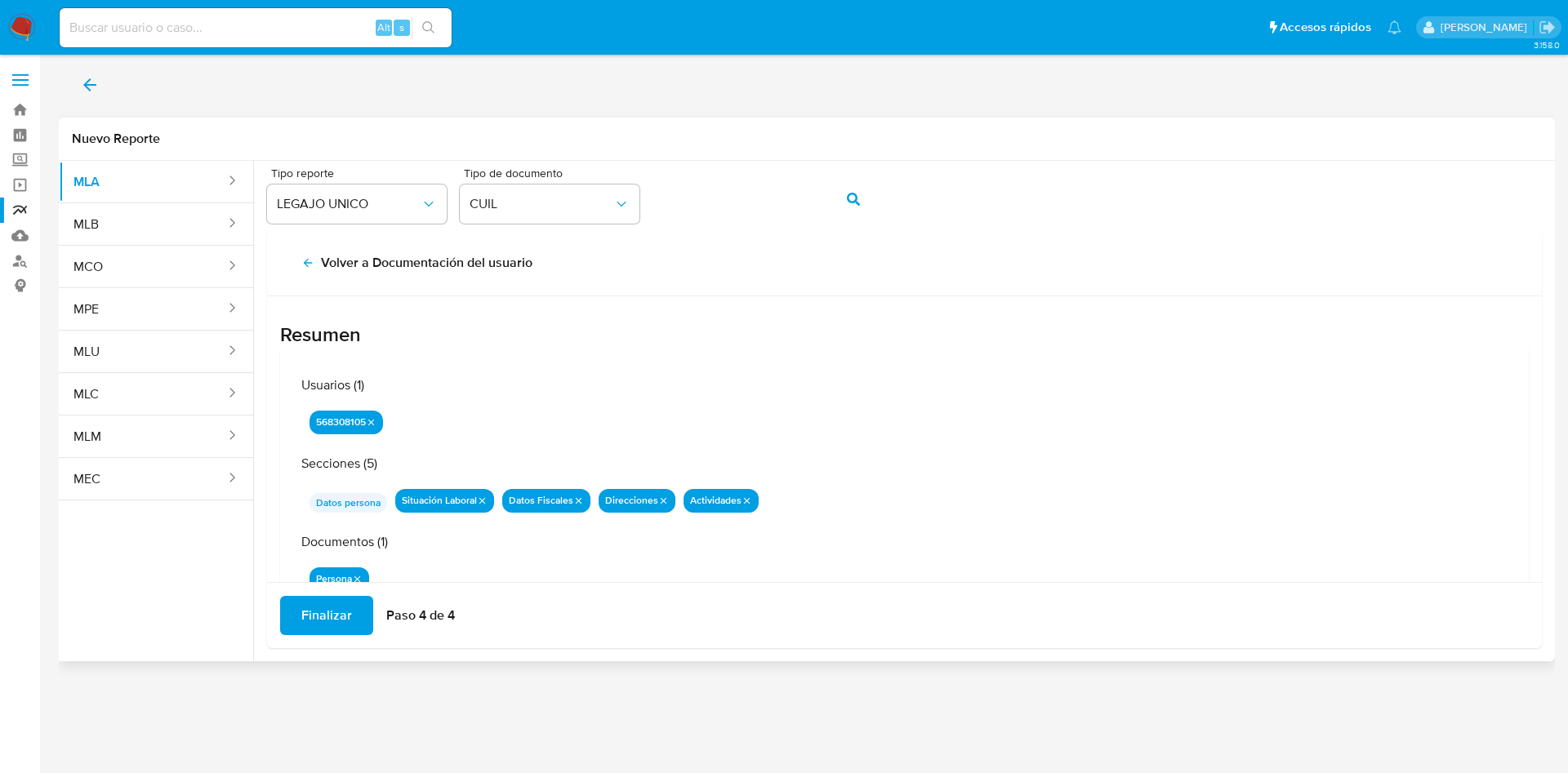
click at [334, 607] on span "Finalizar" at bounding box center [326, 615] width 50 height 36
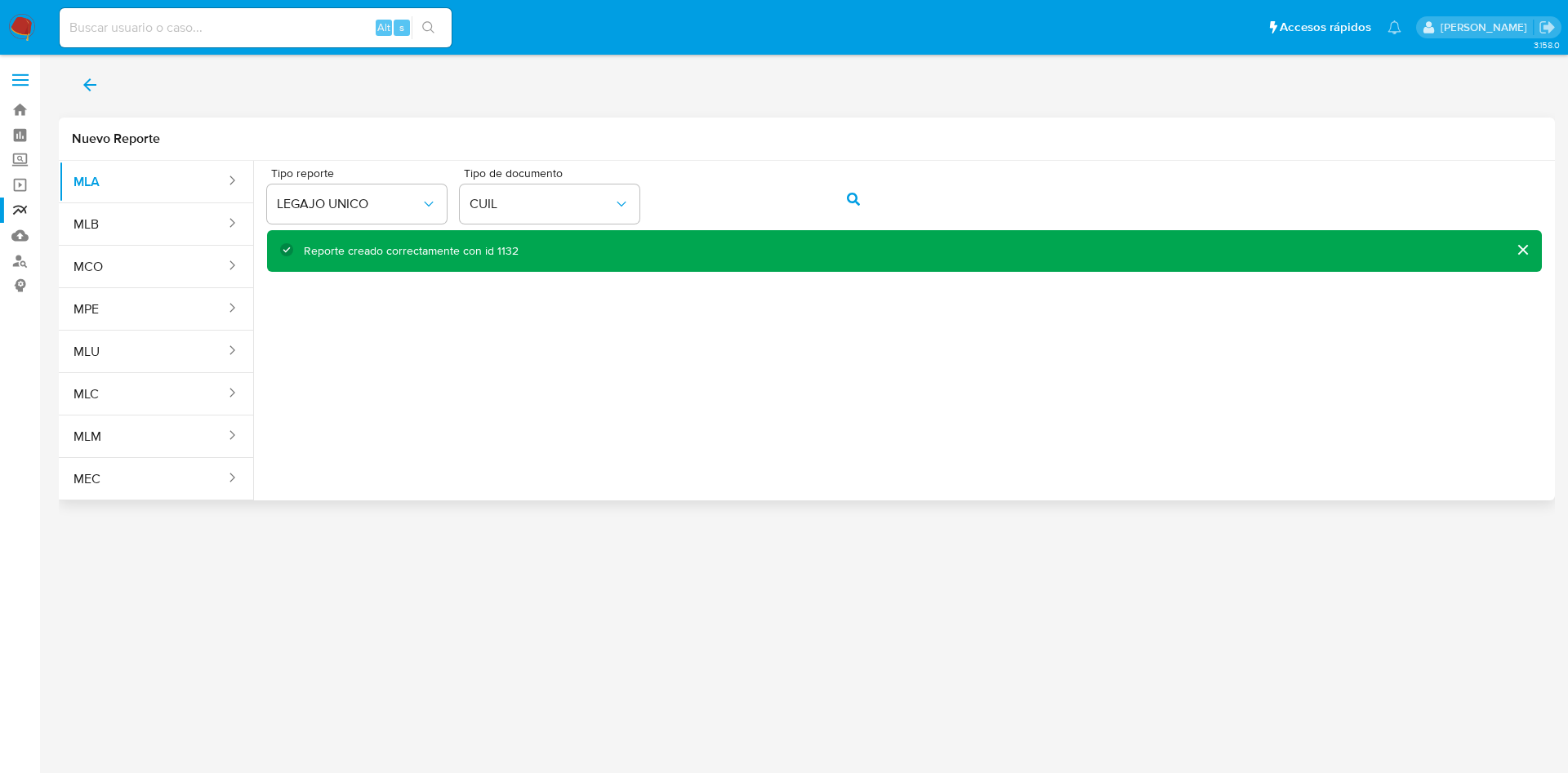
click at [89, 81] on icon "back" at bounding box center [89, 85] width 13 height 13
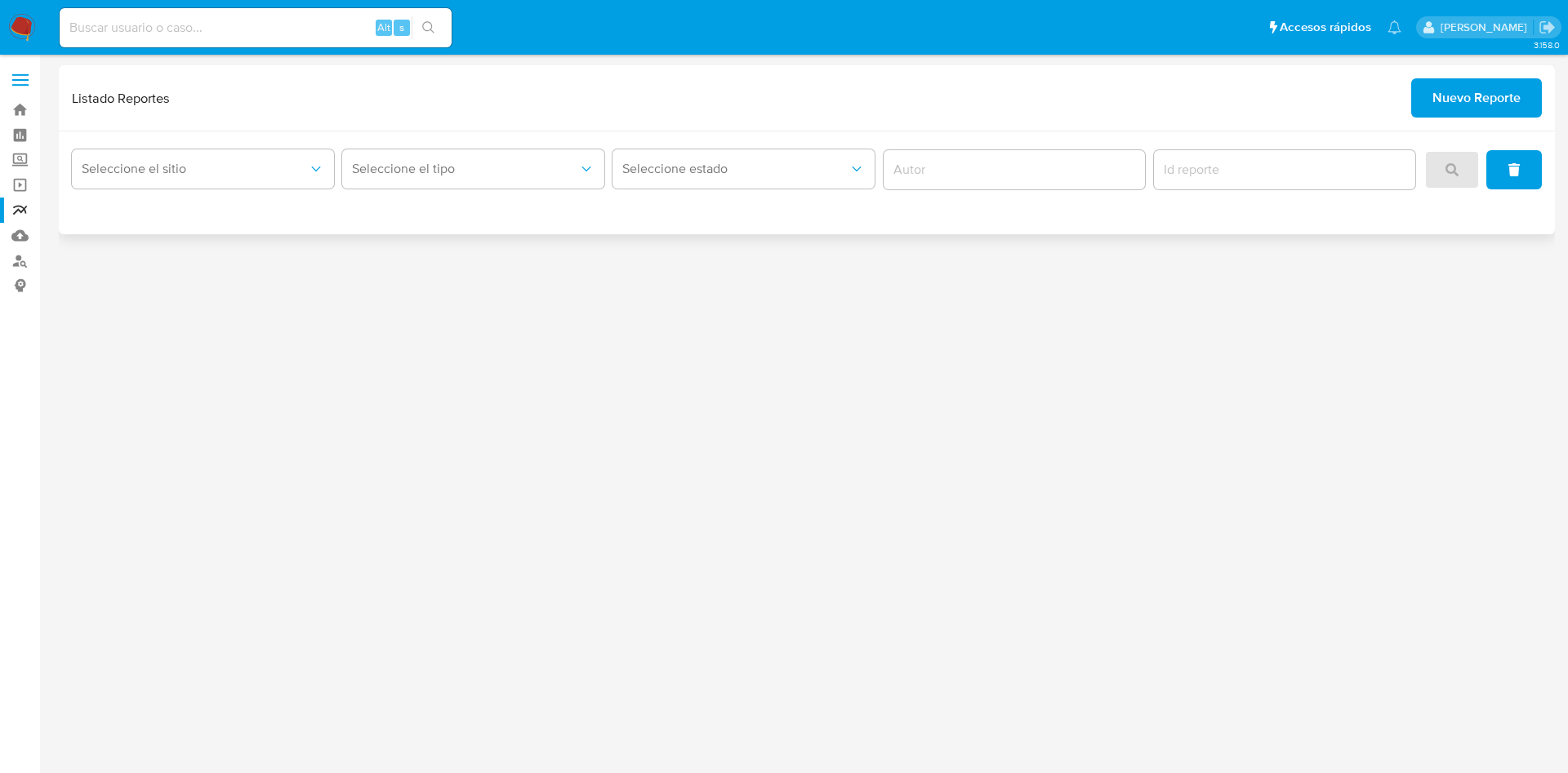
click at [1478, 112] on span "Nuevo Reporte" at bounding box center [1477, 98] width 89 height 36
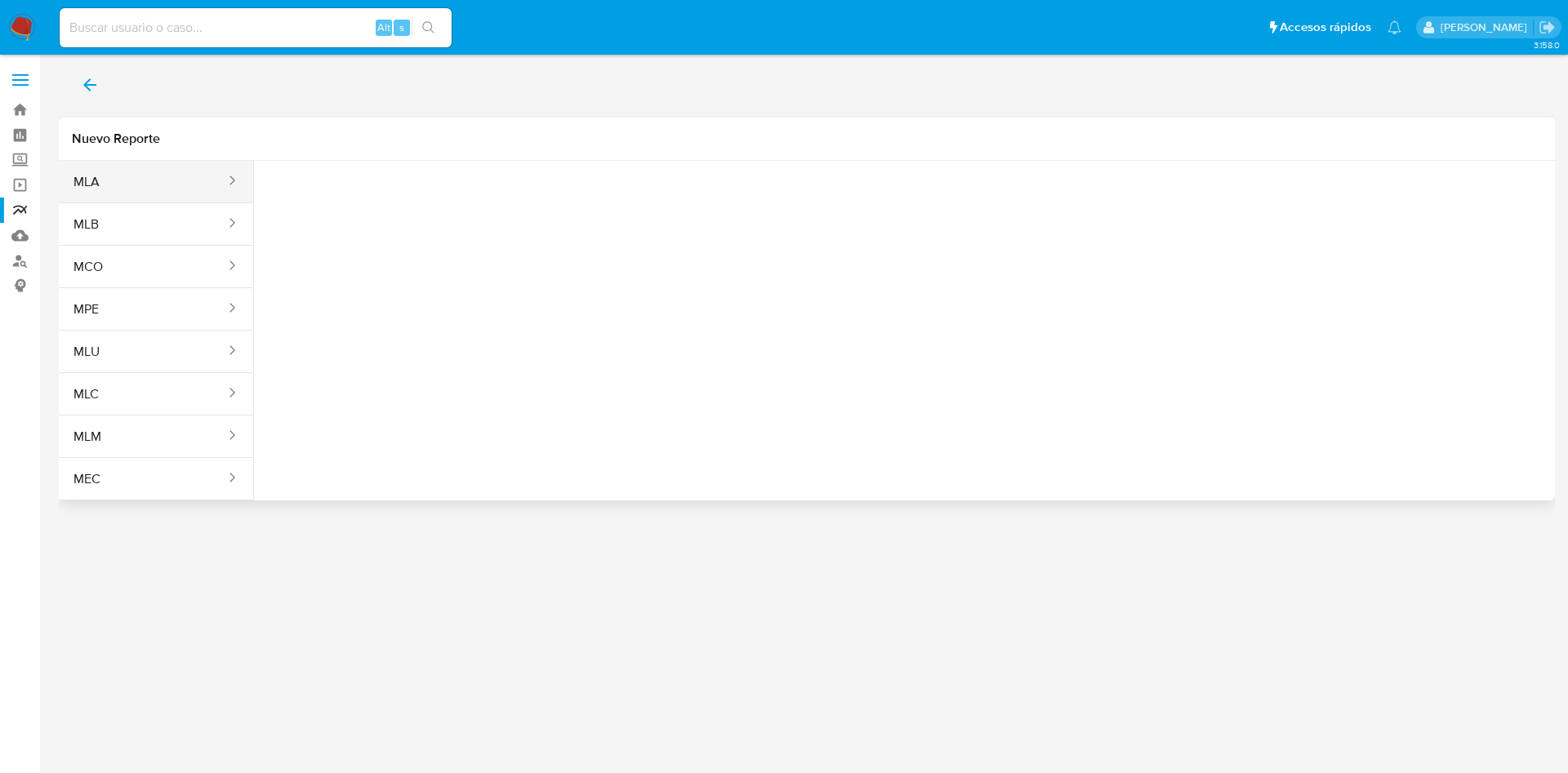
click at [215, 188] on div "sites" at bounding box center [226, 182] width 26 height 19
click at [185, 180] on button "MLA" at bounding box center [142, 182] width 168 height 39
click at [341, 209] on span "Seleccione una opcion" at bounding box center [348, 204] width 143 height 16
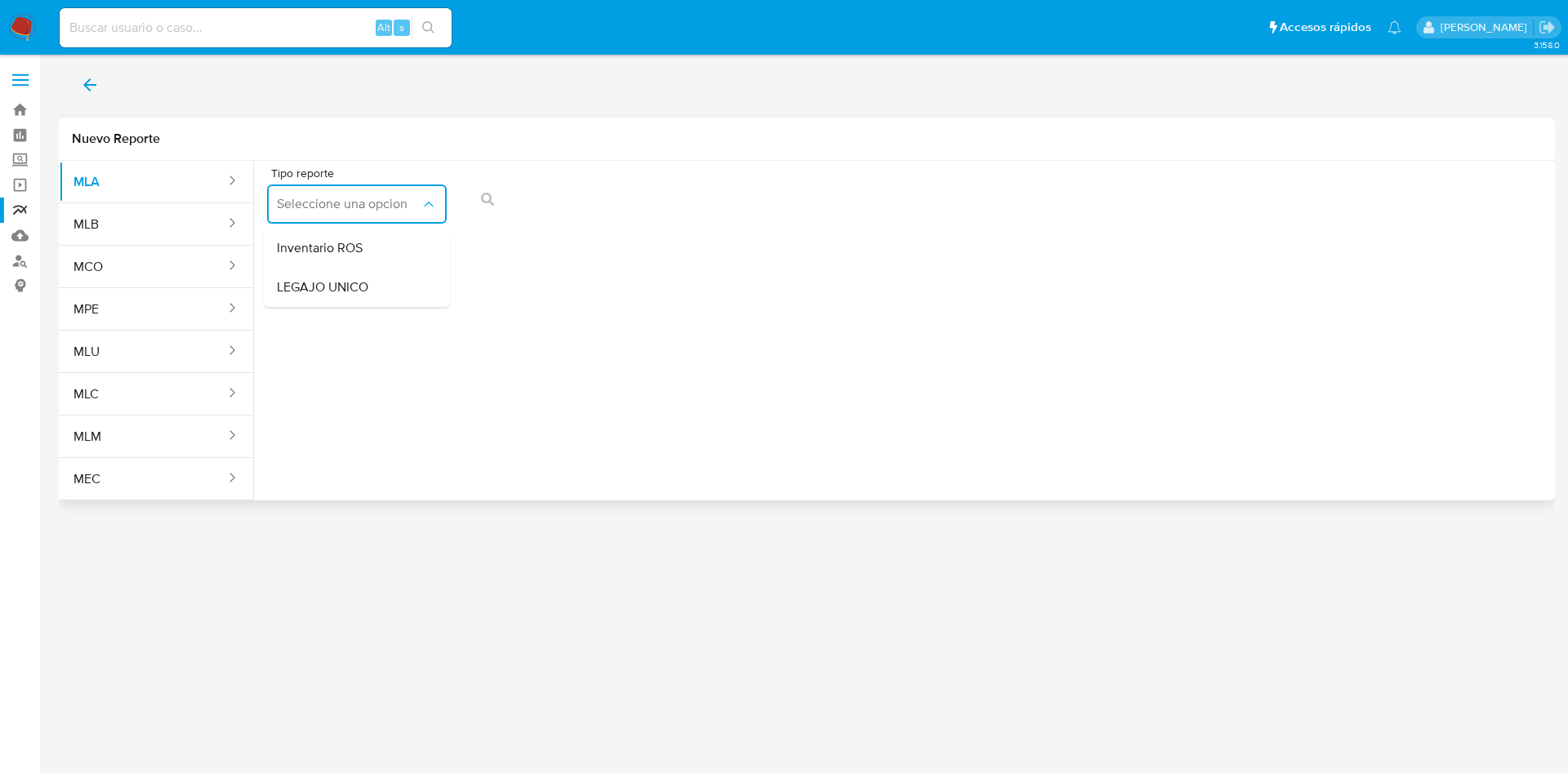
click at [350, 285] on span "LEGAJO UNICO" at bounding box center [322, 287] width 91 height 16
click at [570, 201] on span "CDI" at bounding box center [541, 204] width 143 height 16
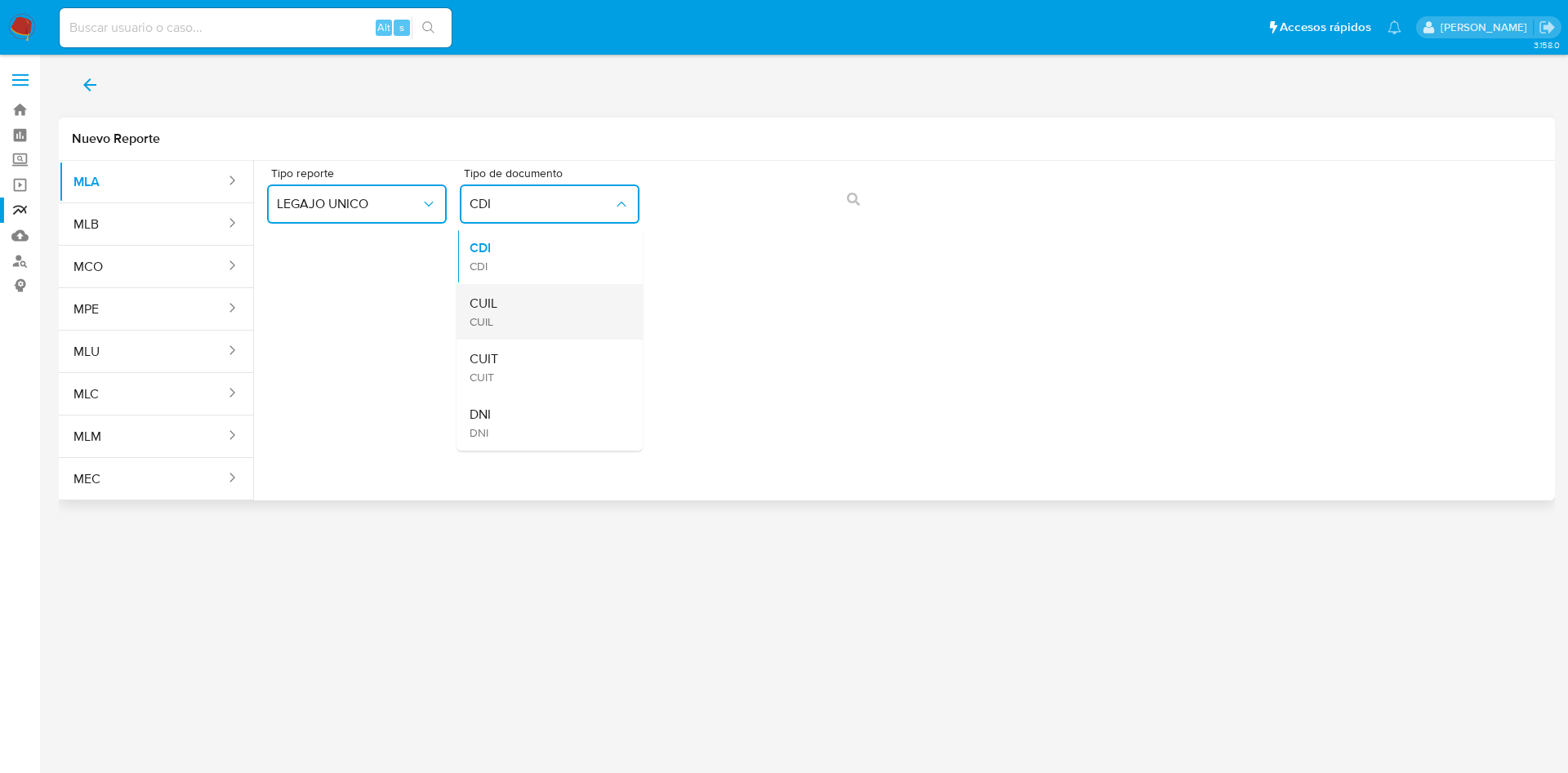
click at [550, 297] on div "CUIL CUIL" at bounding box center [544, 311] width 151 height 56
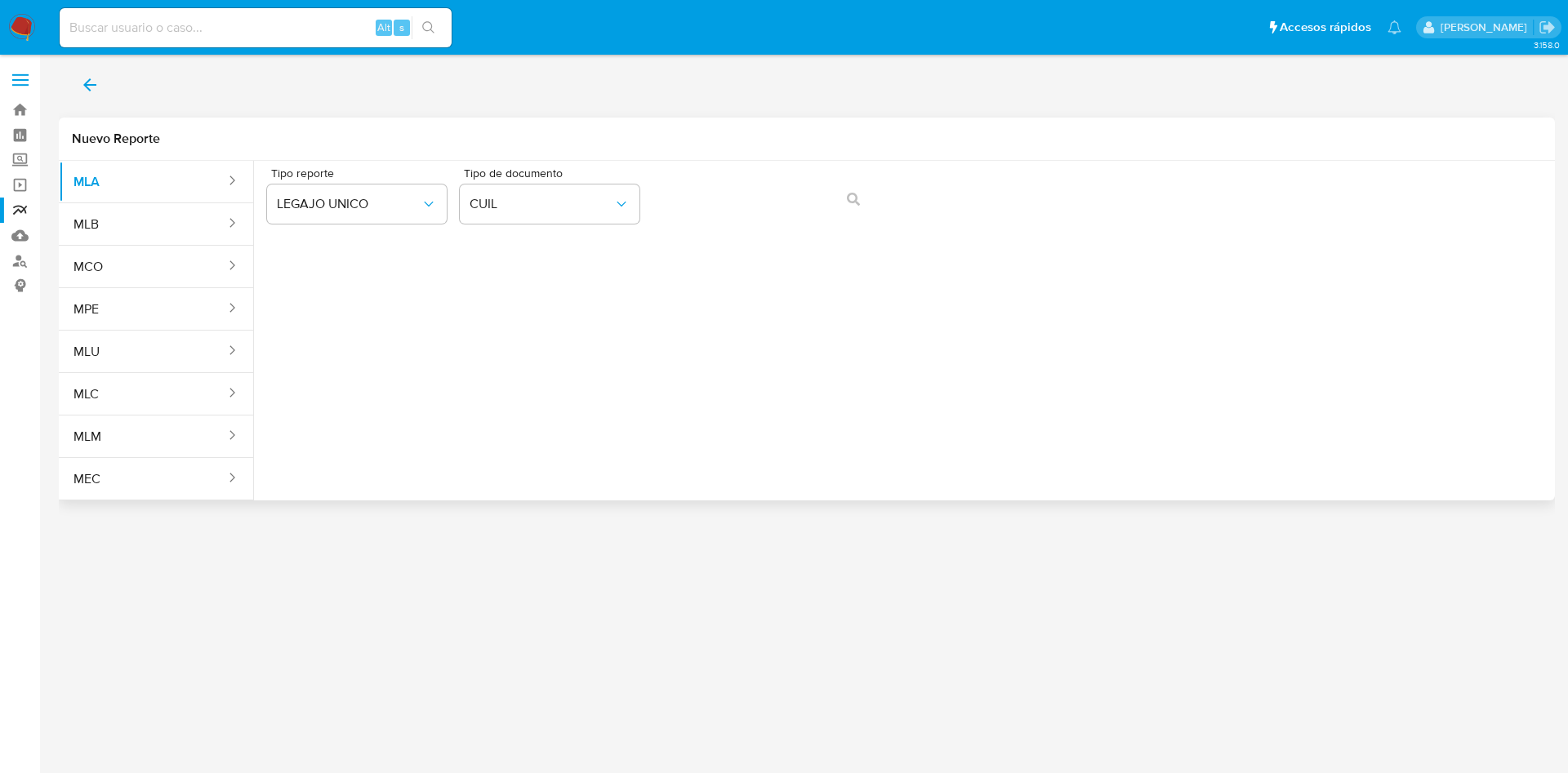
click at [758, 177] on div "Tipo reporte LEGAJO UNICO Tipo de documento CUIL" at bounding box center [904, 198] width 1275 height 63
click at [847, 201] on icon "action-search" at bounding box center [854, 199] width 13 height 13
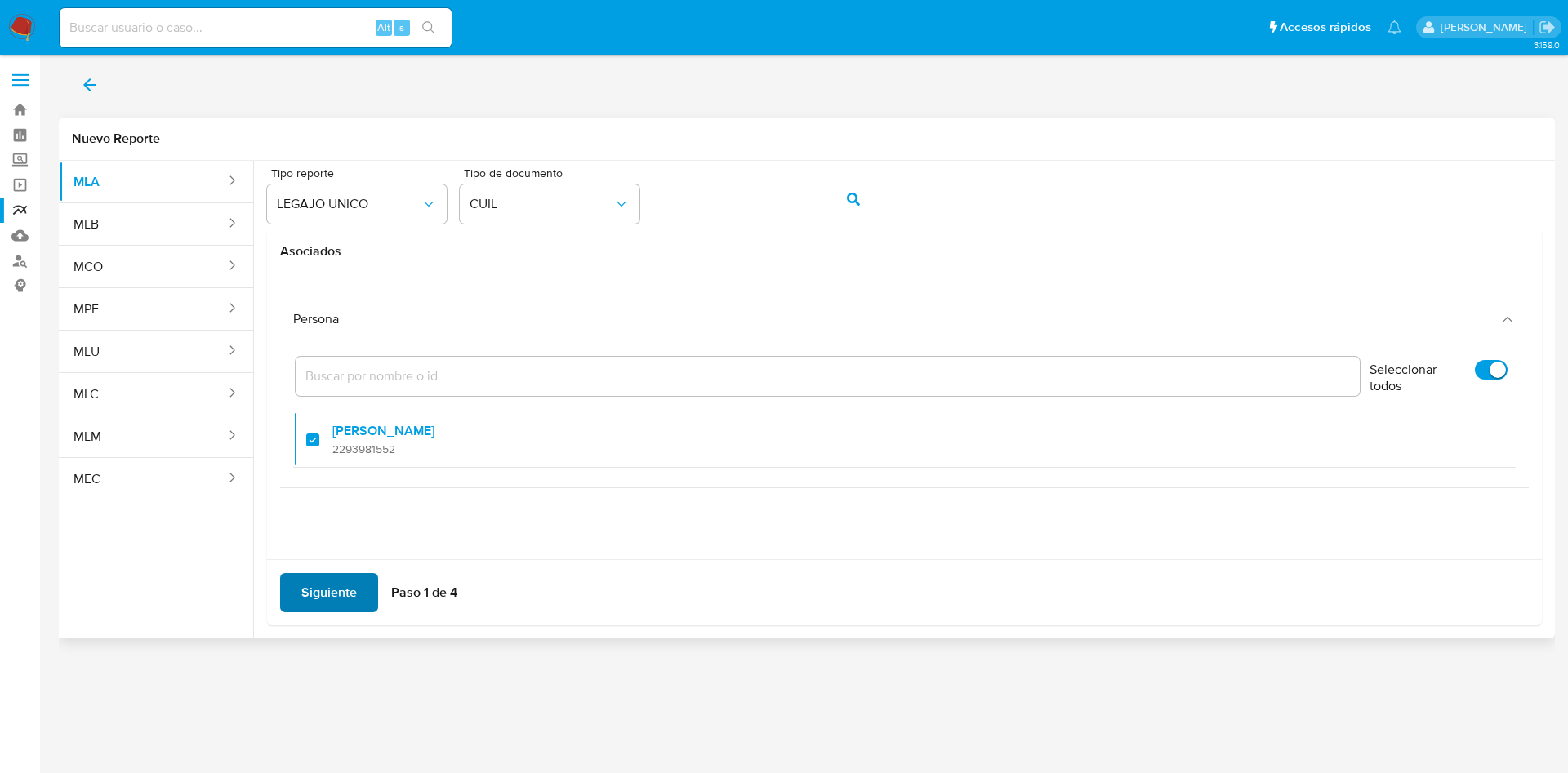
click at [327, 605] on span "Siguiente" at bounding box center [329, 592] width 56 height 36
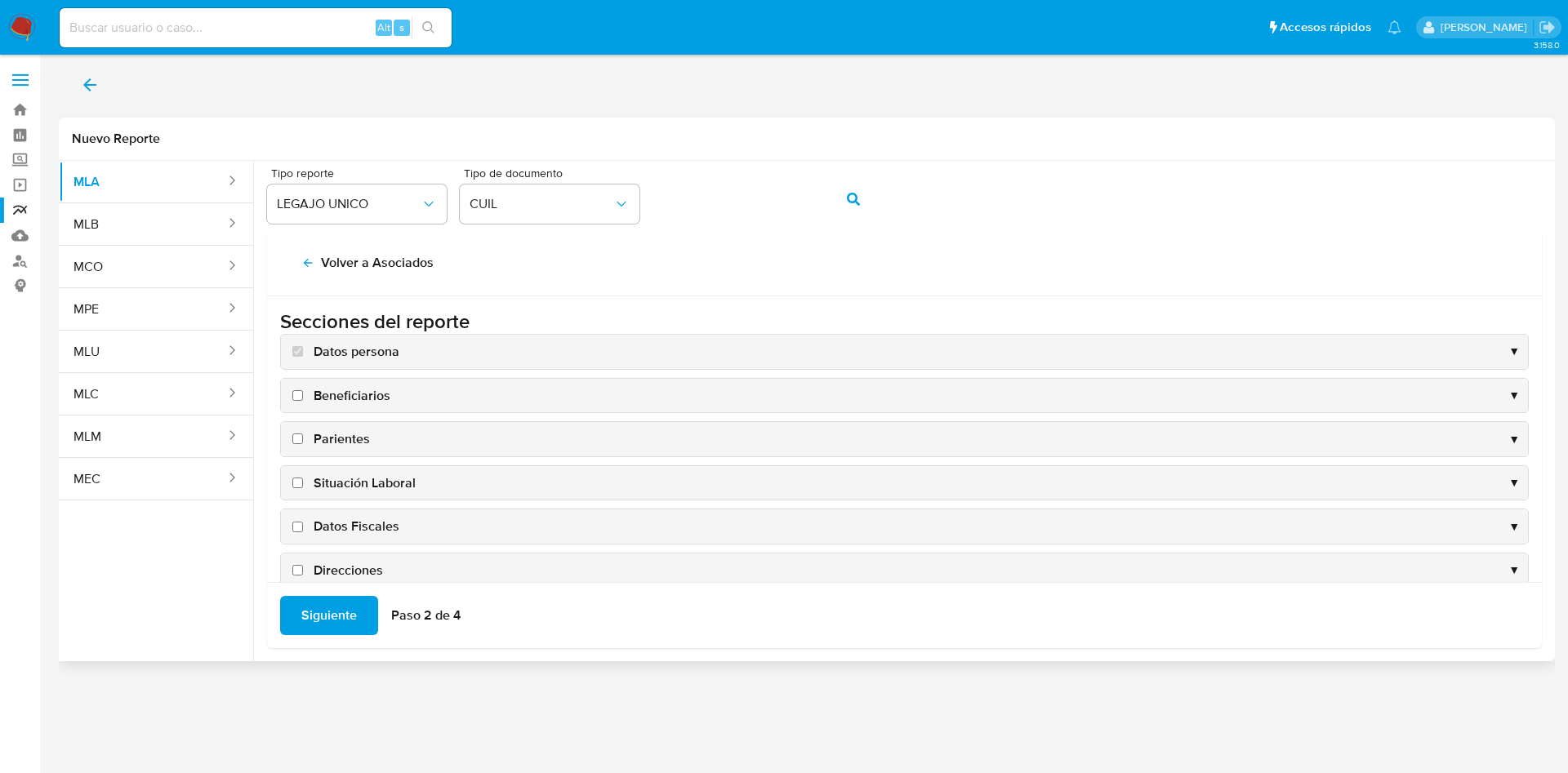
click at [342, 483] on span "Situación Laboral" at bounding box center [364, 484] width 102 height 18
click at [303, 483] on input "Situación Laboral" at bounding box center [298, 483] width 11 height 11
checkbox input "true"
click at [350, 533] on span "Datos Fiscales" at bounding box center [356, 527] width 86 height 18
click at [303, 532] on input "Datos Fiscales" at bounding box center [298, 528] width 11 height 11
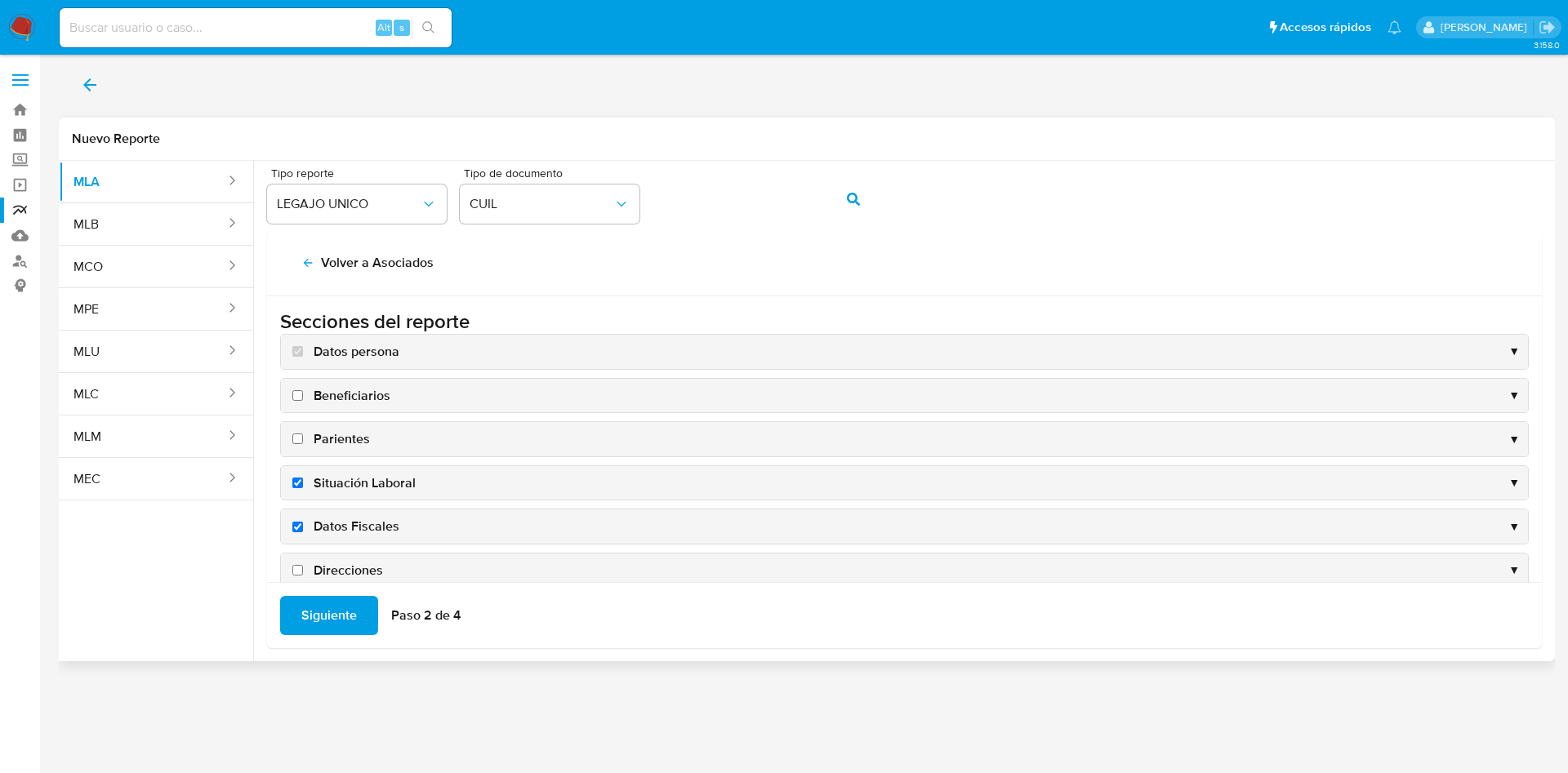
checkbox input "true"
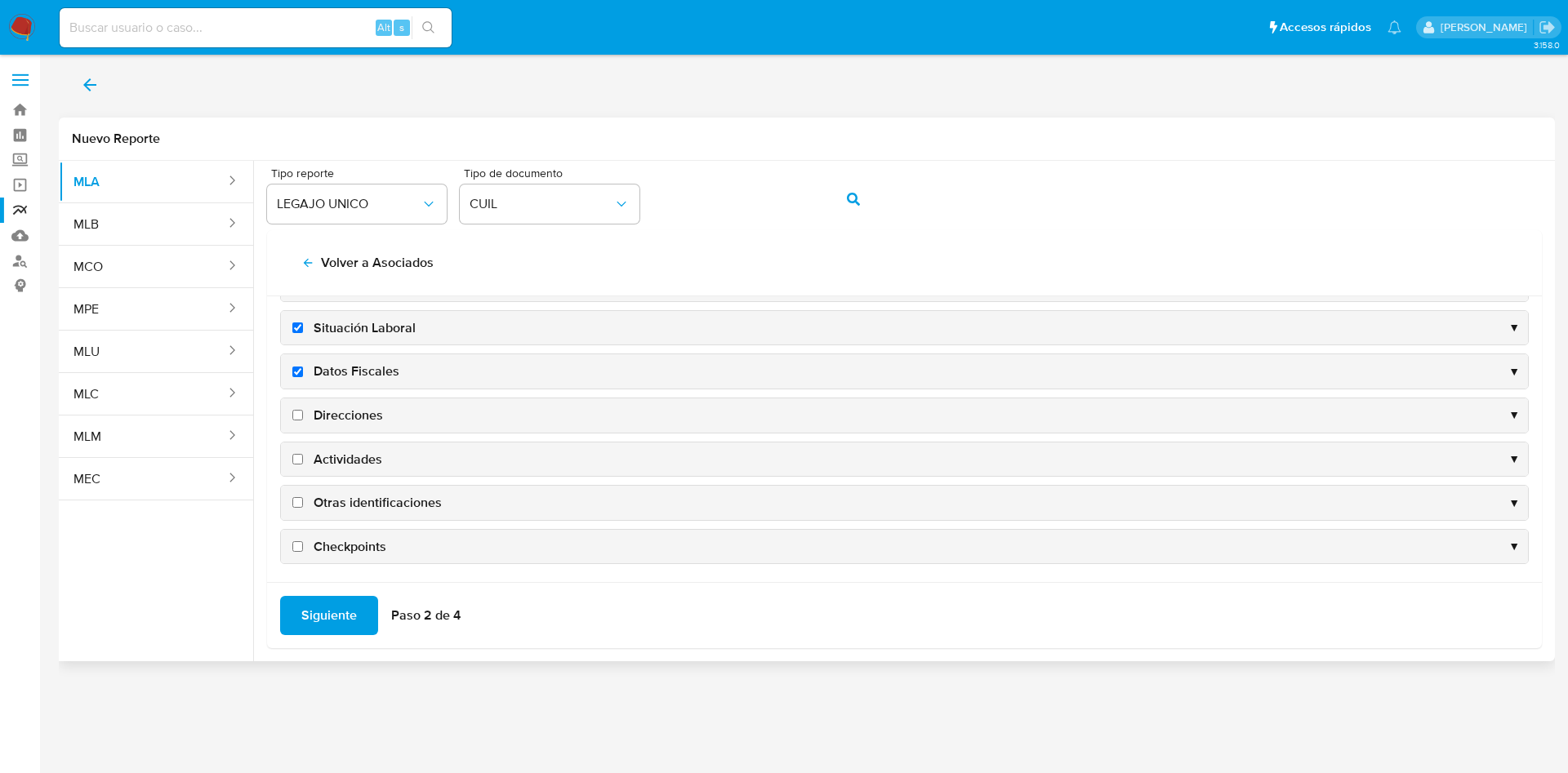
scroll to position [159, 0]
click at [353, 410] on span "Direcciones" at bounding box center [348, 413] width 69 height 18
click at [303, 410] on input "Direcciones" at bounding box center [298, 412] width 11 height 11
checkbox input "true"
click at [353, 447] on span "Actividades" at bounding box center [347, 456] width 68 height 18
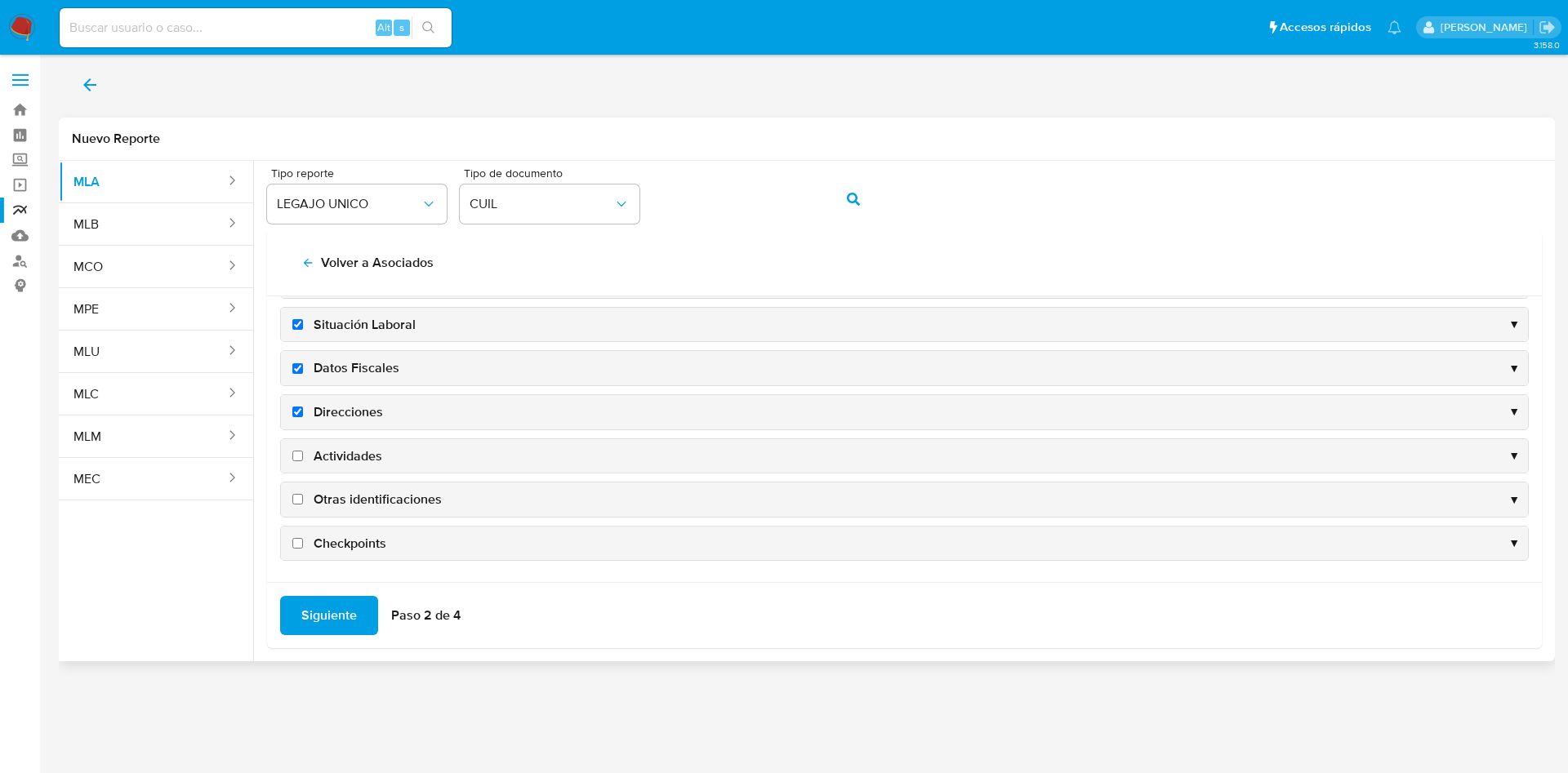
click at [303, 451] on input "Actividades" at bounding box center [298, 456] width 11 height 11
checkbox input "true"
click at [352, 606] on span "Siguiente" at bounding box center [329, 615] width 56 height 36
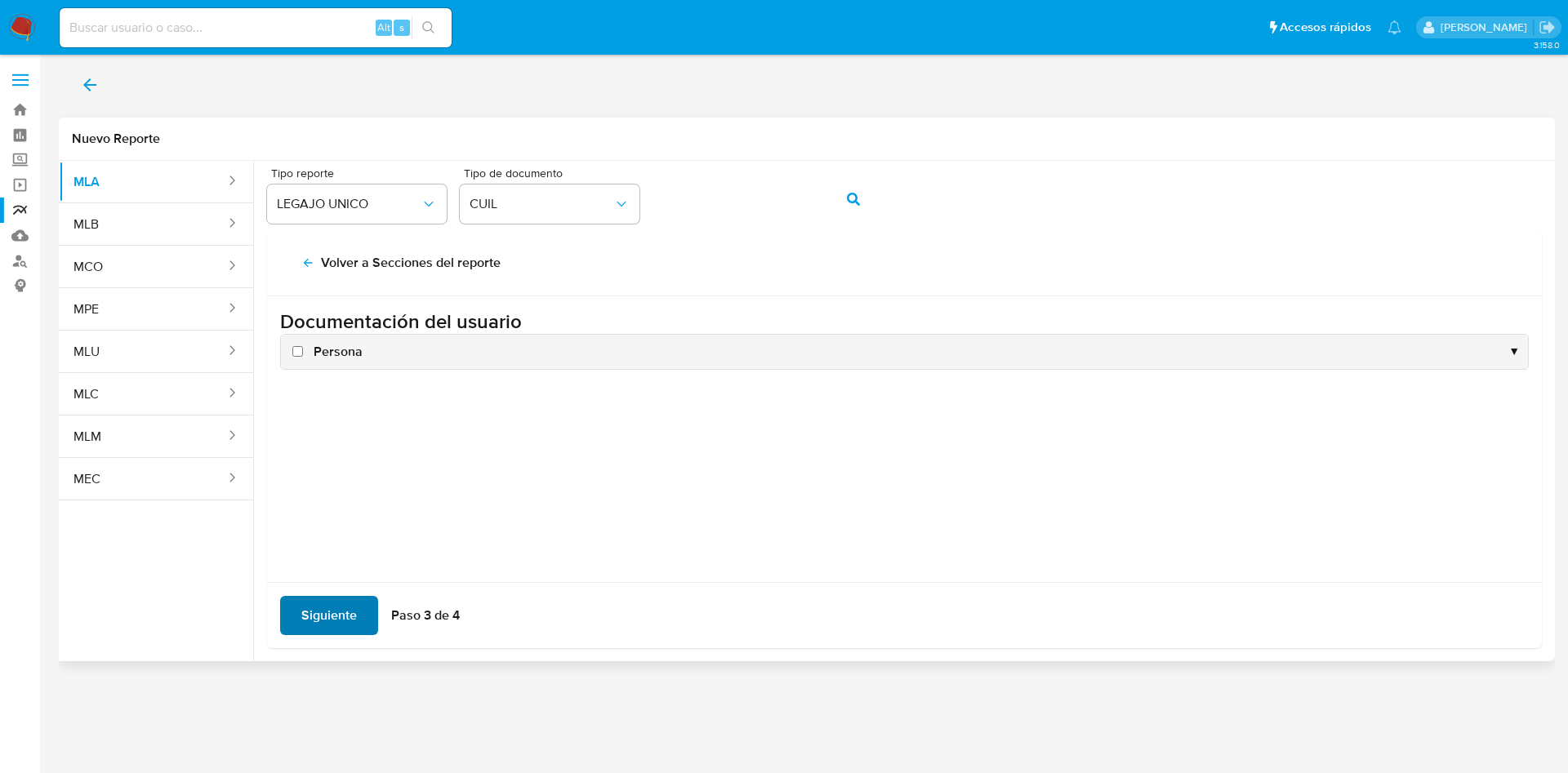
scroll to position [0, 0]
click at [314, 344] on span "Persona" at bounding box center [338, 352] width 49 height 18
click at [303, 346] on input "Persona" at bounding box center [298, 351] width 11 height 11
checkbox input "true"
click at [337, 615] on span "Siguiente" at bounding box center [329, 615] width 56 height 36
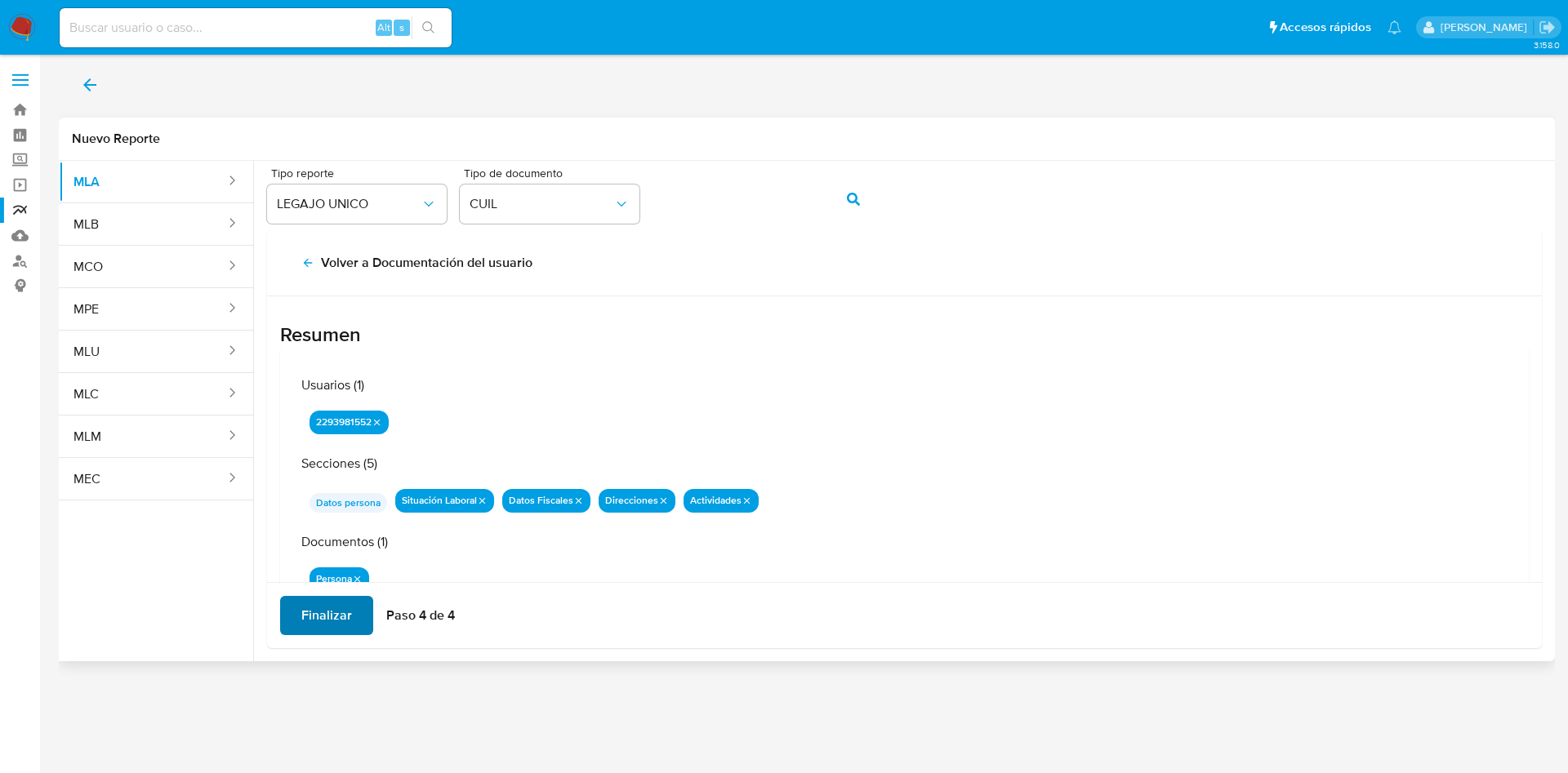
click at [330, 611] on span "Finalizar" at bounding box center [326, 615] width 50 height 36
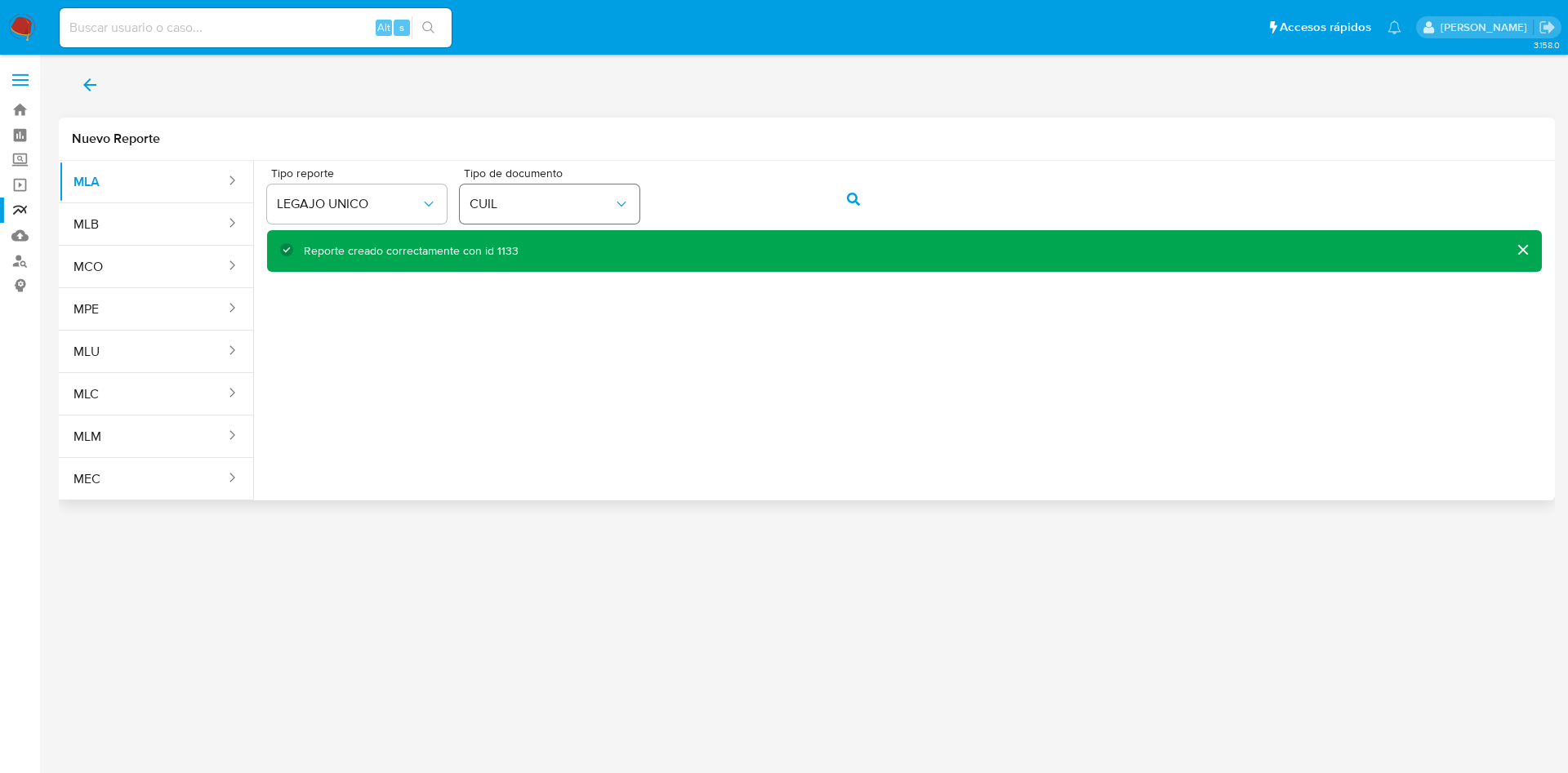
click at [607, 206] on div "Tipo reporte LEGAJO UNICO Tipo de documento CUIL" at bounding box center [904, 198] width 1275 height 63
click at [831, 203] on button "action-search" at bounding box center [853, 199] width 56 height 39
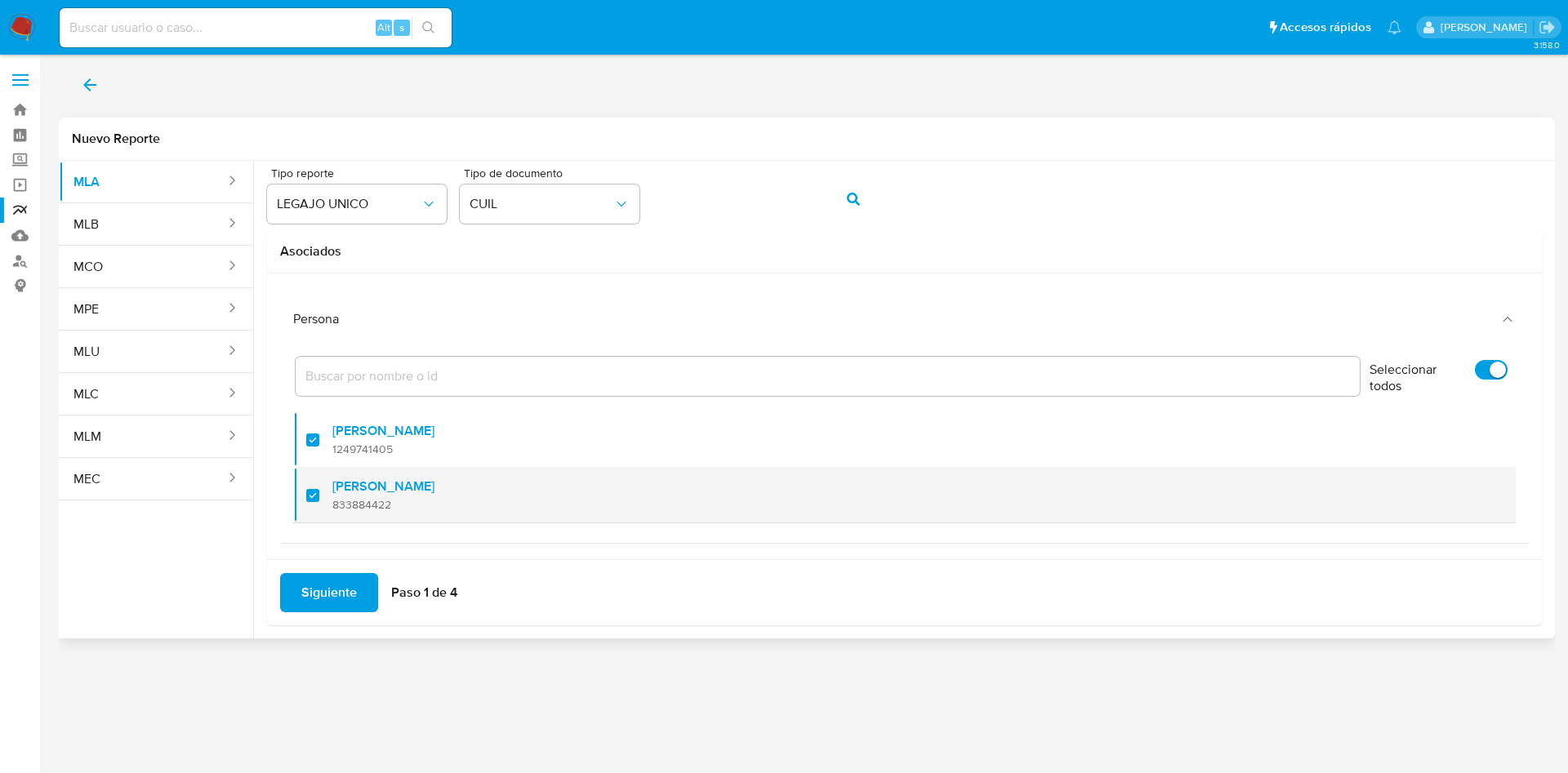
click at [307, 491] on div at bounding box center [319, 495] width 26 height 38
checkbox input "false"
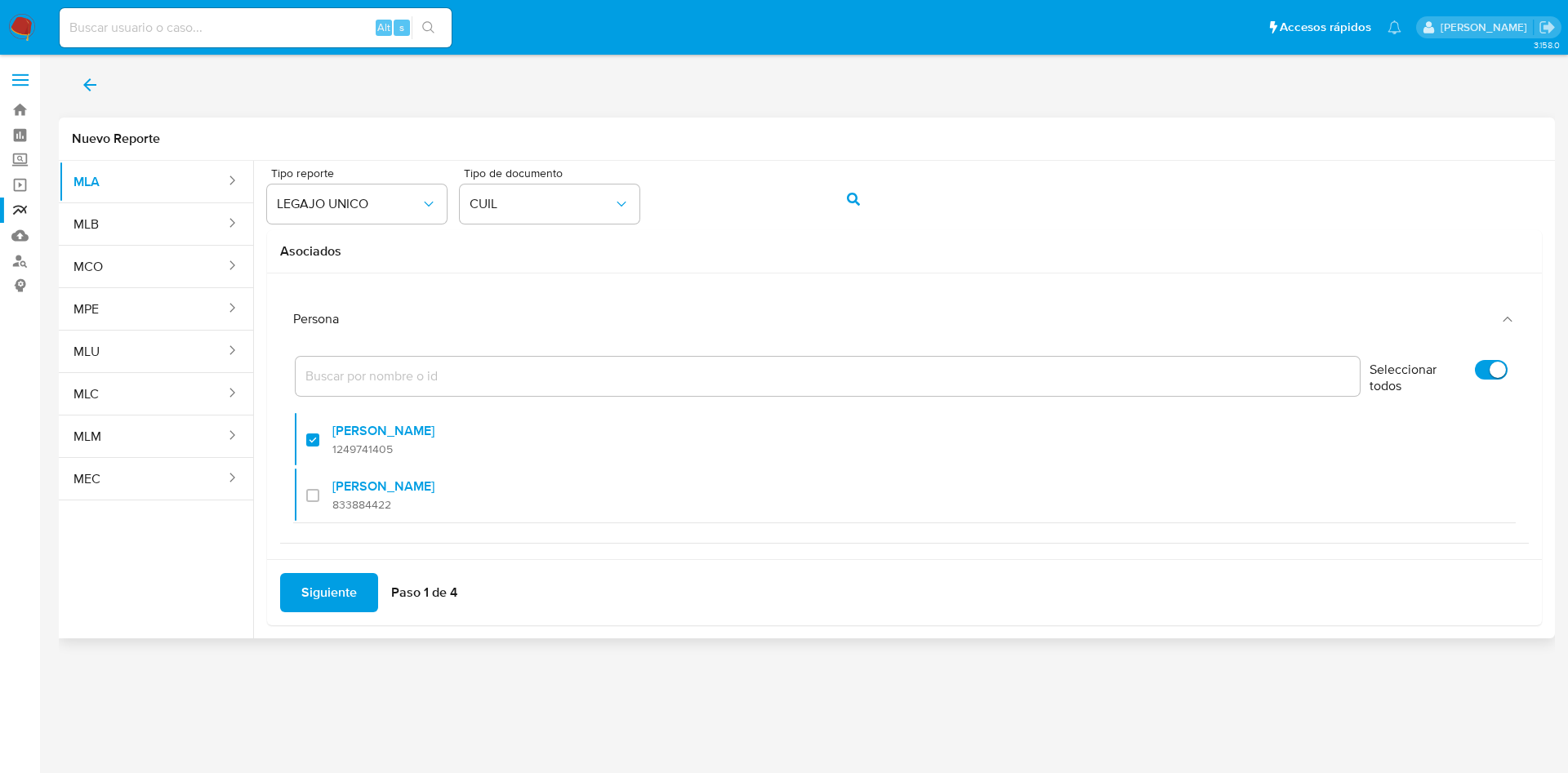
click at [337, 601] on span "Siguiente" at bounding box center [329, 592] width 56 height 36
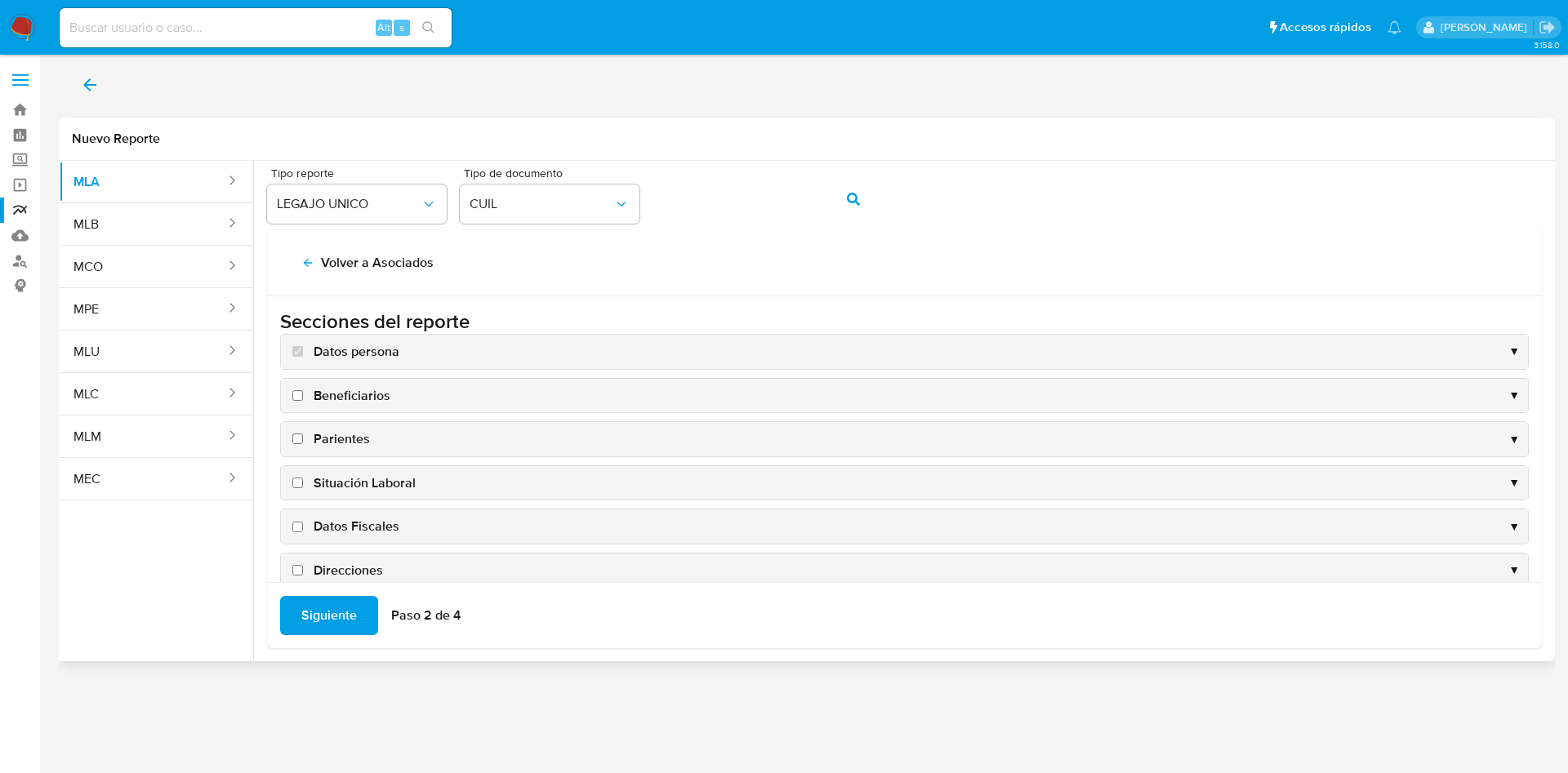
click at [346, 486] on span "Situación Laboral" at bounding box center [364, 484] width 102 height 18
click at [303, 486] on input "Situación Laboral" at bounding box center [298, 483] width 11 height 11
checkbox input "true"
click at [353, 529] on span "Datos Fiscales" at bounding box center [356, 527] width 86 height 18
click at [303, 529] on input "Datos Fiscales" at bounding box center [298, 528] width 11 height 11
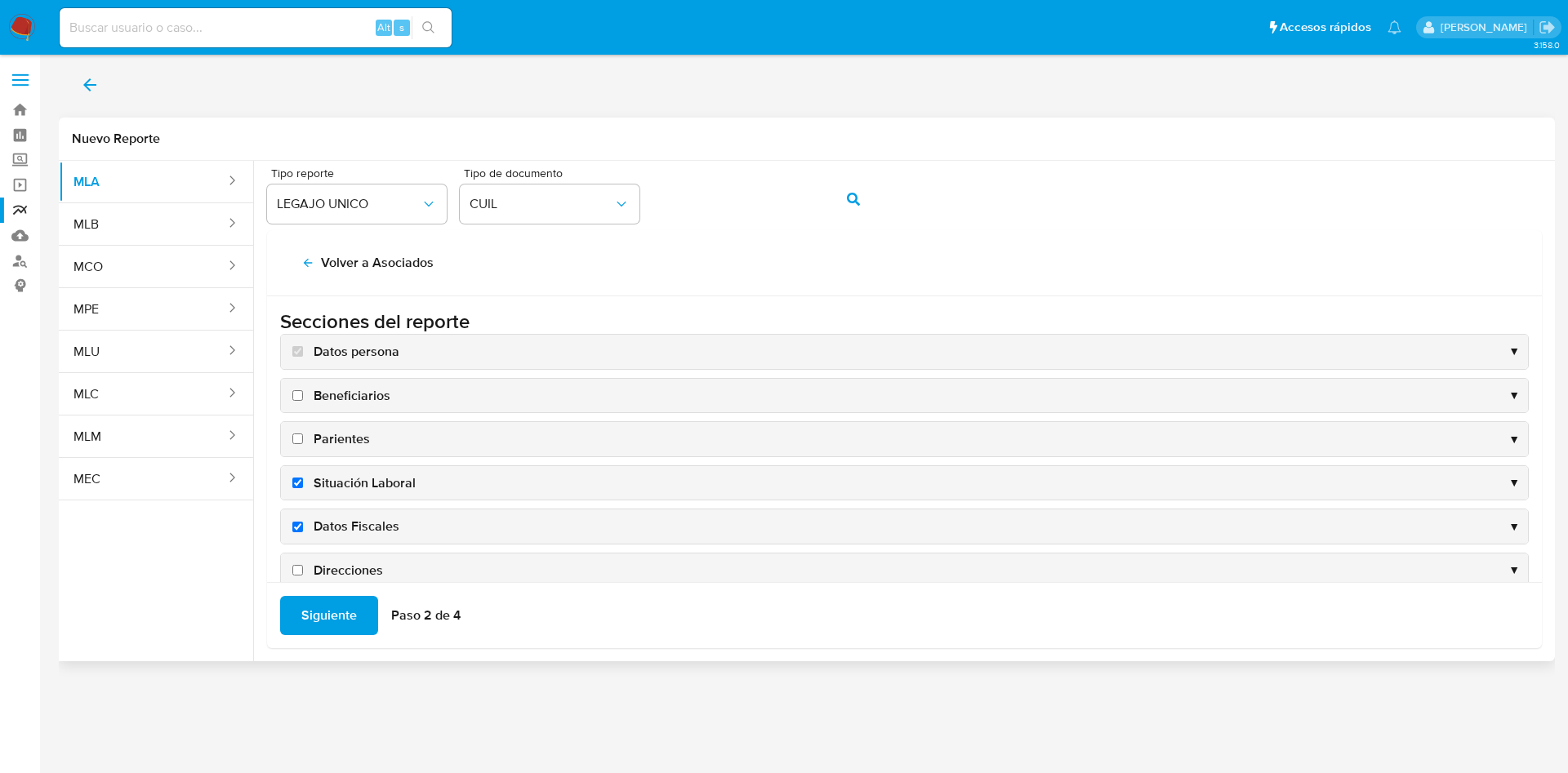
checkbox input "true"
click at [355, 563] on span "Direcciones" at bounding box center [348, 570] width 69 height 18
click at [303, 565] on input "Direcciones" at bounding box center [298, 570] width 11 height 11
checkbox input "true"
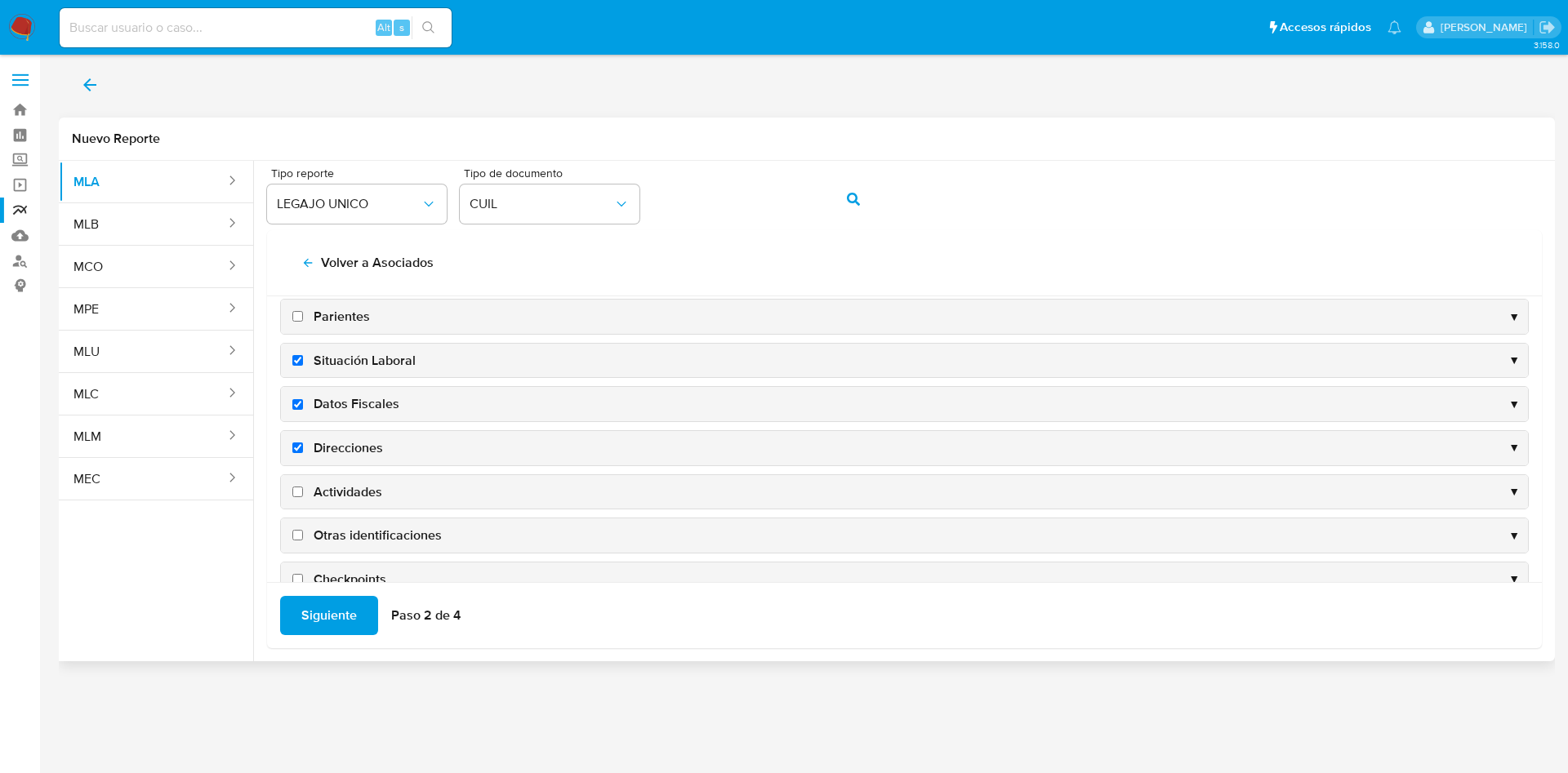
click at [342, 486] on span "Actividades" at bounding box center [347, 493] width 68 height 18
click at [303, 486] on input "Actividades" at bounding box center [298, 492] width 11 height 11
checkbox input "true"
click at [332, 622] on span "Siguiente" at bounding box center [329, 615] width 56 height 36
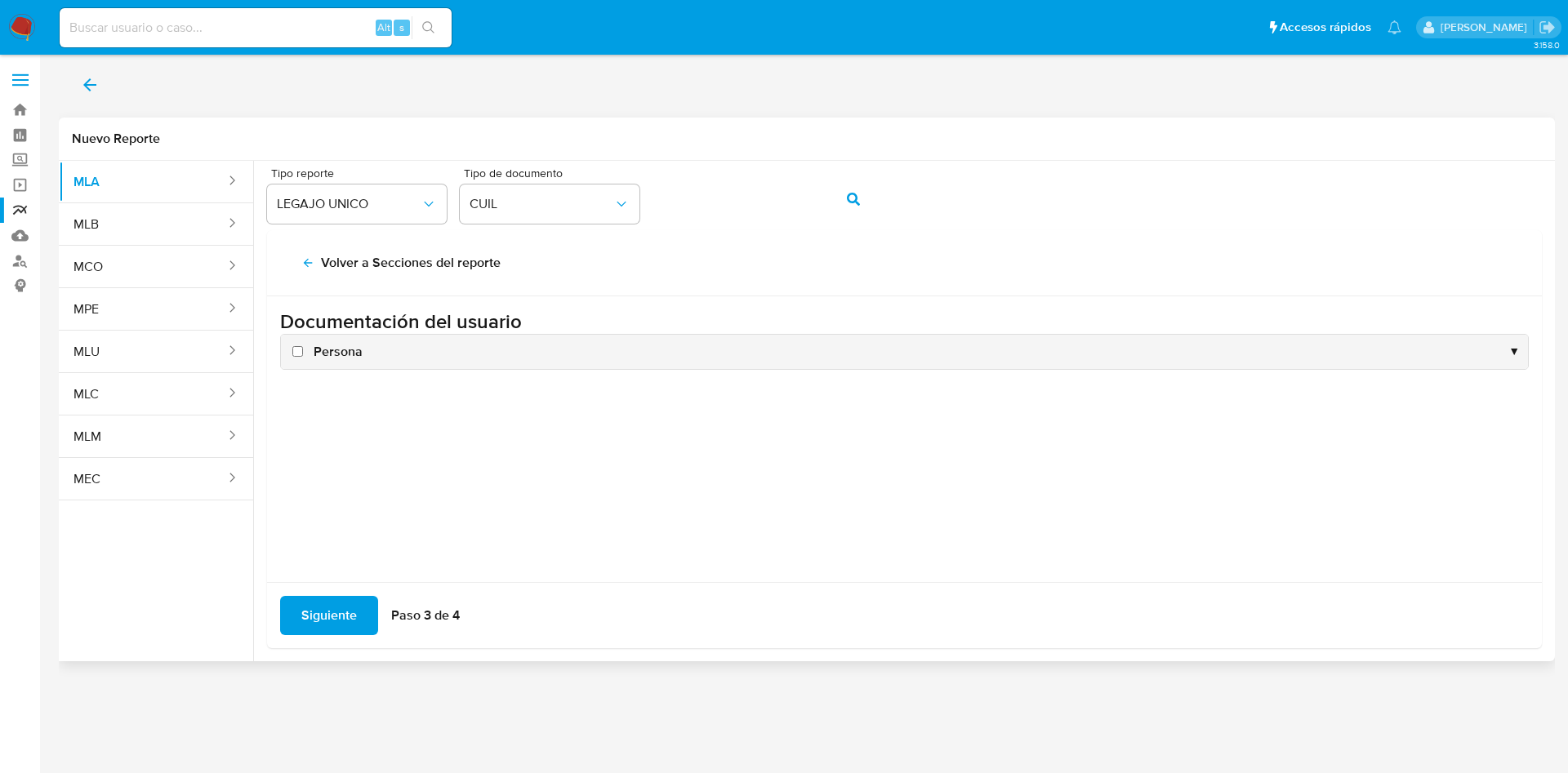
click at [343, 358] on span "Persona" at bounding box center [338, 352] width 49 height 18
click at [303, 357] on input "Persona" at bounding box center [298, 351] width 11 height 11
checkbox input "true"
click at [340, 609] on span "Siguiente" at bounding box center [329, 615] width 56 height 36
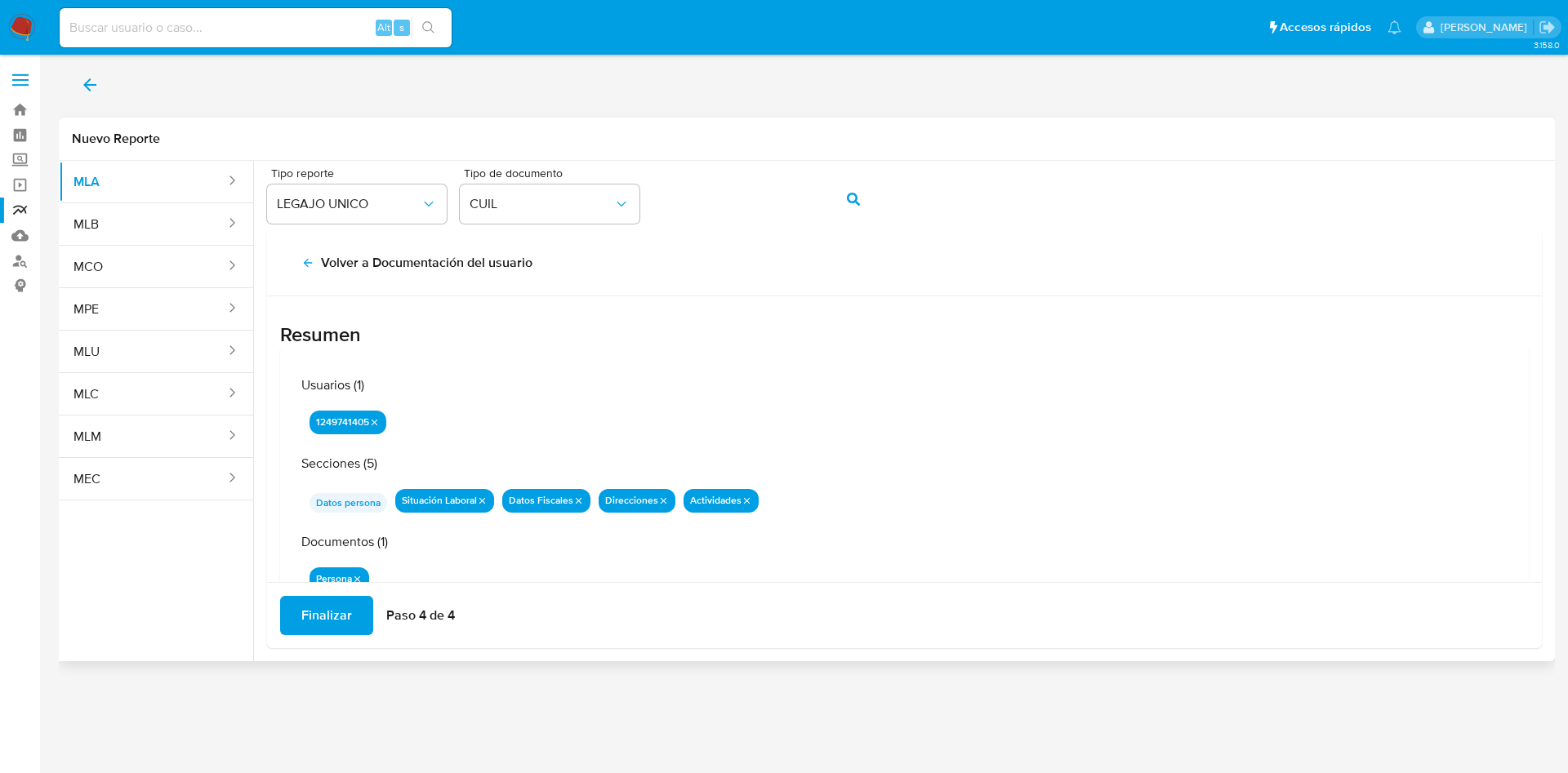
click at [333, 604] on span "Finalizar" at bounding box center [326, 615] width 50 height 36
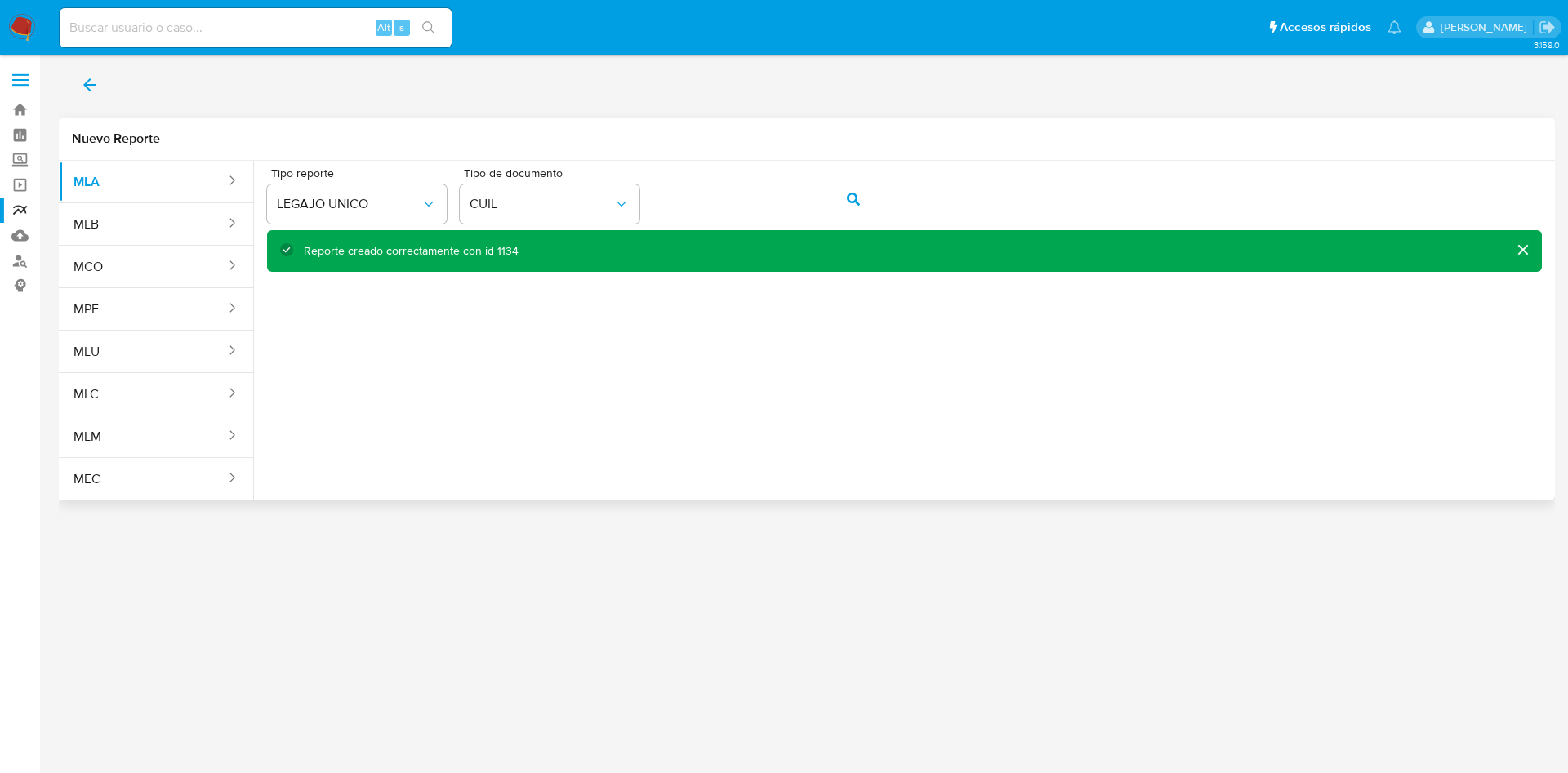
click at [95, 73] on span "back" at bounding box center [89, 84] width 19 height 36
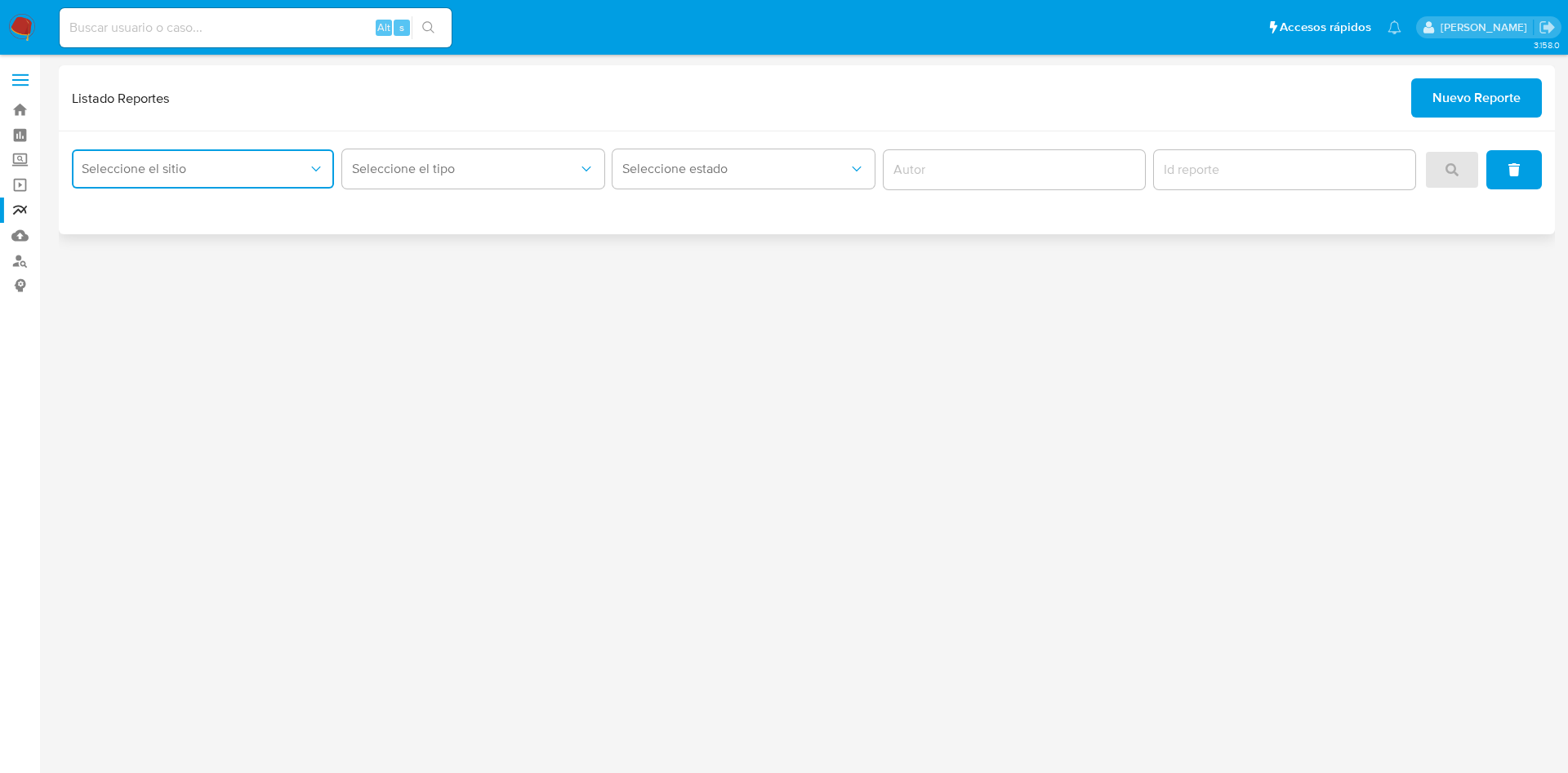
click at [175, 173] on span "Seleccione el sitio" at bounding box center [195, 169] width 226 height 16
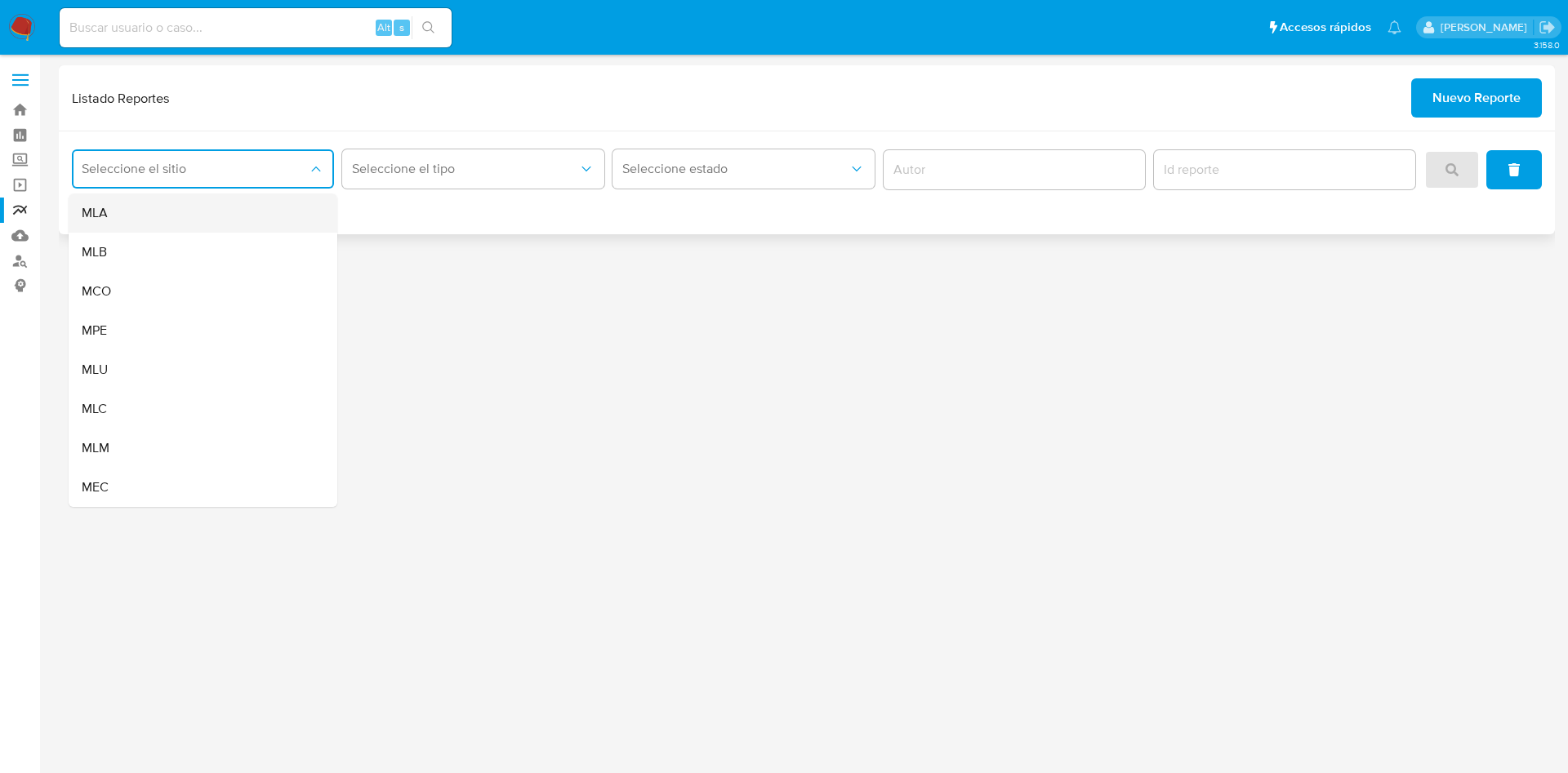
click at [175, 220] on div "MLA" at bounding box center [197, 213] width 233 height 39
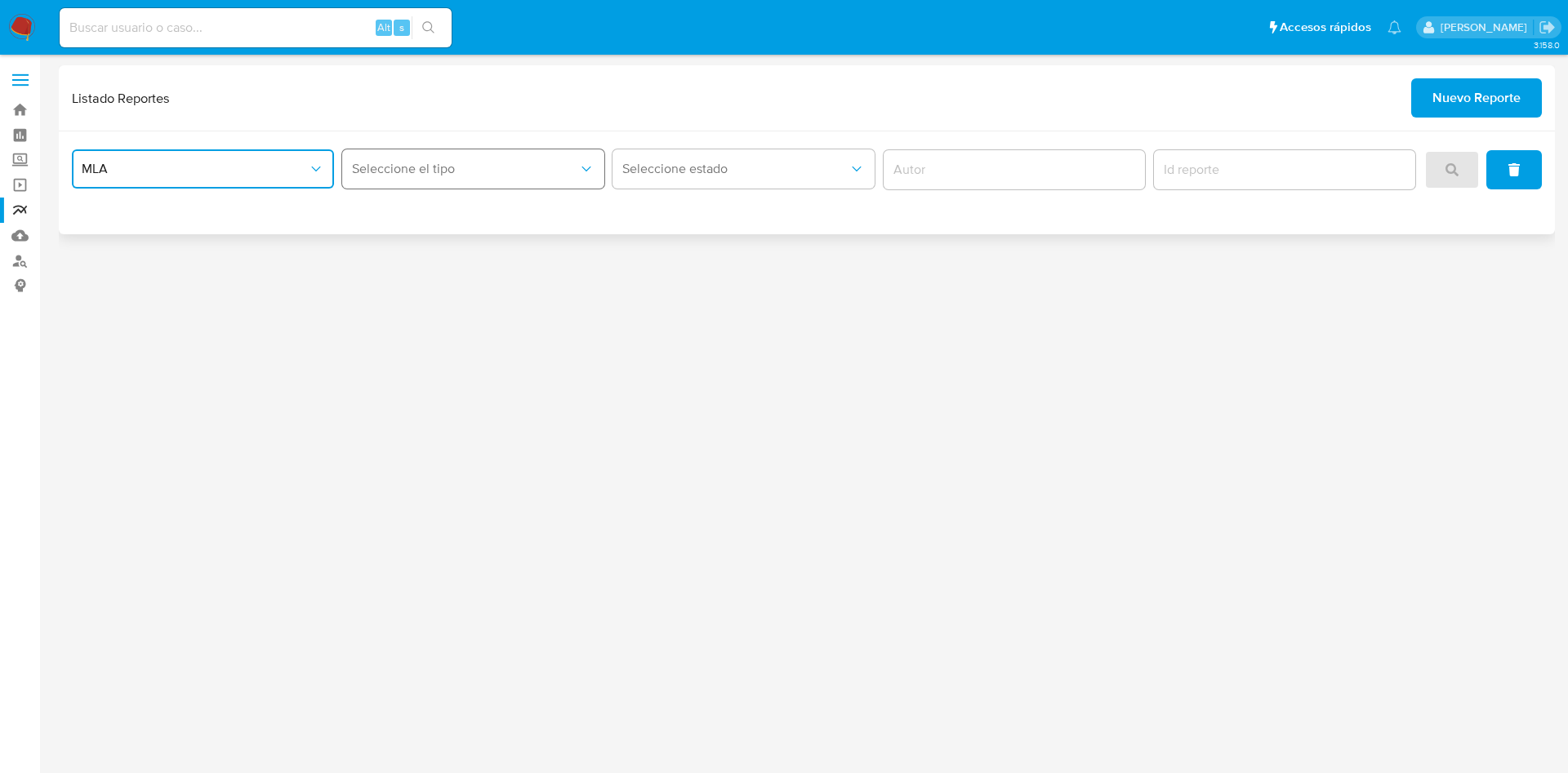
click at [360, 162] on span "Seleccione el tipo" at bounding box center [466, 169] width 226 height 16
click at [408, 244] on span "LEGAJO UNICO" at bounding box center [398, 252] width 91 height 16
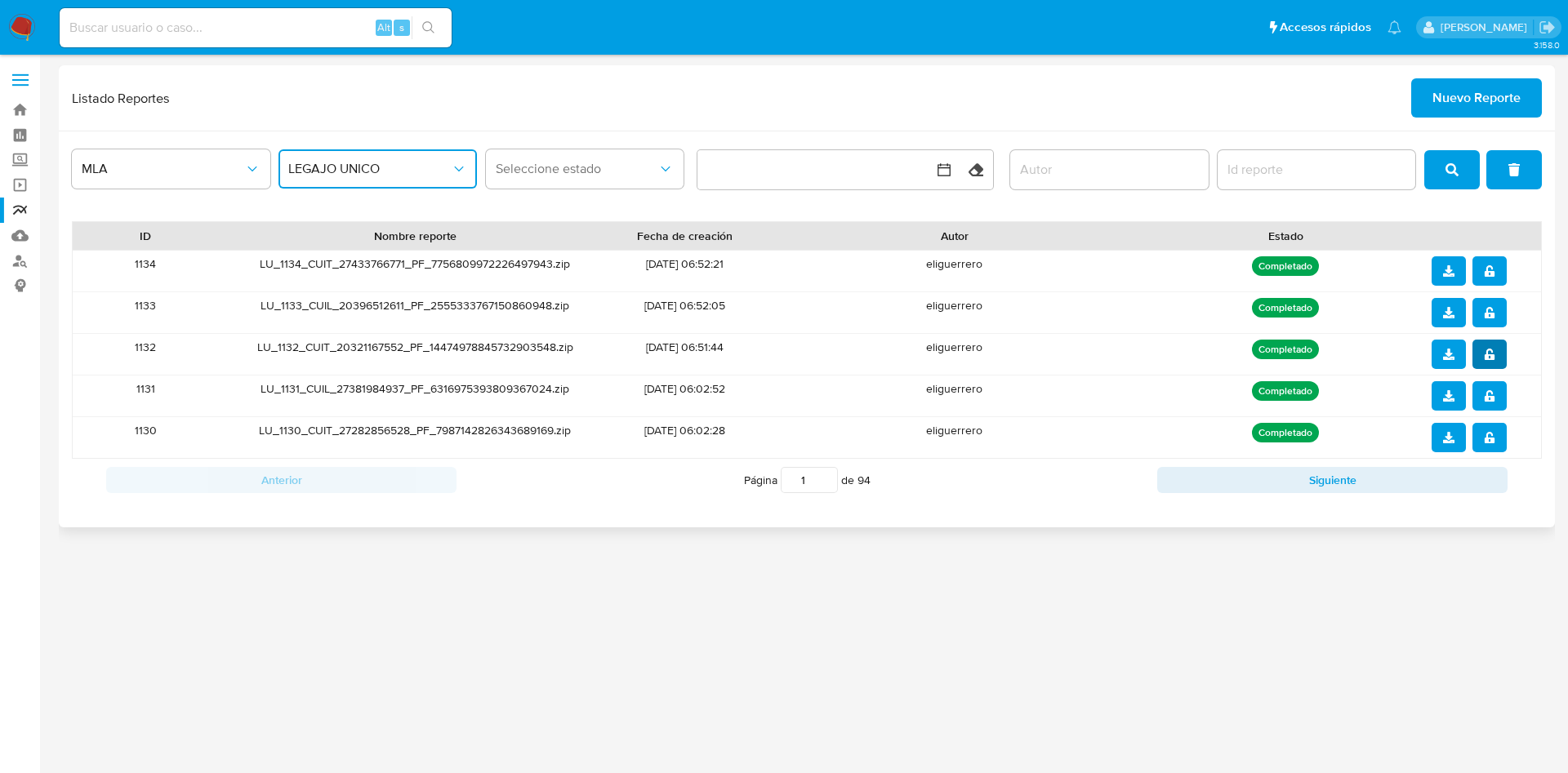
click at [1491, 344] on span "notify_security" at bounding box center [1489, 354] width 12 height 26
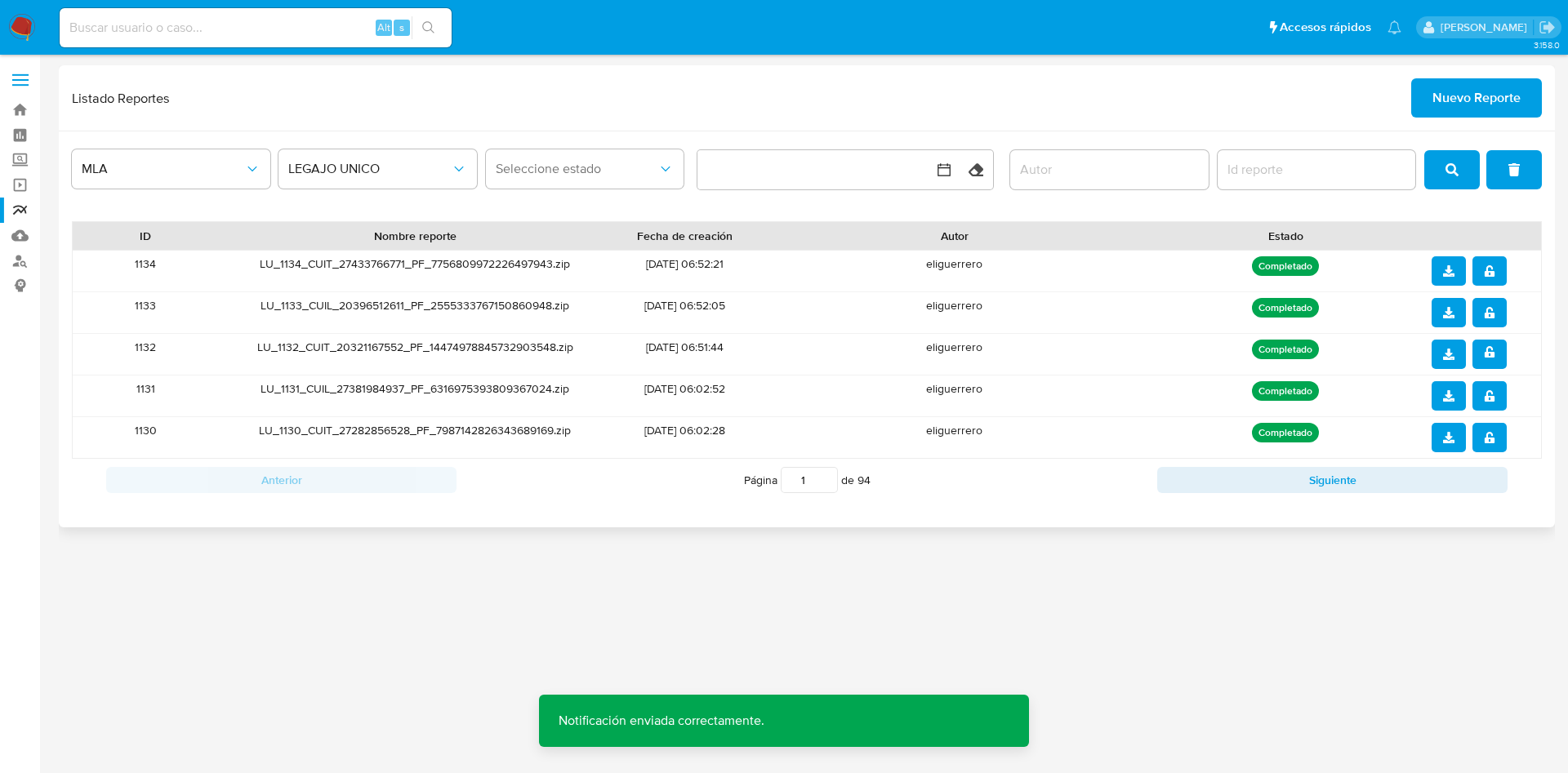
click at [1459, 359] on button "download" at bounding box center [1449, 354] width 35 height 29
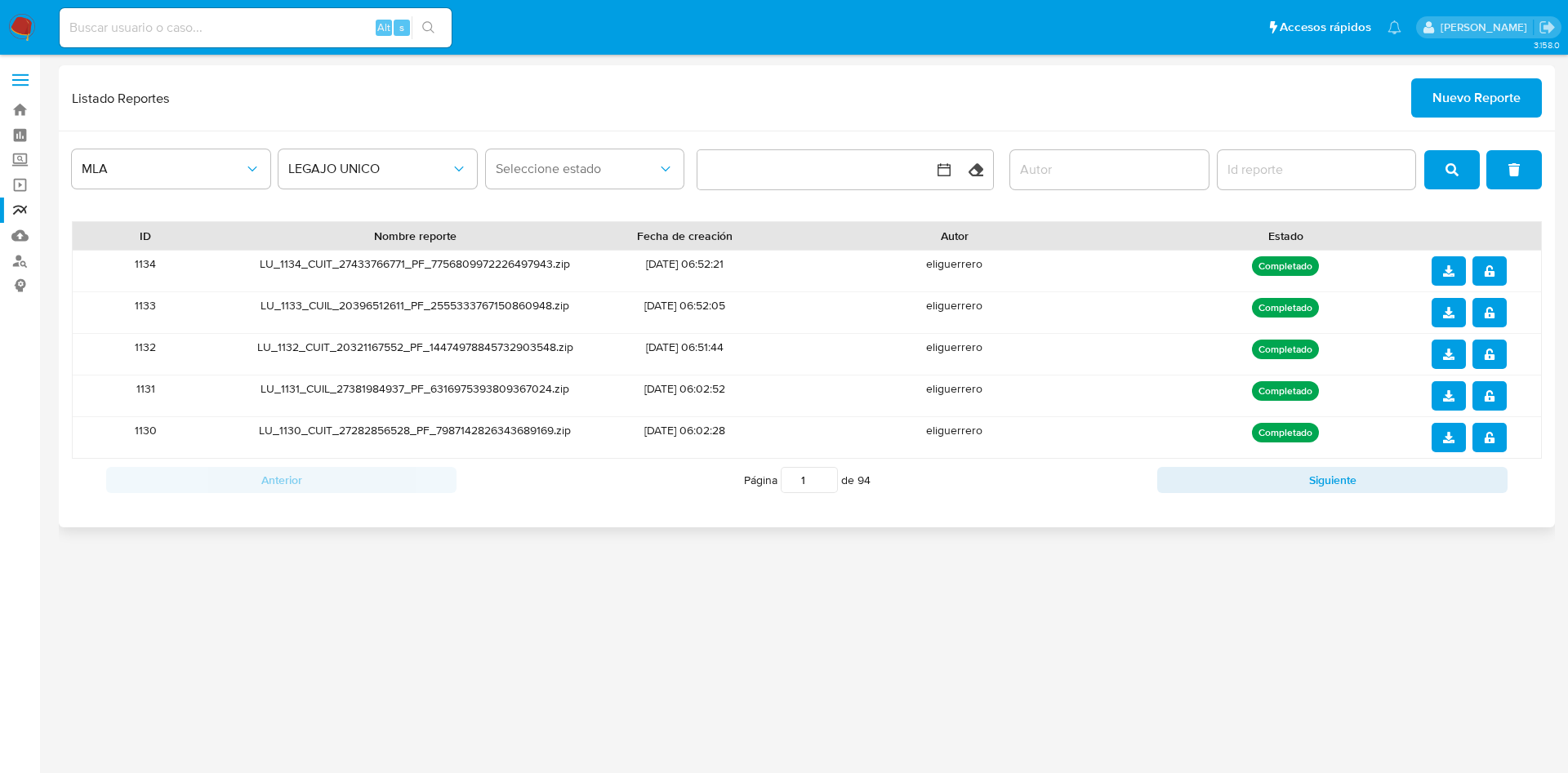
click at [1493, 354] on icon "notify_security" at bounding box center [1489, 354] width 10 height 12
click at [1481, 310] on button "notify_security" at bounding box center [1490, 312] width 35 height 29
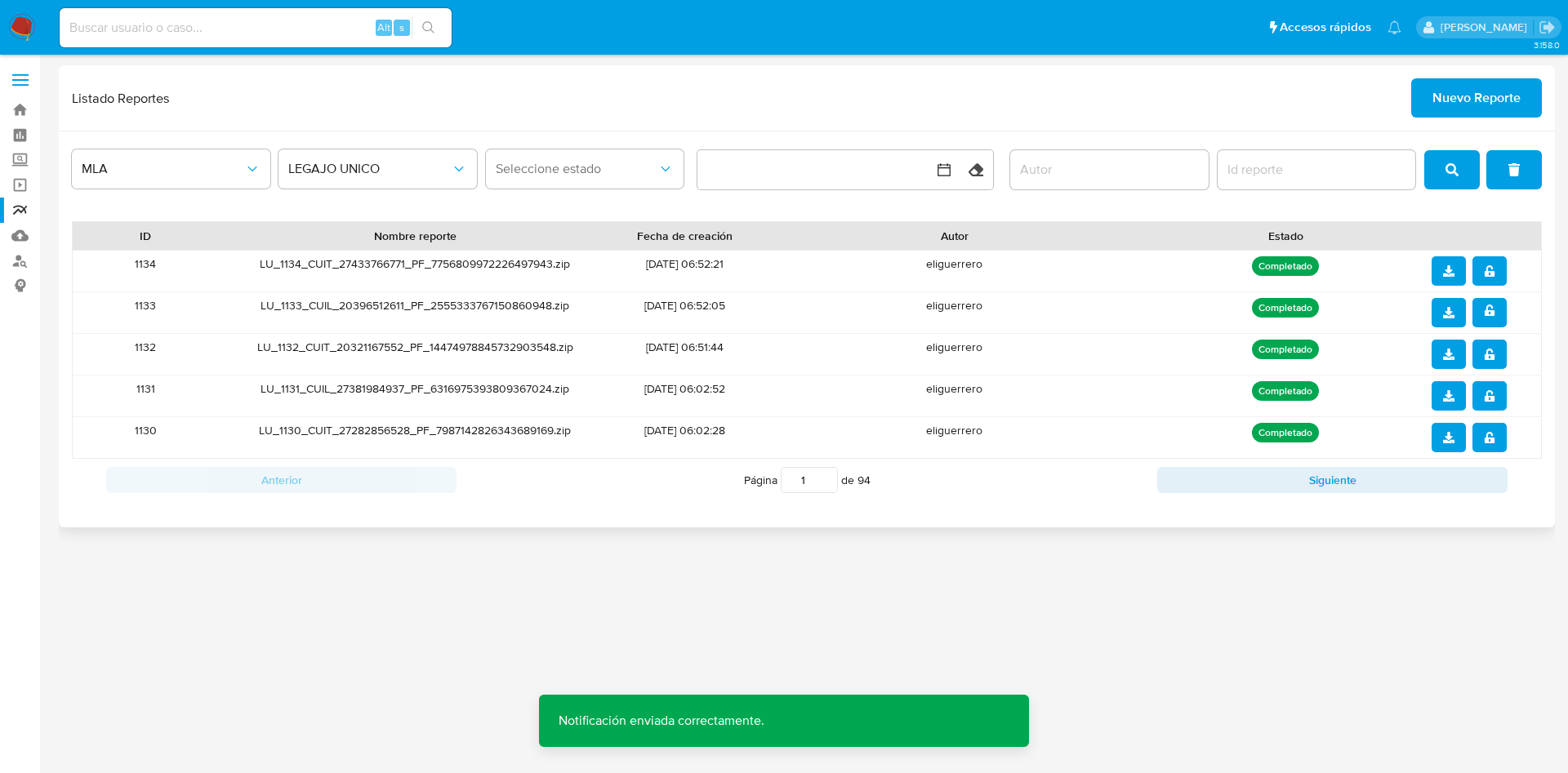
click at [1449, 315] on icon "download" at bounding box center [1448, 312] width 12 height 12
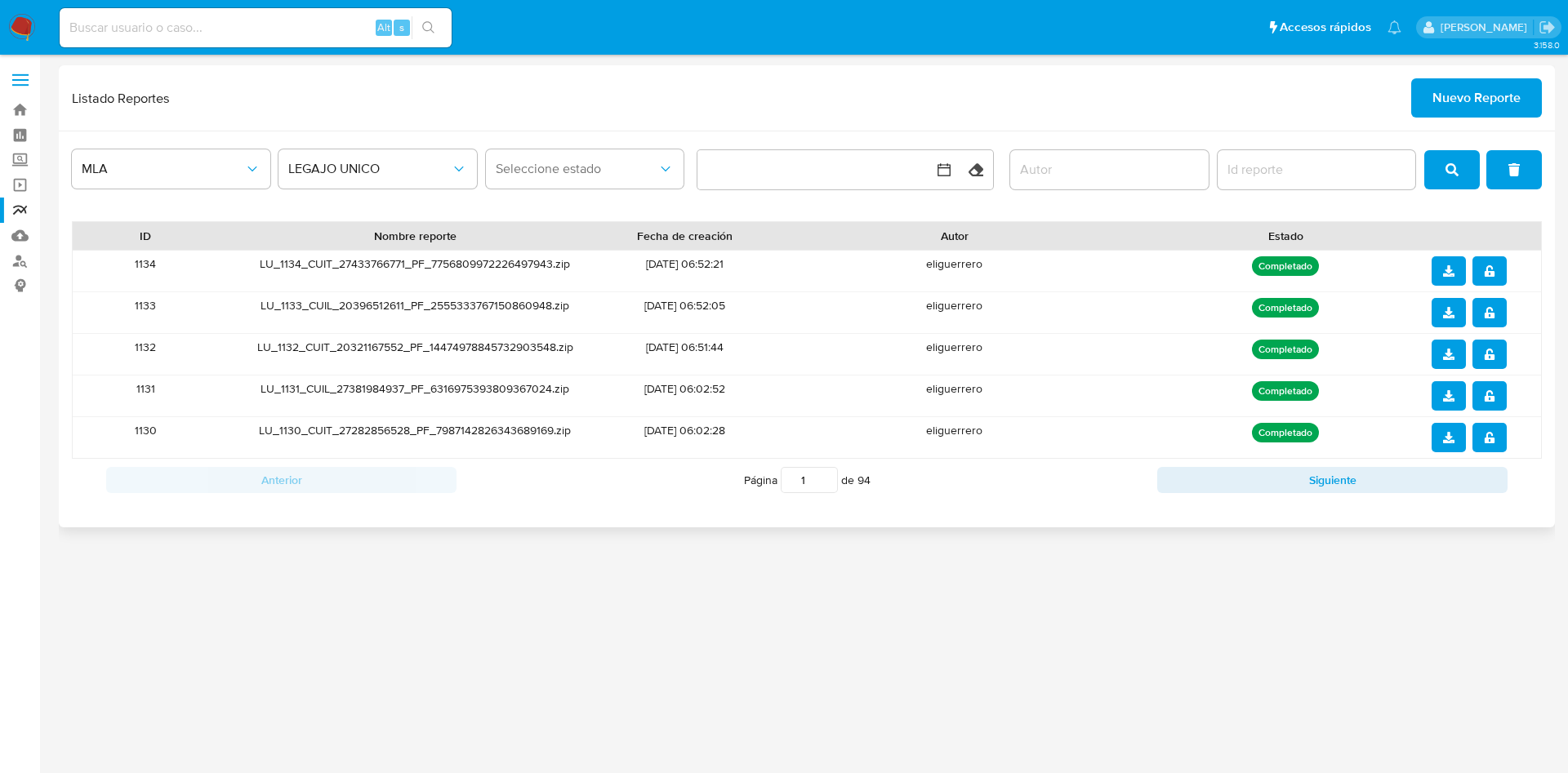
click at [1497, 263] on button "notify_security" at bounding box center [1490, 271] width 35 height 29
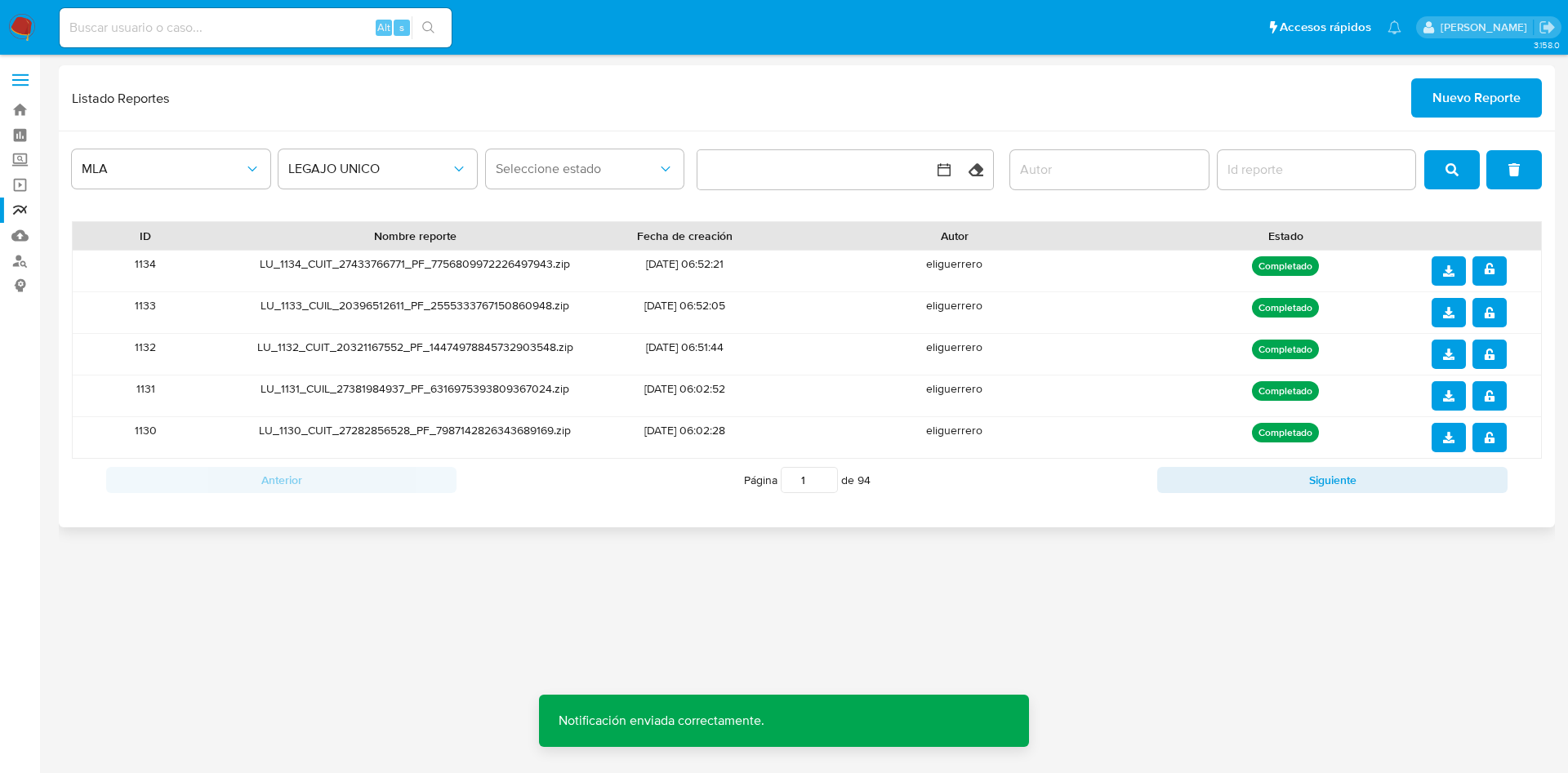
click at [1456, 277] on button "download" at bounding box center [1449, 271] width 35 height 29
